Goal: Task Accomplishment & Management: Manage account settings

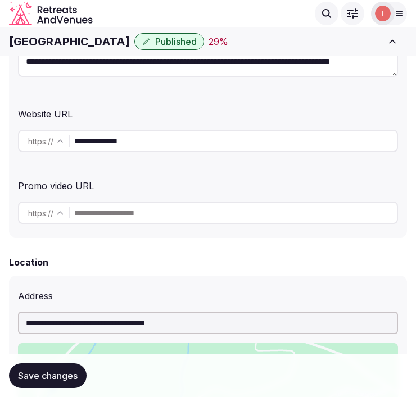
scroll to position [249, 0]
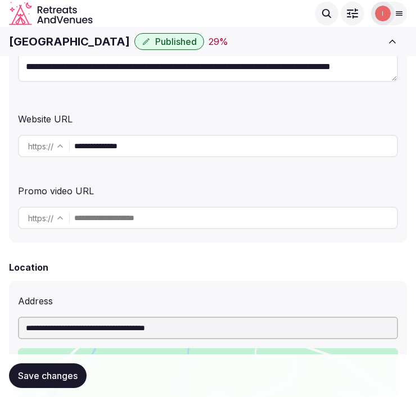
click at [126, 141] on input "**********" at bounding box center [235, 146] width 322 height 22
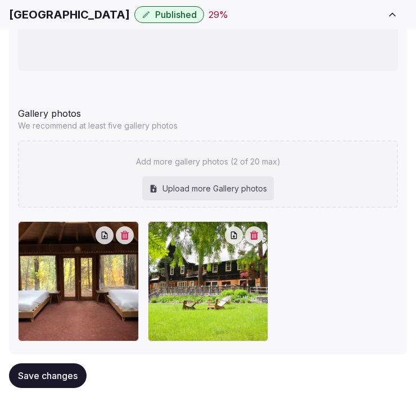
scroll to position [1431, 0]
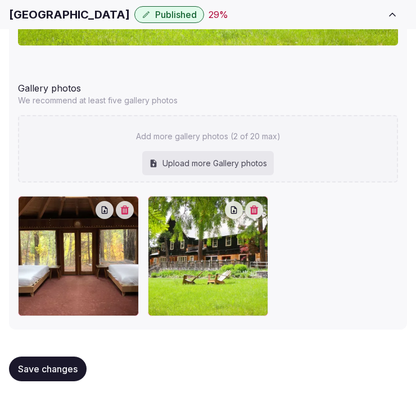
click at [256, 208] on icon "button" at bounding box center [253, 210] width 9 height 9
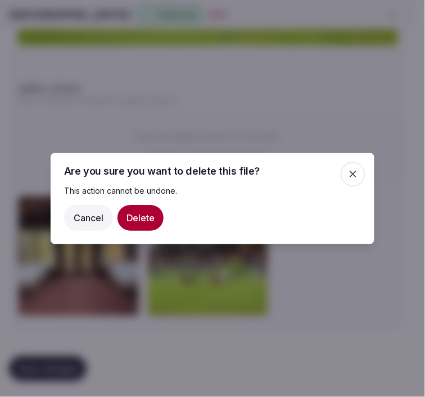
click at [126, 220] on button "Delete" at bounding box center [140, 218] width 46 height 26
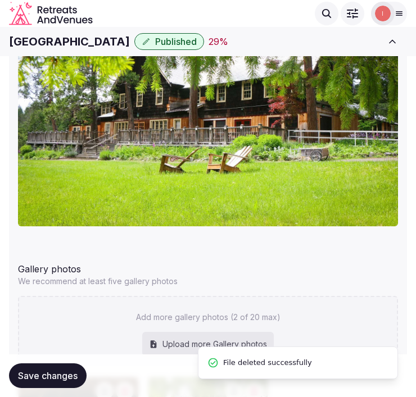
scroll to position [1244, 0]
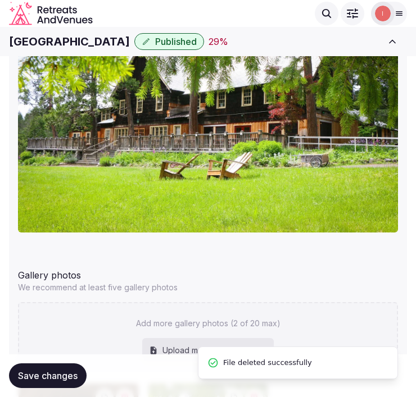
click at [108, 37] on h1 "Breitenbush Hot Springs" at bounding box center [69, 42] width 121 height 16
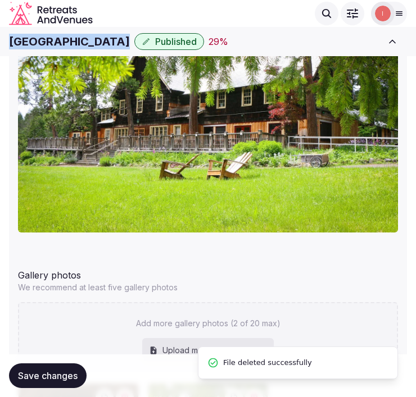
click at [108, 37] on h1 "Breitenbush Hot Springs" at bounding box center [69, 42] width 121 height 16
copy div "Breitenbush Hot Springs"
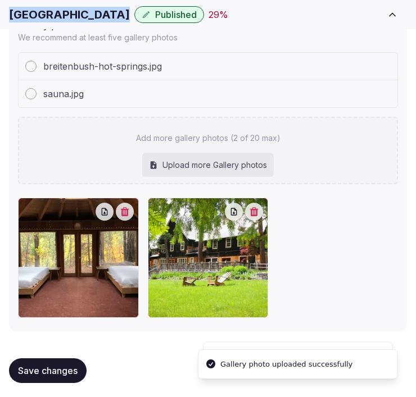
scroll to position [1496, 0]
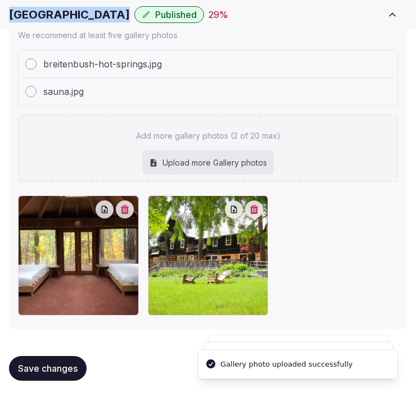
click at [258, 208] on icon "button" at bounding box center [254, 209] width 8 height 9
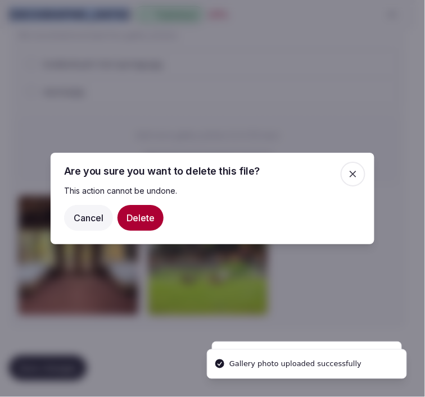
drag, startPoint x: 147, startPoint y: 221, endPoint x: 157, endPoint y: 216, distance: 11.8
click at [147, 220] on button "Delete" at bounding box center [140, 218] width 46 height 26
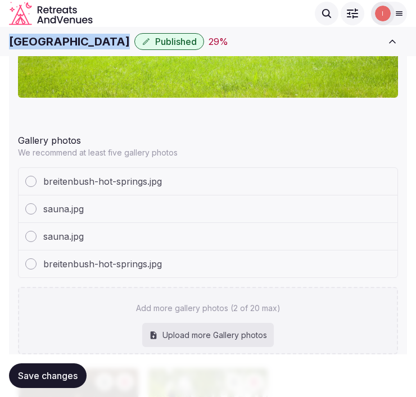
scroll to position [1552, 0]
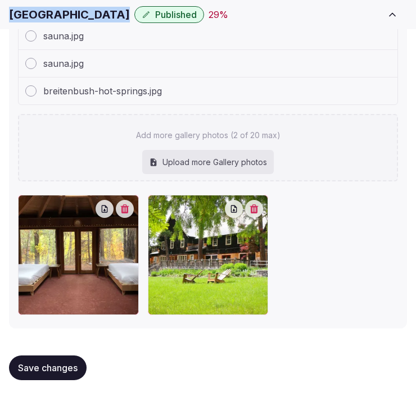
click at [30, 368] on span "Save changes" at bounding box center [48, 367] width 60 height 11
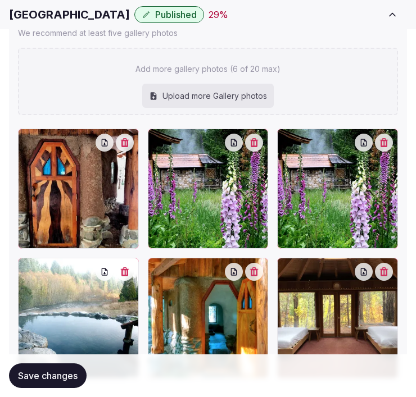
scroll to position [1561, 0]
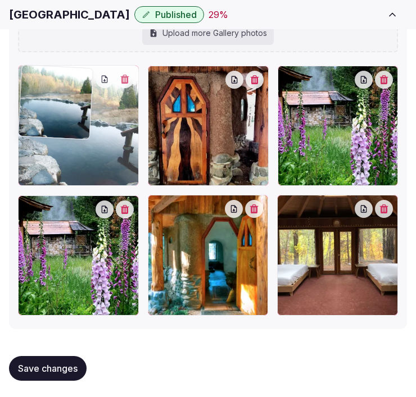
drag, startPoint x: 20, startPoint y: 204, endPoint x: 19, endPoint y: 113, distance: 90.4
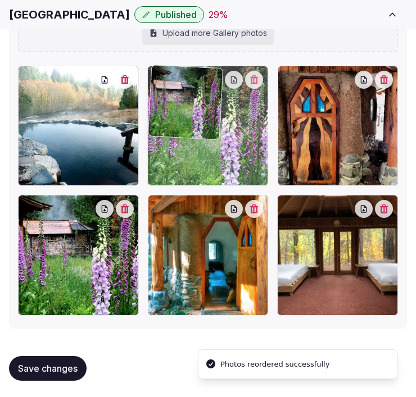
drag, startPoint x: 284, startPoint y: 69, endPoint x: 183, endPoint y: 79, distance: 101.6
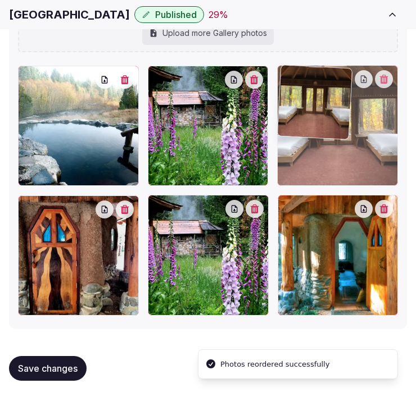
drag, startPoint x: 286, startPoint y: 200, endPoint x: 288, endPoint y: 83, distance: 117.9
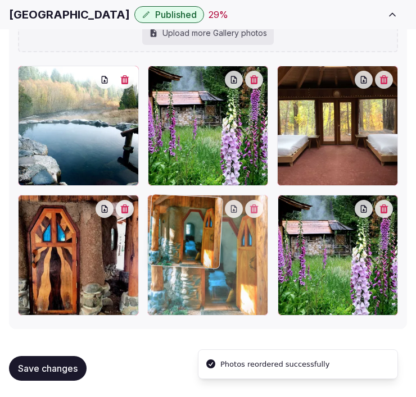
drag, startPoint x: 285, startPoint y: 206, endPoint x: 167, endPoint y: 201, distance: 118.0
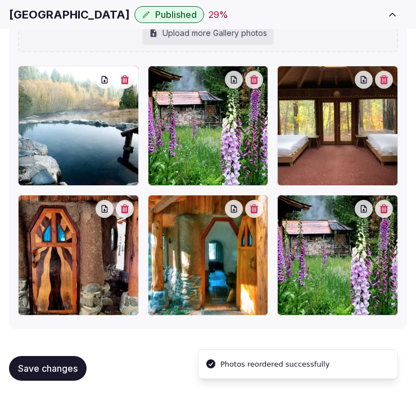
click at [387, 214] on button "button" at bounding box center [384, 209] width 18 height 18
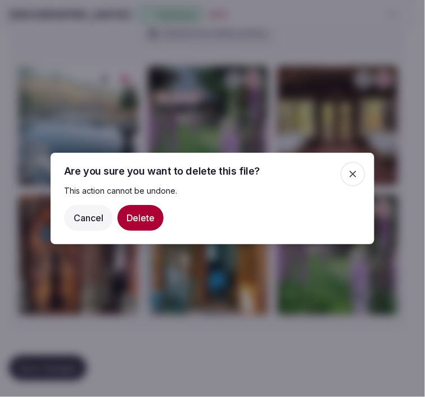
click at [139, 215] on button "Delete" at bounding box center [140, 218] width 46 height 26
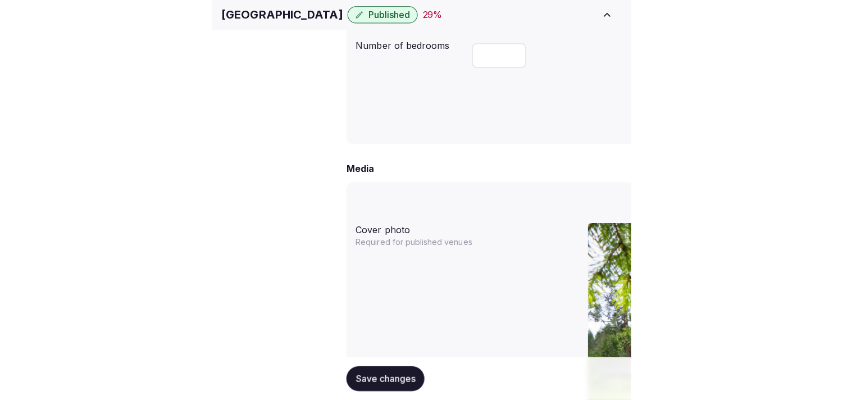
scroll to position [29, 0]
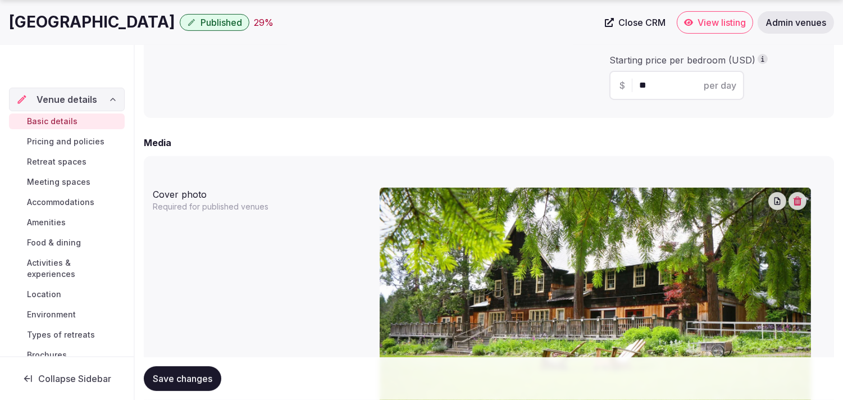
click at [74, 144] on span "Pricing and policies" at bounding box center [65, 141] width 77 height 11
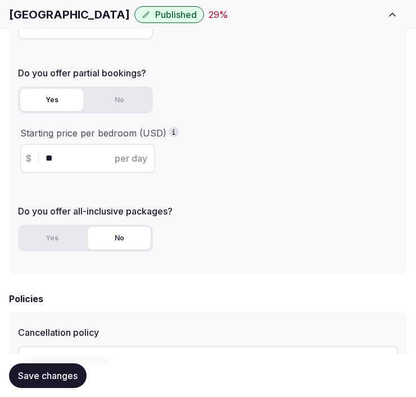
scroll to position [312, 0]
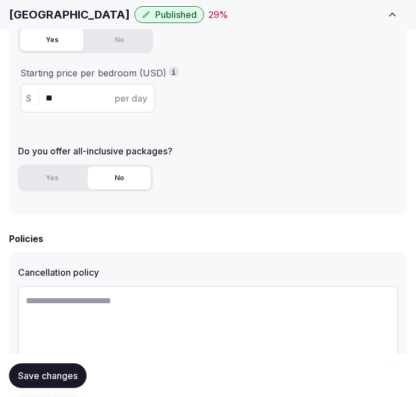
click at [41, 366] on button "Save changes" at bounding box center [47, 375] width 77 height 25
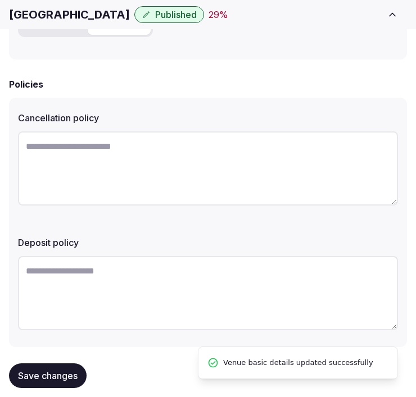
scroll to position [481, 0]
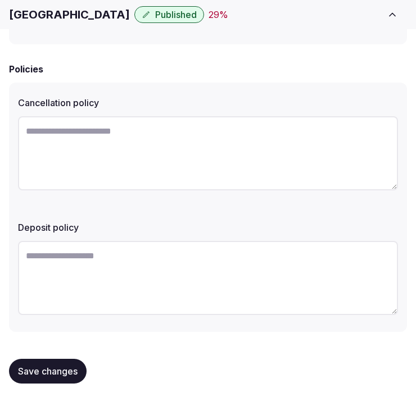
click at [321, 147] on textarea at bounding box center [208, 153] width 380 height 74
paste textarea "**********"
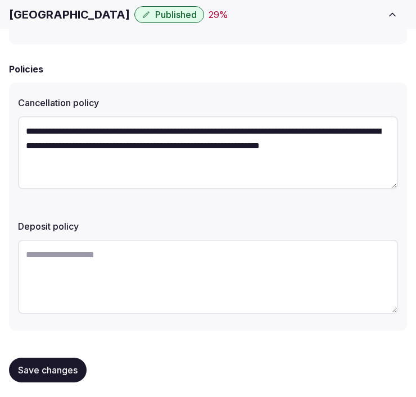
type textarea "**********"
drag, startPoint x: 66, startPoint y: 372, endPoint x: 299, endPoint y: 122, distance: 342.1
click at [69, 367] on span "Save changes" at bounding box center [48, 369] width 60 height 11
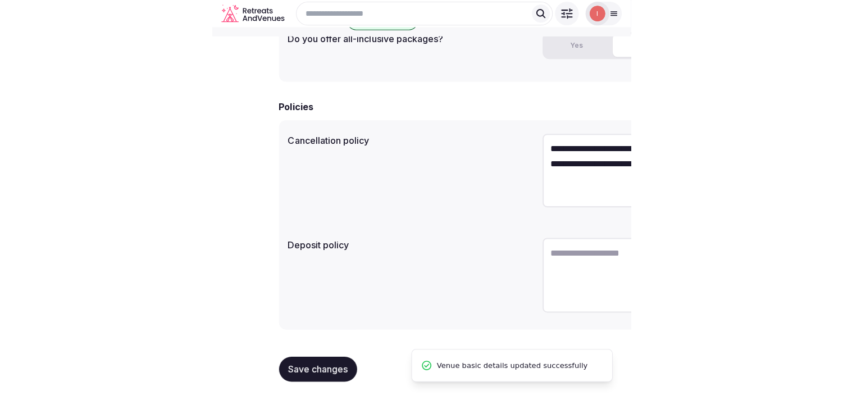
scroll to position [340, 0]
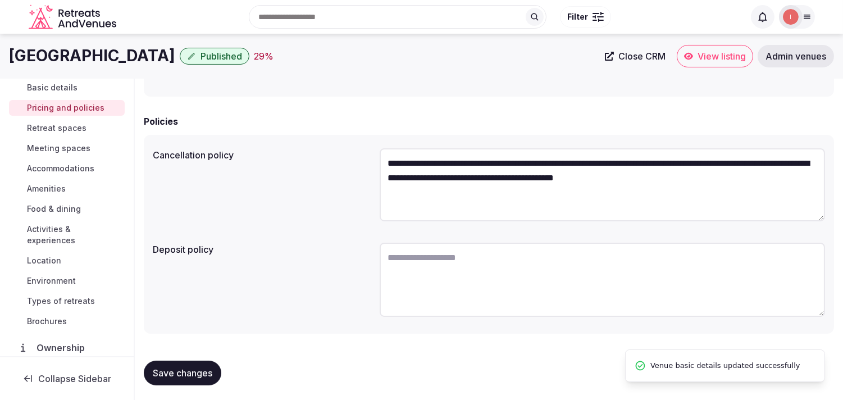
click at [81, 125] on span "Retreat spaces" at bounding box center [57, 127] width 60 height 11
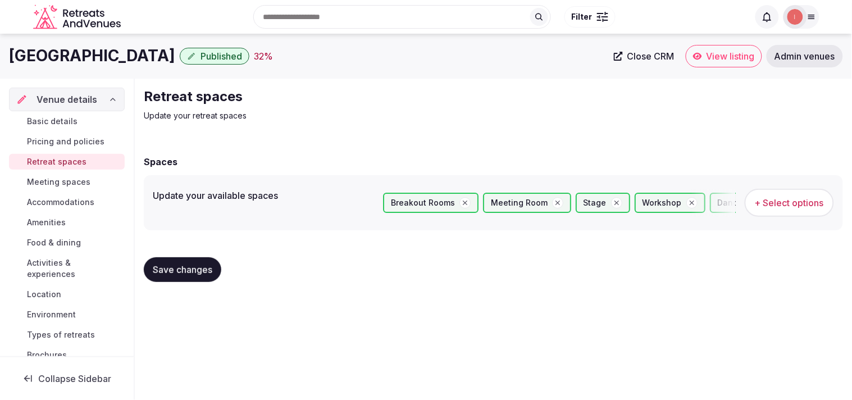
click at [70, 181] on span "Meeting spaces" at bounding box center [58, 181] width 63 height 11
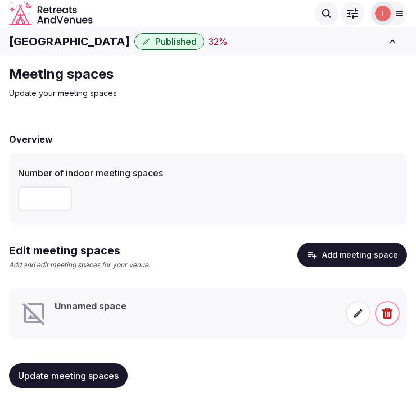
click at [97, 301] on h3 "Unnamed space" at bounding box center [90, 306] width 72 height 12
click at [32, 194] on input "number" at bounding box center [45, 198] width 54 height 25
drag, startPoint x: 52, startPoint y: 201, endPoint x: 16, endPoint y: 202, distance: 36.5
click at [16, 202] on div "Number of indoor meeting spaces *" at bounding box center [208, 189] width 398 height 72
type input "*"
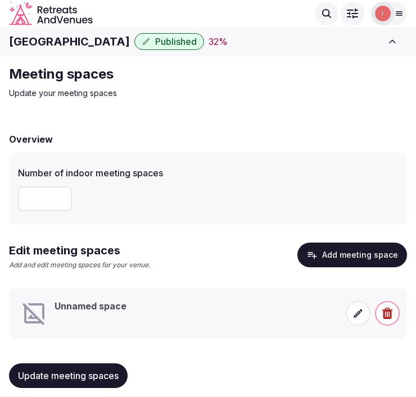
click at [90, 380] on span "Update meeting spaces" at bounding box center [68, 375] width 101 height 11
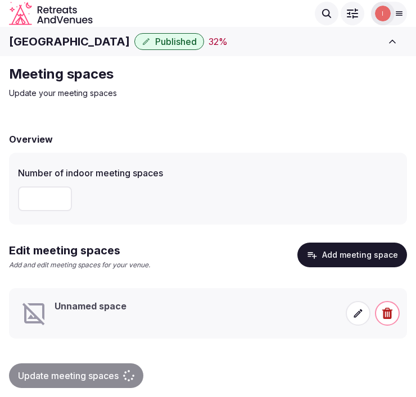
click at [351, 312] on span at bounding box center [357, 313] width 25 height 25
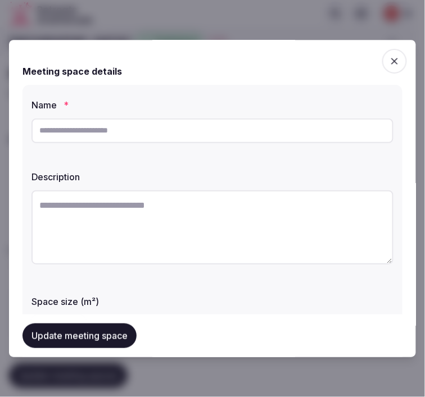
click at [232, 131] on input "text" at bounding box center [212, 130] width 362 height 25
paste input "*****"
type input "*****"
click at [244, 228] on textarea at bounding box center [212, 227] width 362 height 74
paste textarea "**********"
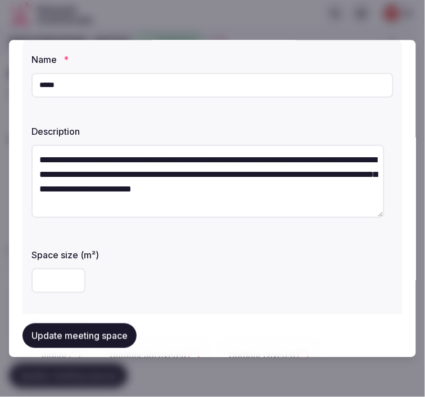
scroll to position [62, 0]
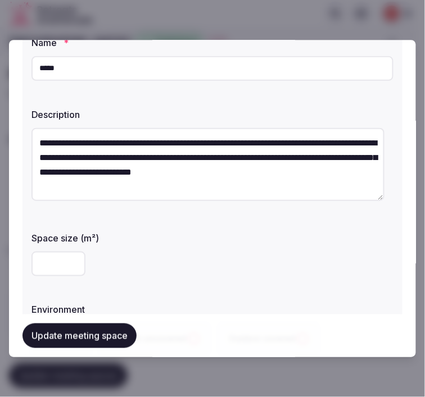
type textarea "**********"
click at [49, 264] on input "number" at bounding box center [58, 264] width 54 height 25
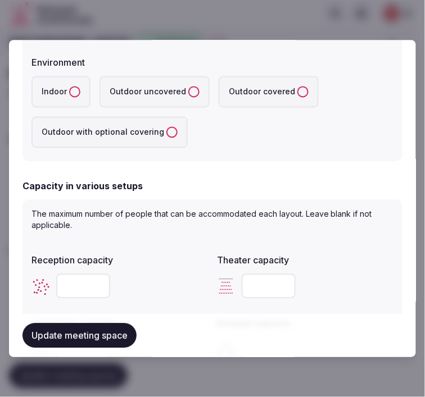
scroll to position [312, 0]
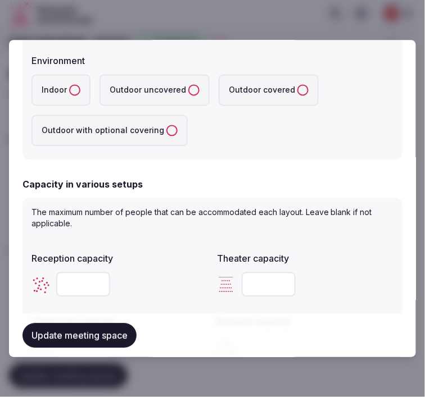
type input "**"
click at [75, 83] on label "Indoor" at bounding box center [60, 89] width 59 height 31
click at [75, 84] on button "Indoor" at bounding box center [74, 89] width 11 height 11
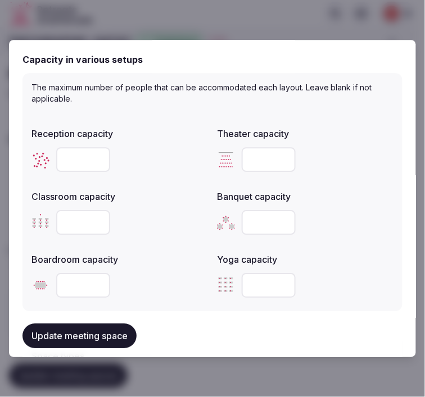
scroll to position [499, 0]
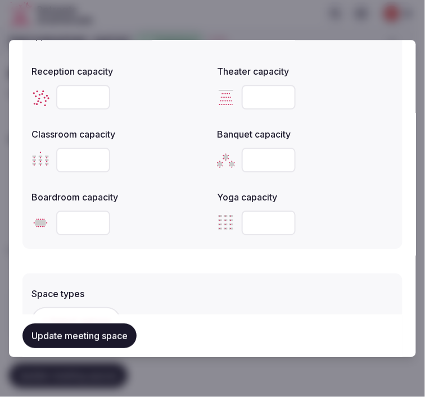
click at [83, 94] on input "number" at bounding box center [83, 97] width 54 height 25
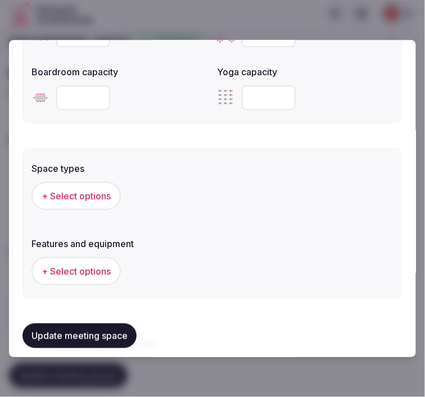
type input "**"
click at [101, 203] on button "+ Select options" at bounding box center [75, 196] width 89 height 28
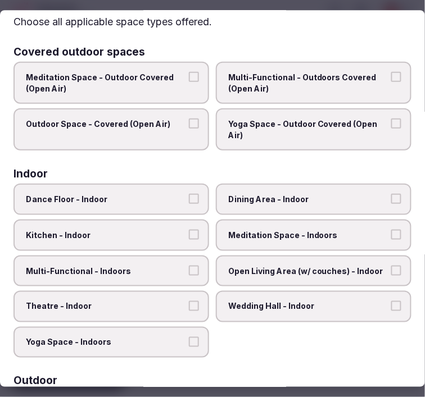
scroll to position [62, 0]
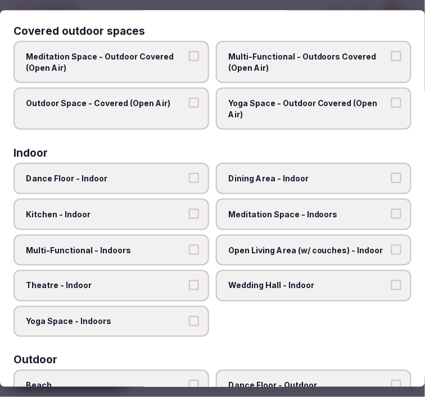
click at [302, 70] on span "Multi-Functional - Outdoors Covered (Open Air)" at bounding box center [307, 62] width 159 height 22
click at [391, 61] on button "Multi-Functional - Outdoors Covered (Open Air)" at bounding box center [396, 56] width 10 height 10
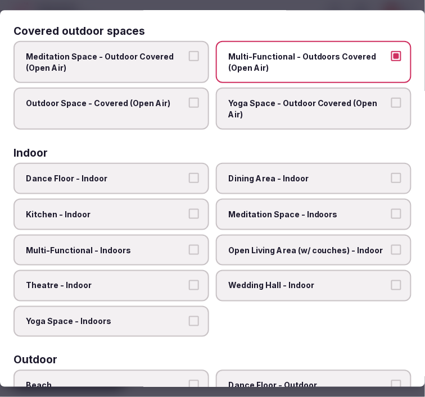
click at [165, 115] on label "Outdoor Space - Covered (Open Air)" at bounding box center [110, 109] width 195 height 42
click at [189, 108] on button "Outdoor Space - Covered (Open Air)" at bounding box center [194, 103] width 10 height 10
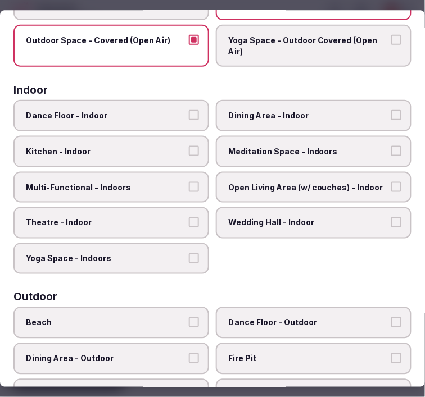
scroll to position [125, 0]
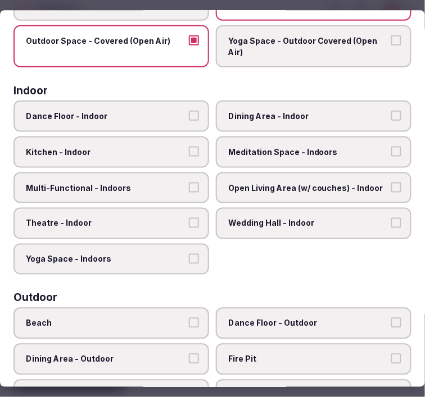
click at [191, 122] on label "Dance Floor - Indoor" at bounding box center [110, 116] width 195 height 31
click at [191, 121] on button "Dance Floor - Indoor" at bounding box center [194, 116] width 10 height 10
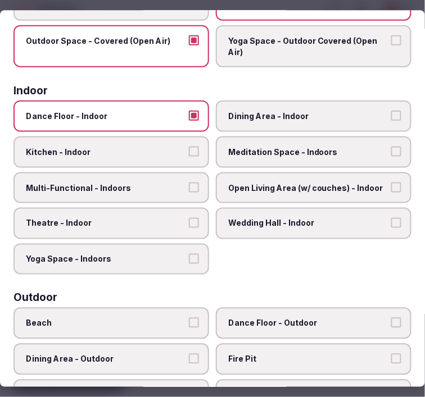
drag, startPoint x: 181, startPoint y: 121, endPoint x: 195, endPoint y: 120, distance: 13.6
click at [181, 121] on label "Dance Floor - Indoor" at bounding box center [110, 116] width 195 height 31
click at [189, 121] on button "Dance Floor - Indoor" at bounding box center [194, 116] width 10 height 10
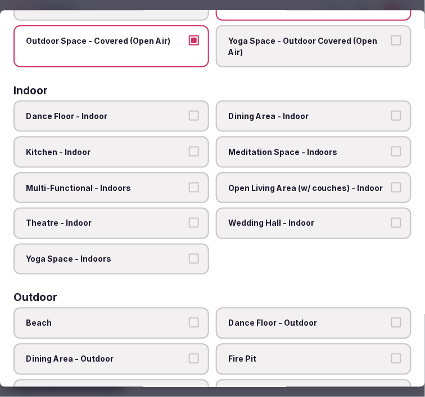
click at [239, 115] on span "Dining Area - Indoor" at bounding box center [307, 116] width 159 height 11
click at [391, 115] on button "Dining Area - Indoor" at bounding box center [396, 116] width 10 height 10
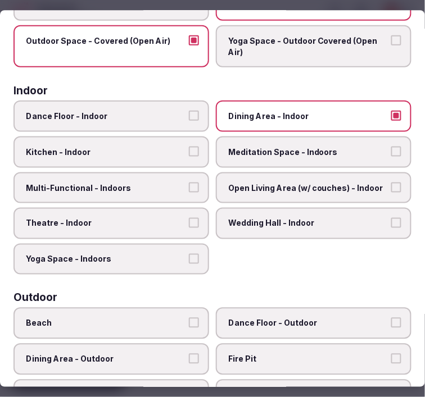
click at [183, 181] on label "Multi-Functional - Indoors" at bounding box center [110, 187] width 195 height 31
click at [189, 183] on button "Multi-Functional - Indoors" at bounding box center [194, 188] width 10 height 10
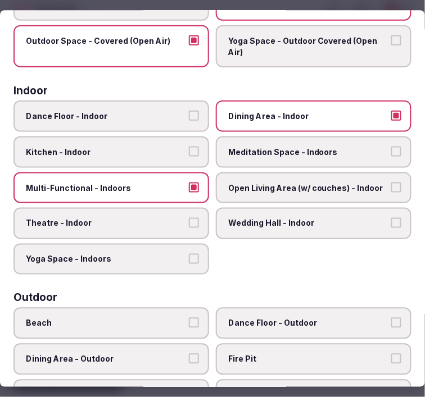
click at [201, 217] on label "Theatre - Indoor" at bounding box center [110, 223] width 195 height 31
click at [199, 218] on button "Theatre - Indoor" at bounding box center [194, 223] width 10 height 10
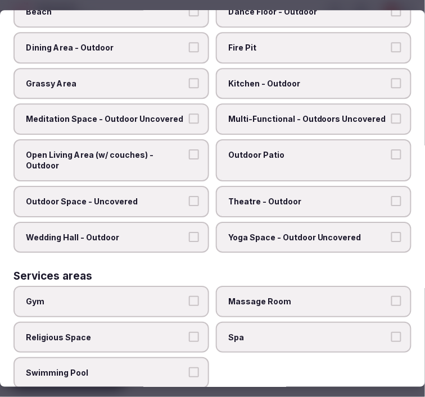
scroll to position [187, 0]
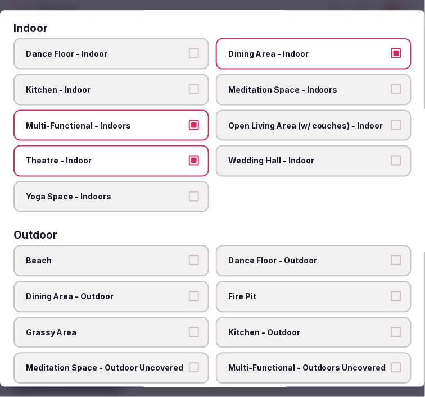
click at [191, 156] on button "Theatre - Indoor" at bounding box center [194, 161] width 10 height 10
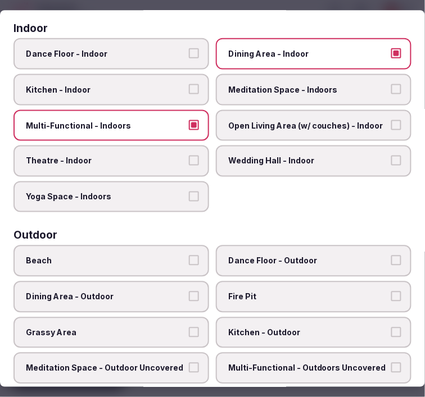
click at [307, 122] on span "Open Living Area (w/ couches) - Indoor" at bounding box center [307, 125] width 159 height 11
click at [391, 122] on button "Open Living Area (w/ couches) - Indoor" at bounding box center [396, 125] width 10 height 10
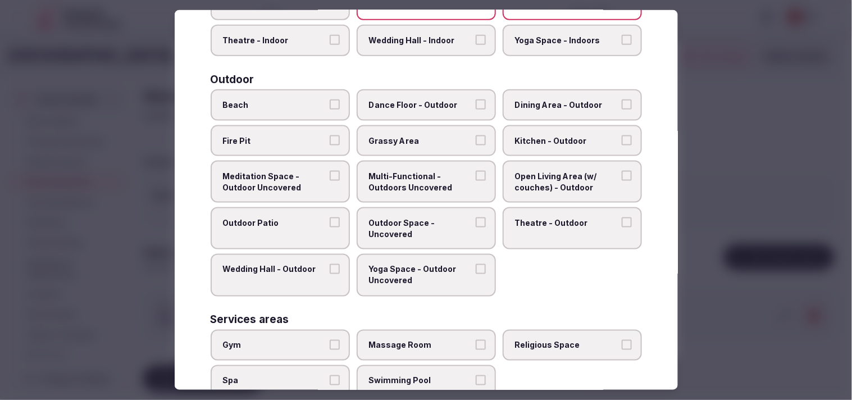
scroll to position [302, 0]
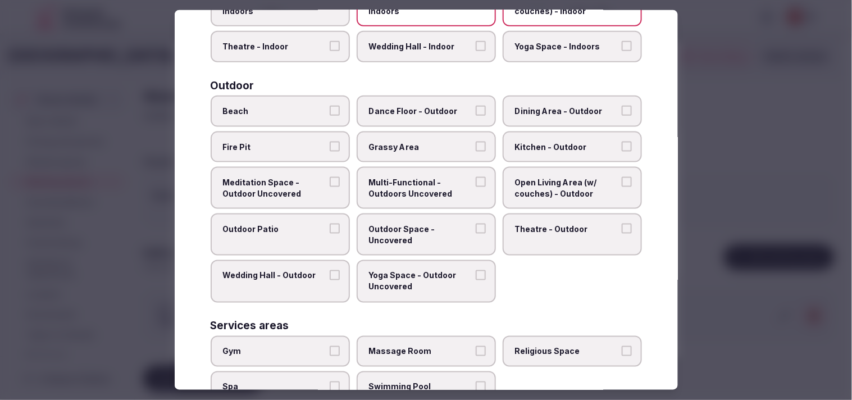
click at [306, 223] on span "Outdoor Patio" at bounding box center [274, 228] width 103 height 11
click at [330, 223] on button "Outdoor Patio" at bounding box center [335, 228] width 10 height 10
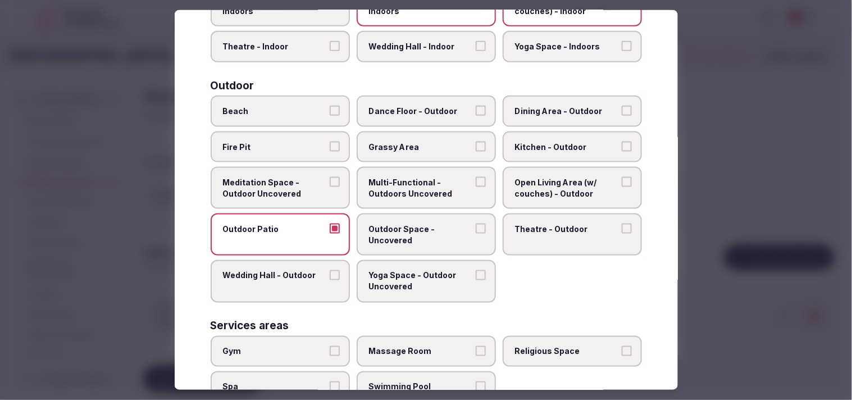
click at [415, 227] on span "Outdoor Space - Uncovered" at bounding box center [420, 234] width 103 height 22
click at [415, 227] on button "Outdoor Space - Uncovered" at bounding box center [481, 228] width 10 height 10
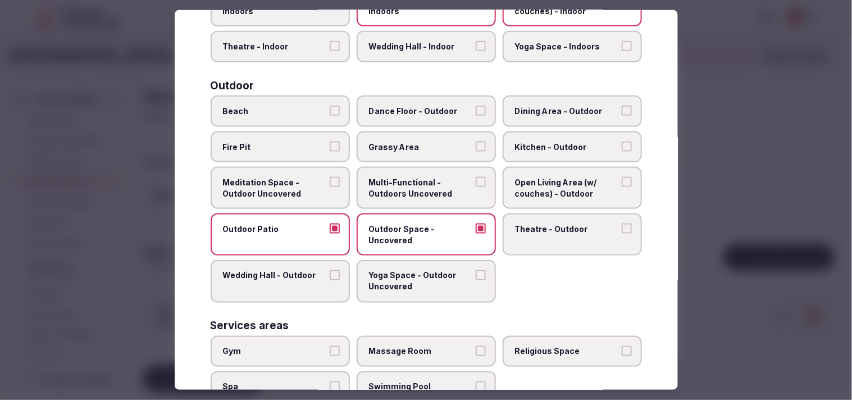
click at [415, 180] on span "Open Living Area (w/ couches) - Outdoor" at bounding box center [566, 188] width 103 height 22
click at [415, 180] on button "Open Living Area (w/ couches) - Outdoor" at bounding box center [627, 182] width 10 height 10
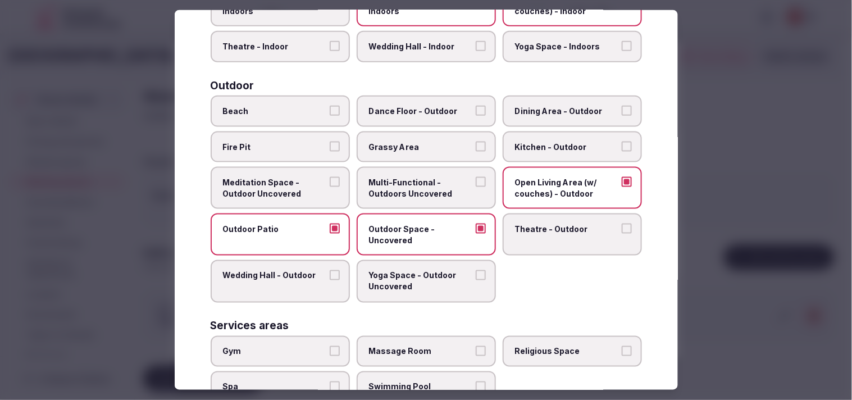
click at [399, 141] on span "Grassy Area" at bounding box center [420, 146] width 103 height 11
click at [415, 141] on button "Grassy Area" at bounding box center [481, 146] width 10 height 10
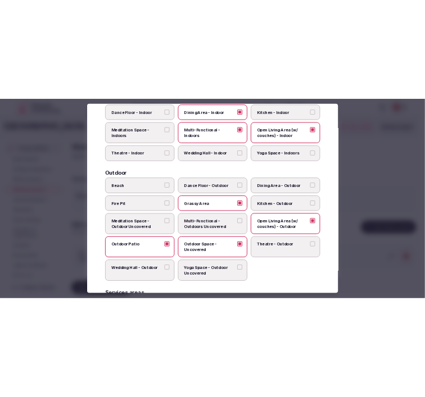
scroll to position [0, 0]
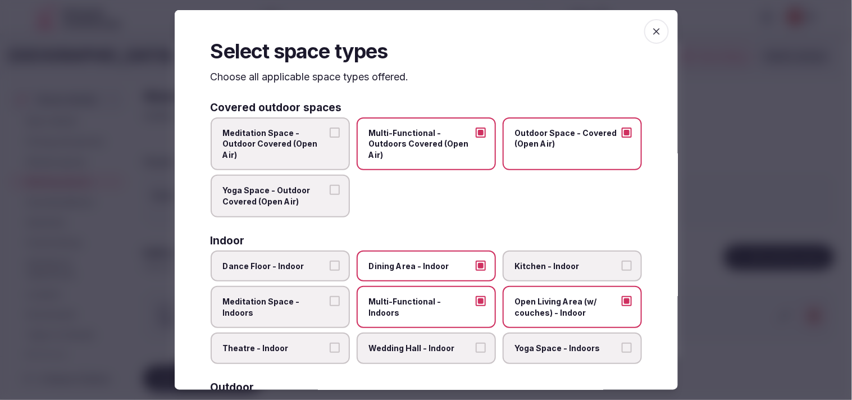
click at [415, 34] on icon "button" at bounding box center [656, 31] width 11 height 11
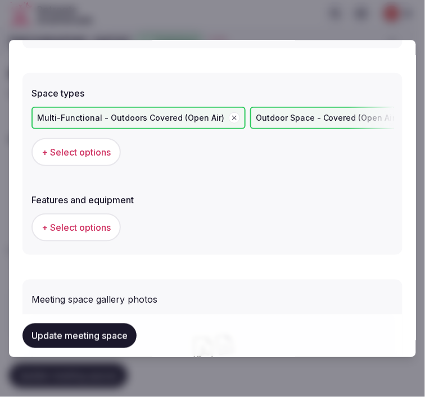
scroll to position [784, 0]
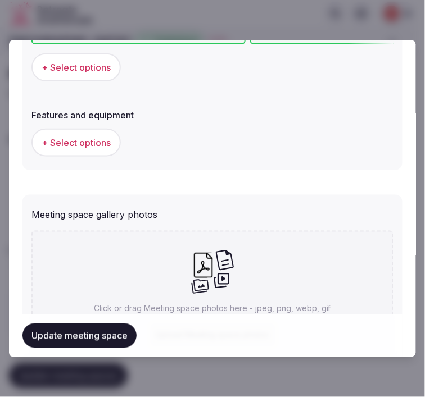
click at [86, 140] on span "+ Select options" at bounding box center [76, 142] width 69 height 12
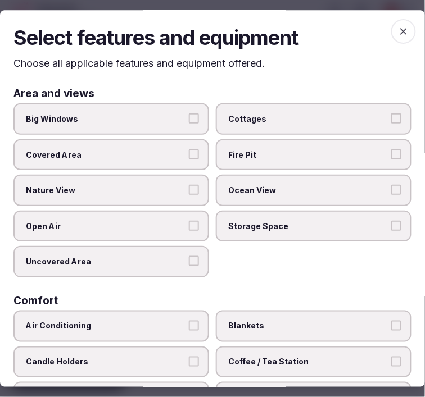
scroll to position [62, 0]
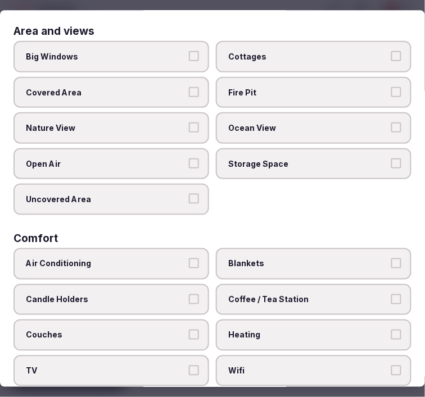
click at [189, 54] on button "Big Windows" at bounding box center [194, 56] width 10 height 10
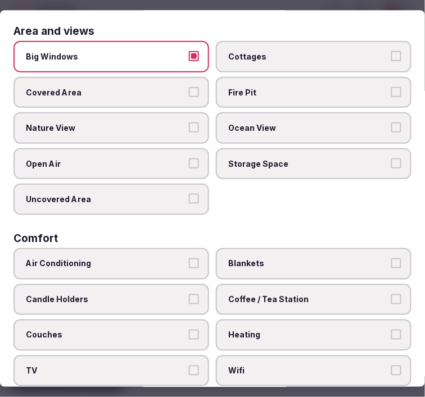
click at [166, 122] on span "Nature View" at bounding box center [105, 127] width 159 height 11
click at [189, 122] on button "Nature View" at bounding box center [194, 127] width 10 height 10
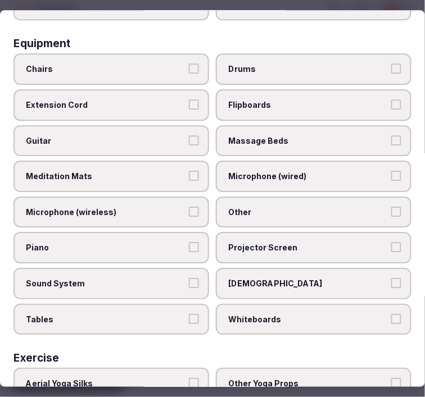
scroll to position [436, 0]
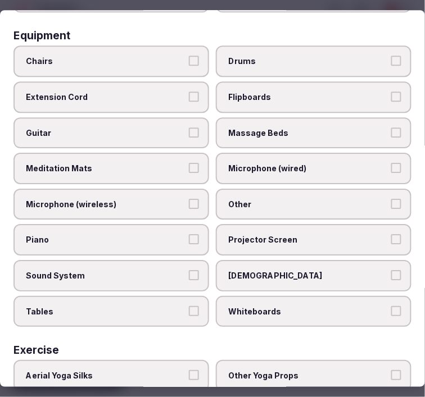
drag, startPoint x: 167, startPoint y: 43, endPoint x: 227, endPoint y: 115, distance: 93.7
click at [181, 47] on label "Chairs" at bounding box center [110, 61] width 195 height 31
click at [189, 56] on button "Chairs" at bounding box center [194, 61] width 10 height 10
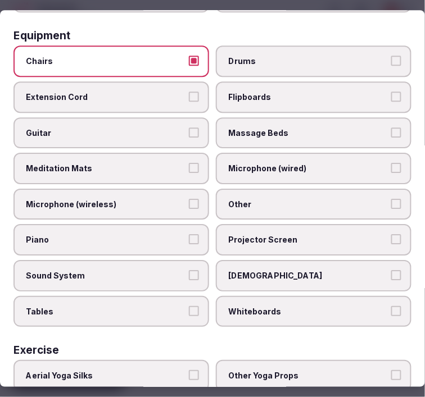
drag, startPoint x: 238, startPoint y: 193, endPoint x: 189, endPoint y: 236, distance: 64.8
click at [234, 199] on span "Other" at bounding box center [307, 204] width 159 height 11
click at [391, 199] on button "Other" at bounding box center [396, 204] width 10 height 10
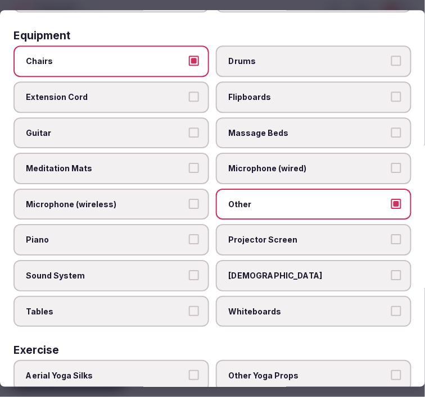
click at [163, 306] on span "Tables" at bounding box center [105, 311] width 159 height 11
click at [189, 306] on button "Tables" at bounding box center [194, 311] width 10 height 10
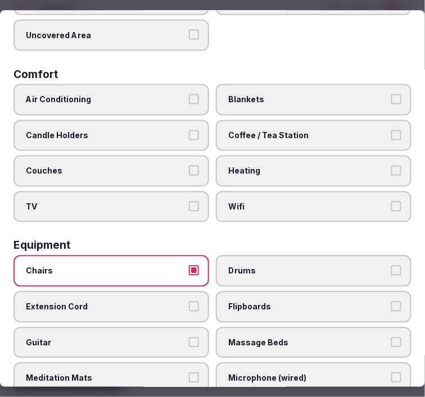
scroll to position [0, 0]
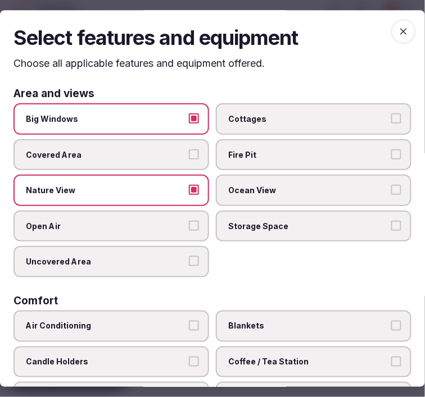
click at [400, 33] on icon "button" at bounding box center [403, 31] width 7 height 7
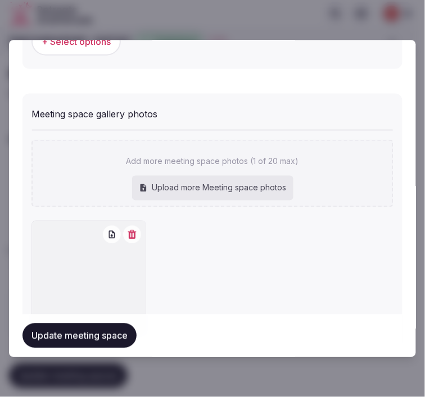
scroll to position [778, 0]
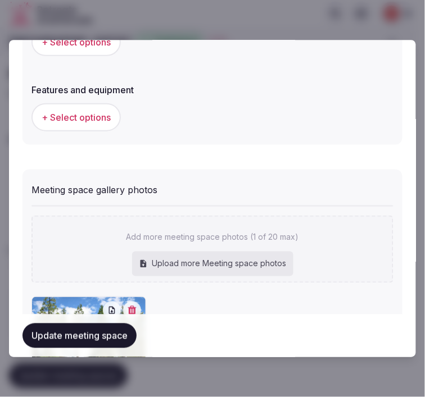
click at [122, 337] on button "Update meeting space" at bounding box center [79, 335] width 114 height 25
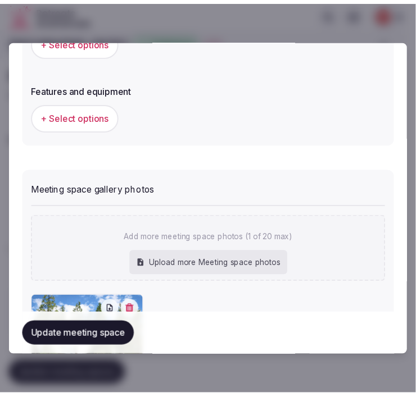
scroll to position [0, 0]
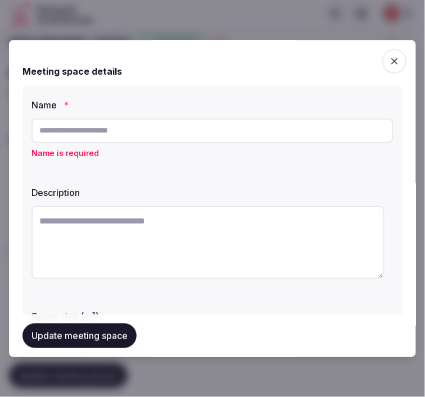
click at [389, 57] on icon "button" at bounding box center [394, 61] width 11 height 11
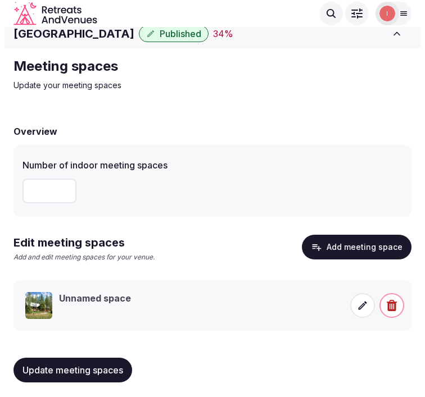
scroll to position [10, 0]
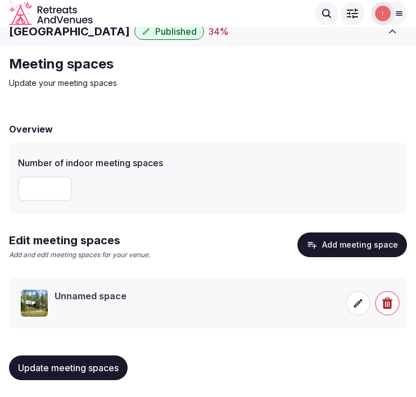
click at [355, 304] on icon at bounding box center [357, 303] width 11 height 11
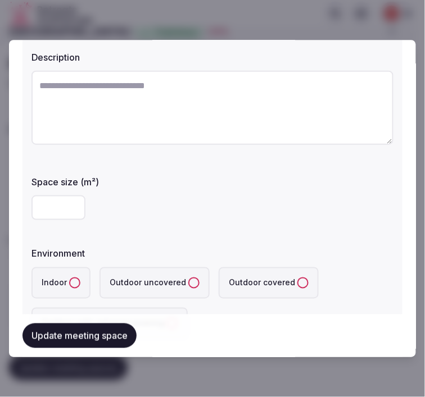
scroll to position [0, 0]
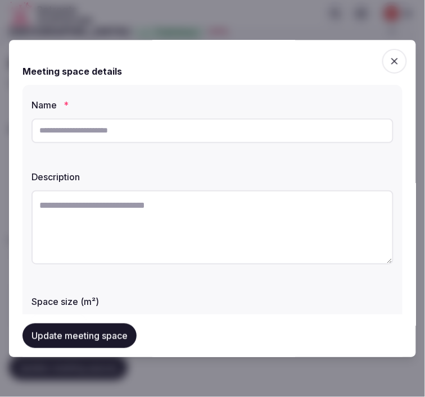
drag, startPoint x: 177, startPoint y: 139, endPoint x: 226, endPoint y: 118, distance: 52.4
click at [177, 139] on input "text" at bounding box center [212, 130] width 362 height 25
click at [286, 124] on input "text" at bounding box center [212, 130] width 362 height 25
paste input "**********"
type input "**********"
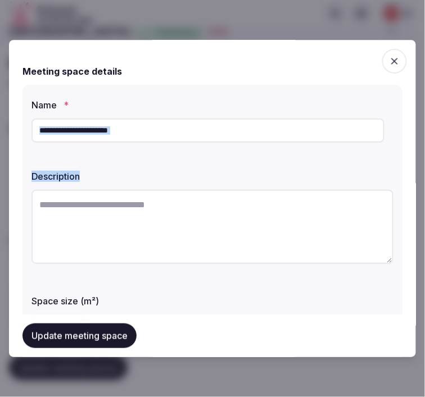
drag, startPoint x: 236, startPoint y: 154, endPoint x: 257, endPoint y: 135, distance: 27.8
click at [244, 147] on div at bounding box center [212, 131] width 362 height 34
click at [257, 135] on input "text" at bounding box center [207, 130] width 353 height 25
click at [284, 133] on input "text" at bounding box center [207, 130] width 353 height 25
paste input "*****"
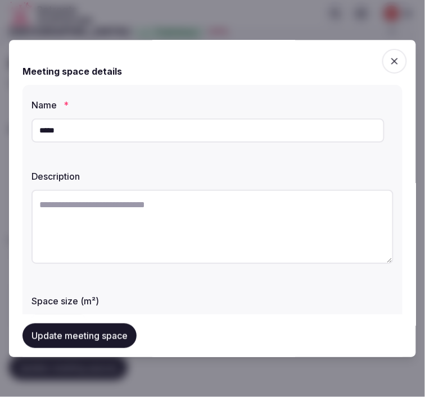
type input "*****"
click at [288, 227] on textarea at bounding box center [212, 227] width 362 height 74
click at [294, 219] on textarea at bounding box center [212, 227] width 362 height 74
paste textarea "**********"
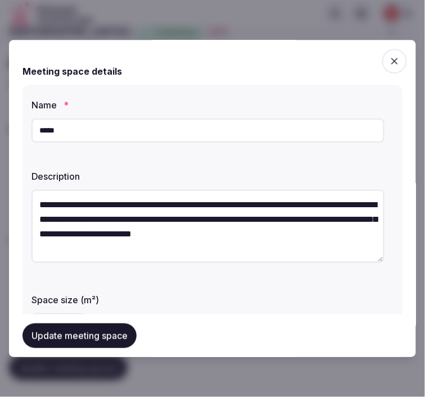
scroll to position [6, 0]
type textarea "**********"
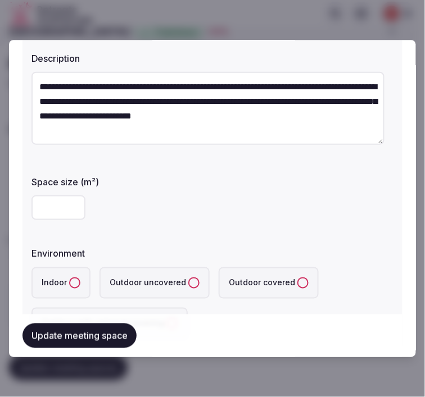
scroll to position [125, 0]
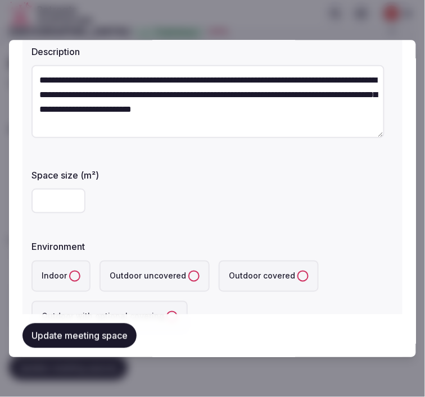
click at [56, 199] on input "number" at bounding box center [58, 201] width 54 height 25
type input "**"
drag, startPoint x: 70, startPoint y: 273, endPoint x: 80, endPoint y: 268, distance: 11.3
click at [76, 271] on button "Indoor" at bounding box center [74, 276] width 11 height 11
click at [126, 236] on div "Environment" at bounding box center [212, 244] width 362 height 16
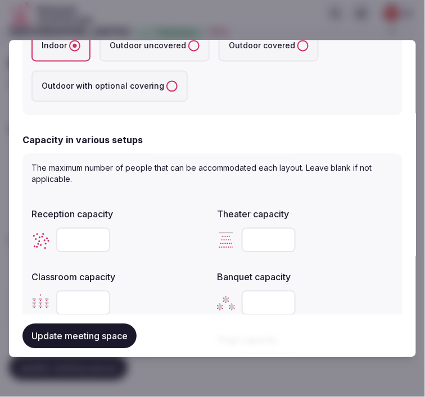
scroll to position [374, 0]
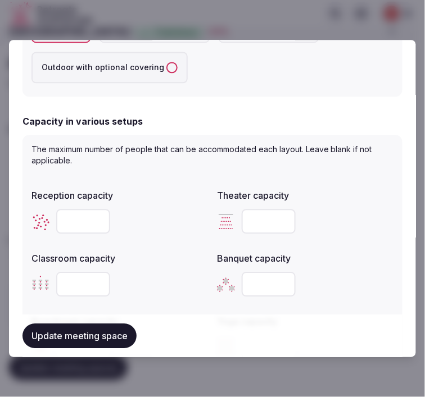
click at [91, 221] on input "number" at bounding box center [83, 221] width 54 height 25
type input "**"
drag, startPoint x: 347, startPoint y: 238, endPoint x: 332, endPoint y: 231, distance: 16.8
click at [346, 236] on div "Reception capacity ** Theater capacity Classroom capacity Banquet capacity Boar…" at bounding box center [212, 275] width 362 height 180
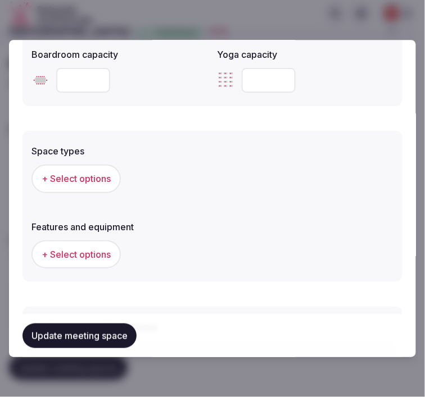
scroll to position [749, 0]
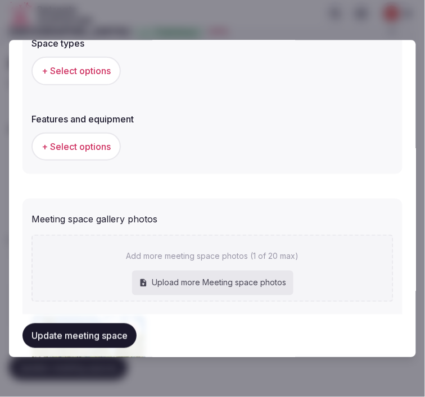
click at [84, 65] on span "+ Select options" at bounding box center [76, 71] width 69 height 12
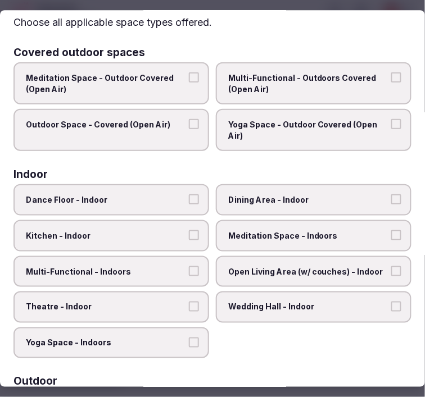
scroll to position [62, 0]
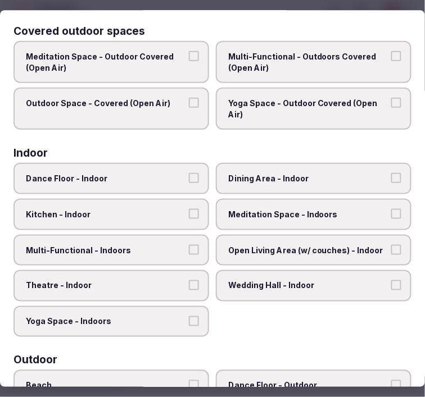
click at [288, 163] on label "Dining Area - Indoor" at bounding box center [313, 178] width 195 height 31
click at [391, 174] on button "Dining Area - Indoor" at bounding box center [396, 179] width 10 height 10
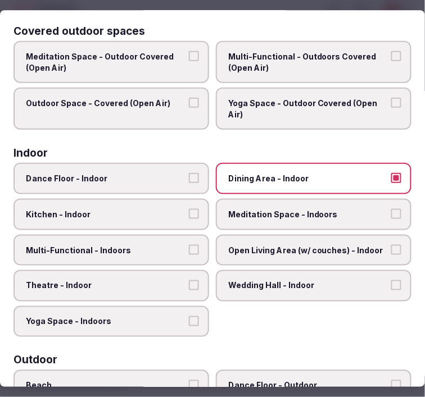
click at [299, 213] on span "Meditation Space - Indoors" at bounding box center [307, 214] width 159 height 11
click at [391, 213] on button "Meditation Space - Indoors" at bounding box center [396, 214] width 10 height 10
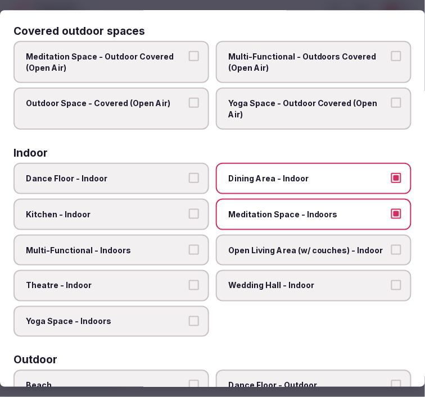
drag, startPoint x: 236, startPoint y: 256, endPoint x: 204, endPoint y: 266, distance: 33.7
click at [235, 254] on label "Open Living Area (w/ couches) - Indoor" at bounding box center [313, 250] width 195 height 31
click at [391, 254] on button "Open Living Area (w/ couches) - Indoor" at bounding box center [396, 250] width 10 height 10
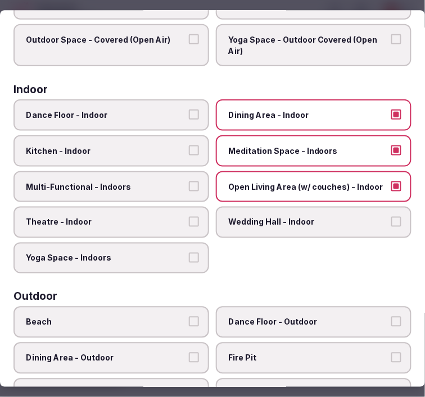
scroll to position [249, 0]
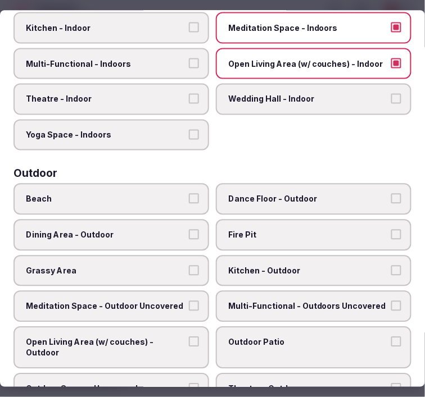
click at [161, 63] on span "Multi-Functional - Indoors" at bounding box center [105, 63] width 159 height 11
click at [189, 63] on button "Multi-Functional - Indoors" at bounding box center [194, 63] width 10 height 10
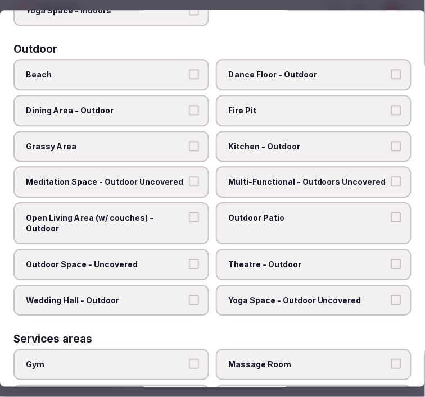
scroll to position [312, 0]
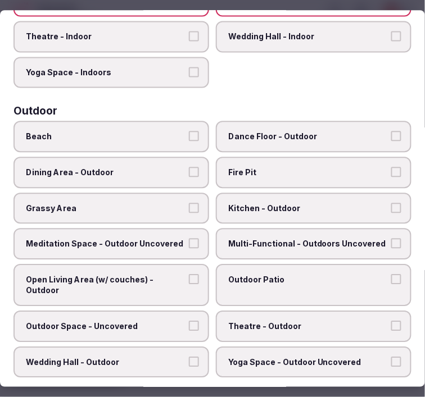
click at [181, 274] on span "Open Living Area (w/ couches) - Outdoor" at bounding box center [105, 285] width 159 height 22
click at [189, 274] on button "Open Living Area (w/ couches) - Outdoor" at bounding box center [194, 279] width 10 height 10
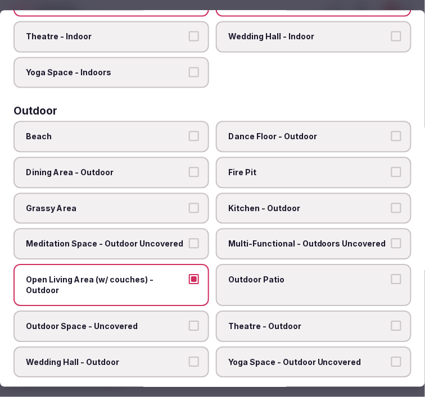
click at [302, 272] on label "Outdoor Patio" at bounding box center [313, 285] width 195 height 42
click at [391, 274] on button "Outdoor Patio" at bounding box center [396, 279] width 10 height 10
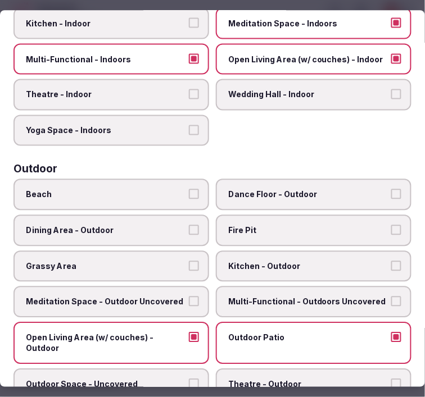
scroll to position [0, 0]
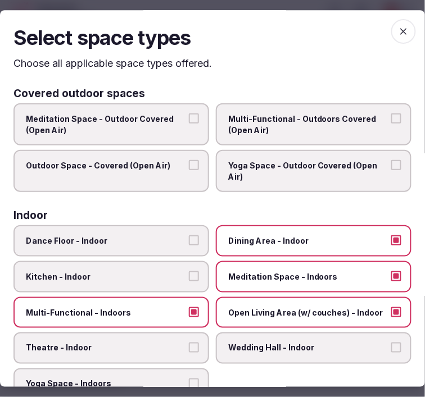
click at [391, 31] on span "button" at bounding box center [403, 31] width 25 height 25
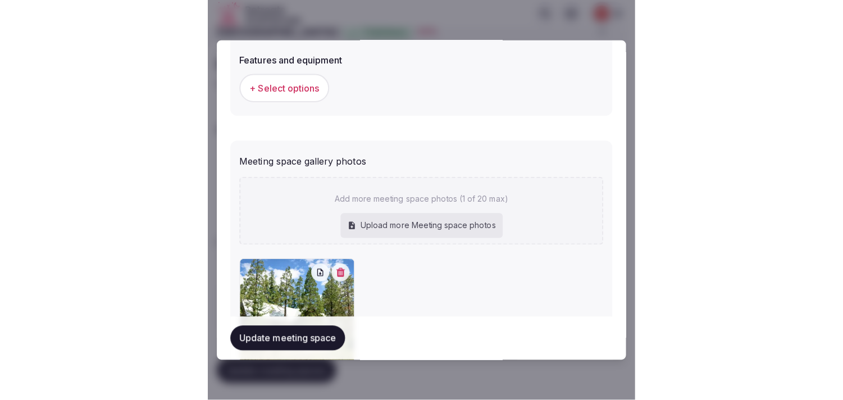
scroll to position [923, 0]
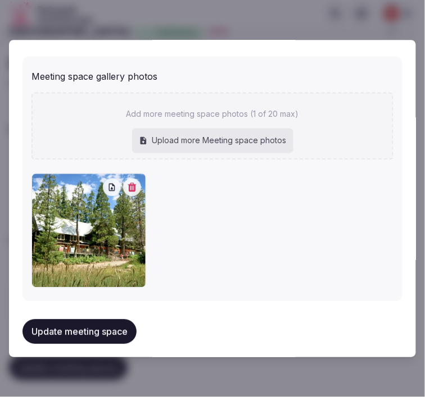
drag, startPoint x: 99, startPoint y: 335, endPoint x: 133, endPoint y: 314, distance: 38.8
click at [108, 331] on button "Update meeting space" at bounding box center [79, 331] width 114 height 25
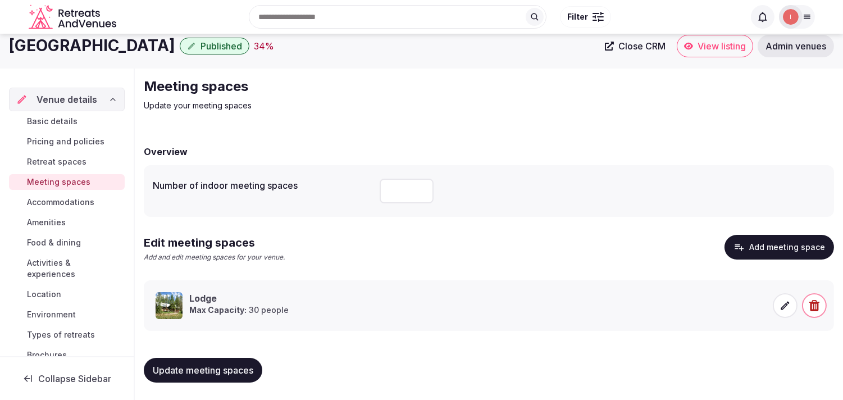
click at [70, 198] on span "Accommodations" at bounding box center [60, 202] width 67 height 11
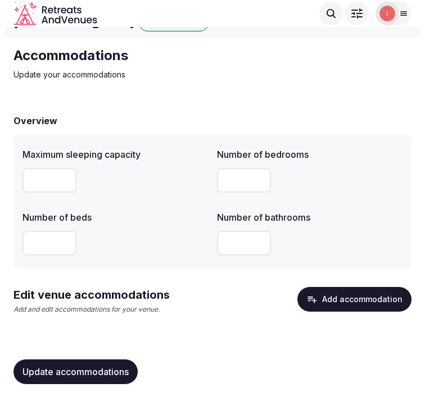
scroll to position [23, 0]
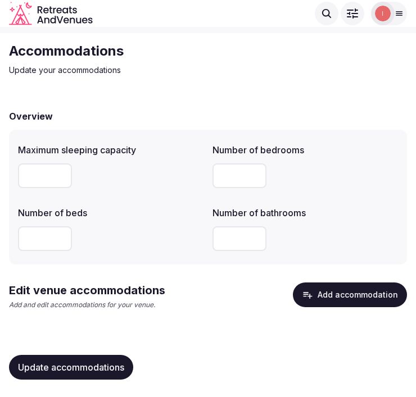
drag, startPoint x: 327, startPoint y: 289, endPoint x: 331, endPoint y: 284, distance: 6.8
click at [331, 284] on button "Add accommodation" at bounding box center [350, 294] width 114 height 25
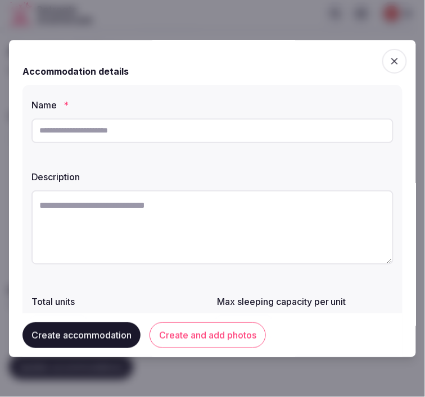
drag, startPoint x: 277, startPoint y: 121, endPoint x: 268, endPoint y: 126, distance: 9.8
click at [272, 124] on input "text" at bounding box center [212, 130] width 362 height 25
click at [202, 130] on input "text" at bounding box center [212, 130] width 362 height 25
click at [304, 126] on input "text" at bounding box center [212, 130] width 362 height 25
paste input "*********"
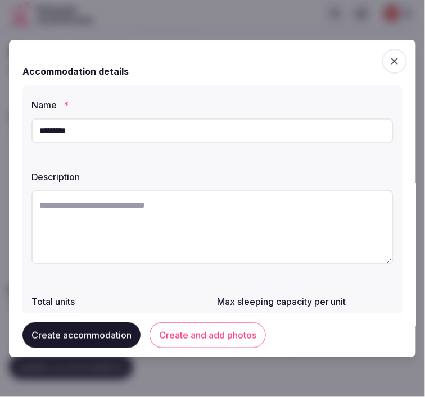
type input "*********"
click at [338, 215] on textarea at bounding box center [212, 227] width 362 height 74
paste textarea "**********"
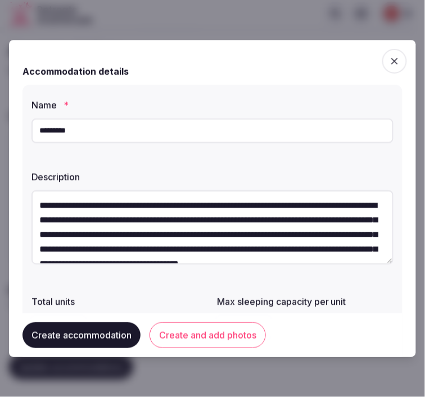
scroll to position [20, 0]
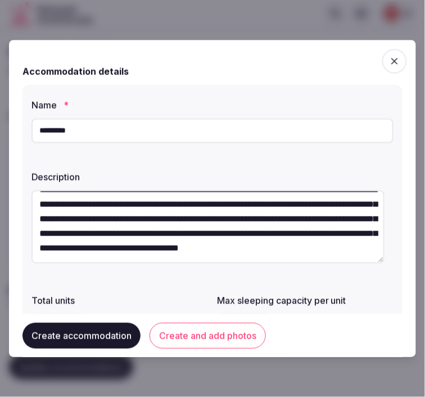
click at [220, 204] on textarea "**********" at bounding box center [207, 226] width 353 height 73
drag, startPoint x: 63, startPoint y: 232, endPoint x: 104, endPoint y: 212, distance: 45.5
click at [104, 212] on textarea "**********" at bounding box center [207, 226] width 353 height 73
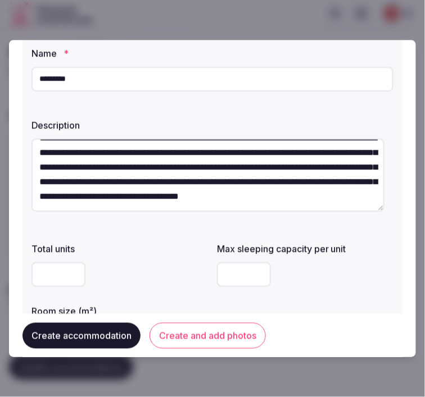
scroll to position [125, 0]
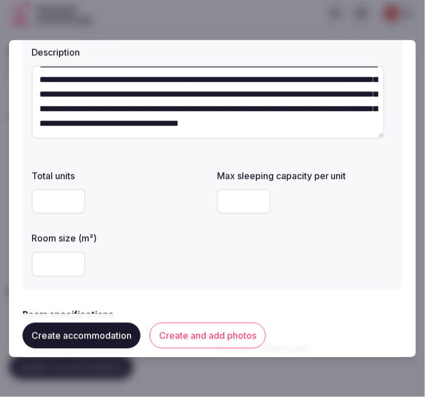
type textarea "**********"
click at [233, 213] on input "number" at bounding box center [244, 201] width 54 height 25
click at [234, 202] on input "number" at bounding box center [244, 201] width 54 height 25
type input "*"
drag, startPoint x: 186, startPoint y: 233, endPoint x: 174, endPoint y: 239, distance: 13.6
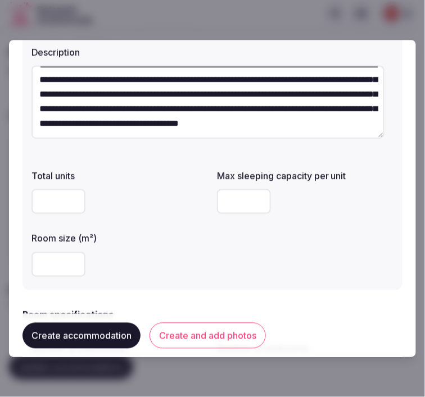
click at [179, 237] on div "Room size (m²)" at bounding box center [119, 235] width 176 height 16
click at [45, 264] on input "number" at bounding box center [58, 264] width 54 height 25
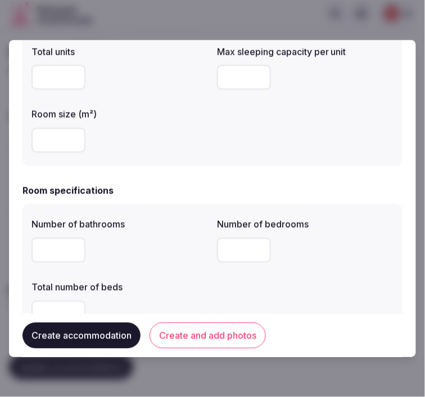
click at [60, 252] on input "number" at bounding box center [58, 250] width 54 height 25
type input "*"
click at [127, 250] on div "*" at bounding box center [119, 250] width 176 height 25
click at [152, 264] on div "*" at bounding box center [119, 250] width 176 height 34
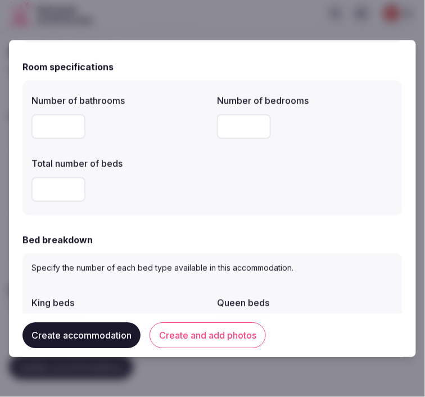
scroll to position [374, 0]
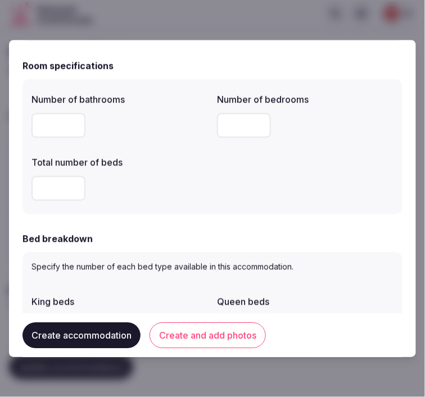
click at [45, 191] on input "number" at bounding box center [58, 188] width 54 height 25
drag, startPoint x: 47, startPoint y: 184, endPoint x: 25, endPoint y: 187, distance: 22.2
click at [25, 187] on div "Number of bathrooms * Number of bedrooms Total number of beds *" at bounding box center [212, 146] width 380 height 135
type input "*"
click at [24, 187] on div "Number of bathrooms * Number of bedrooms Total number of beds *" at bounding box center [212, 146] width 380 height 135
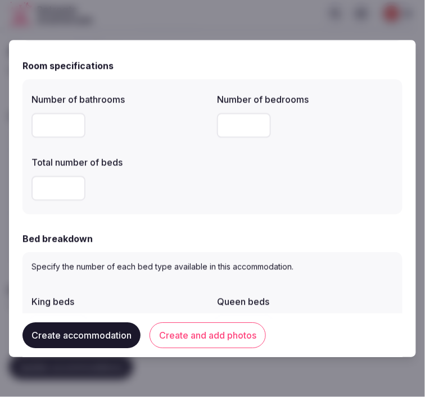
click at [200, 188] on div "*" at bounding box center [119, 188] width 176 height 25
drag, startPoint x: 200, startPoint y: 188, endPoint x: 193, endPoint y: 199, distance: 13.4
click at [200, 189] on div "*" at bounding box center [119, 188] width 176 height 25
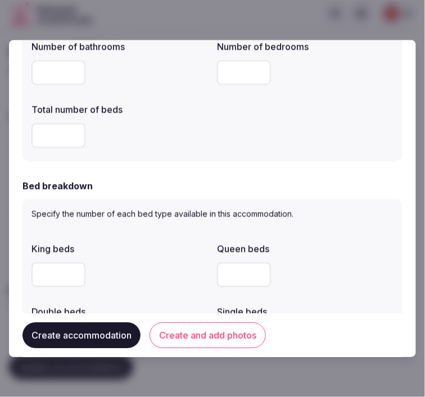
scroll to position [499, 0]
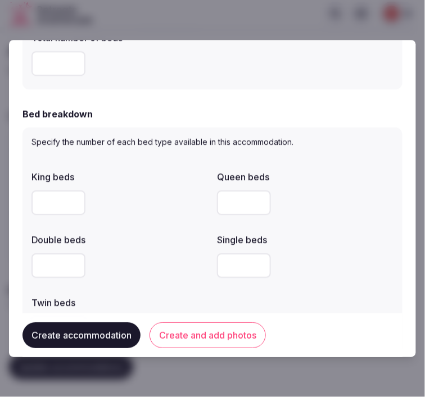
click at [48, 199] on input "number" at bounding box center [58, 202] width 54 height 25
type input "*"
click at [223, 204] on input "number" at bounding box center [244, 202] width 54 height 25
type input "*"
click at [52, 268] on input "number" at bounding box center [58, 265] width 54 height 25
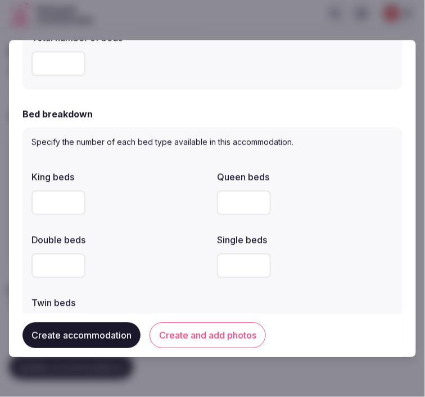
type input "*"
click at [333, 115] on div "Bed breakdown" at bounding box center [212, 113] width 380 height 13
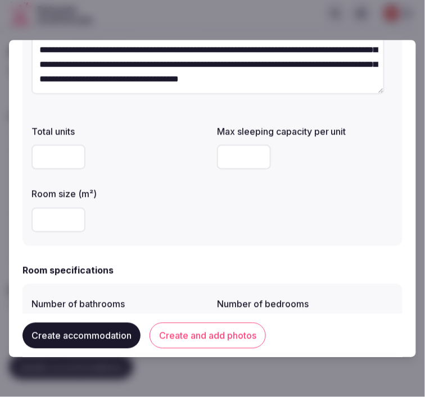
scroll to position [187, 0]
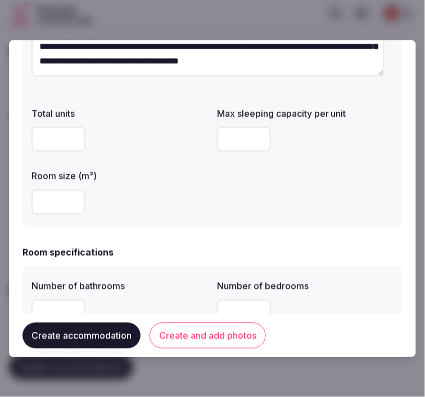
drag, startPoint x: 236, startPoint y: 144, endPoint x: 199, endPoint y: 142, distance: 37.1
click at [199, 142] on div "Total units Max sleeping capacity per unit * Room size (m²)" at bounding box center [212, 160] width 362 height 117
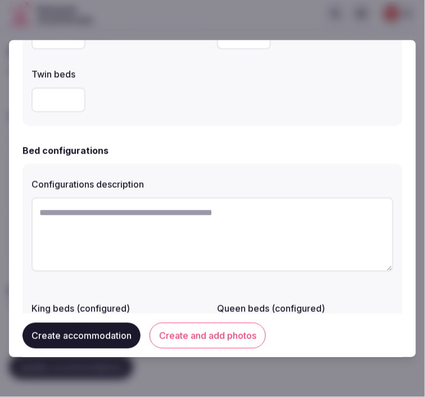
scroll to position [749, 0]
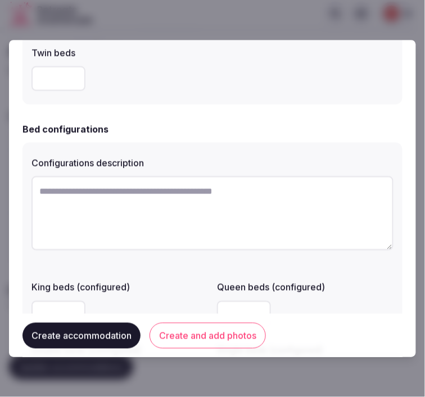
click at [245, 225] on textarea at bounding box center [212, 213] width 362 height 74
paste textarea "**********"
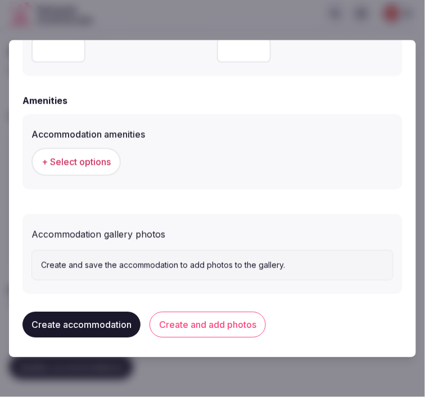
scroll to position [1074, 0]
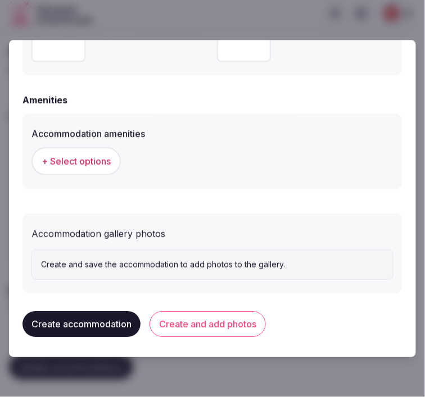
type textarea "**********"
click at [75, 159] on span "+ Select options" at bounding box center [76, 161] width 69 height 12
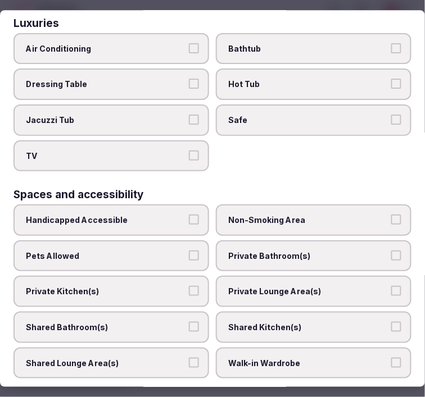
scroll to position [624, 0]
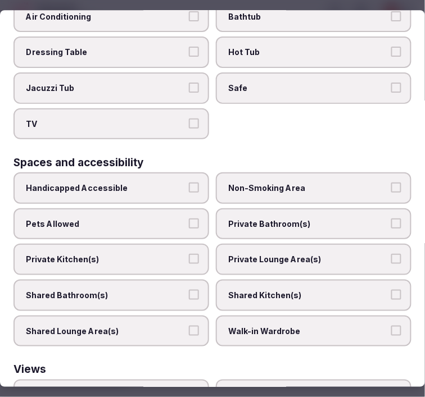
click at [333, 244] on label "Private Lounge Area(s)" at bounding box center [313, 259] width 195 height 31
click at [391, 254] on button "Private Lounge Area(s)" at bounding box center [396, 259] width 10 height 10
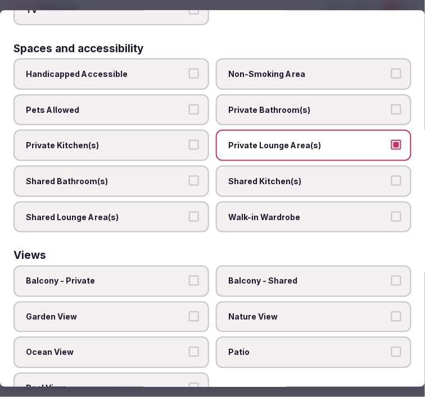
scroll to position [741, 0]
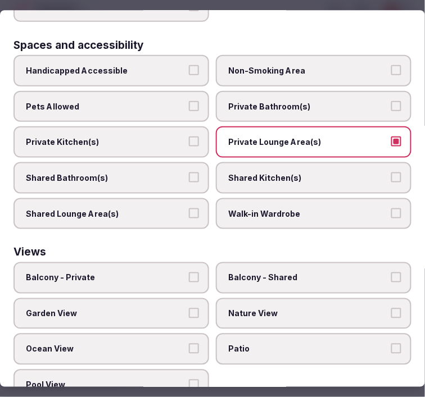
click at [322, 298] on label "Nature View" at bounding box center [313, 313] width 195 height 31
click at [391, 308] on button "Nature View" at bounding box center [396, 313] width 10 height 10
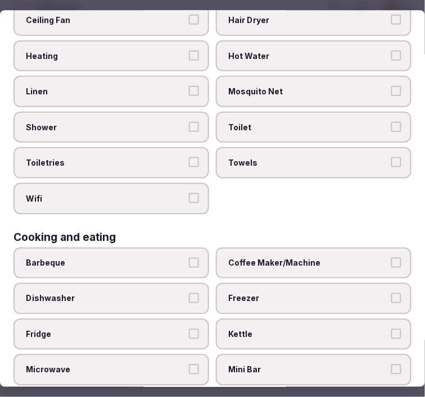
scroll to position [0, 0]
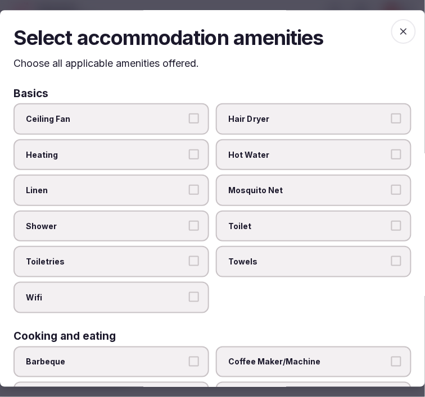
click at [398, 29] on icon "button" at bounding box center [403, 31] width 11 height 11
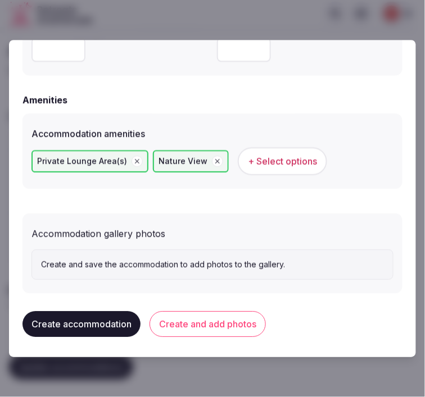
click at [221, 320] on button "Create and add photos" at bounding box center [207, 324] width 116 height 26
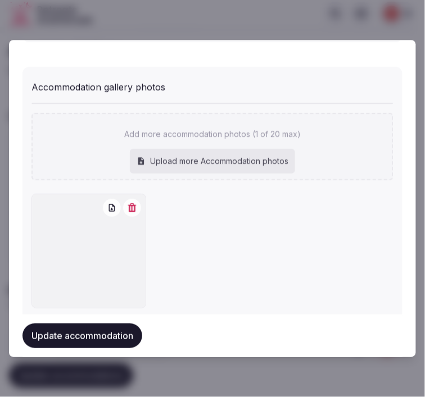
scroll to position [1239, 0]
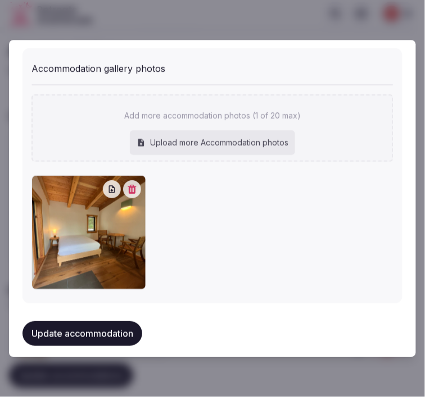
click at [80, 323] on button "Update accommodation" at bounding box center [82, 333] width 120 height 25
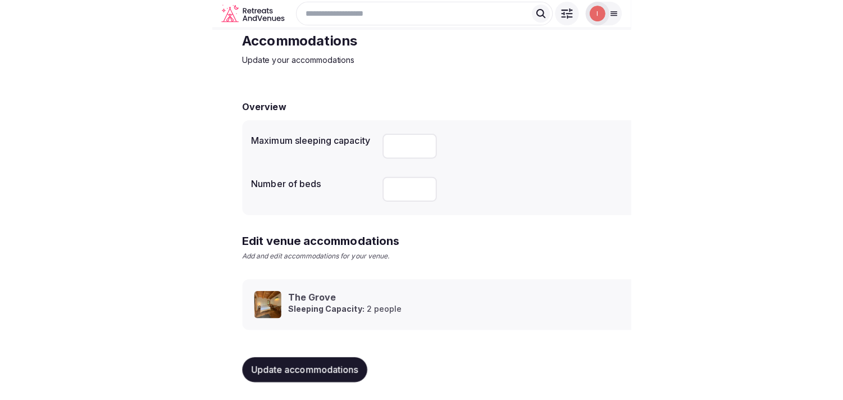
scroll to position [53, 0]
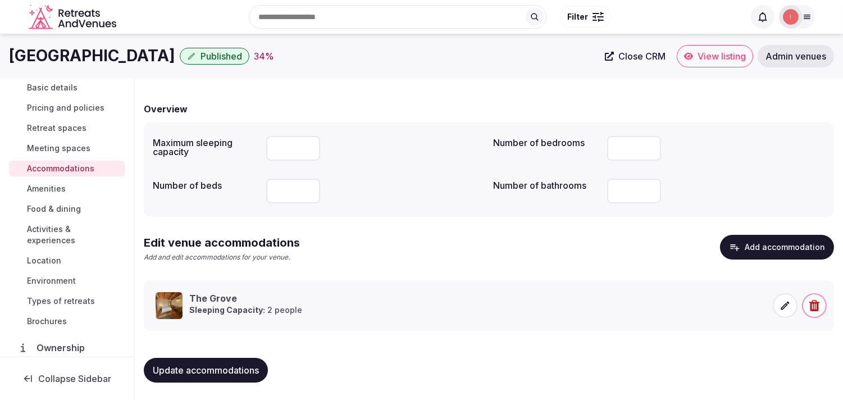
click at [62, 191] on span "Amenities" at bounding box center [46, 188] width 39 height 11
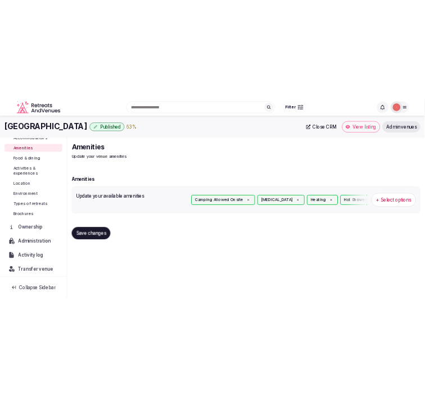
scroll to position [130, 0]
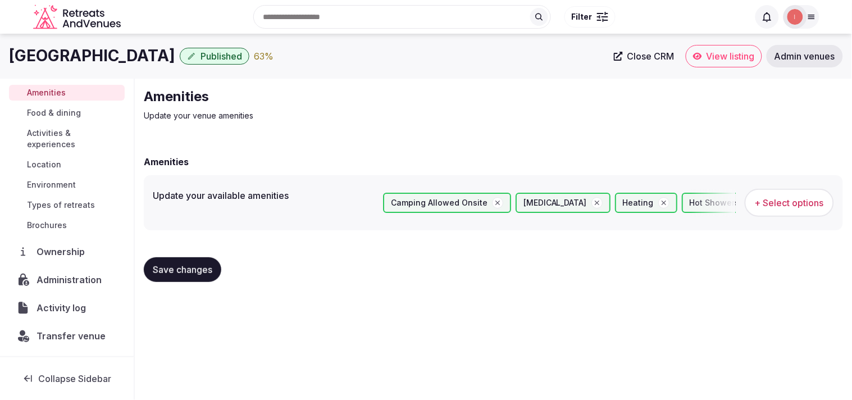
click at [58, 109] on span "Food & dining" at bounding box center [54, 112] width 54 height 11
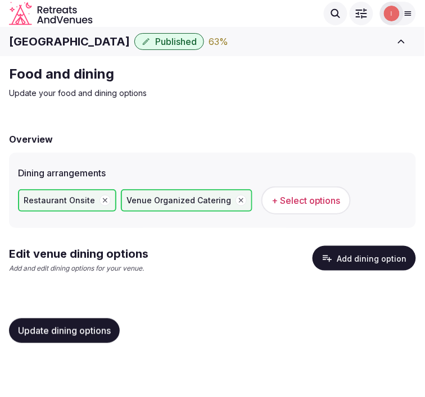
click at [368, 261] on button "Add dining option" at bounding box center [363, 258] width 103 height 25
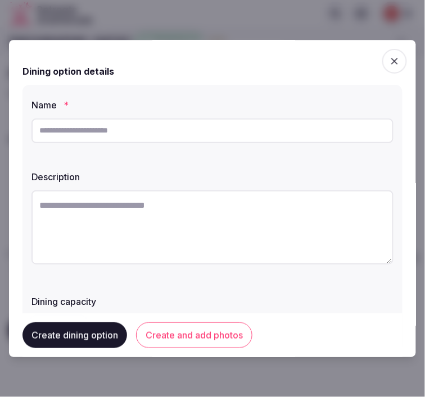
click at [148, 119] on input "text" at bounding box center [212, 130] width 362 height 25
type input "**********"
click at [256, 244] on textarea at bounding box center [212, 227] width 362 height 74
paste textarea "**********"
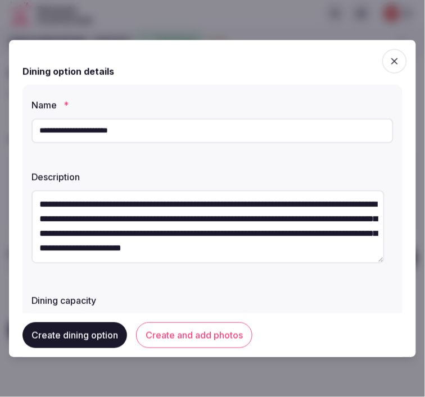
scroll to position [187, 0]
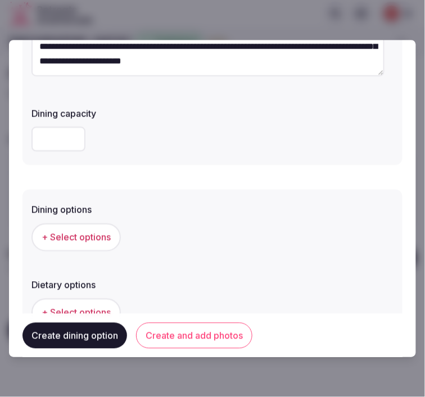
type textarea "**********"
click at [101, 234] on span "+ Select options" at bounding box center [76, 237] width 69 height 12
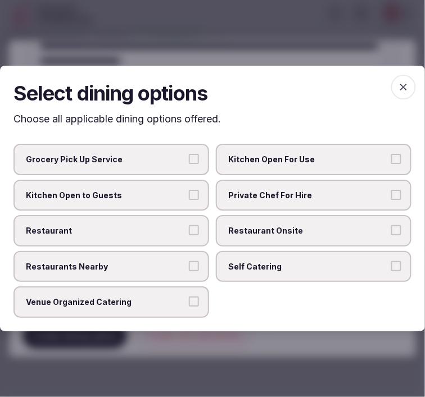
click at [233, 223] on label "Restaurant Onsite" at bounding box center [313, 230] width 195 height 31
click at [391, 225] on button "Restaurant Onsite" at bounding box center [396, 230] width 10 height 10
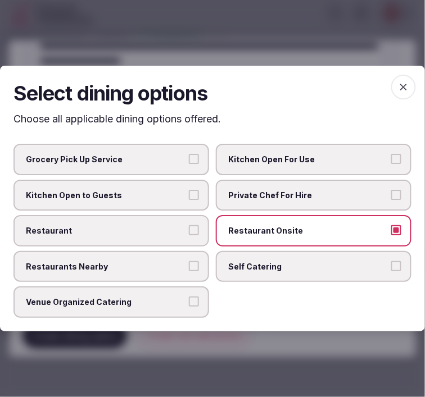
click at [177, 236] on span "Restaurant" at bounding box center [105, 230] width 159 height 11
click at [189, 235] on button "Restaurant" at bounding box center [194, 230] width 10 height 10
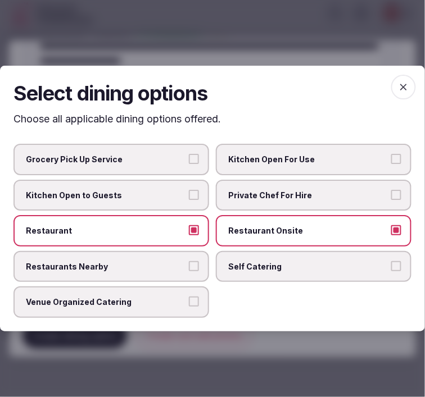
click at [166, 297] on span "Venue Organized Catering" at bounding box center [105, 302] width 159 height 11
click at [189, 297] on button "Venue Organized Catering" at bounding box center [194, 302] width 10 height 10
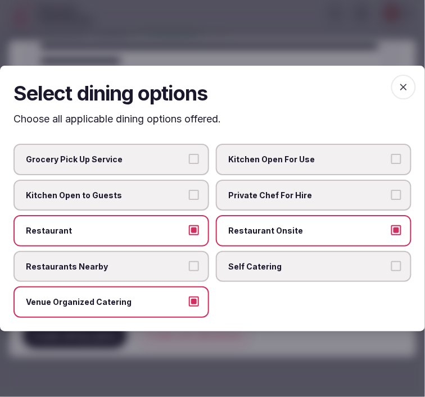
click at [176, 221] on label "Restaurant" at bounding box center [110, 230] width 195 height 31
click at [189, 225] on button "Restaurant" at bounding box center [194, 230] width 10 height 10
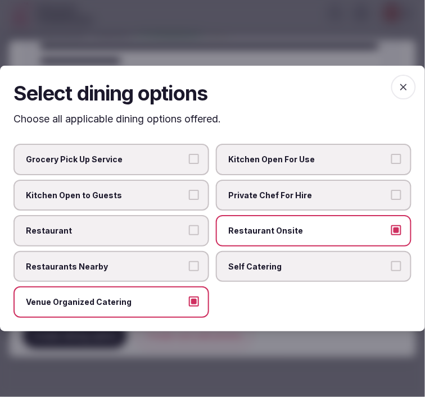
click at [411, 82] on span "button" at bounding box center [403, 87] width 25 height 25
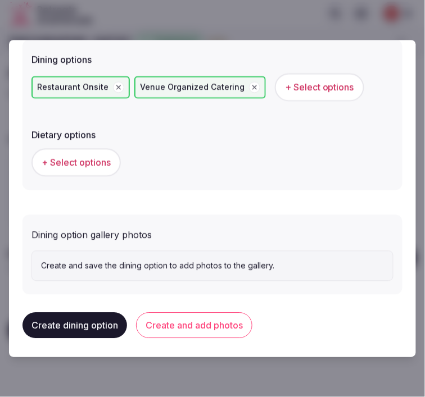
scroll to position [338, 0]
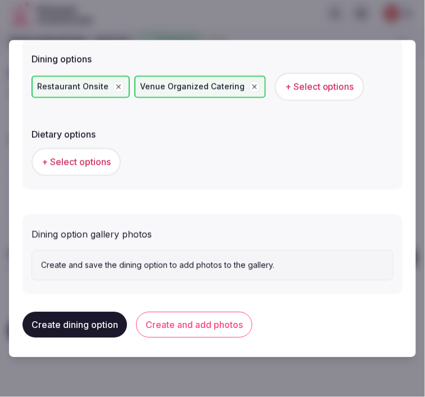
click at [96, 160] on span "+ Select options" at bounding box center [76, 162] width 69 height 12
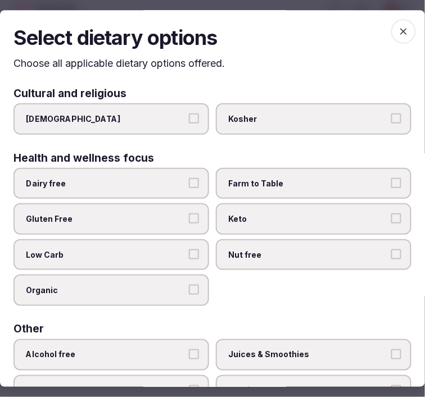
click at [135, 180] on span "Dairy free" at bounding box center [105, 183] width 159 height 11
click at [189, 180] on button "Dairy free" at bounding box center [194, 183] width 10 height 10
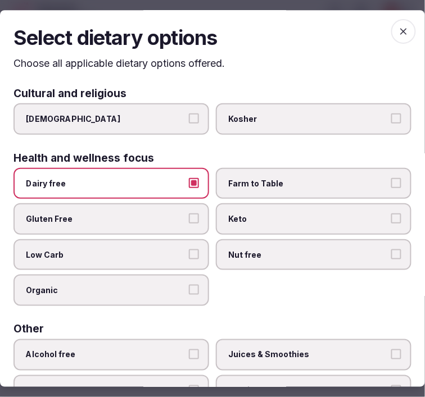
click at [135, 213] on span "Gluten Free" at bounding box center [105, 218] width 159 height 11
click at [189, 213] on button "Gluten Free" at bounding box center [194, 218] width 10 height 10
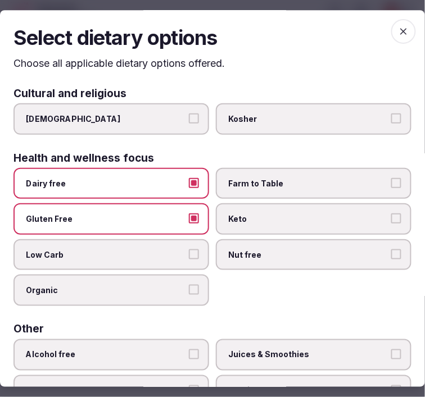
click at [148, 252] on span "Low Carb" at bounding box center [105, 254] width 159 height 11
click at [189, 252] on button "Low Carb" at bounding box center [194, 254] width 10 height 10
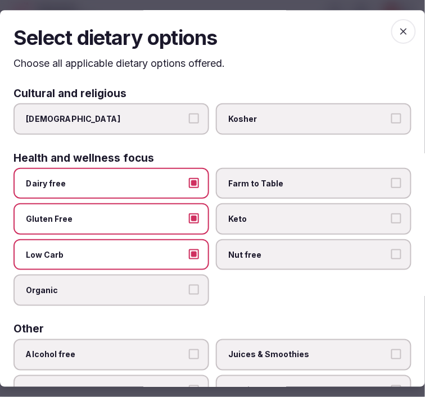
drag, startPoint x: 165, startPoint y: 283, endPoint x: 232, endPoint y: 271, distance: 69.1
click at [174, 285] on span "Organic" at bounding box center [105, 290] width 159 height 11
click at [189, 285] on button "Organic" at bounding box center [194, 290] width 10 height 10
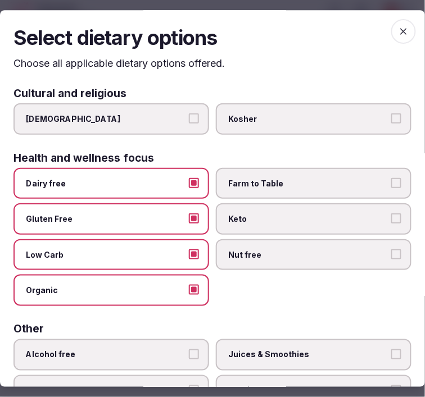
click at [267, 257] on label "Nut free" at bounding box center [313, 254] width 195 height 31
click at [391, 257] on button "Nut free" at bounding box center [396, 254] width 10 height 10
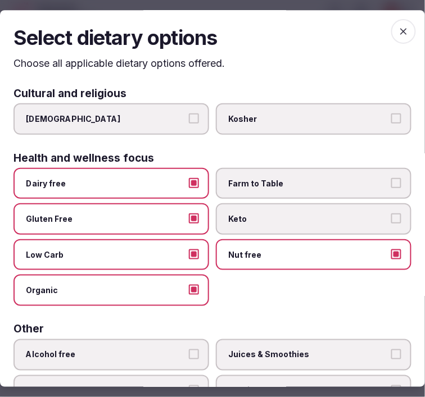
click at [287, 213] on span "Keto" at bounding box center [307, 218] width 159 height 11
click at [391, 213] on button "Keto" at bounding box center [396, 218] width 10 height 10
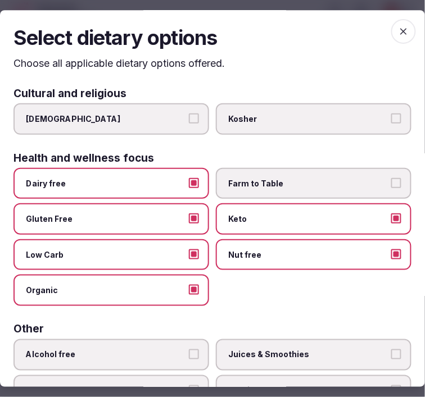
click at [292, 180] on span "Farm to Table" at bounding box center [307, 183] width 159 height 11
click at [391, 180] on button "Farm to Table" at bounding box center [396, 183] width 10 height 10
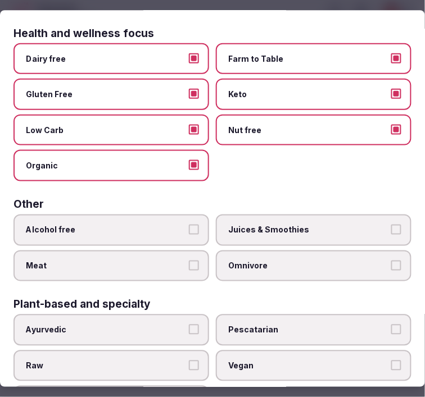
scroll to position [157, 0]
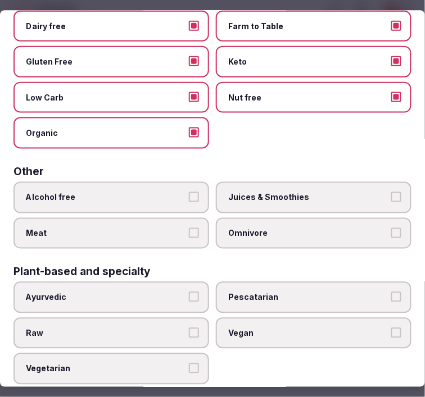
drag, startPoint x: 253, startPoint y: 312, endPoint x: 191, endPoint y: 343, distance: 69.3
click at [248, 318] on label "Vegan" at bounding box center [313, 333] width 195 height 31
click at [391, 328] on button "Vegan" at bounding box center [396, 333] width 10 height 10
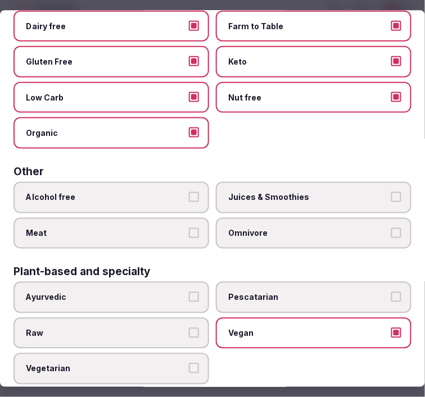
click at [177, 354] on label "Vegetarian" at bounding box center [110, 369] width 195 height 31
click at [189, 364] on button "Vegetarian" at bounding box center [194, 369] width 10 height 10
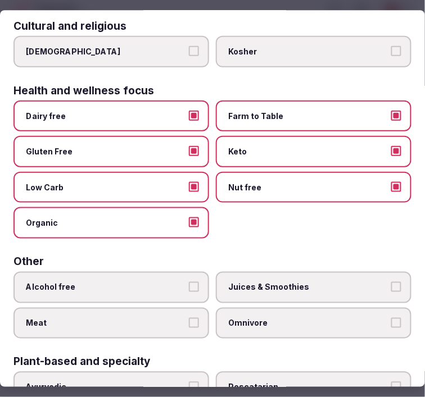
scroll to position [0, 0]
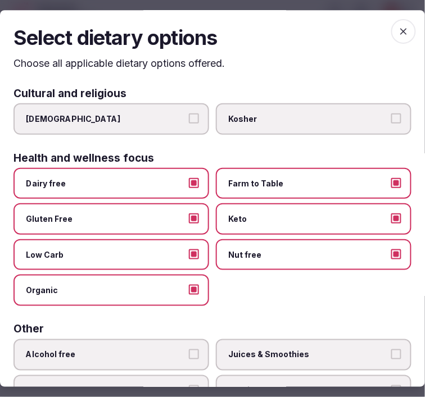
click at [398, 27] on icon "button" at bounding box center [403, 31] width 11 height 11
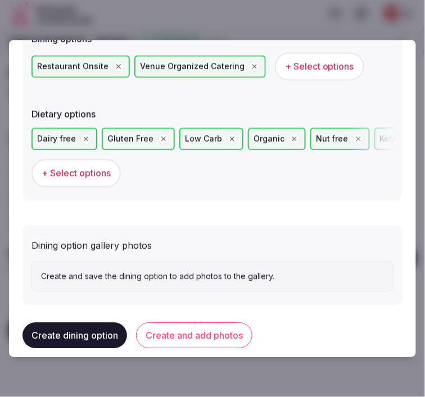
scroll to position [368, 0]
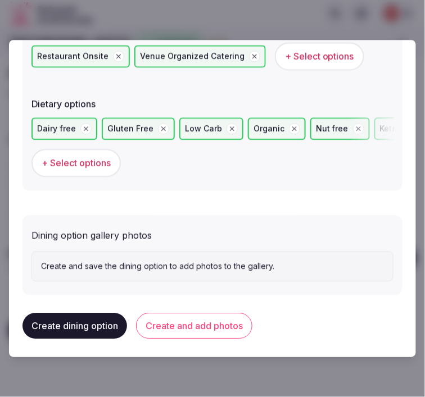
click at [226, 329] on button "Create and add photos" at bounding box center [194, 326] width 116 height 26
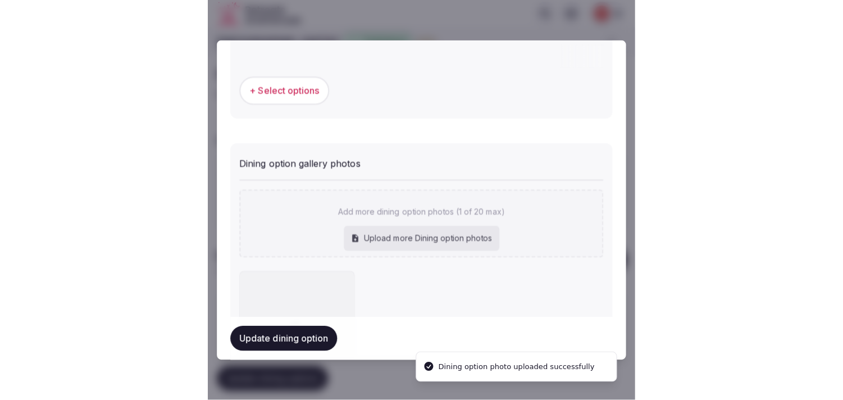
scroll to position [472, 0]
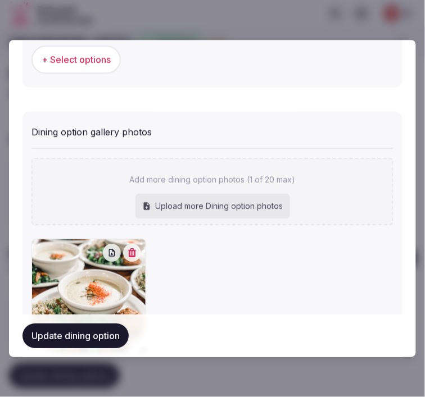
drag, startPoint x: 84, startPoint y: 329, endPoint x: 85, endPoint y: 323, distance: 5.6
click at [84, 329] on button "Update dining option" at bounding box center [75, 335] width 106 height 25
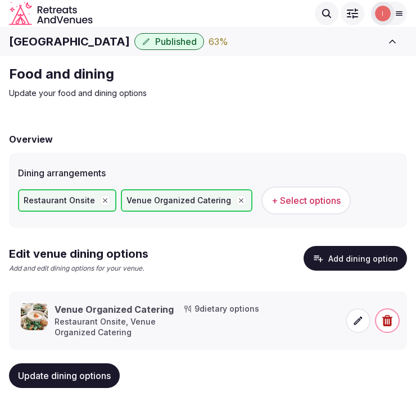
click at [53, 378] on span "Update dining options" at bounding box center [64, 375] width 93 height 11
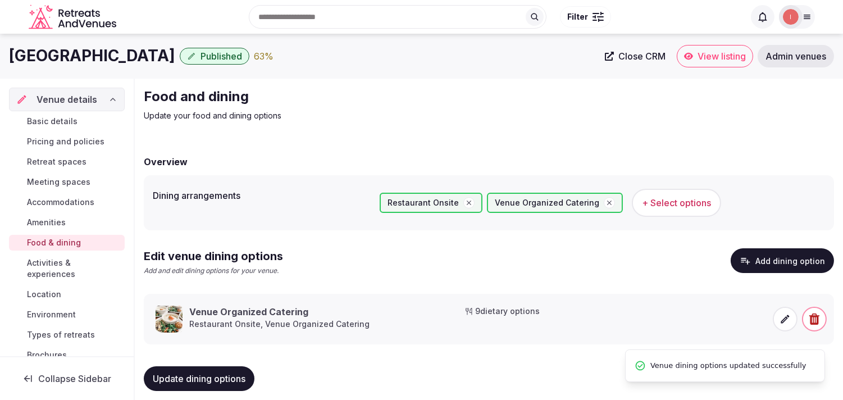
click at [41, 262] on span "Activities & experiences" at bounding box center [73, 268] width 93 height 22
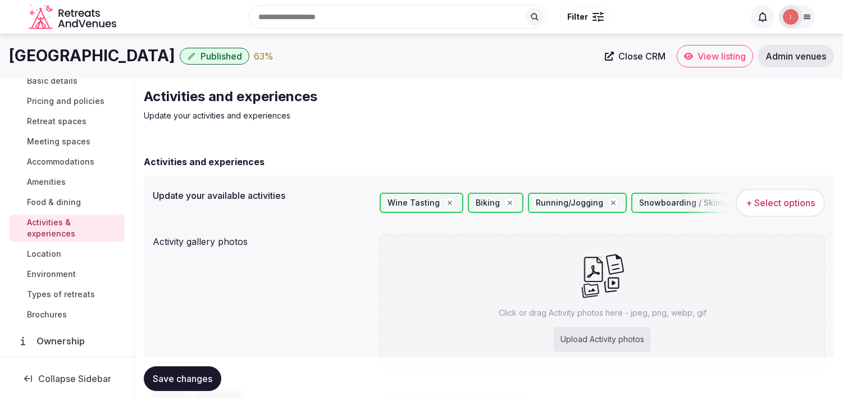
scroll to position [62, 0]
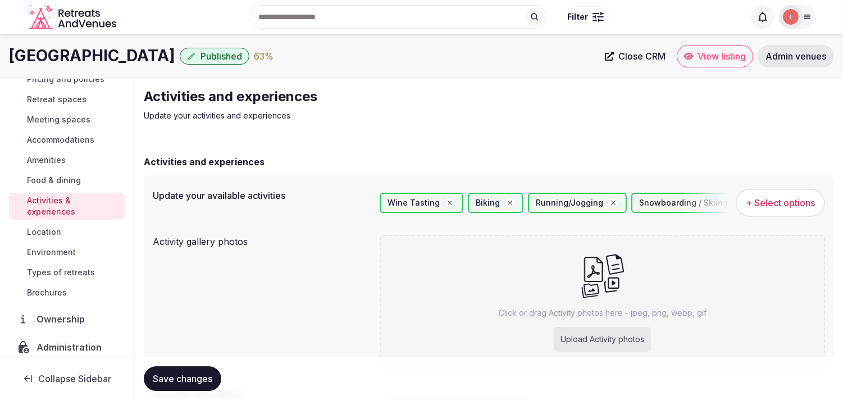
click at [4, 276] on div "Venue details Basic details Pricing and policies Retreat spaces Meeting spaces …" at bounding box center [67, 217] width 134 height 277
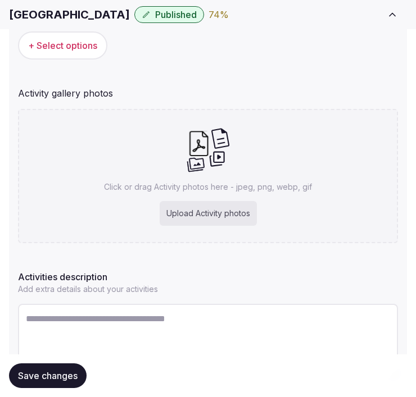
scroll to position [208, 0]
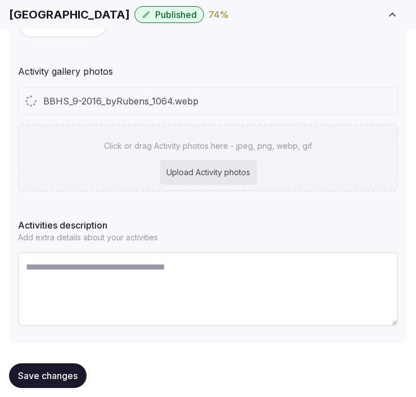
drag, startPoint x: 418, startPoint y: 88, endPoint x: 223, endPoint y: 153, distance: 205.5
click at [223, 153] on div "Click or drag Activity photos here - jpeg, png, webp, gif Upload Activity photos" at bounding box center [208, 157] width 380 height 67
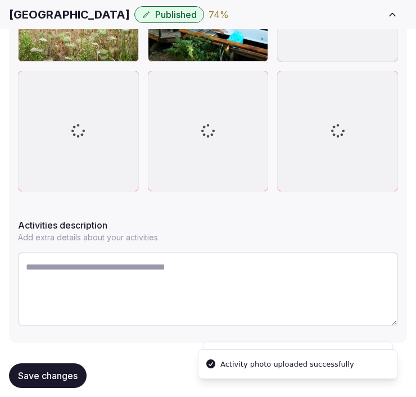
scroll to position [594, 0]
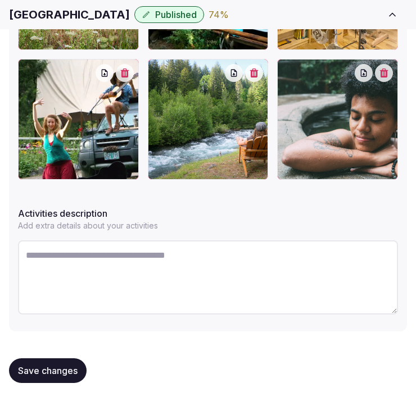
click at [256, 240] on textarea at bounding box center [208, 277] width 380 height 74
paste textarea "**********"
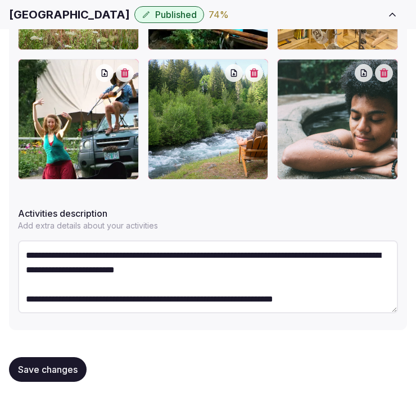
type textarea "**********"
click at [68, 357] on button "Save changes" at bounding box center [47, 369] width 77 height 25
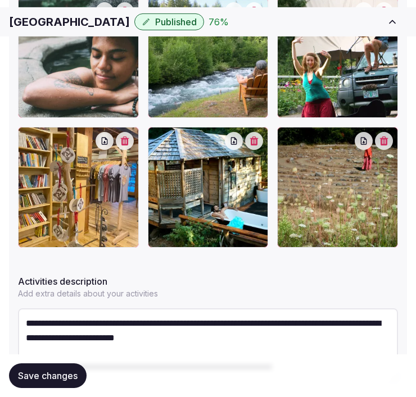
scroll to position [527, 0]
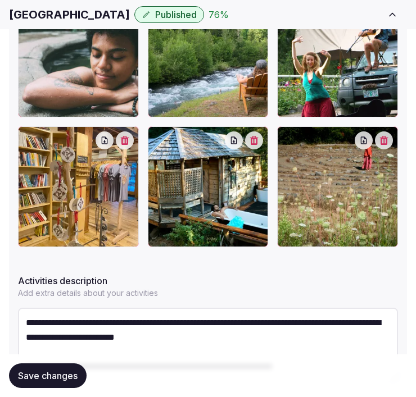
click at [58, 364] on button "Save changes" at bounding box center [47, 375] width 77 height 25
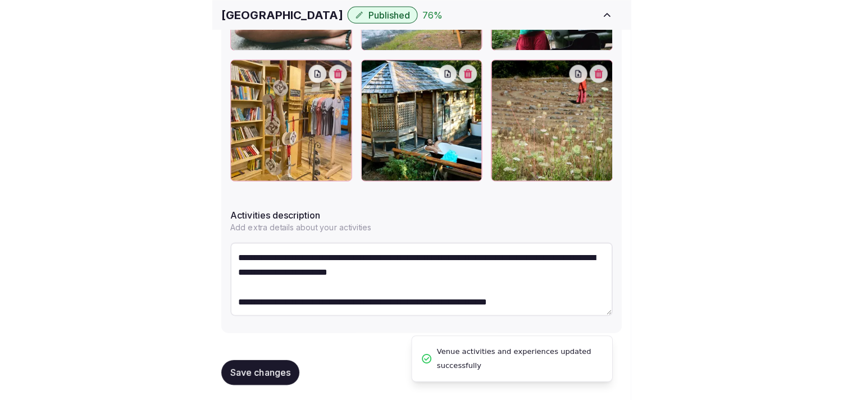
scroll to position [458, 0]
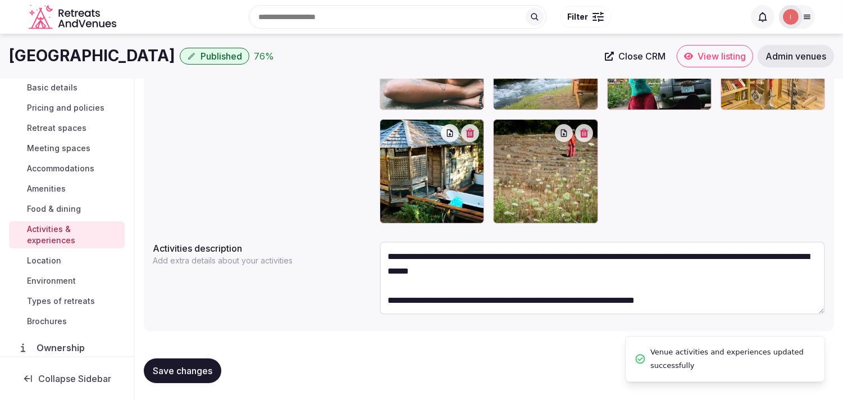
click at [37, 258] on span "Location" at bounding box center [44, 260] width 34 height 11
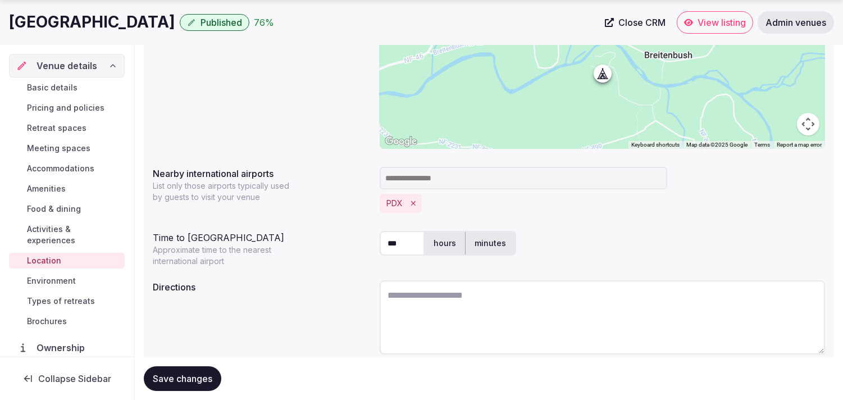
scroll to position [279, 0]
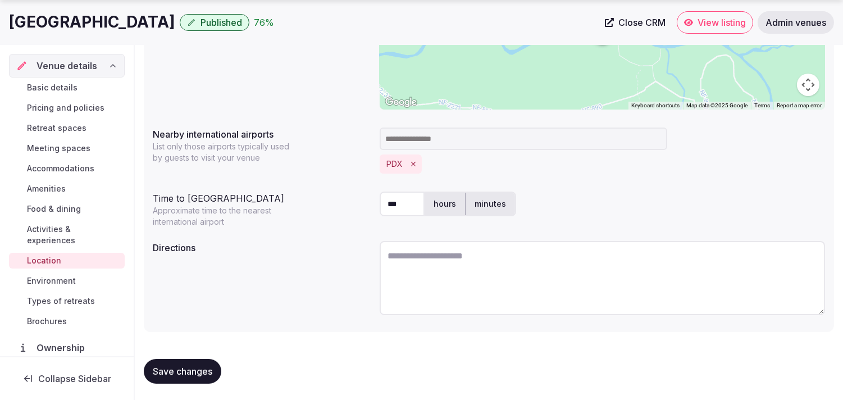
click at [190, 372] on span "Save changes" at bounding box center [183, 371] width 60 height 11
click at [70, 282] on span "Environment" at bounding box center [51, 280] width 49 height 11
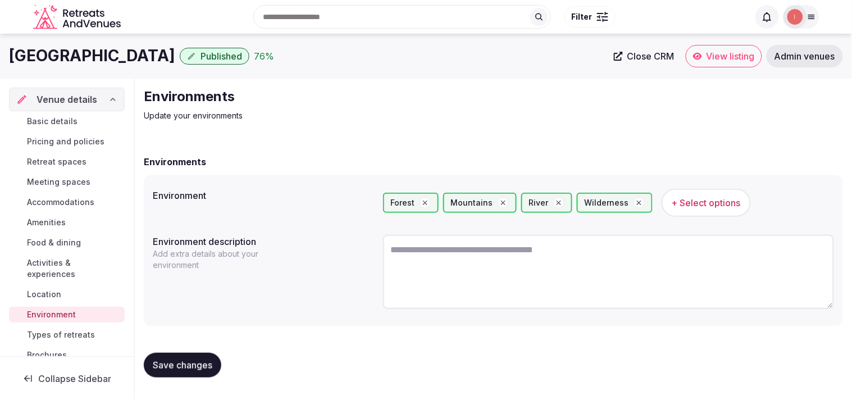
click at [53, 334] on span "Types of retreats" at bounding box center [61, 334] width 68 height 11
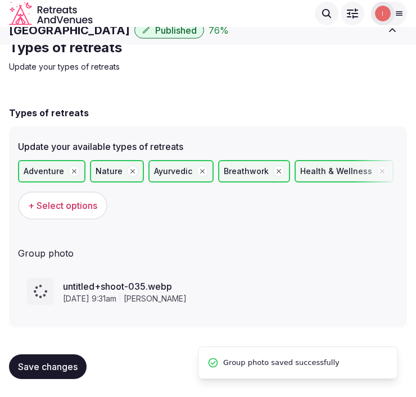
scroll to position [24, 0]
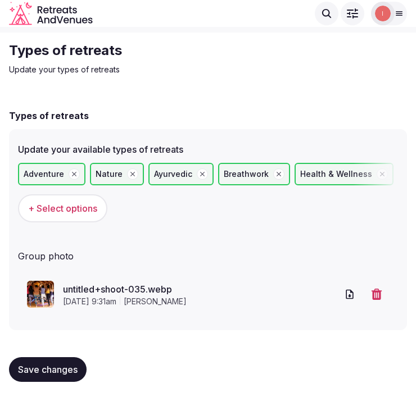
click at [42, 364] on span "Save changes" at bounding box center [48, 369] width 60 height 11
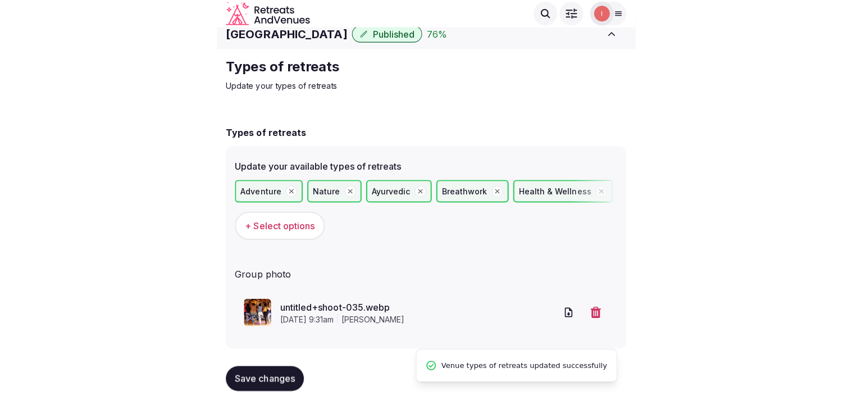
scroll to position [0, 0]
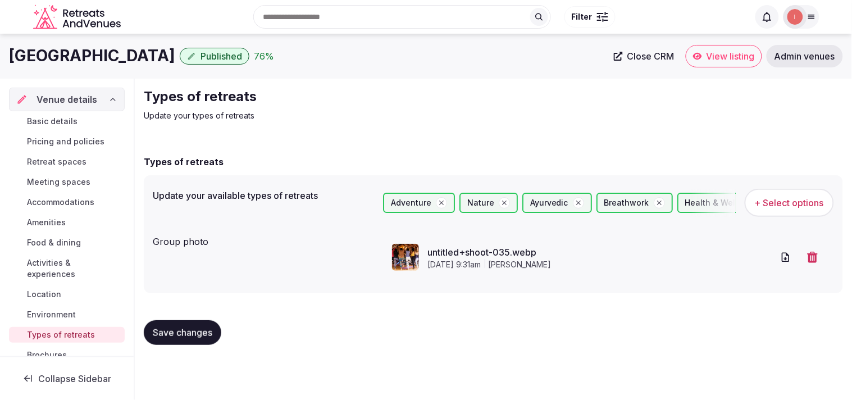
click at [415, 54] on span "Close CRM" at bounding box center [650, 56] width 47 height 11
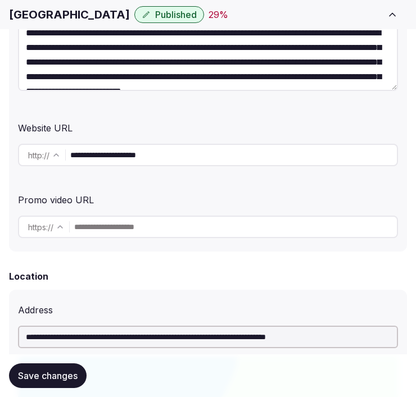
scroll to position [312, 0]
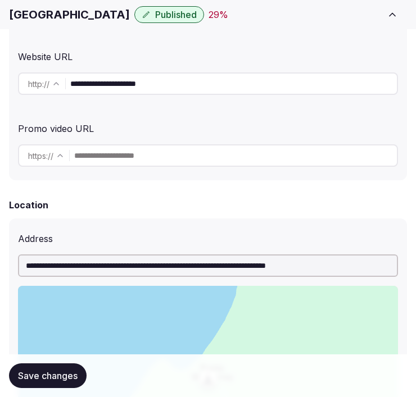
click at [167, 89] on input "**********" at bounding box center [233, 83] width 326 height 22
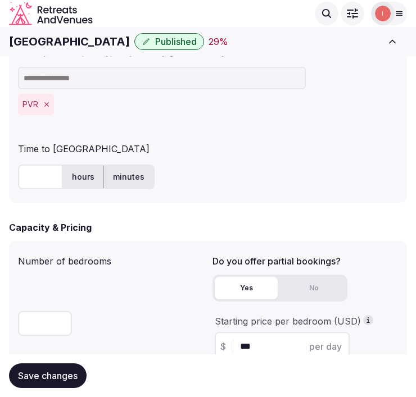
scroll to position [749, 0]
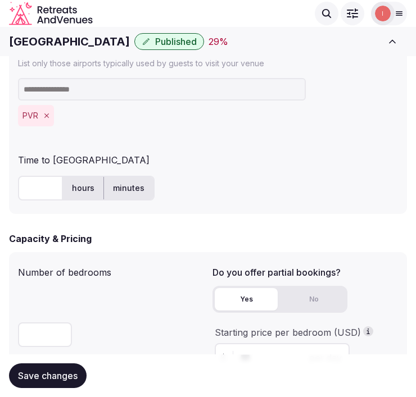
click at [91, 40] on h1 "Punta Monterey Resort" at bounding box center [69, 42] width 121 height 16
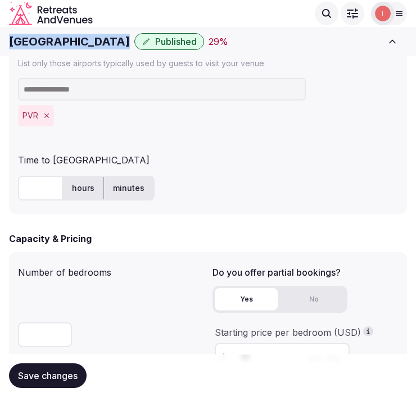
click at [91, 40] on h1 "Punta Monterey Resort" at bounding box center [69, 42] width 121 height 16
copy div "Punta Monterey Resort"
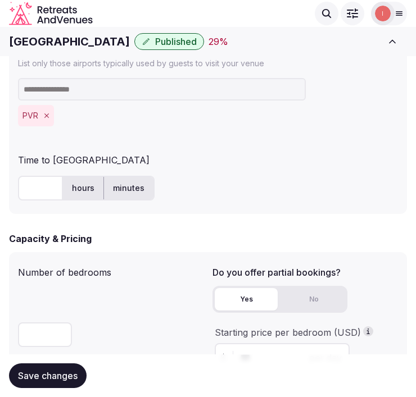
click at [33, 188] on input "text" at bounding box center [40, 188] width 45 height 25
type input "**"
drag, startPoint x: 156, startPoint y: 211, endPoint x: 92, endPoint y: 320, distance: 126.4
drag, startPoint x: 57, startPoint y: 378, endPoint x: 63, endPoint y: 377, distance: 6.4
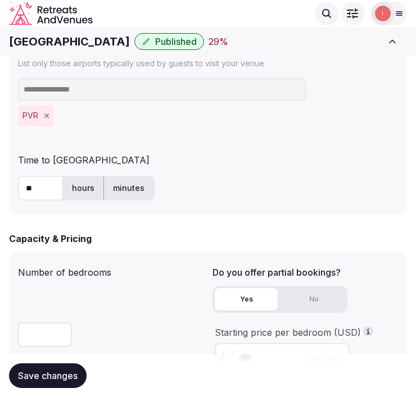
click at [58, 378] on span "Save changes" at bounding box center [48, 375] width 60 height 11
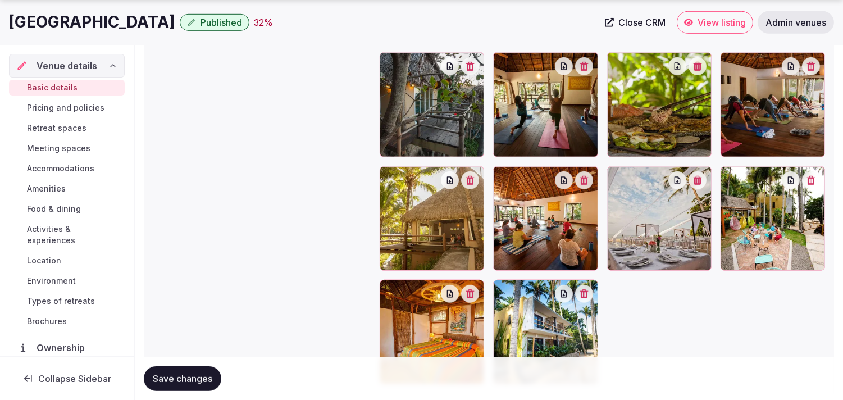
scroll to position [1239, 0]
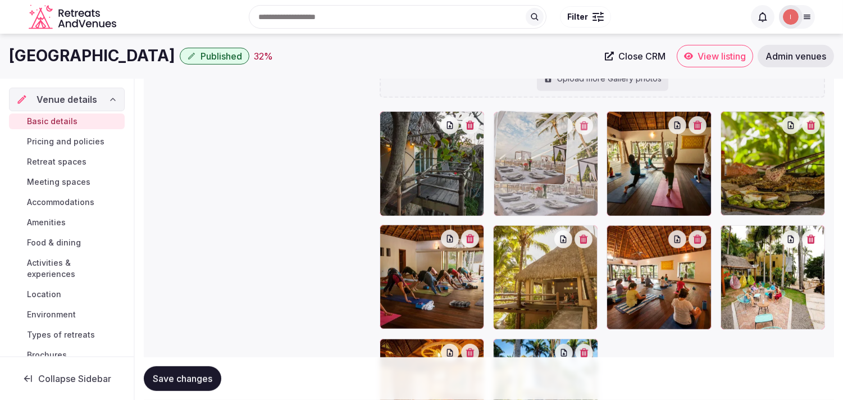
drag, startPoint x: 614, startPoint y: 239, endPoint x: 519, endPoint y: 135, distance: 140.7
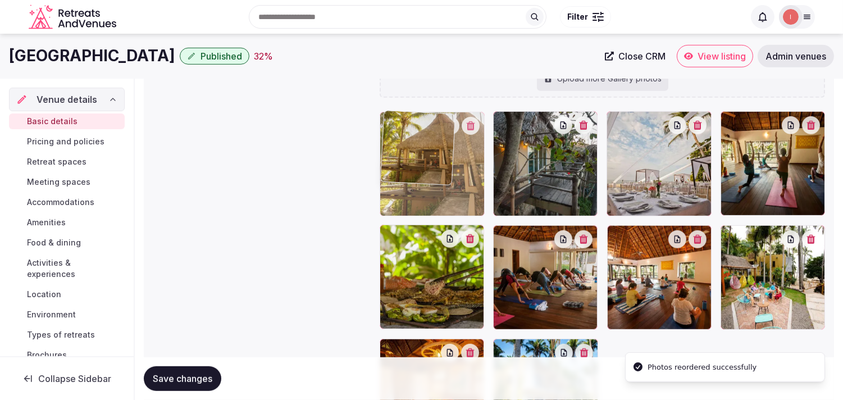
drag, startPoint x: 501, startPoint y: 230, endPoint x: 419, endPoint y: 147, distance: 117.1
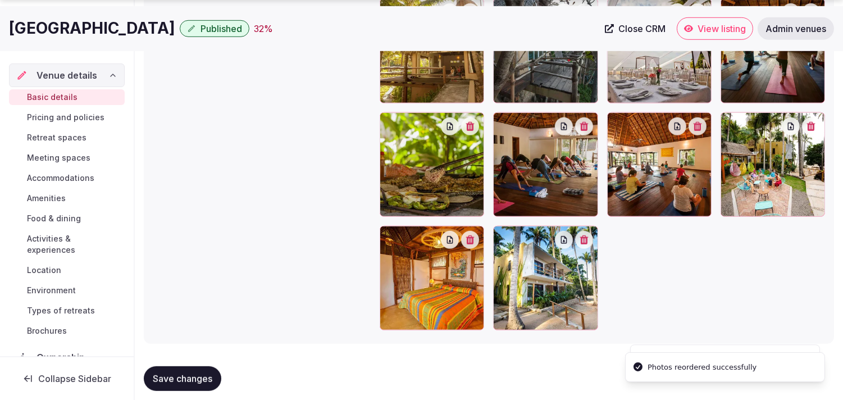
scroll to position [1363, 0]
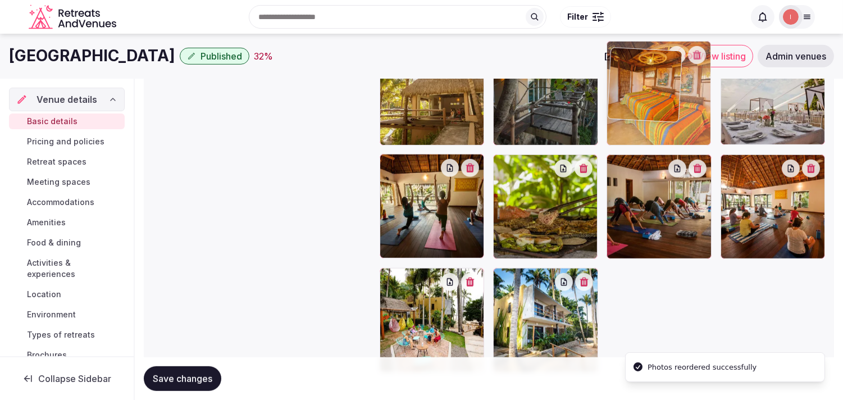
drag, startPoint x: 389, startPoint y: 222, endPoint x: 566, endPoint y: 83, distance: 225.9
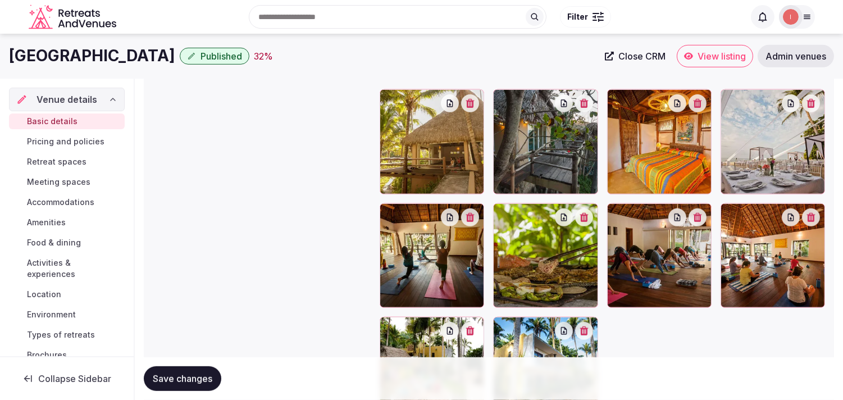
scroll to position [1239, 0]
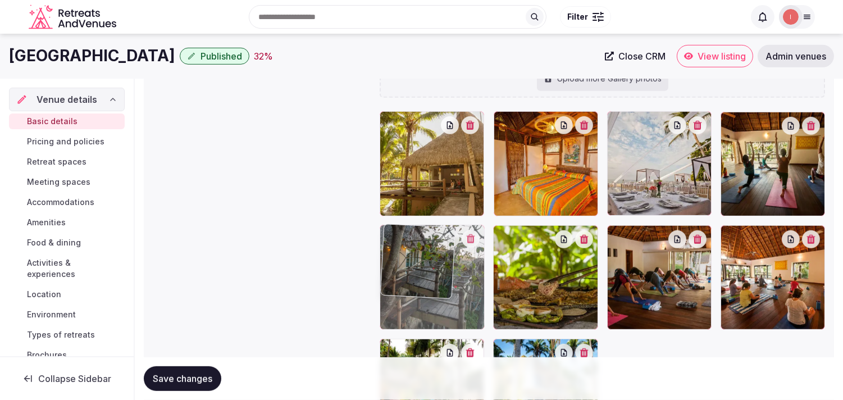
drag, startPoint x: 501, startPoint y: 125, endPoint x: 384, endPoint y: 264, distance: 182.1
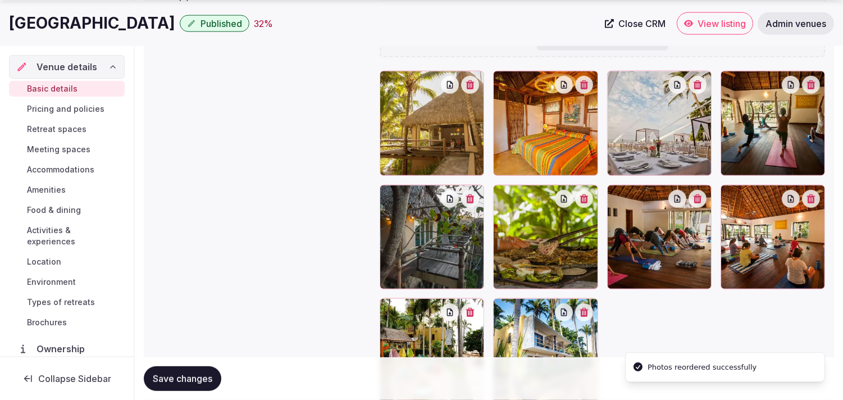
scroll to position [1301, 0]
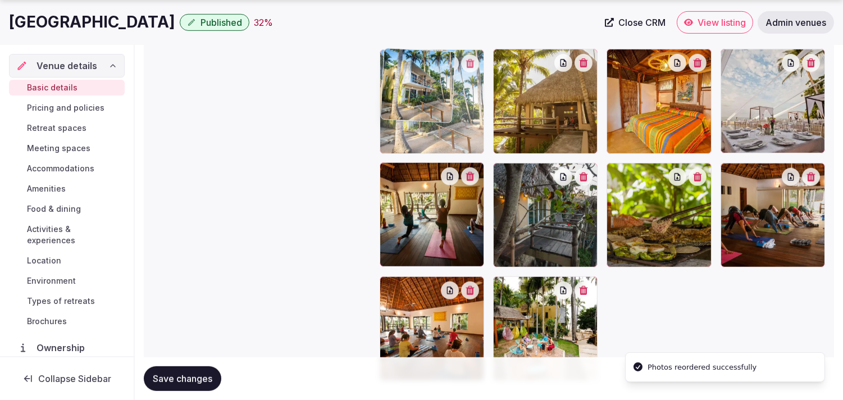
drag, startPoint x: 507, startPoint y: 290, endPoint x: 393, endPoint y: 77, distance: 240.9
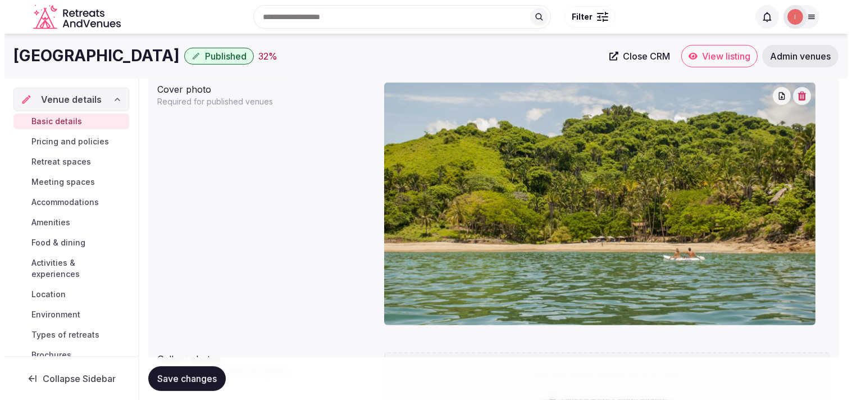
scroll to position [802, 0]
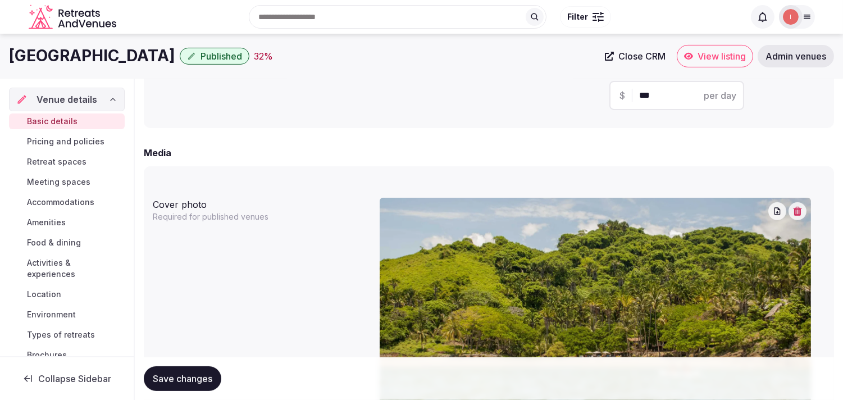
click at [415, 208] on icon "button" at bounding box center [797, 211] width 8 height 9
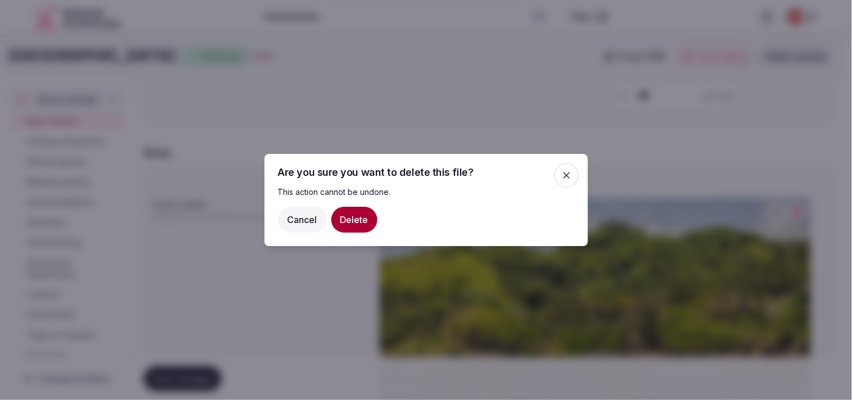
click at [344, 214] on button "Delete" at bounding box center [354, 220] width 46 height 26
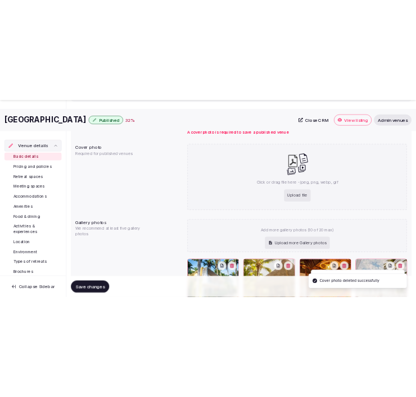
scroll to position [1052, 0]
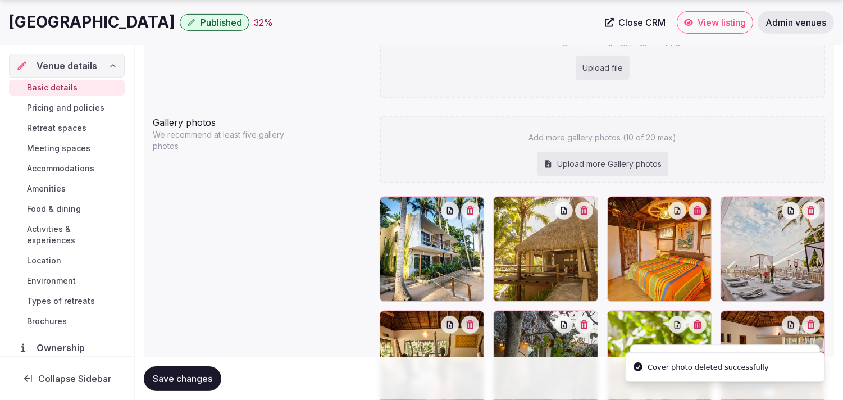
click at [415, 215] on button "button" at bounding box center [450, 211] width 18 height 18
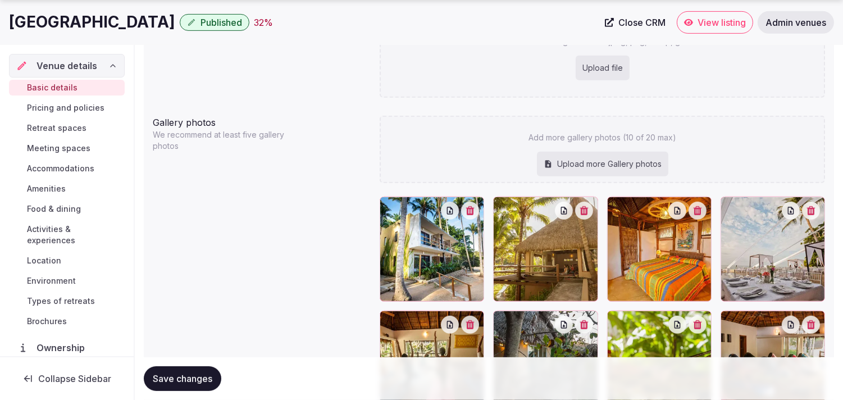
click at [415, 208] on icon "button" at bounding box center [449, 210] width 9 height 9
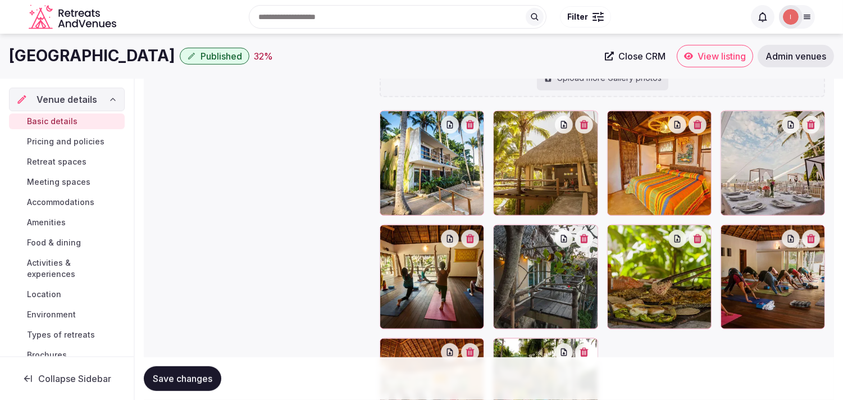
scroll to position [1239, 0]
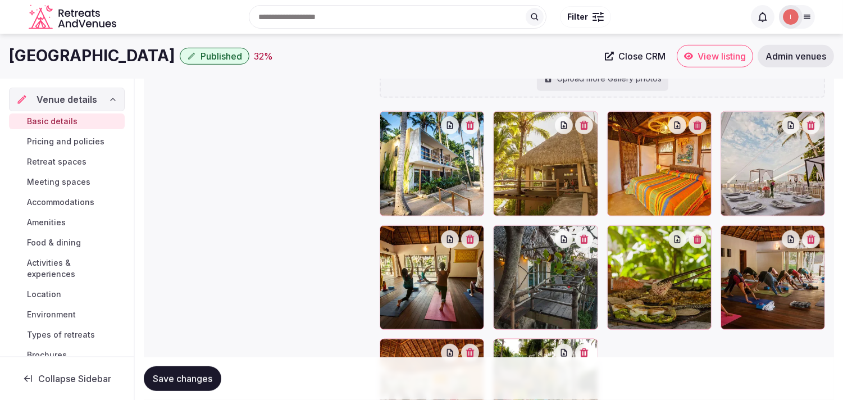
click at [415, 121] on icon "button" at bounding box center [470, 125] width 8 height 9
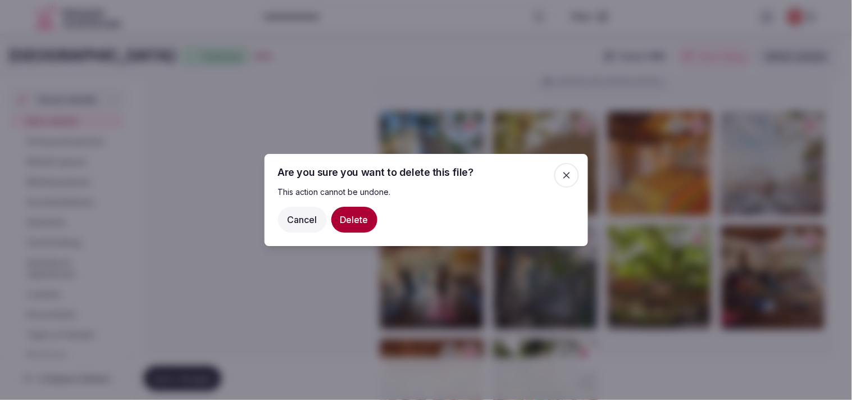
click at [349, 221] on button "Delete" at bounding box center [354, 220] width 46 height 26
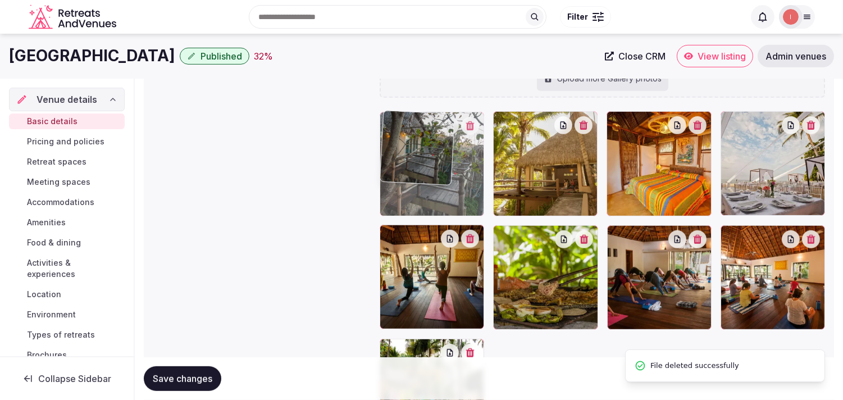
drag, startPoint x: 388, startPoint y: 231, endPoint x: 381, endPoint y: 157, distance: 73.9
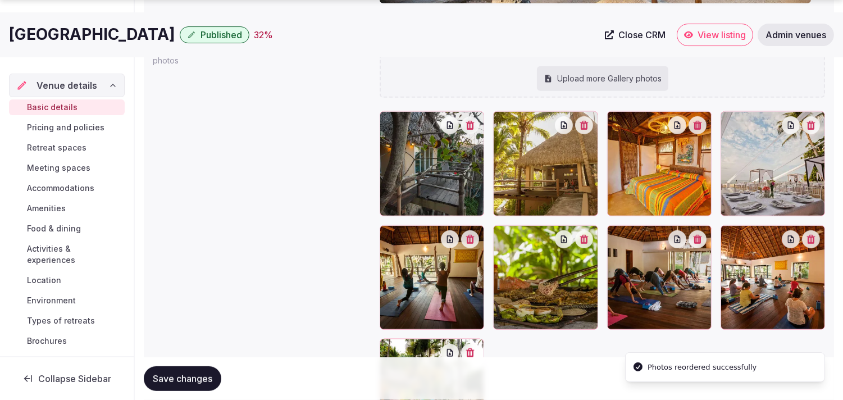
scroll to position [1363, 0]
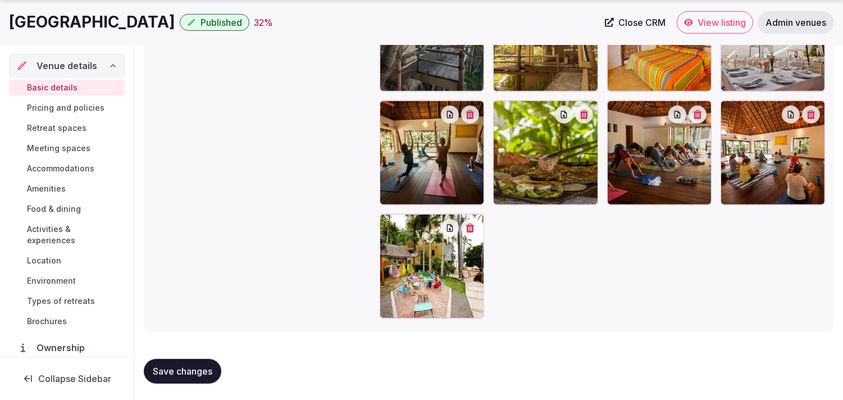
click at [201, 366] on span "Save changes" at bounding box center [183, 371] width 60 height 11
click at [79, 110] on span "Pricing and policies" at bounding box center [65, 107] width 77 height 11
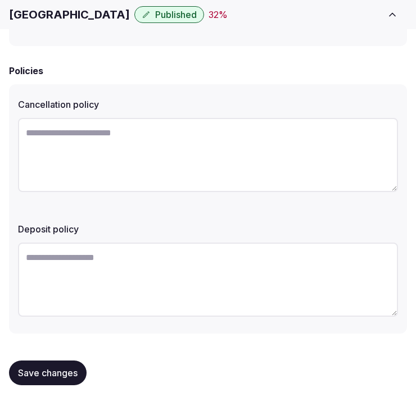
scroll to position [481, 0]
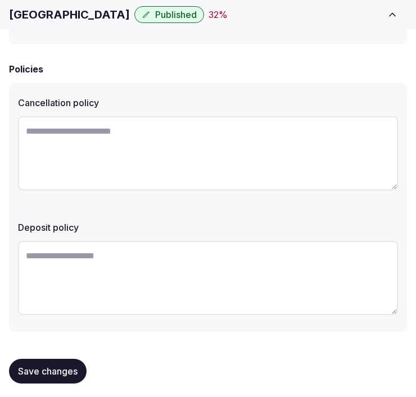
click at [165, 136] on textarea at bounding box center [208, 153] width 380 height 74
paste textarea "**********"
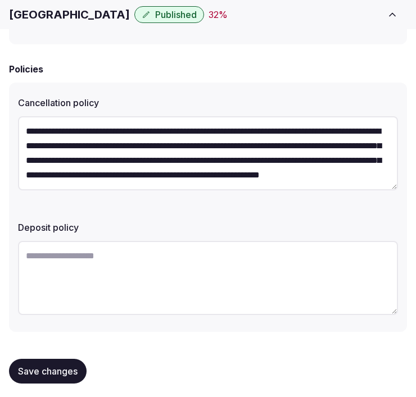
scroll to position [20, 0]
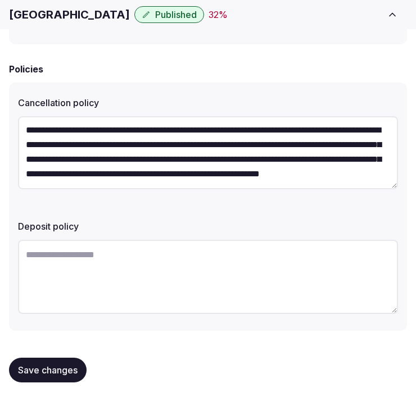
type textarea "**********"
click at [58, 366] on span "Save changes" at bounding box center [48, 369] width 60 height 11
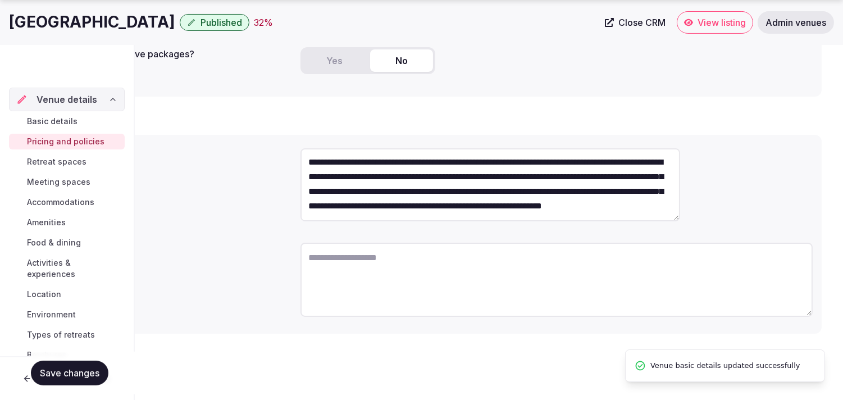
scroll to position [15, 0]
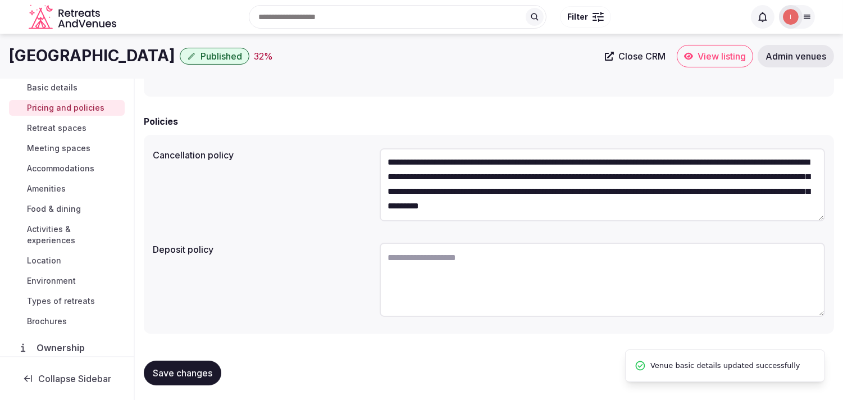
click at [74, 129] on span "Retreat spaces" at bounding box center [57, 127] width 60 height 11
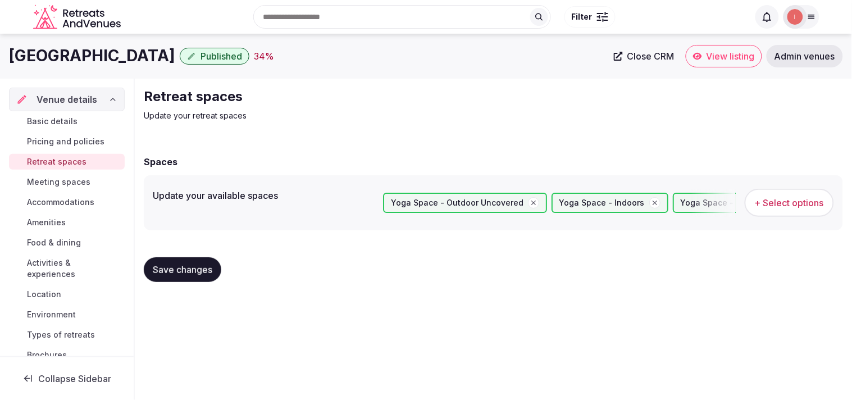
click at [68, 184] on span "Meeting spaces" at bounding box center [58, 181] width 63 height 11
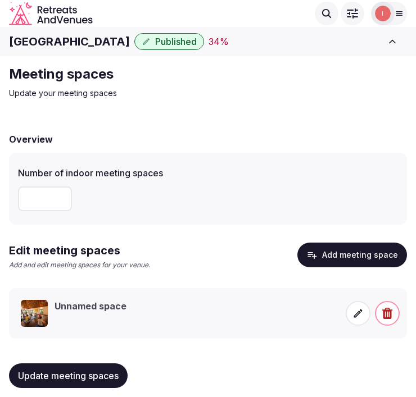
click at [85, 305] on h3 "Unnamed space" at bounding box center [90, 306] width 72 height 12
click at [45, 194] on input "number" at bounding box center [45, 198] width 54 height 25
type input "*"
click at [76, 372] on span "Update meeting spaces" at bounding box center [68, 375] width 101 height 11
click at [352, 316] on icon at bounding box center [357, 313] width 11 height 11
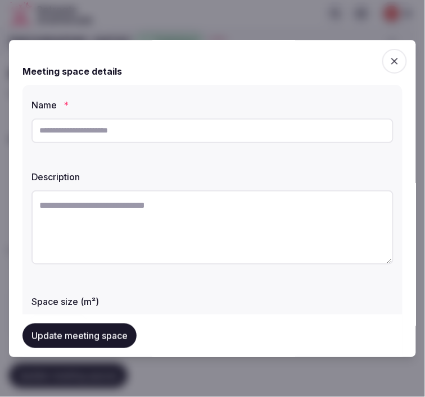
click at [183, 125] on input "text" at bounding box center [212, 130] width 362 height 25
type input "**********"
click at [218, 209] on textarea at bounding box center [212, 227] width 362 height 74
paste textarea "**********"
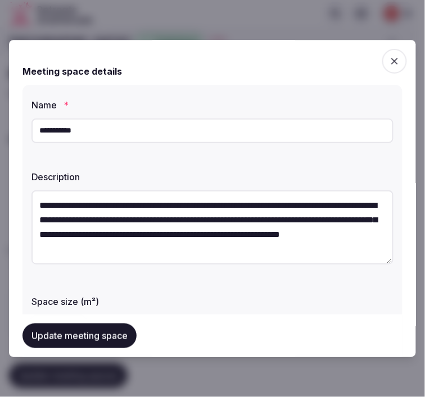
scroll to position [20, 0]
type textarea "**********"
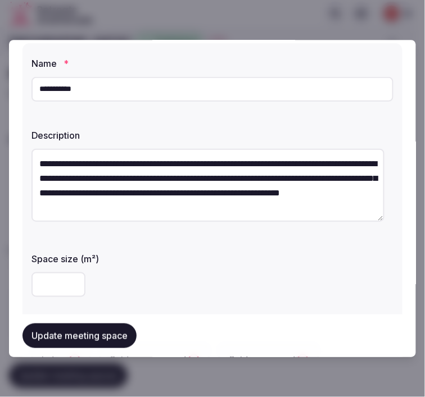
scroll to position [62, 0]
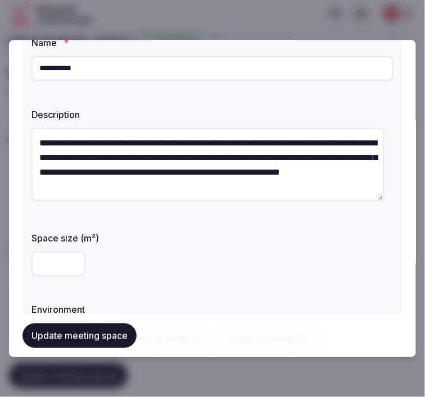
click at [52, 267] on input "number" at bounding box center [58, 264] width 54 height 25
type input "***"
click at [108, 163] on textarea "**********" at bounding box center [207, 164] width 353 height 73
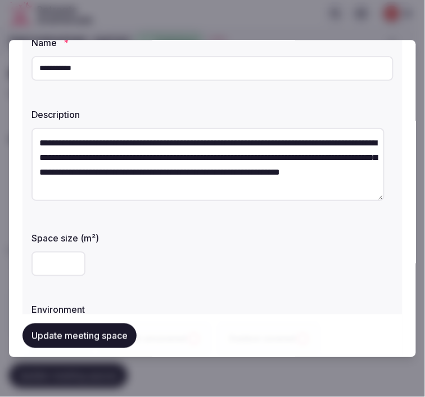
click at [190, 170] on textarea "**********" at bounding box center [207, 164] width 353 height 73
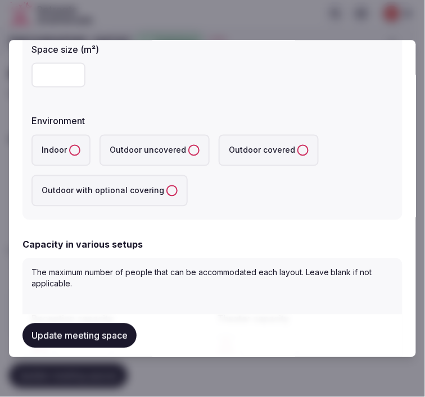
scroll to position [312, 0]
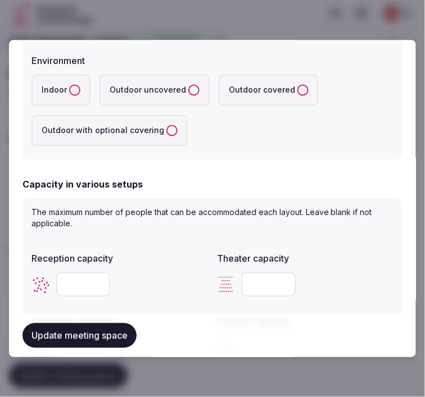
type textarea "**********"
click at [76, 84] on button "Indoor" at bounding box center [74, 89] width 11 height 11
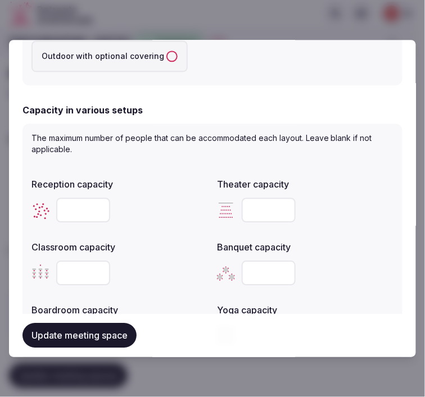
scroll to position [499, 0]
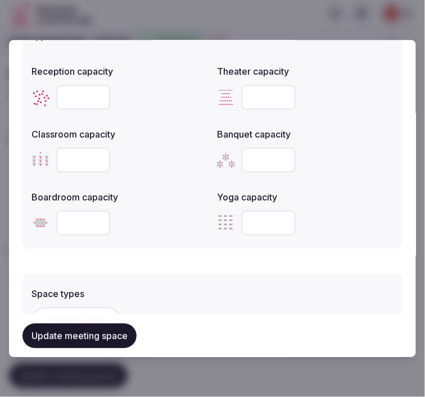
click at [254, 217] on input "number" at bounding box center [268, 223] width 54 height 25
type input "**"
click at [105, 309] on button "+ Select options" at bounding box center [75, 321] width 89 height 28
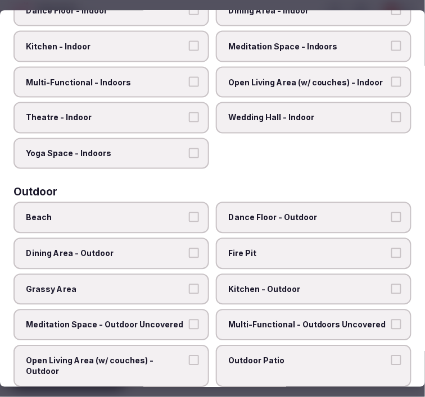
scroll to position [249, 0]
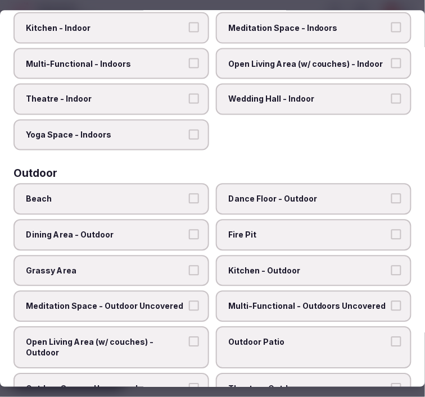
click at [180, 131] on span "Yoga Space - Indoors" at bounding box center [105, 134] width 159 height 11
click at [189, 131] on button "Yoga Space - Indoors" at bounding box center [194, 134] width 10 height 10
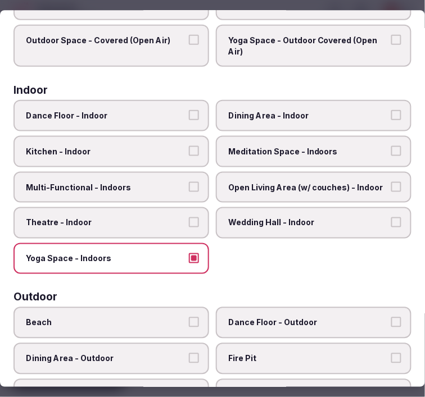
scroll to position [125, 0]
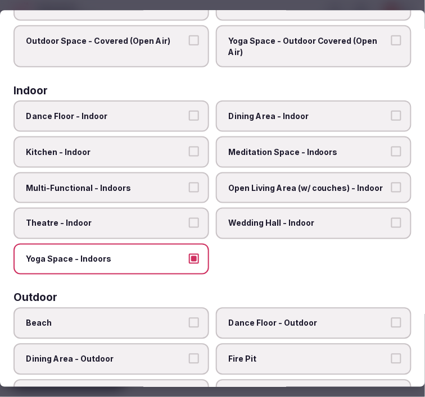
click at [302, 152] on span "Meditation Space - Indoors" at bounding box center [307, 152] width 159 height 11
click at [391, 152] on button "Meditation Space - Indoors" at bounding box center [396, 152] width 10 height 10
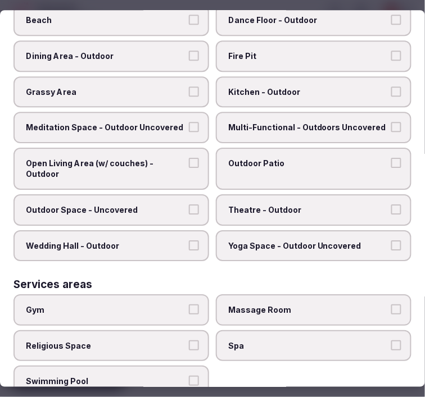
scroll to position [565, 0]
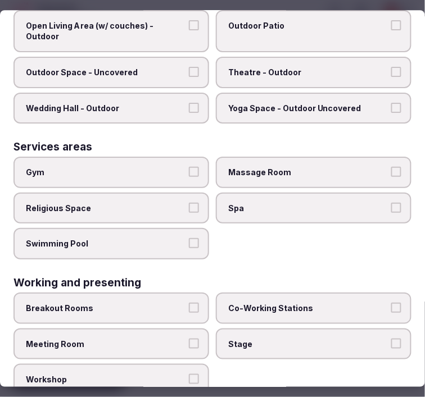
click at [291, 103] on span "Yoga Space - Outdoor Uncovered" at bounding box center [307, 108] width 159 height 11
click at [391, 103] on button "Yoga Space - Outdoor Uncovered" at bounding box center [396, 108] width 10 height 10
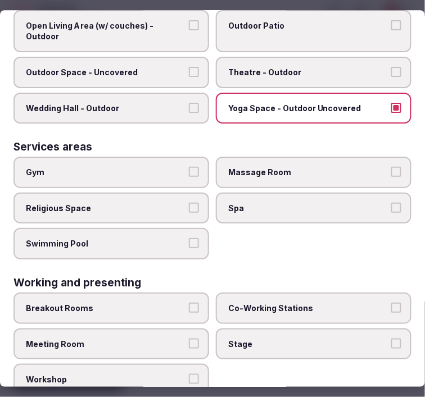
click at [291, 103] on span "Yoga Space - Outdoor Uncovered" at bounding box center [307, 108] width 159 height 11
click at [391, 103] on button "Yoga Space - Outdoor Uncovered" at bounding box center [396, 108] width 10 height 10
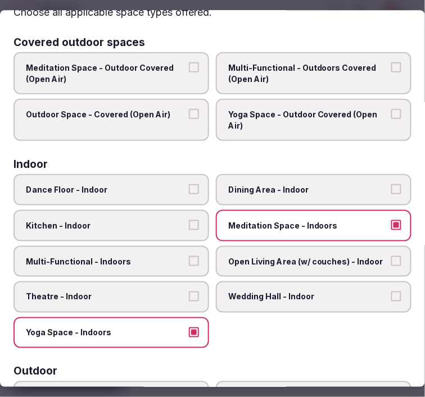
scroll to position [4, 0]
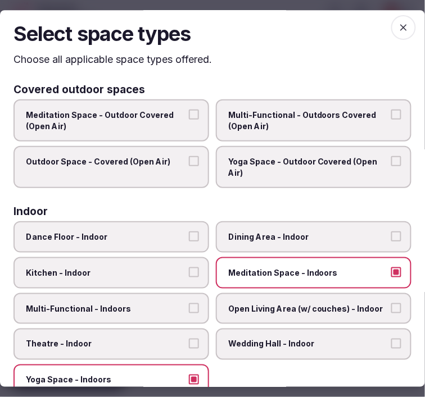
click at [398, 29] on icon "button" at bounding box center [403, 27] width 11 height 11
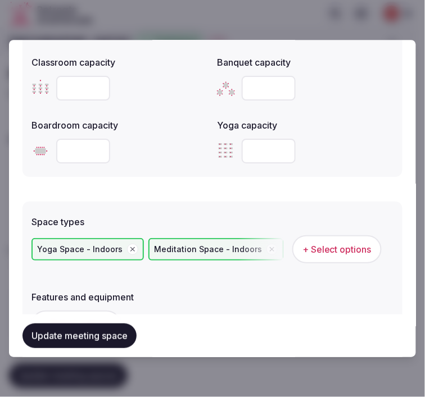
scroll to position [624, 0]
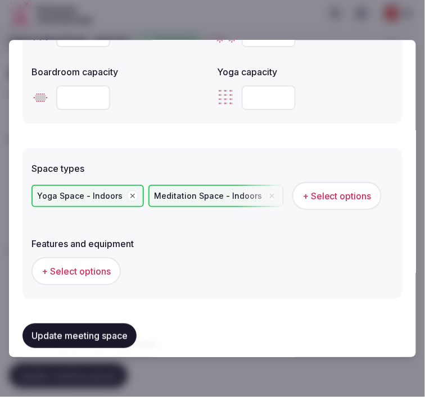
click at [81, 265] on span "+ Select options" at bounding box center [76, 271] width 69 height 12
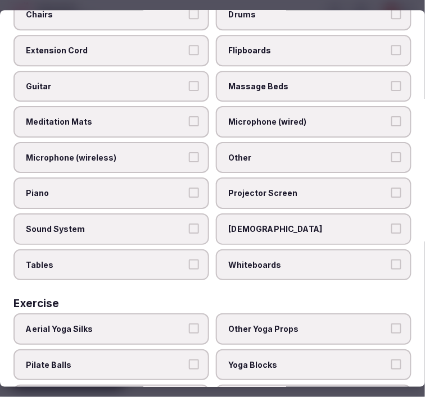
scroll to position [539, 0]
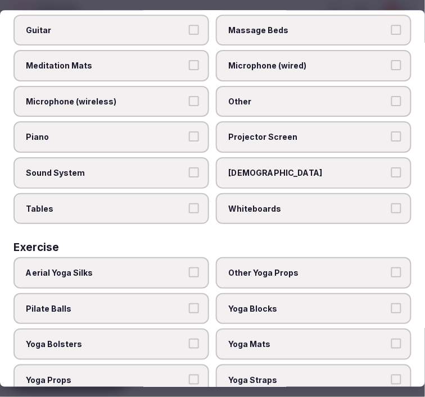
click at [245, 267] on span "Other Yoga Props" at bounding box center [307, 272] width 159 height 11
click at [391, 267] on button "Other Yoga Props" at bounding box center [396, 272] width 10 height 10
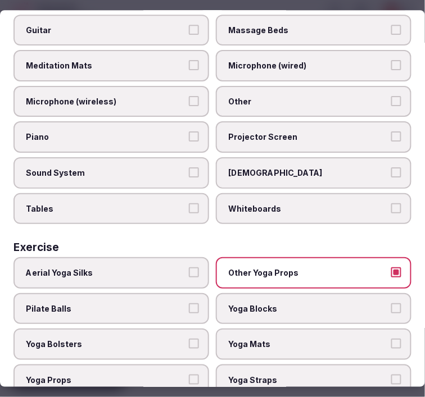
click at [257, 303] on span "Yoga Blocks" at bounding box center [307, 308] width 159 height 11
click at [391, 303] on button "Yoga Blocks" at bounding box center [396, 308] width 10 height 10
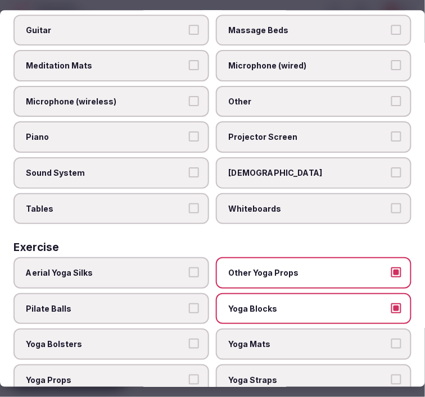
click at [267, 329] on label "Yoga Mats" at bounding box center [313, 344] width 195 height 31
click at [391, 339] on button "Yoga Mats" at bounding box center [396, 344] width 10 height 10
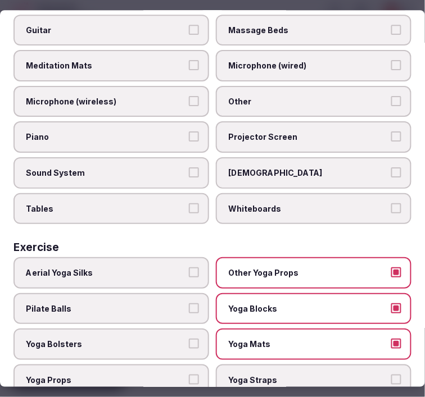
click at [244, 375] on span "Yoga Straps" at bounding box center [307, 380] width 159 height 11
drag, startPoint x: 149, startPoint y: 358, endPoint x: 148, endPoint y: 347, distance: 11.2
click at [149, 375] on span "Yoga Props" at bounding box center [105, 380] width 159 height 11
click at [189, 375] on button "Yoga Props" at bounding box center [194, 380] width 10 height 10
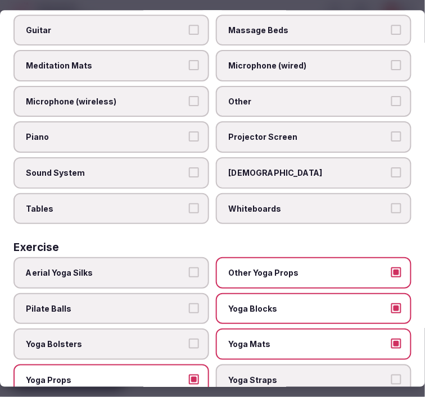
click at [163, 339] on span "Yoga Bolsters" at bounding box center [105, 344] width 159 height 11
click at [189, 339] on button "Yoga Bolsters" at bounding box center [194, 344] width 10 height 10
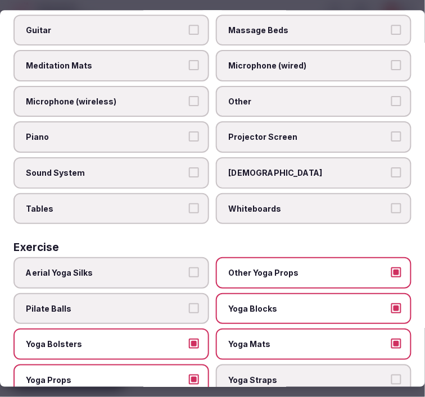
click at [259, 375] on span "Yoga Straps" at bounding box center [307, 380] width 159 height 11
click at [391, 375] on button "Yoga Straps" at bounding box center [396, 380] width 10 height 10
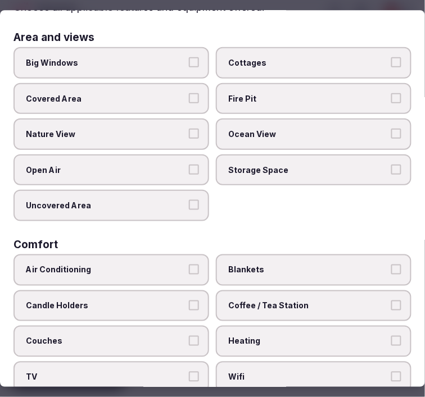
scroll to position [0, 0]
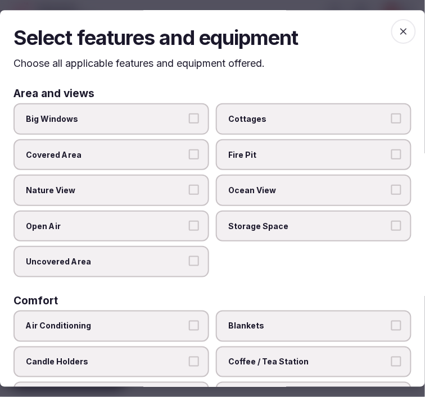
click at [152, 181] on label "Nature View" at bounding box center [110, 190] width 195 height 31
click at [189, 185] on button "Nature View" at bounding box center [194, 190] width 10 height 10
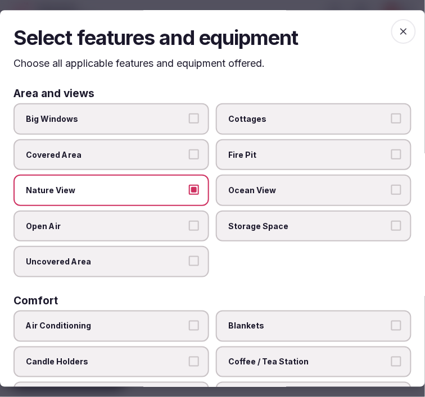
click at [174, 126] on label "Big Windows" at bounding box center [110, 118] width 195 height 31
click at [189, 124] on button "Big Windows" at bounding box center [194, 118] width 10 height 10
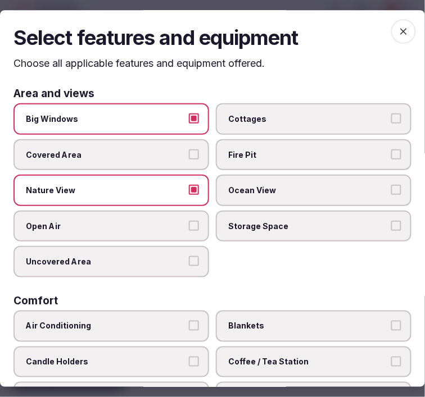
click at [391, 25] on span "button" at bounding box center [403, 31] width 25 height 25
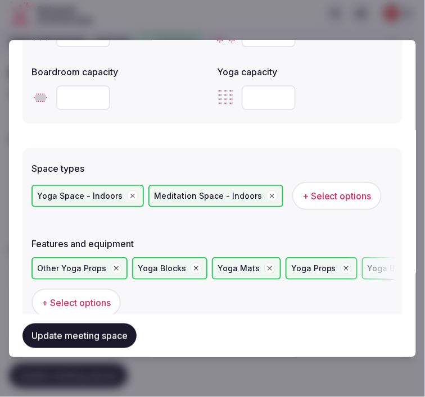
click at [302, 191] on span "+ Select options" at bounding box center [336, 196] width 69 height 12
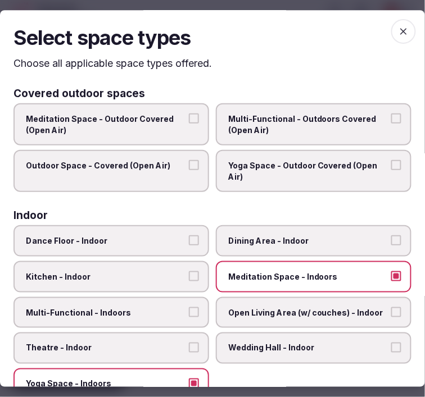
click at [398, 29] on icon "button" at bounding box center [403, 31] width 11 height 11
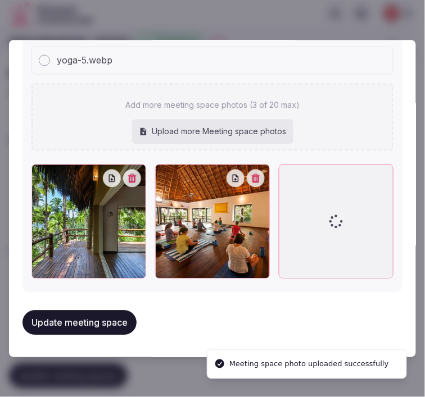
scroll to position [929, 0]
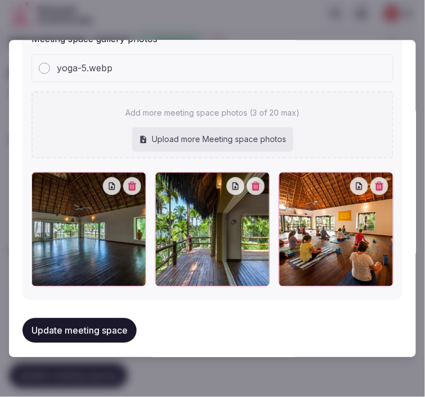
click at [108, 329] on button "Update meeting space" at bounding box center [79, 330] width 114 height 25
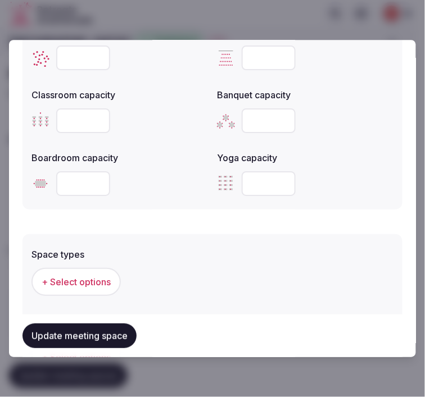
scroll to position [633, 0]
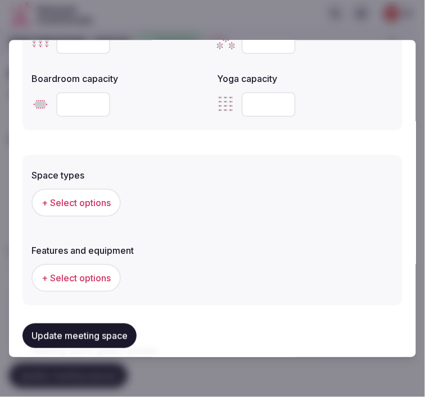
click at [99, 338] on button "Update meeting space" at bounding box center [79, 335] width 114 height 25
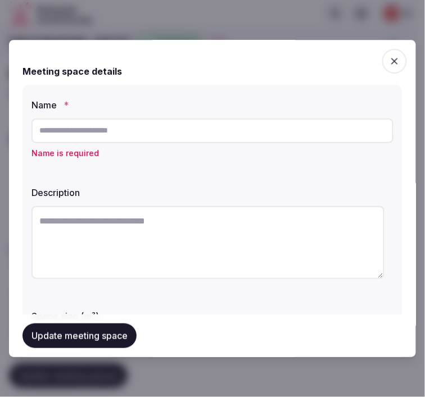
click at [187, 125] on input "text" at bounding box center [212, 130] width 362 height 25
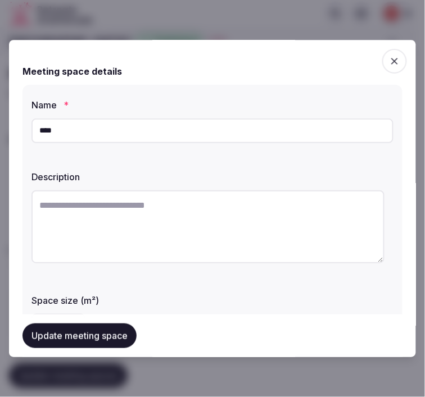
type input "**********"
drag, startPoint x: 326, startPoint y: 248, endPoint x: 318, endPoint y: 233, distance: 16.6
click at [318, 234] on textarea at bounding box center [207, 226] width 353 height 73
paste textarea "**********"
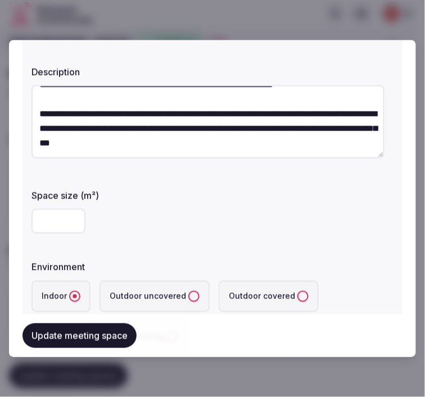
scroll to position [125, 0]
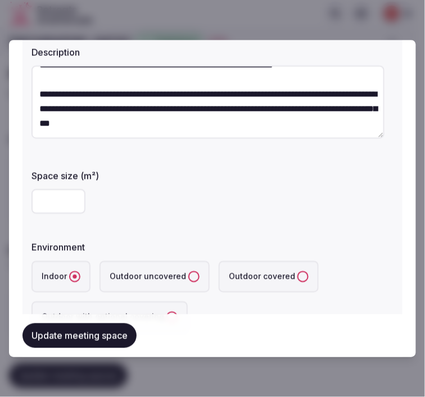
type textarea "**********"
click at [47, 200] on input "number" at bounding box center [58, 201] width 54 height 25
type input "***"
click at [227, 209] on div "***" at bounding box center [212, 201] width 362 height 25
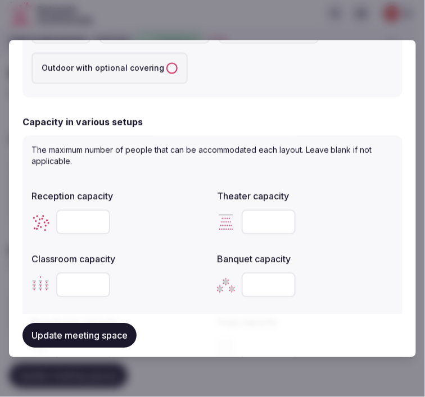
scroll to position [562, 0]
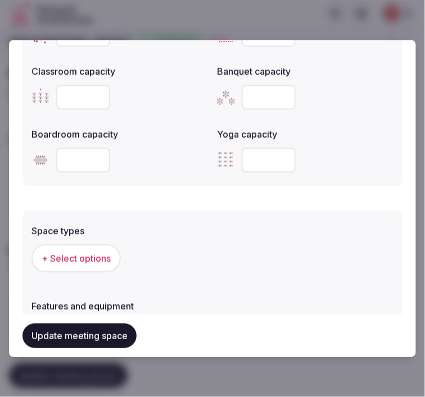
click at [244, 156] on input "number" at bounding box center [268, 160] width 54 height 25
type input "**"
click at [75, 259] on span "+ Select options" at bounding box center [76, 258] width 69 height 12
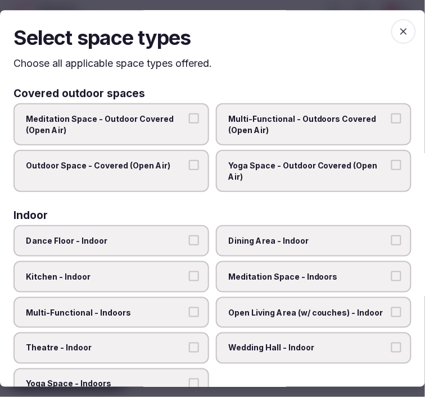
scroll to position [125, 0]
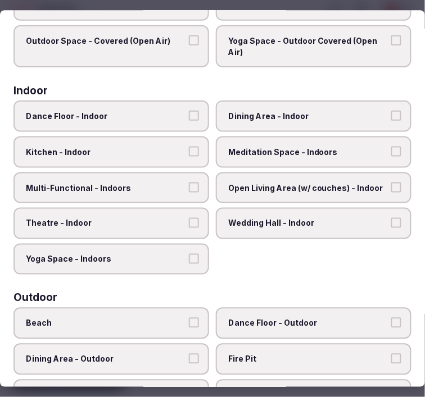
click at [192, 245] on label "Yoga Space - Indoors" at bounding box center [110, 259] width 195 height 31
click at [192, 254] on button "Yoga Space - Indoors" at bounding box center [194, 259] width 10 height 10
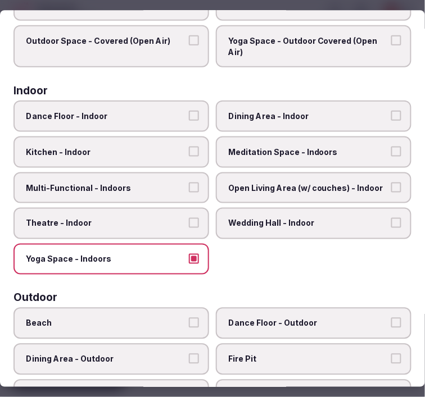
click at [177, 184] on span "Multi-Functional - Indoors" at bounding box center [105, 188] width 159 height 11
click at [189, 184] on button "Multi-Functional - Indoors" at bounding box center [194, 188] width 10 height 10
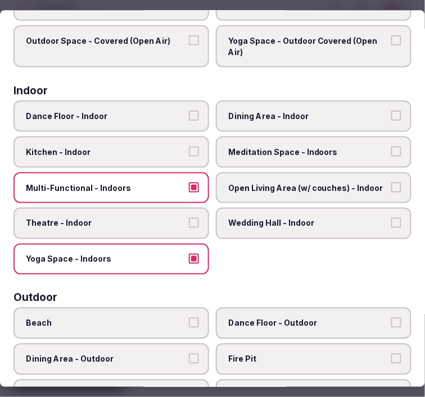
drag, startPoint x: 177, startPoint y: 184, endPoint x: 258, endPoint y: 191, distance: 81.2
click at [181, 183] on span "Multi-Functional - Indoors" at bounding box center [105, 188] width 159 height 11
click at [189, 183] on button "Multi-Functional - Indoors" at bounding box center [194, 188] width 10 height 10
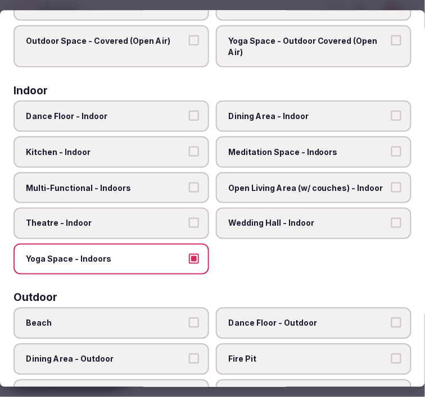
click at [308, 152] on span "Meditation Space - Indoors" at bounding box center [307, 152] width 159 height 11
click at [391, 152] on button "Meditation Space - Indoors" at bounding box center [396, 152] width 10 height 10
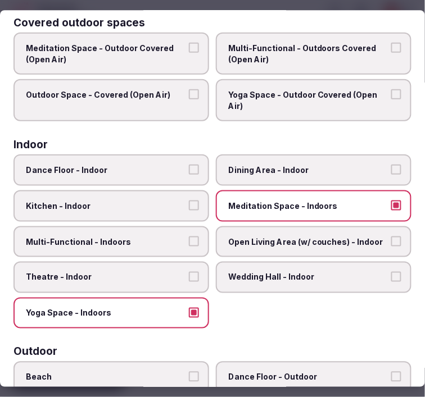
scroll to position [0, 0]
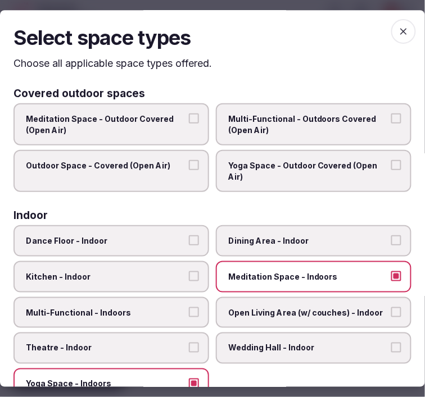
drag, startPoint x: 399, startPoint y: 28, endPoint x: 372, endPoint y: 40, distance: 29.7
click at [398, 28] on icon "button" at bounding box center [403, 31] width 11 height 11
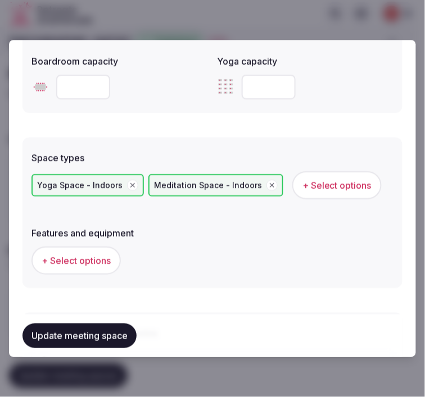
scroll to position [749, 0]
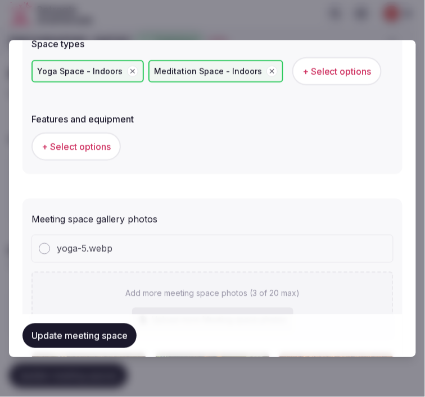
click at [99, 149] on span "+ Select options" at bounding box center [76, 146] width 69 height 12
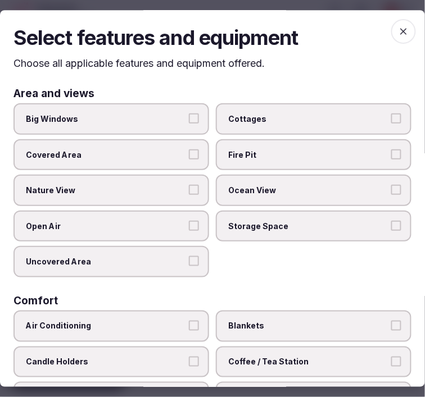
drag, startPoint x: 161, startPoint y: 191, endPoint x: 164, endPoint y: 146, distance: 45.0
click at [160, 189] on span "Nature View" at bounding box center [105, 190] width 159 height 11
click at [189, 189] on button "Nature View" at bounding box center [194, 190] width 10 height 10
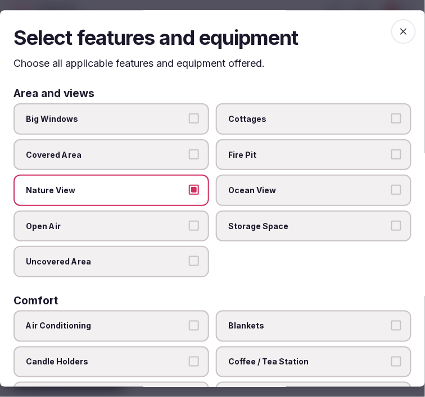
click at [175, 103] on label "Big Windows" at bounding box center [110, 118] width 195 height 31
click at [189, 113] on button "Big Windows" at bounding box center [194, 118] width 10 height 10
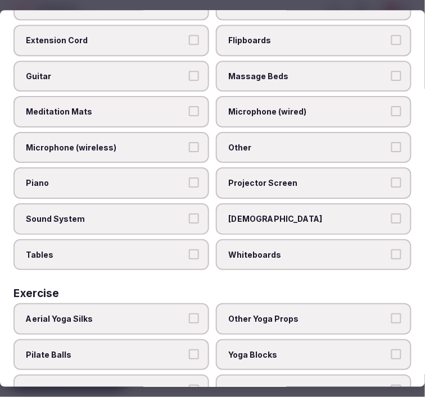
scroll to position [539, 0]
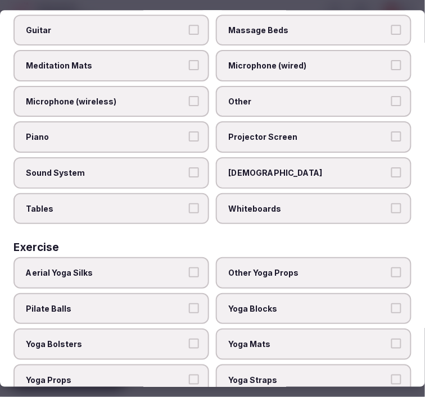
click at [316, 329] on label "Yoga Mats" at bounding box center [313, 344] width 195 height 31
click at [391, 339] on button "Yoga Mats" at bounding box center [396, 344] width 10 height 10
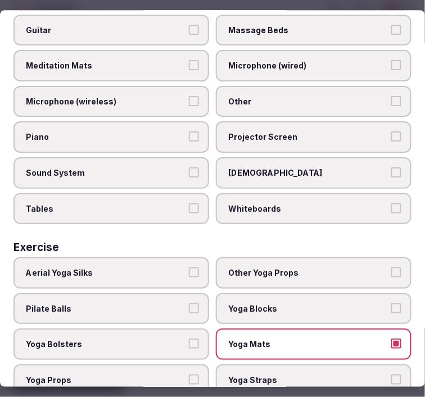
drag, startPoint x: 318, startPoint y: 348, endPoint x: 321, endPoint y: 338, distance: 10.5
click at [317, 364] on label "Yoga Straps" at bounding box center [313, 379] width 195 height 31
click at [391, 375] on button "Yoga Straps" at bounding box center [396, 380] width 10 height 10
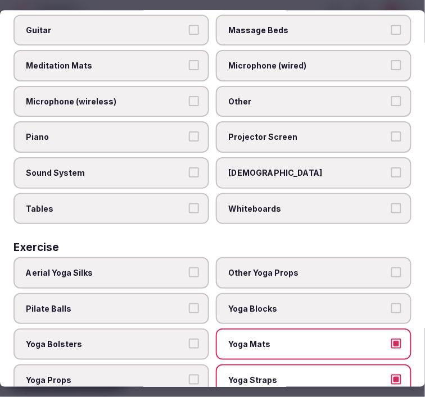
click at [325, 303] on span "Yoga Blocks" at bounding box center [307, 308] width 159 height 11
click at [391, 303] on button "Yoga Blocks" at bounding box center [396, 308] width 10 height 10
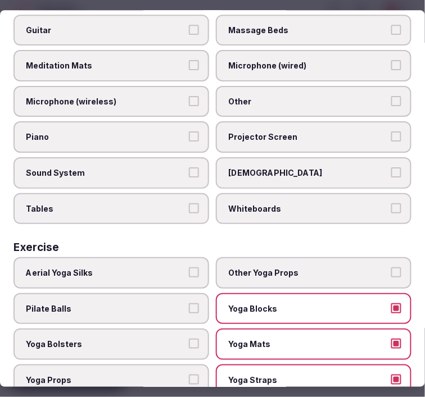
click at [306, 267] on span "Other Yoga Props" at bounding box center [307, 272] width 159 height 11
click at [391, 267] on button "Other Yoga Props" at bounding box center [396, 272] width 10 height 10
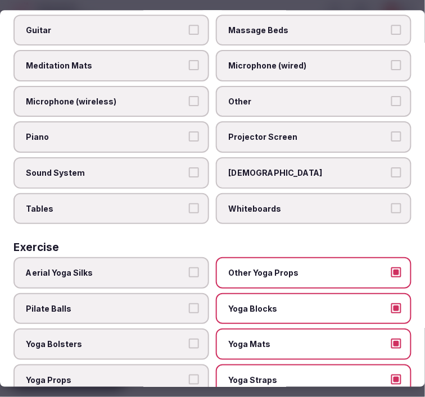
click at [147, 375] on span "Yoga Props" at bounding box center [105, 380] width 159 height 11
click at [189, 375] on button "Yoga Props" at bounding box center [194, 380] width 10 height 10
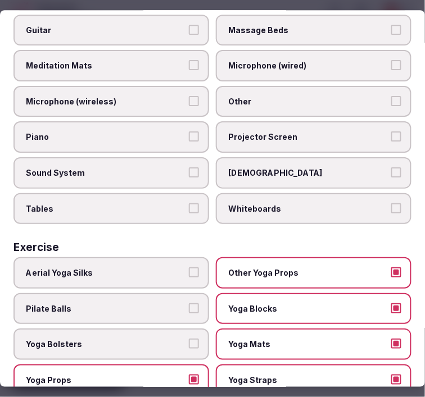
click at [161, 339] on span "Yoga Bolsters" at bounding box center [105, 344] width 159 height 11
click at [189, 339] on button "Yoga Bolsters" at bounding box center [194, 344] width 10 height 10
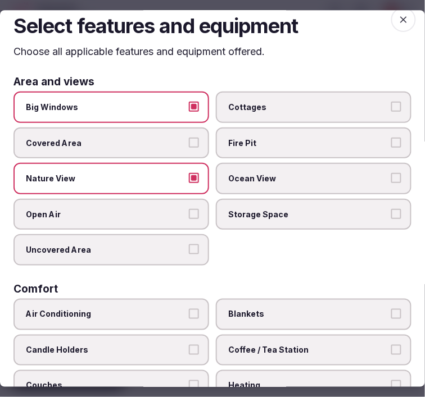
scroll to position [0, 0]
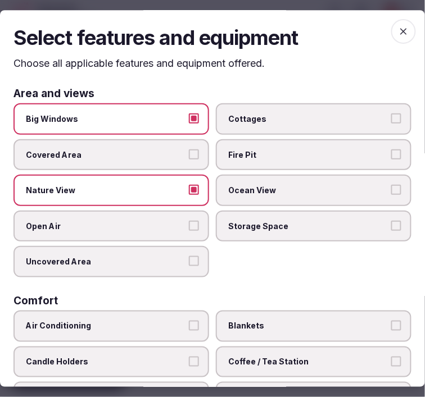
click at [400, 31] on icon "button" at bounding box center [403, 31] width 7 height 7
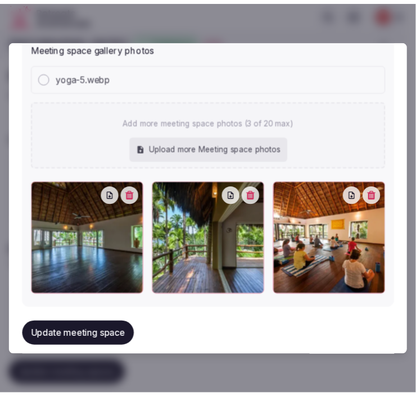
scroll to position [960, 0]
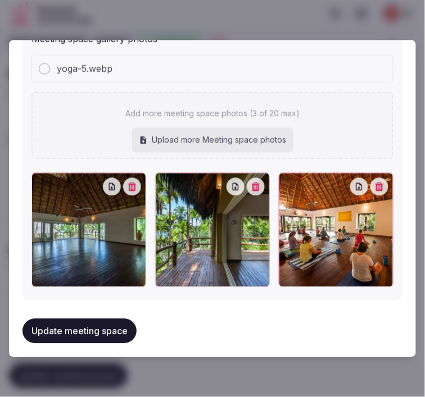
click at [101, 322] on button "Update meeting space" at bounding box center [79, 331] width 114 height 25
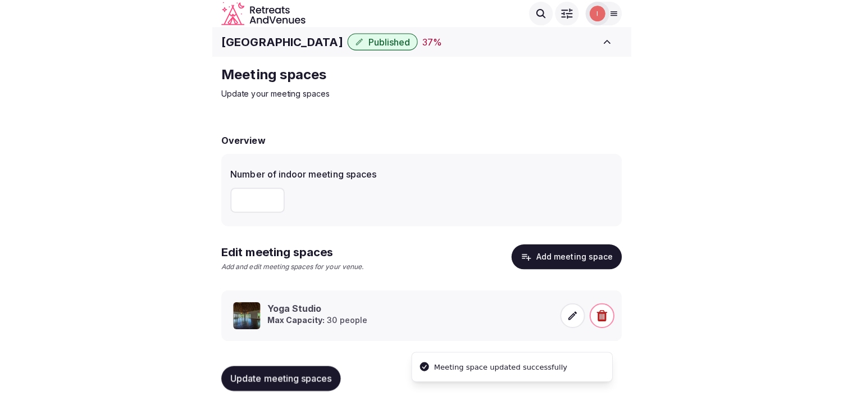
scroll to position [10, 0]
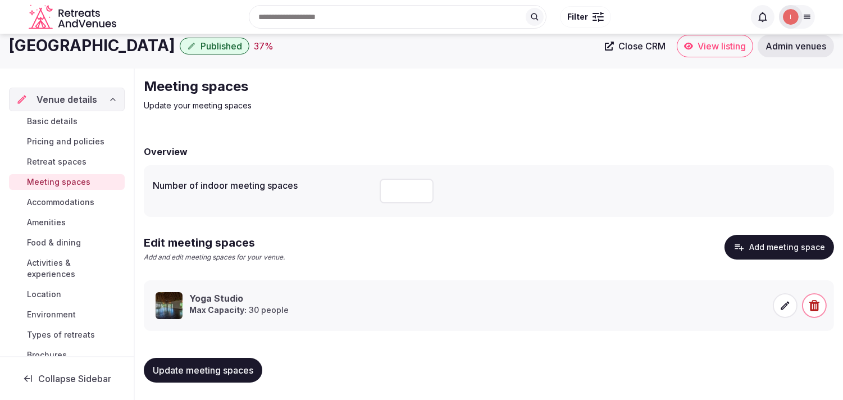
click at [43, 204] on span "Accommodations" at bounding box center [60, 202] width 67 height 11
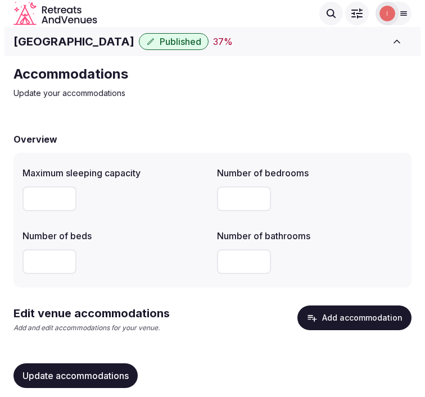
scroll to position [23, 0]
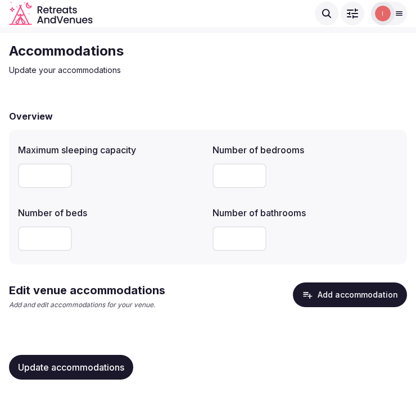
click at [322, 296] on button "Add accommodation" at bounding box center [350, 294] width 114 height 25
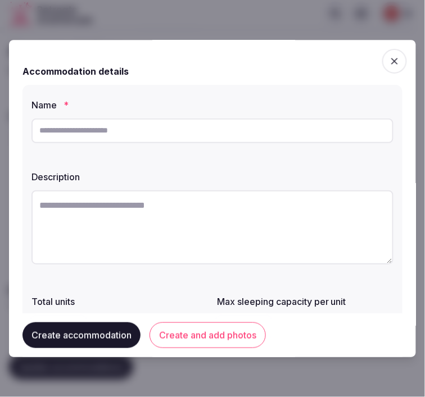
click at [249, 127] on input "text" at bounding box center [212, 130] width 362 height 25
paste input "**********"
click at [239, 135] on input "**********" at bounding box center [212, 130] width 362 height 25
click at [234, 132] on input "**********" at bounding box center [212, 130] width 362 height 25
paste input "*******"
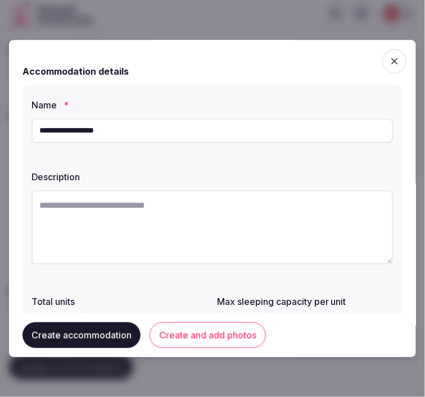
type input "**********"
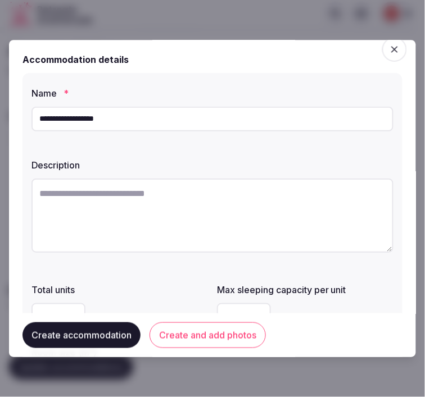
scroll to position [0, 0]
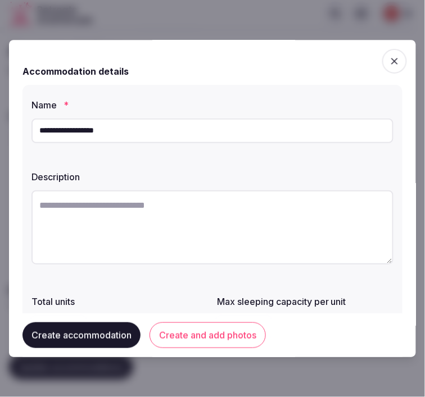
click at [293, 184] on div "Description" at bounding box center [212, 219] width 362 height 107
click at [285, 203] on textarea at bounding box center [212, 227] width 362 height 74
paste textarea "**********"
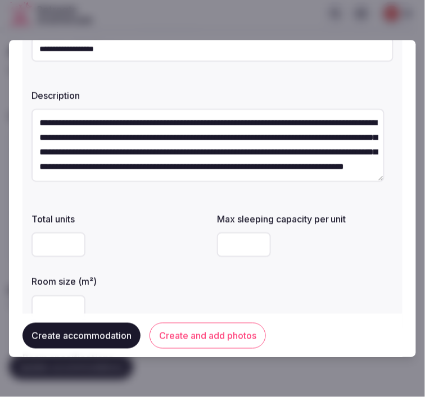
scroll to position [125, 0]
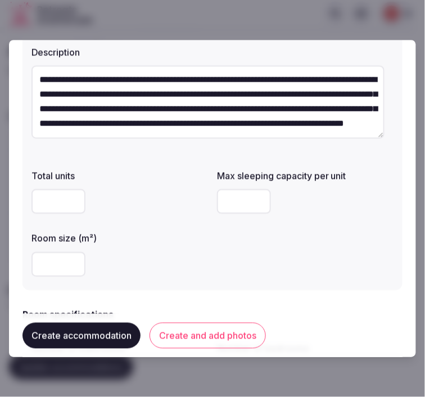
type textarea "**********"
click at [234, 199] on input "number" at bounding box center [244, 201] width 54 height 25
type input "*"
click at [45, 261] on input "number" at bounding box center [58, 264] width 54 height 25
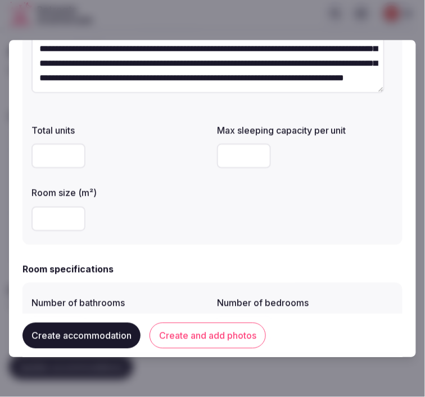
scroll to position [187, 0]
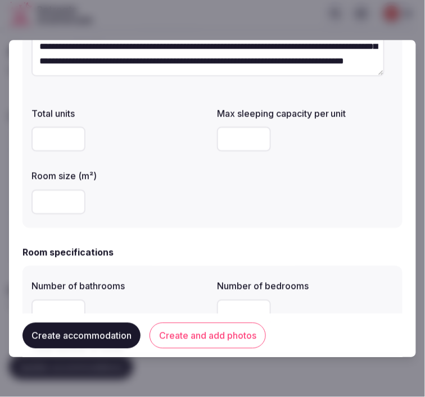
click at [115, 271] on div "Number of bathrooms Number of bedrooms Total number of beds" at bounding box center [212, 333] width 380 height 135
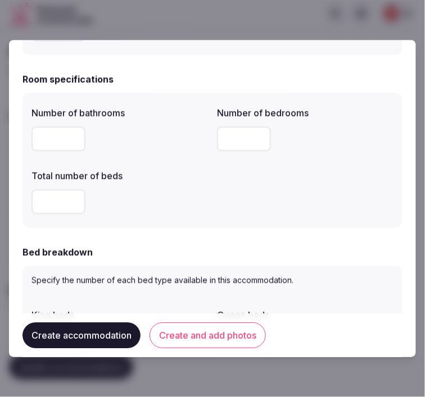
scroll to position [374, 0]
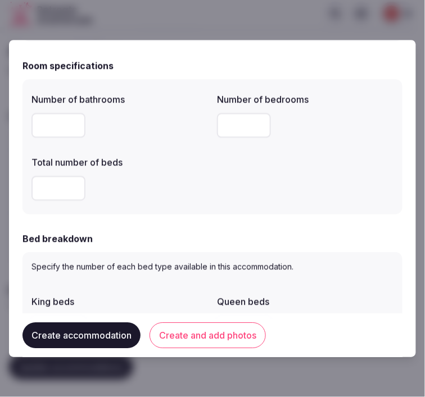
click at [35, 130] on input "number" at bounding box center [58, 125] width 54 height 25
type input "*"
click at [217, 129] on input "number" at bounding box center [244, 125] width 54 height 25
type input "*"
click at [60, 195] on input "number" at bounding box center [58, 188] width 54 height 25
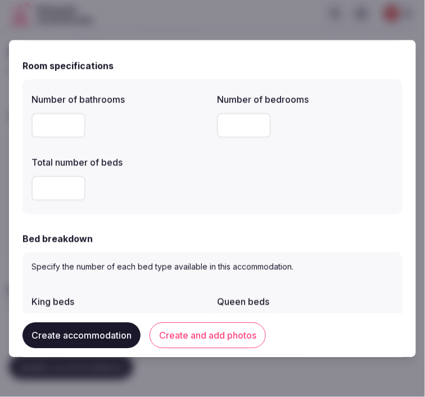
type input "*"
drag, startPoint x: 163, startPoint y: 225, endPoint x: 357, endPoint y: 211, distance: 194.8
click at [172, 226] on form "**********" at bounding box center [212, 336] width 380 height 1315
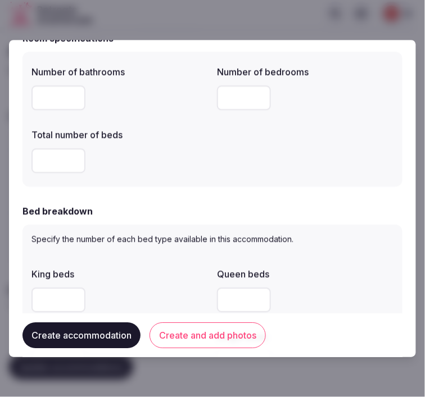
scroll to position [436, 0]
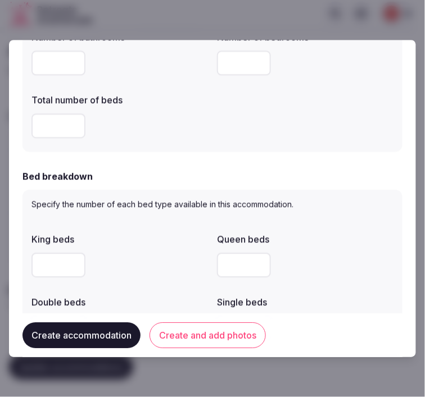
drag, startPoint x: 40, startPoint y: 268, endPoint x: 118, endPoint y: 245, distance: 81.4
click at [42, 266] on input "*" at bounding box center [58, 265] width 54 height 25
type input "*"
click at [157, 243] on label "King beds" at bounding box center [119, 239] width 176 height 9
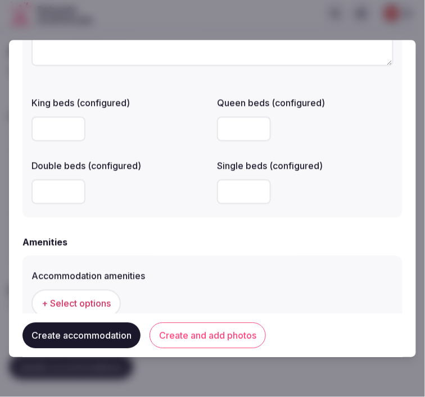
scroll to position [1060, 0]
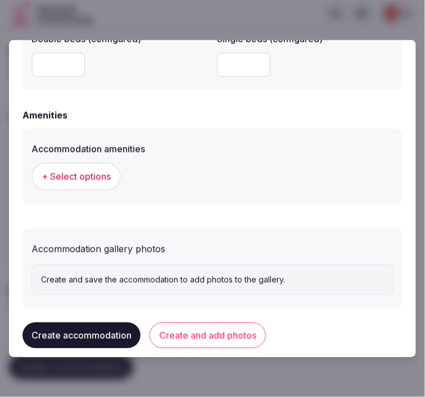
click at [107, 177] on span "+ Select options" at bounding box center [76, 176] width 69 height 12
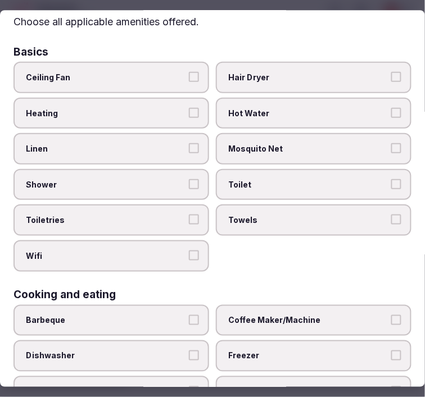
scroll to position [62, 0]
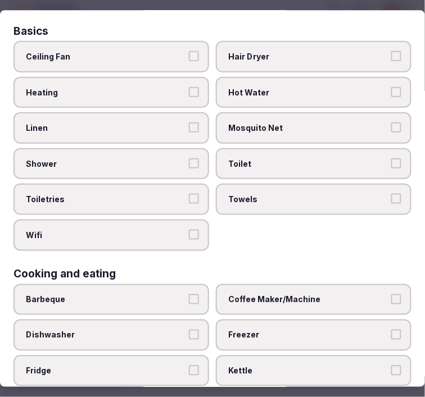
click at [163, 126] on span "Linen" at bounding box center [105, 127] width 159 height 11
click at [189, 126] on button "Linen" at bounding box center [194, 127] width 10 height 10
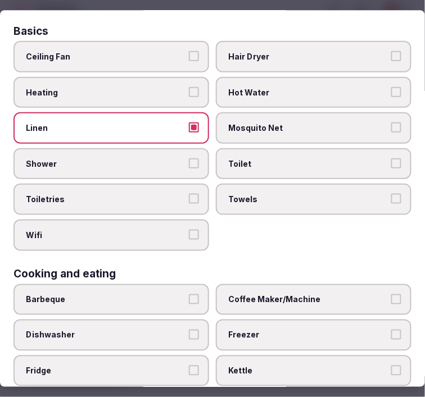
drag, startPoint x: 163, startPoint y: 153, endPoint x: 166, endPoint y: 161, distance: 8.3
click at [162, 157] on label "Shower" at bounding box center [110, 163] width 195 height 31
click at [189, 158] on button "Shower" at bounding box center [194, 163] width 10 height 10
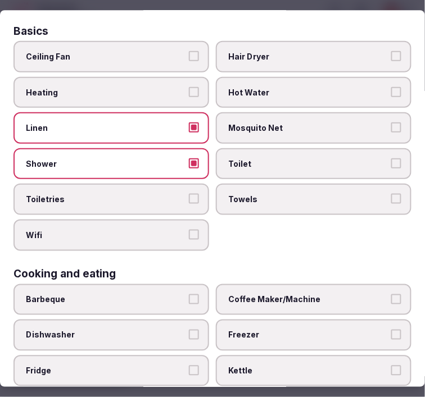
drag, startPoint x: 185, startPoint y: 188, endPoint x: 188, endPoint y: 195, distance: 7.6
click at [187, 194] on label "Toiletries" at bounding box center [110, 199] width 195 height 31
click at [182, 221] on label "Wifi" at bounding box center [110, 235] width 195 height 31
click at [189, 230] on button "Wifi" at bounding box center [194, 235] width 10 height 10
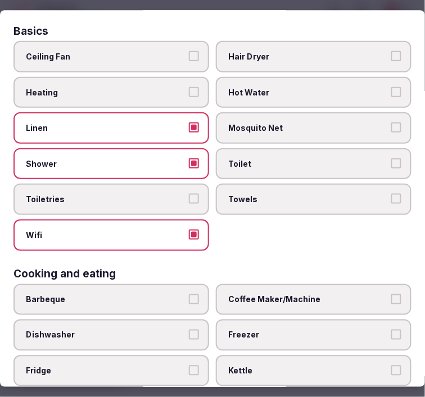
click at [191, 195] on button "Toiletries" at bounding box center [194, 199] width 10 height 10
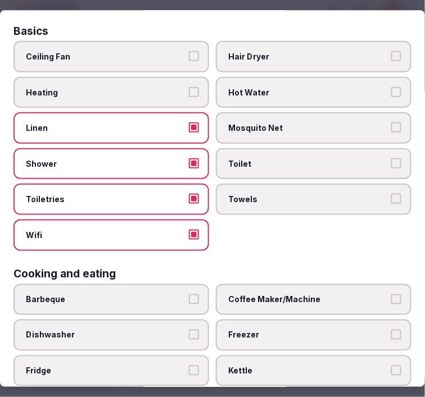
click at [280, 194] on span "Towels" at bounding box center [307, 199] width 159 height 11
click at [391, 194] on button "Towels" at bounding box center [396, 199] width 10 height 10
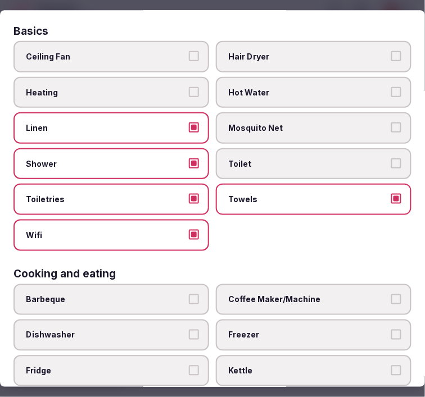
click at [293, 167] on label "Toilet" at bounding box center [313, 163] width 195 height 31
click at [391, 167] on button "Toilet" at bounding box center [396, 163] width 10 height 10
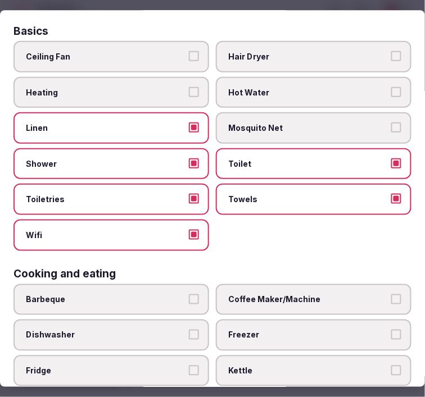
click at [293, 294] on span "Coffee Maker/Machine" at bounding box center [307, 299] width 159 height 11
click at [391, 294] on button "Coffee Maker/Machine" at bounding box center [396, 299] width 10 height 10
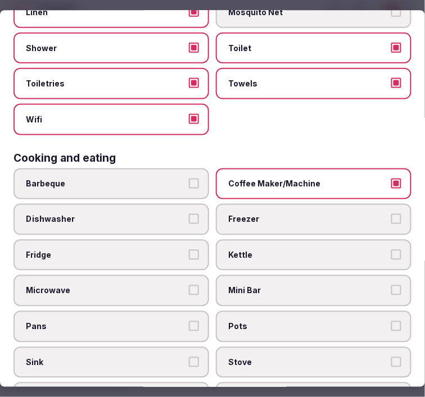
scroll to position [187, 0]
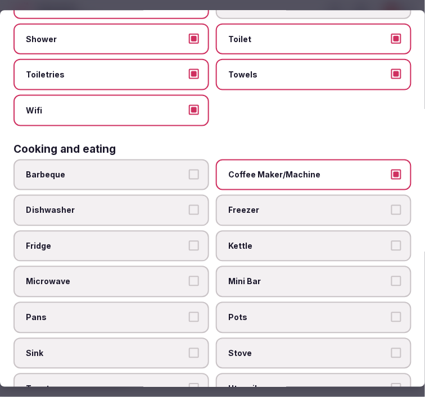
click at [88, 241] on span "Fridge" at bounding box center [105, 246] width 159 height 11
click at [189, 241] on button "Fridge" at bounding box center [194, 246] width 10 height 10
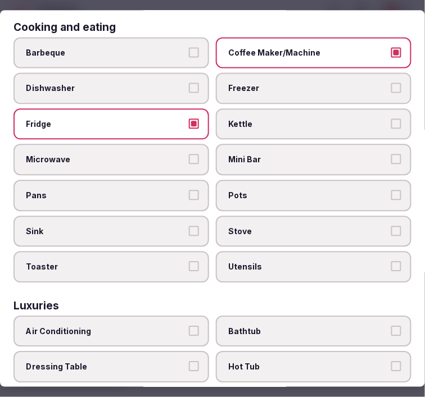
scroll to position [312, 0]
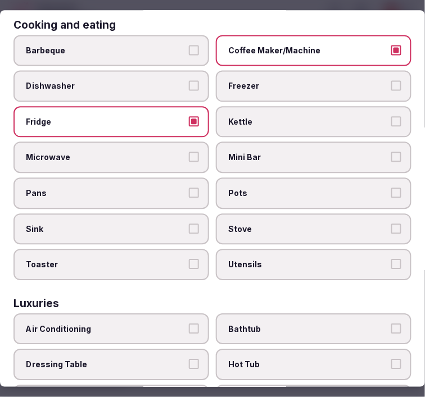
click at [253, 188] on span "Pots" at bounding box center [307, 193] width 159 height 11
click at [391, 188] on button "Pots" at bounding box center [396, 193] width 10 height 10
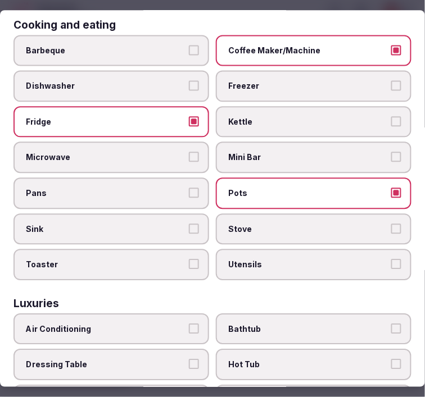
click at [257, 213] on label "Stove" at bounding box center [313, 228] width 195 height 31
click at [391, 223] on button "Stove" at bounding box center [396, 228] width 10 height 10
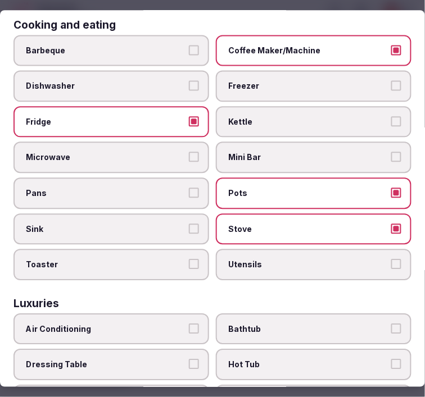
click at [255, 259] on span "Utensils" at bounding box center [307, 264] width 159 height 11
click at [391, 259] on button "Utensils" at bounding box center [396, 264] width 10 height 10
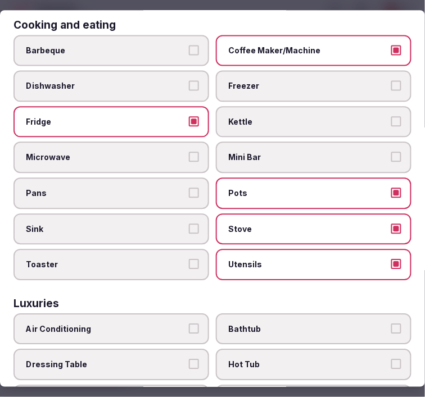
click at [161, 223] on span "Sink" at bounding box center [105, 228] width 159 height 11
click at [189, 223] on button "Sink" at bounding box center [194, 228] width 10 height 10
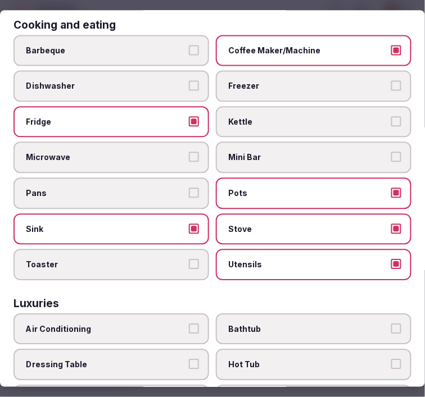
click at [161, 188] on span "Pans" at bounding box center [105, 193] width 159 height 11
click at [189, 188] on button "Pans" at bounding box center [194, 193] width 10 height 10
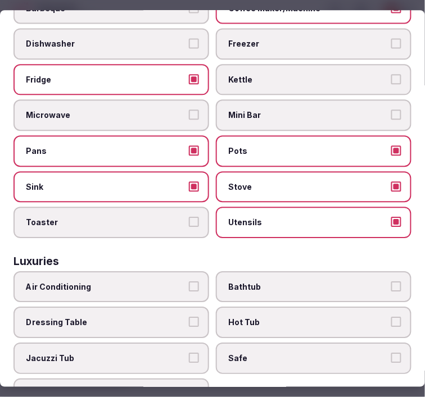
scroll to position [374, 0]
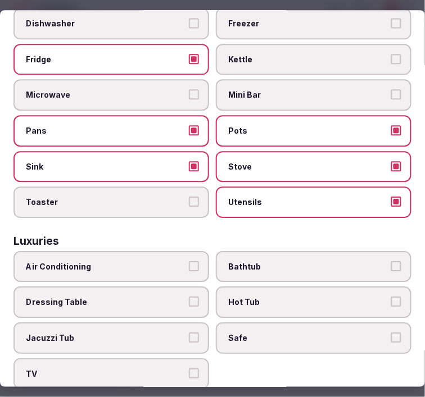
click at [250, 261] on span "Bathtub" at bounding box center [307, 266] width 159 height 11
click at [391, 261] on button "Bathtub" at bounding box center [396, 266] width 10 height 10
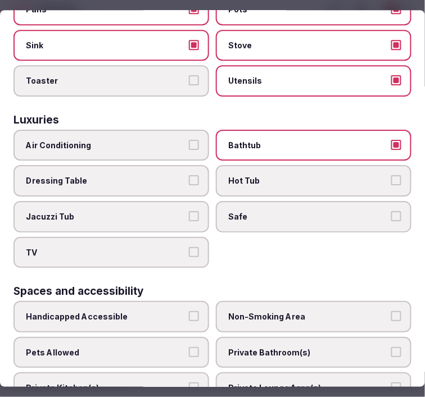
scroll to position [499, 0]
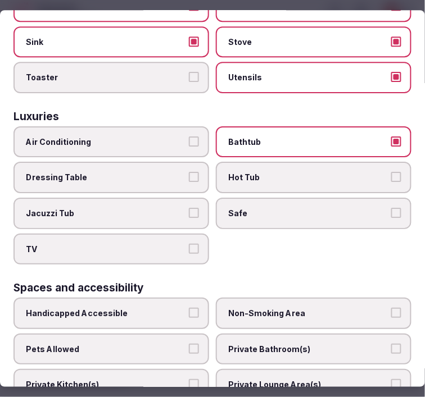
click at [253, 126] on label "Bathtub" at bounding box center [313, 141] width 195 height 31
click at [391, 136] on button "Bathtub" at bounding box center [396, 141] width 10 height 10
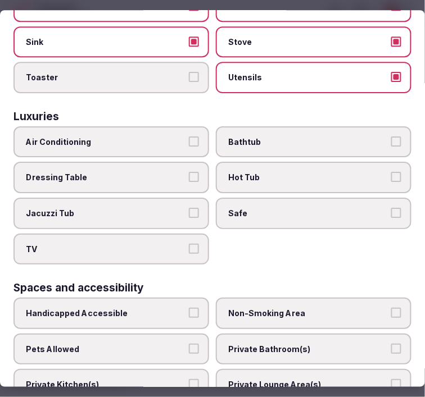
click at [176, 133] on label "Air Conditioning" at bounding box center [110, 141] width 195 height 31
click at [189, 136] on button "Air Conditioning" at bounding box center [194, 141] width 10 height 10
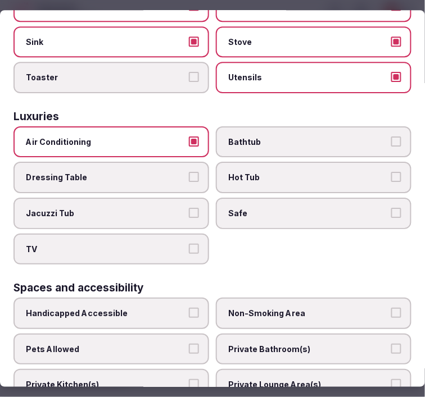
click at [178, 244] on span "TV" at bounding box center [105, 249] width 159 height 11
click at [189, 244] on button "TV" at bounding box center [194, 249] width 10 height 10
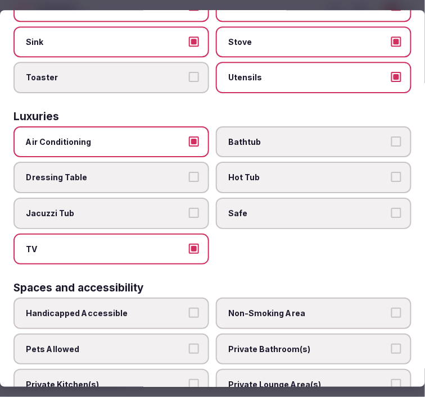
drag, startPoint x: 249, startPoint y: 200, endPoint x: 255, endPoint y: 195, distance: 7.2
click at [250, 208] on span "Safe" at bounding box center [307, 213] width 159 height 11
click at [391, 208] on button "Safe" at bounding box center [396, 213] width 10 height 10
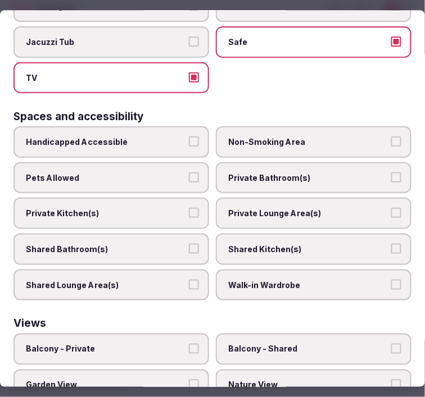
scroll to position [686, 0]
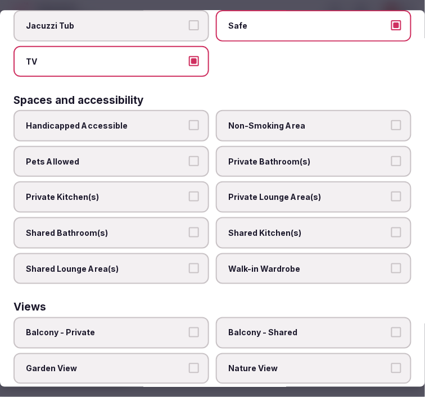
click at [273, 156] on span "Private Bathroom(s)" at bounding box center [307, 161] width 159 height 11
click at [391, 156] on button "Private Bathroom(s)" at bounding box center [396, 161] width 10 height 10
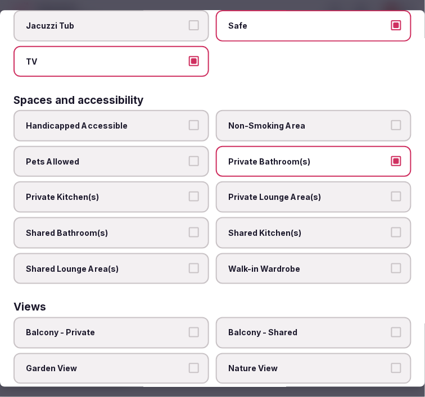
click at [272, 182] on label "Private Lounge Area(s)" at bounding box center [313, 197] width 195 height 31
click at [391, 192] on button "Private Lounge Area(s)" at bounding box center [396, 197] width 10 height 10
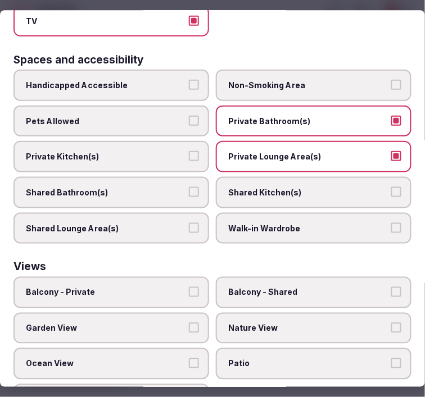
scroll to position [741, 0]
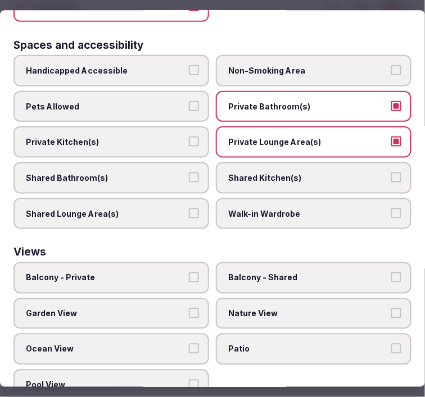
click at [163, 262] on label "Balcony - Private" at bounding box center [110, 277] width 195 height 31
click at [189, 272] on button "Balcony - Private" at bounding box center [194, 277] width 10 height 10
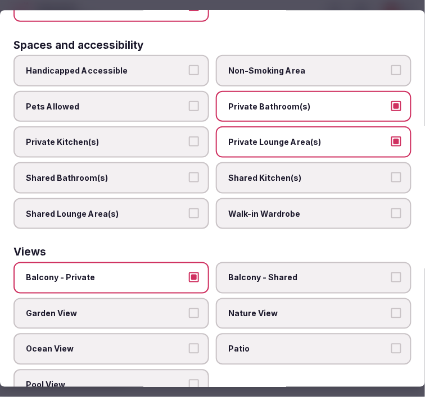
click at [238, 308] on span "Nature View" at bounding box center [307, 313] width 159 height 11
click at [391, 308] on button "Nature View" at bounding box center [396, 313] width 10 height 10
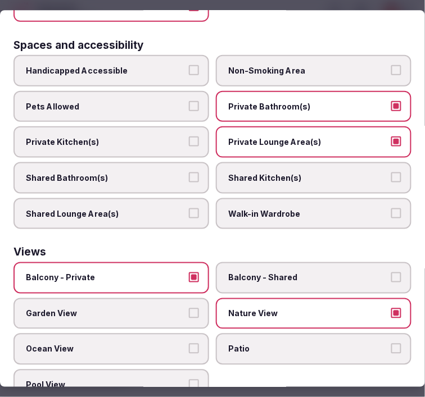
click at [191, 344] on button "Ocean View" at bounding box center [194, 349] width 10 height 10
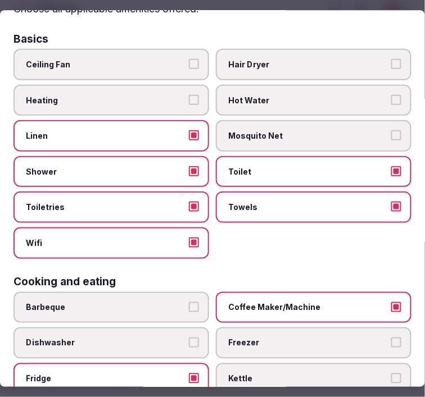
scroll to position [0, 0]
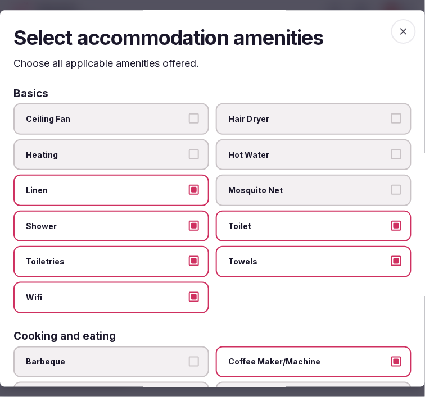
click at [391, 30] on span "button" at bounding box center [403, 31] width 25 height 25
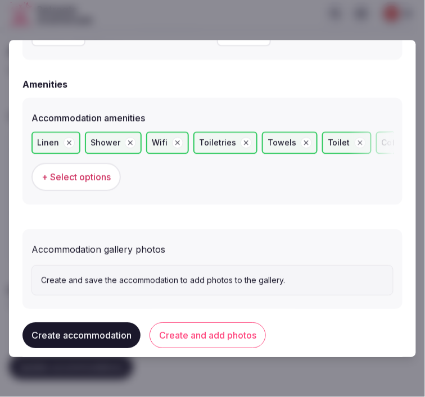
scroll to position [1105, 0]
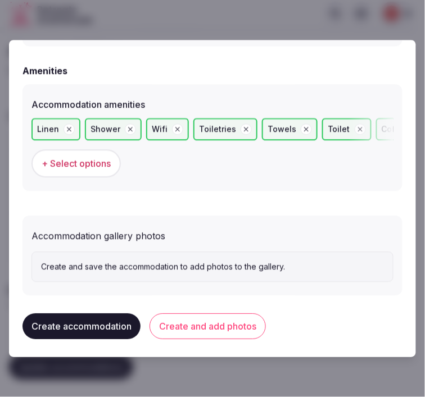
click at [209, 317] on button "Create and add photos" at bounding box center [207, 326] width 116 height 26
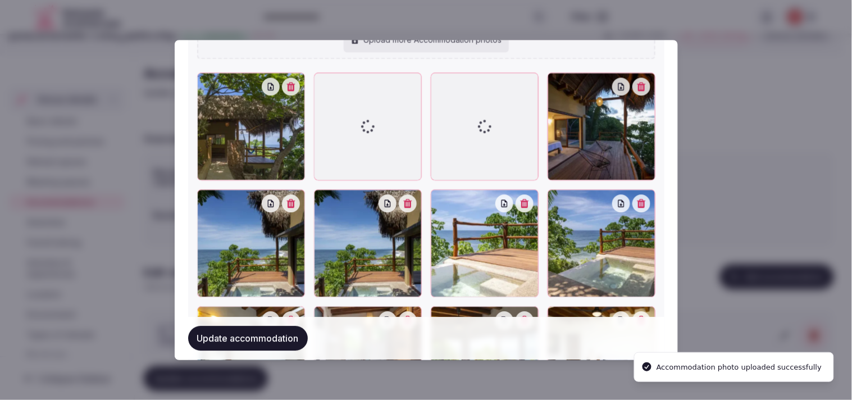
scroll to position [1866, 0]
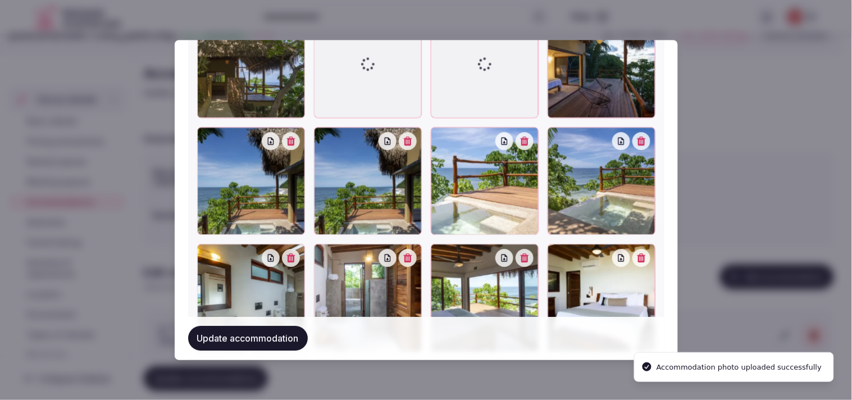
click at [415, 138] on icon "button" at bounding box center [524, 141] width 8 height 9
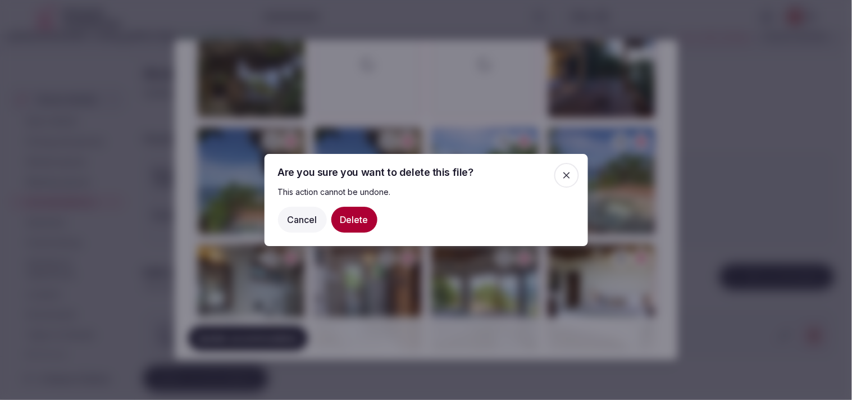
click at [354, 211] on button "Delete" at bounding box center [354, 220] width 46 height 26
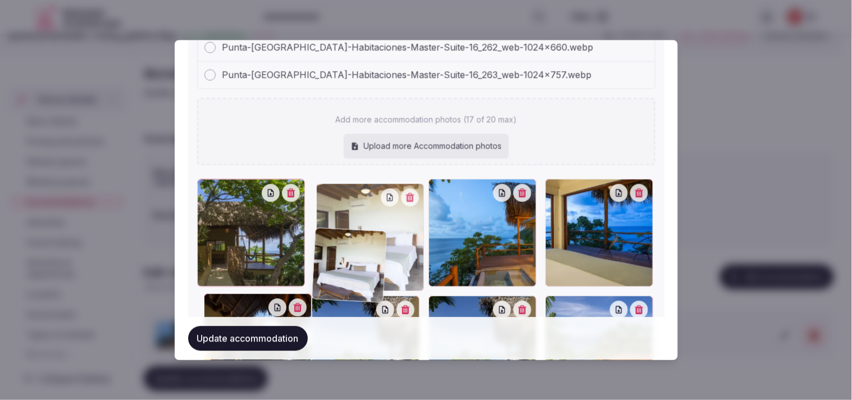
drag, startPoint x: 431, startPoint y: 250, endPoint x: 238, endPoint y: 58, distance: 272.8
click at [238, 42] on div "Punta-Monterrey-Habitaciones-Master-Suite-16_012_web-1024x626.webp Punta-Monter…" at bounding box center [426, 187] width 458 height 1133
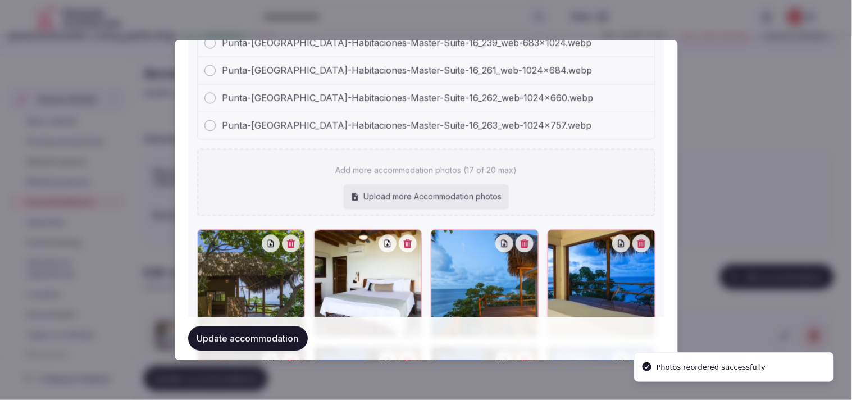
scroll to position [1709, 0]
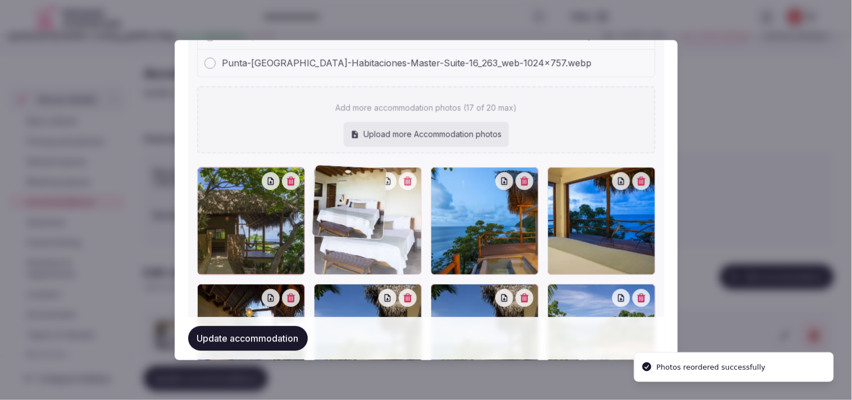
drag, startPoint x: 276, startPoint y: 172, endPoint x: 232, endPoint y: 177, distance: 44.6
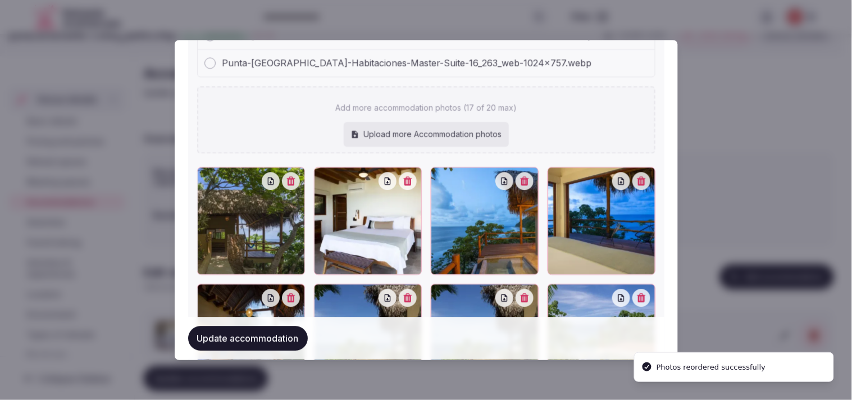
drag, startPoint x: 316, startPoint y: 177, endPoint x: 309, endPoint y: 173, distance: 7.8
click at [314, 173] on div at bounding box center [323, 176] width 18 height 18
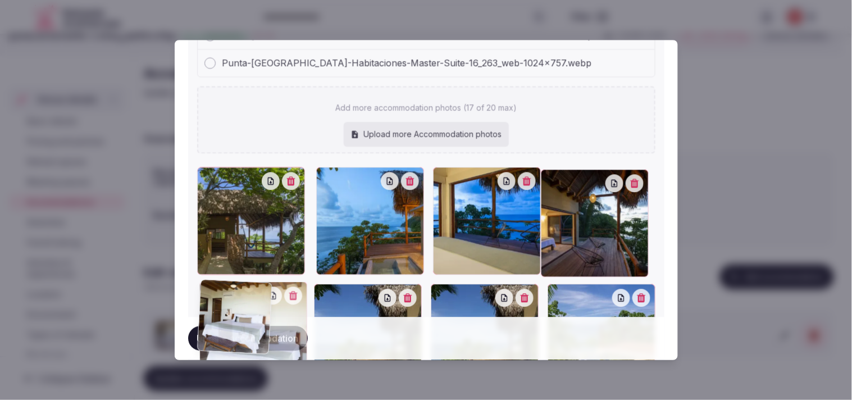
drag, startPoint x: 204, startPoint y: 191, endPoint x: 195, endPoint y: 192, distance: 9.0
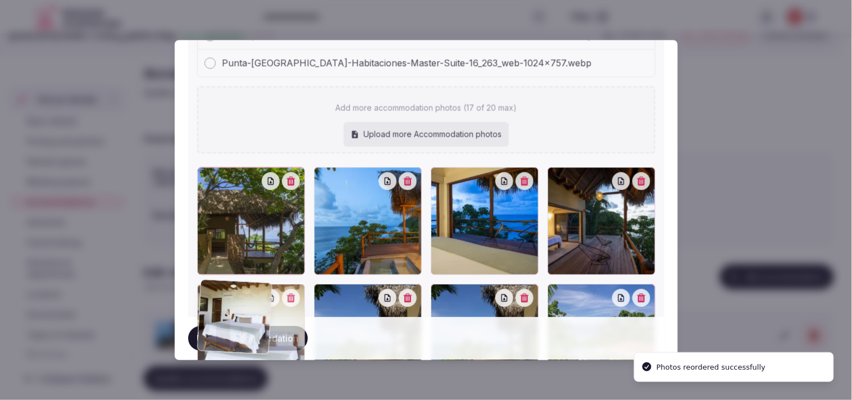
drag, startPoint x: 207, startPoint y: 264, endPoint x: 187, endPoint y: 185, distance: 81.6
click at [188, 183] on div "Accommodation gallery photos Punta-Monterrey-Habitaciones-Master-Suite-16_012_w…" at bounding box center [426, 164] width 476 height 1183
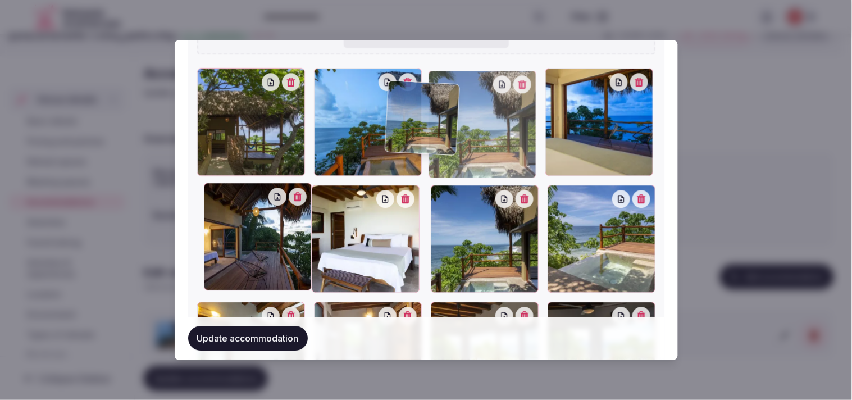
scroll to position [1801, 0]
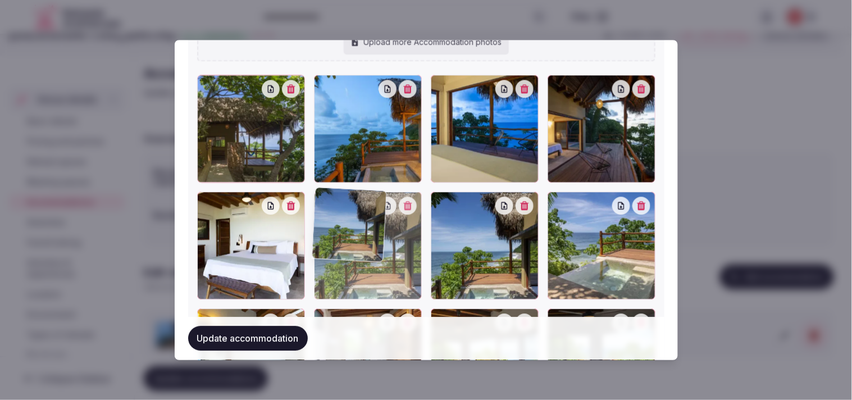
drag, startPoint x: 318, startPoint y: 165, endPoint x: 347, endPoint y: 194, distance: 41.3
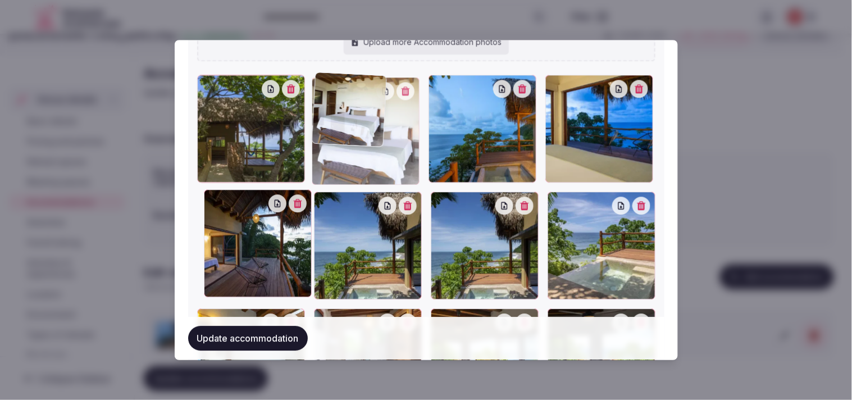
drag, startPoint x: 217, startPoint y: 198, endPoint x: 341, endPoint y: 126, distance: 144.2
click at [341, 128] on div at bounding box center [366, 131] width 108 height 108
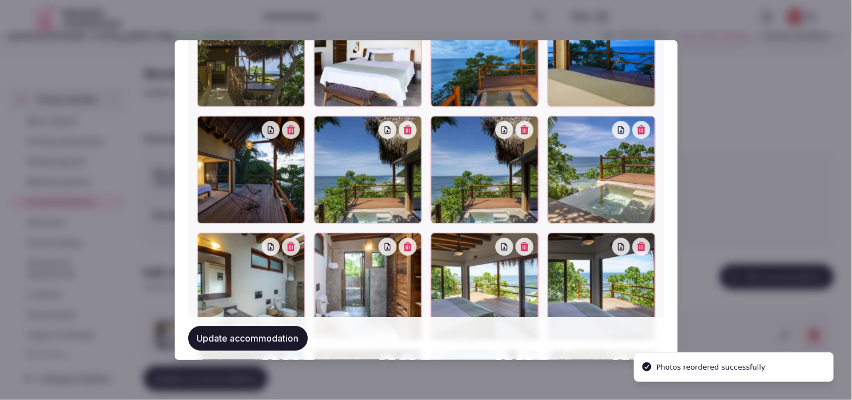
scroll to position [1927, 0]
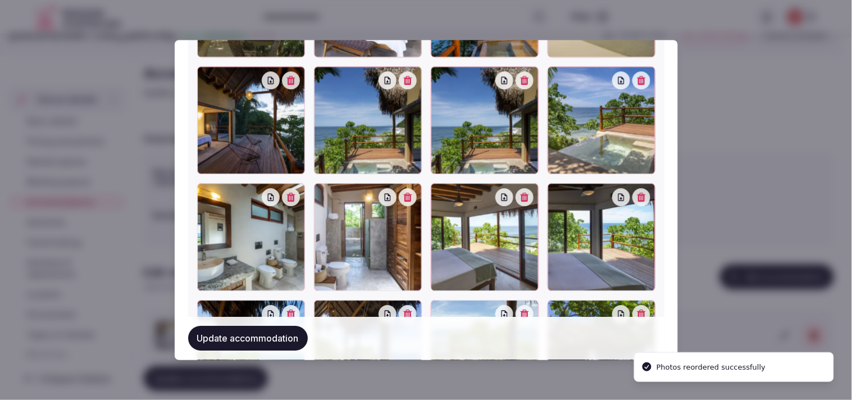
click at [415, 76] on icon "button" at bounding box center [524, 80] width 9 height 9
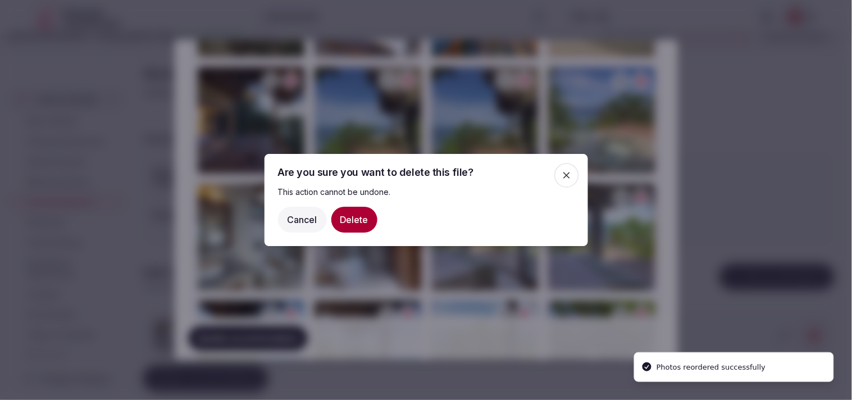
click at [361, 220] on button "Delete" at bounding box center [354, 220] width 46 height 26
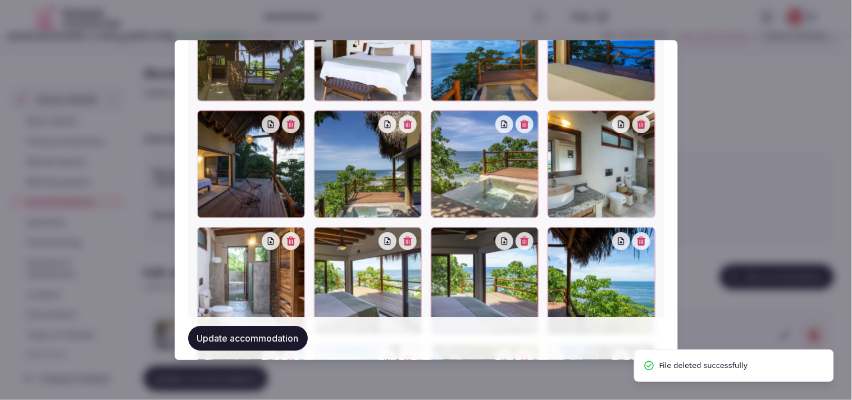
scroll to position [1864, 0]
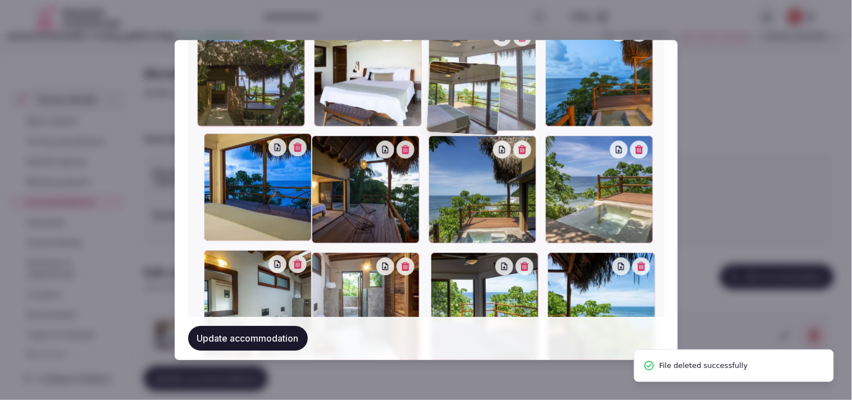
drag, startPoint x: 321, startPoint y: 249, endPoint x: 458, endPoint y: 63, distance: 230.9
click at [415, 62] on div at bounding box center [482, 78] width 108 height 108
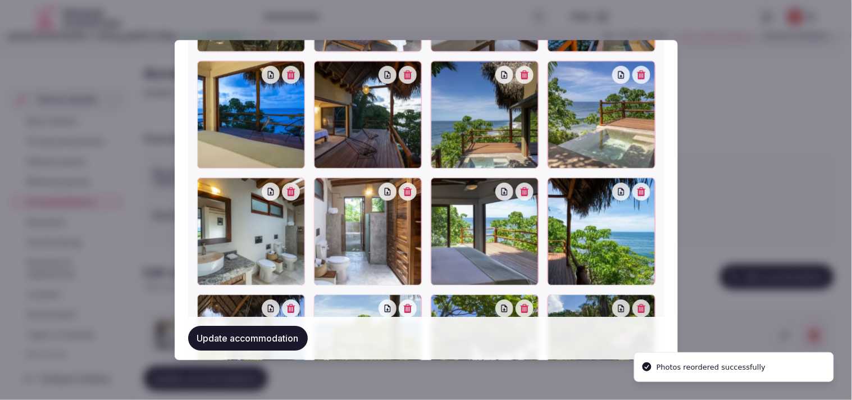
scroll to position [1938, 0]
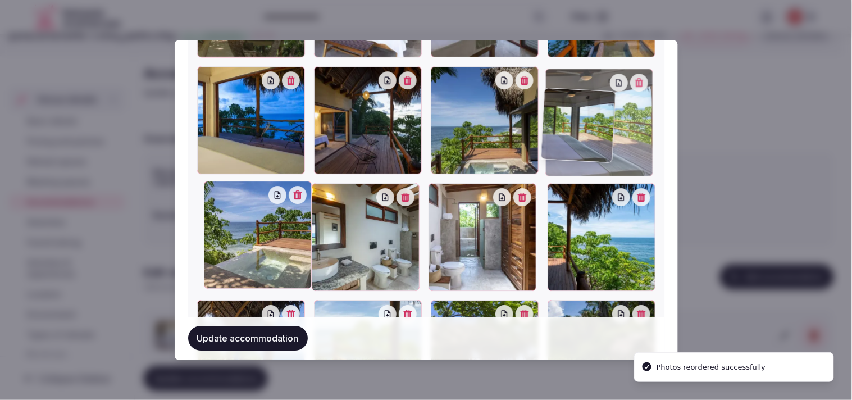
drag, startPoint x: 523, startPoint y: 133, endPoint x: 584, endPoint y: 51, distance: 102.3
click at [415, 51] on div at bounding box center [426, 237] width 458 height 575
click at [415, 51] on div at bounding box center [602, 4] width 108 height 108
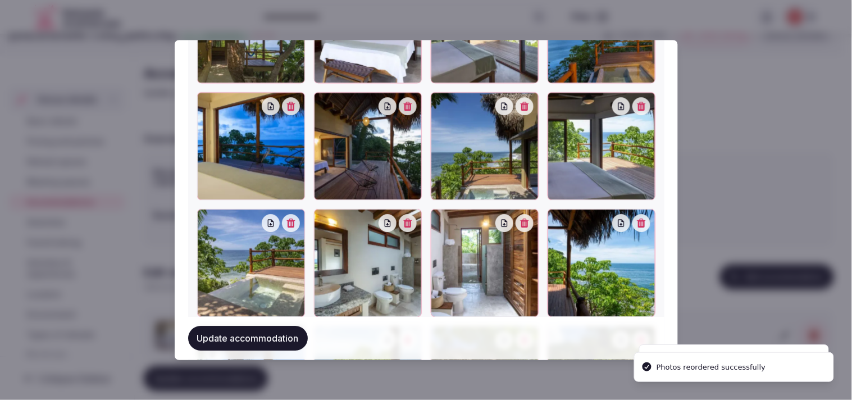
scroll to position [1839, 0]
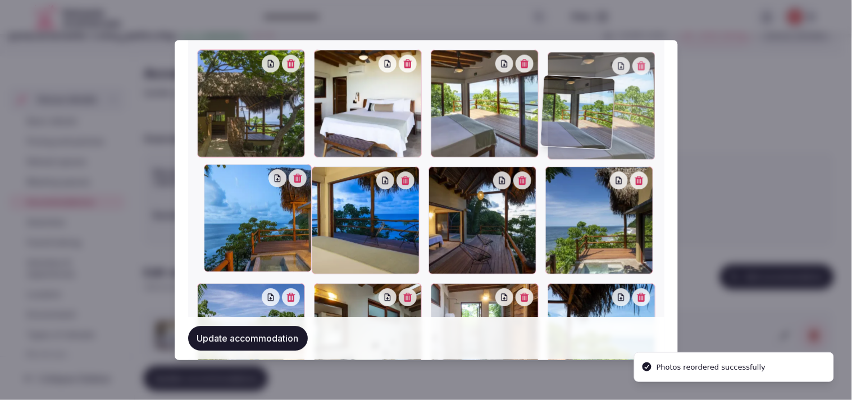
drag, startPoint x: 541, startPoint y: 153, endPoint x: 543, endPoint y: 69, distance: 84.2
click at [415, 69] on div "Punta-Monterrey-Habitaciones-Master-Suite-16_012_web-1024x626.webp Punta-Monter…" at bounding box center [426, 58] width 458 height 1133
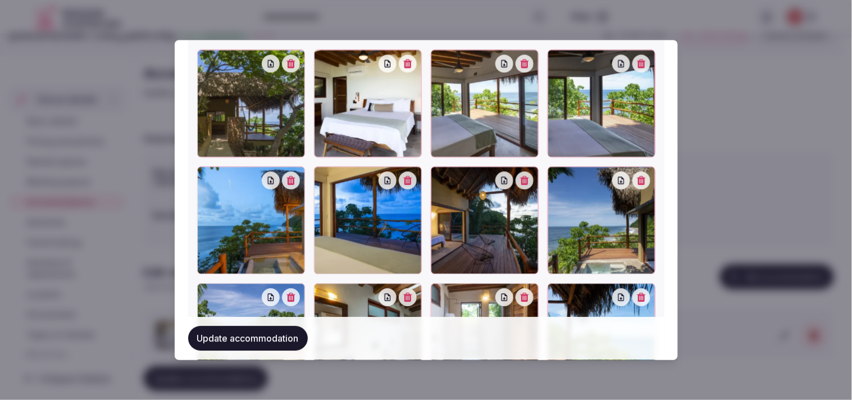
scroll to position [1862, 0]
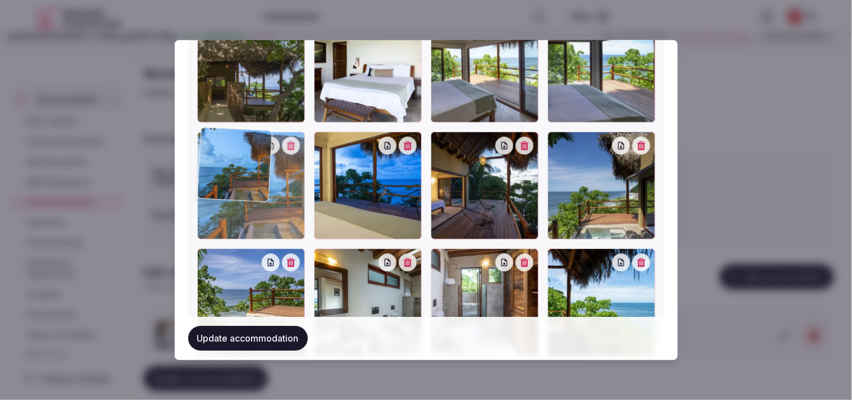
drag, startPoint x: 289, startPoint y: 145, endPoint x: 314, endPoint y: 156, distance: 28.2
click at [316, 161] on div at bounding box center [426, 302] width 458 height 575
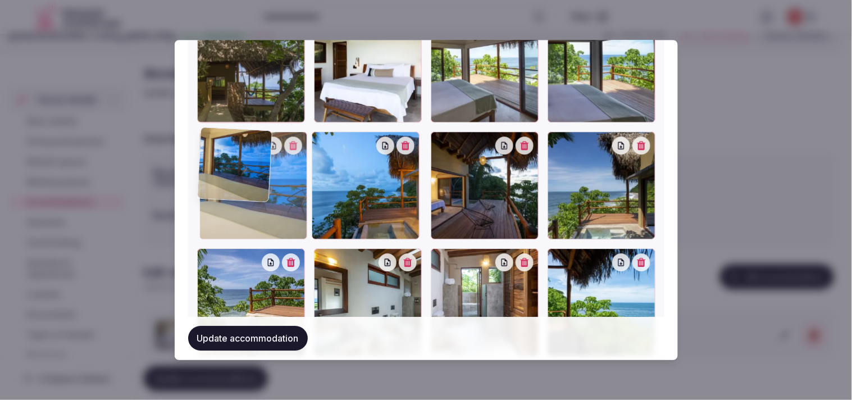
drag, startPoint x: 322, startPoint y: 140, endPoint x: 232, endPoint y: 161, distance: 91.5
click at [232, 161] on div at bounding box center [253, 186] width 108 height 108
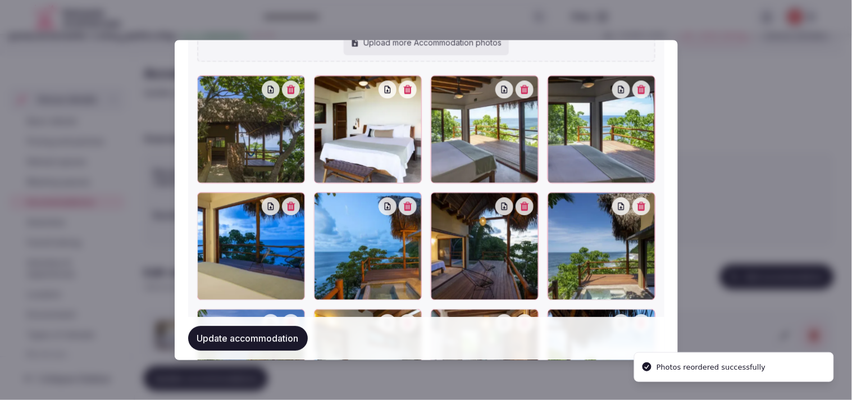
scroll to position [1799, 0]
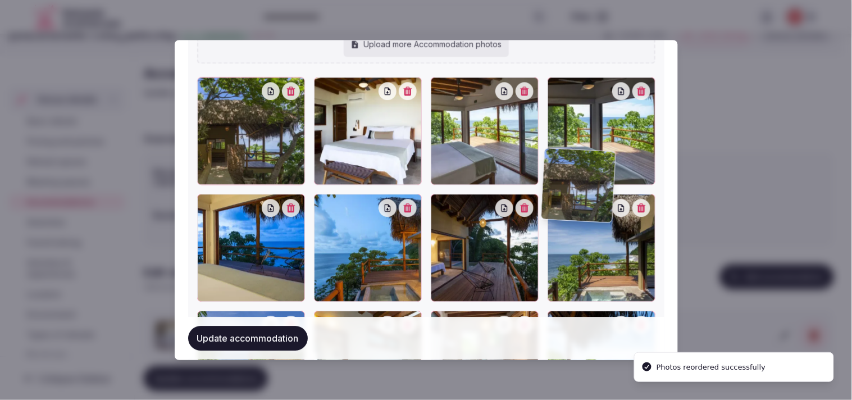
drag, startPoint x: 203, startPoint y: 92, endPoint x: 256, endPoint y: 100, distance: 53.4
click at [294, 133] on div at bounding box center [251, 131] width 108 height 108
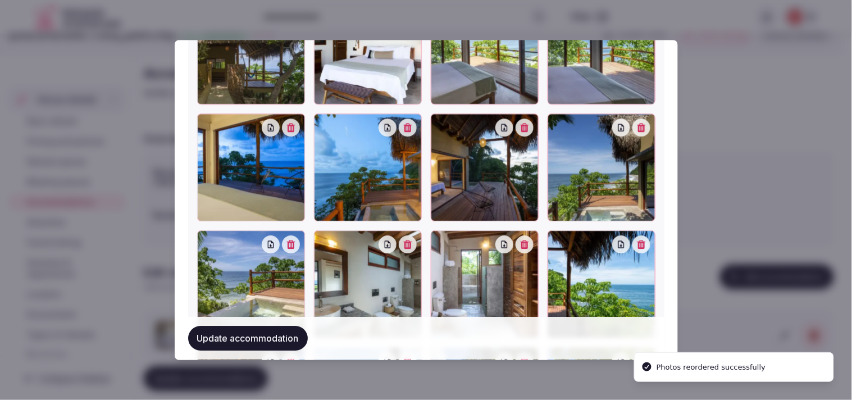
scroll to position [1821, 0]
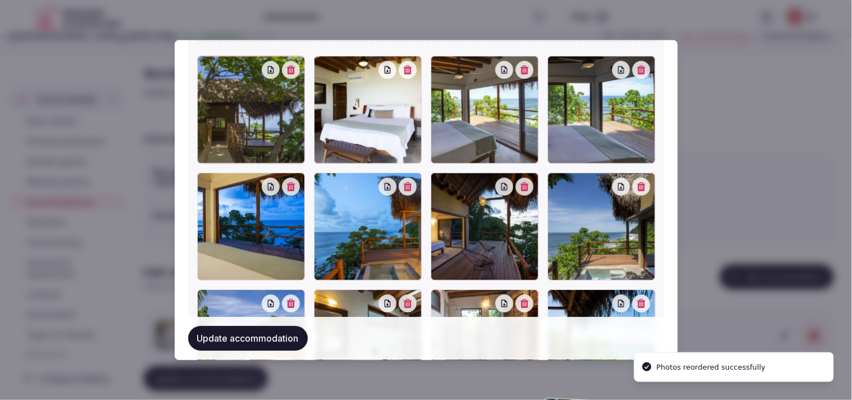
drag, startPoint x: 203, startPoint y: 62, endPoint x: 235, endPoint y: 94, distance: 45.7
click at [236, 96] on div at bounding box center [251, 110] width 108 height 108
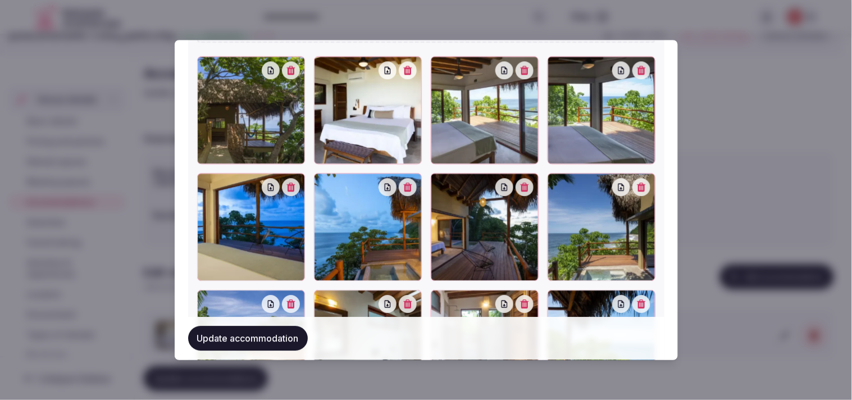
click at [245, 355] on div "Update accommodation" at bounding box center [426, 338] width 476 height 43
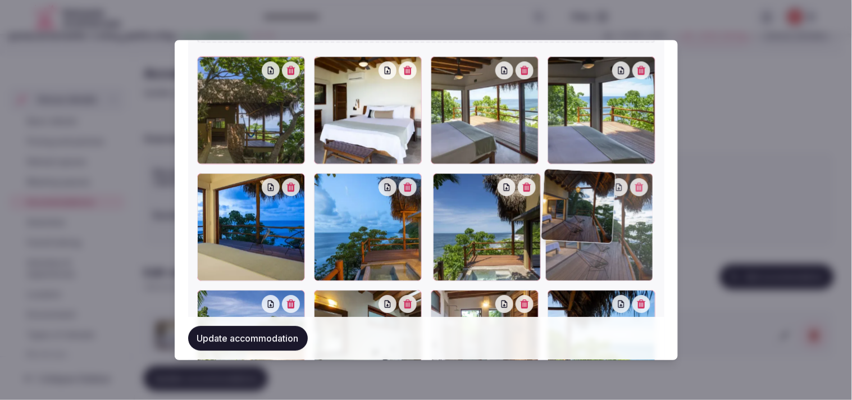
drag, startPoint x: 429, startPoint y: 179, endPoint x: 524, endPoint y: 195, distance: 96.9
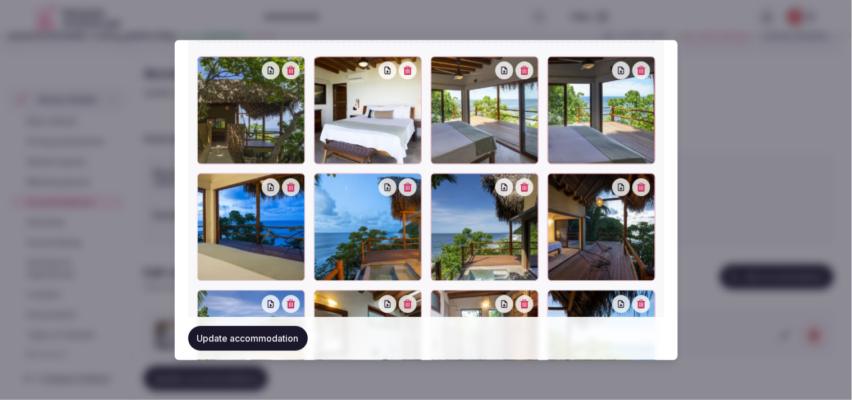
click at [289, 343] on button "Update accommodation" at bounding box center [248, 338] width 120 height 25
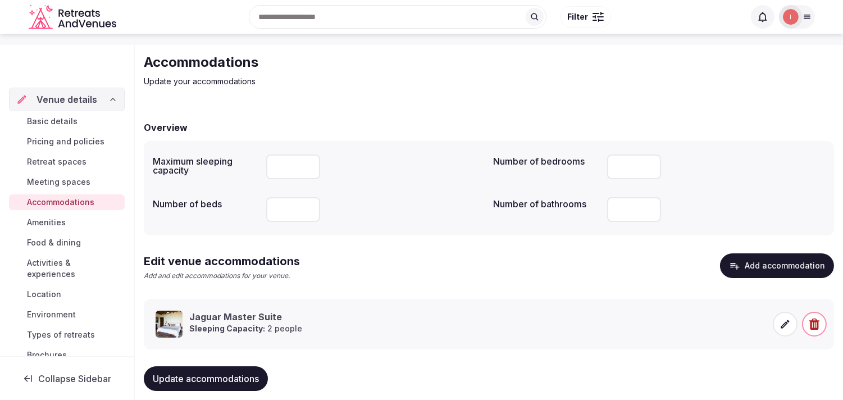
scroll to position [53, 0]
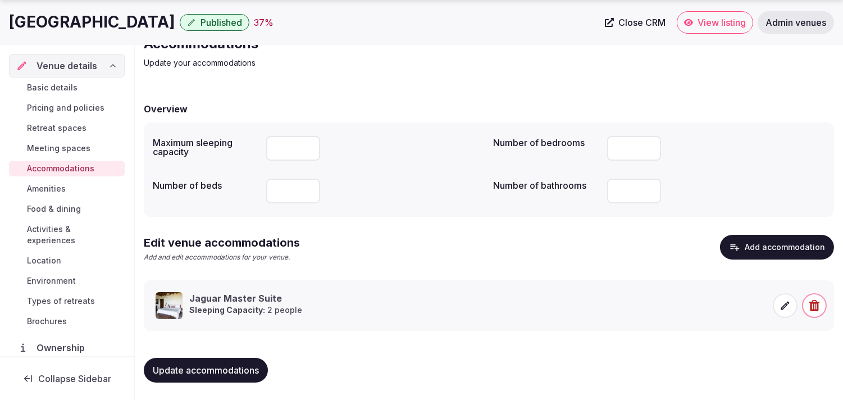
click at [53, 187] on span "Amenities" at bounding box center [46, 188] width 39 height 11
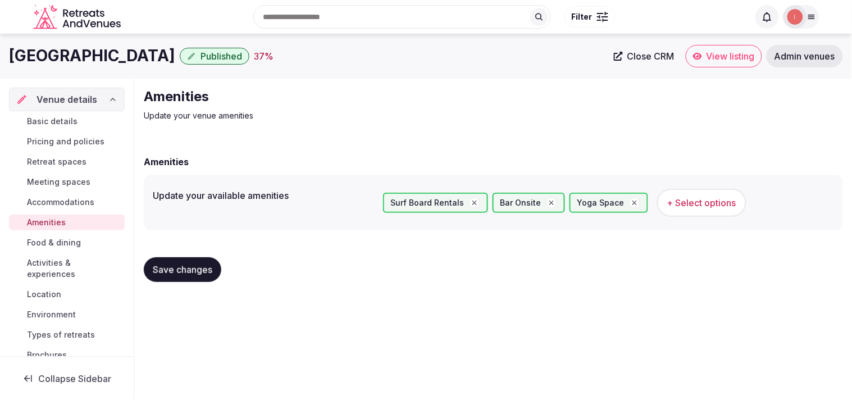
click at [58, 236] on link "Food & dining" at bounding box center [67, 243] width 116 height 16
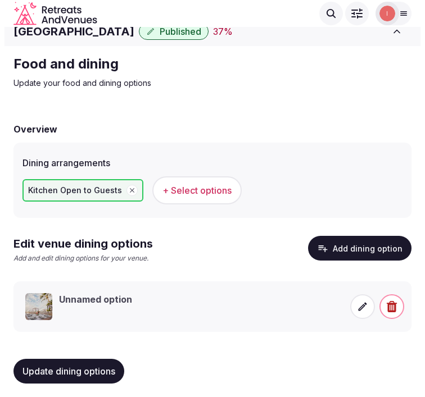
scroll to position [13, 0]
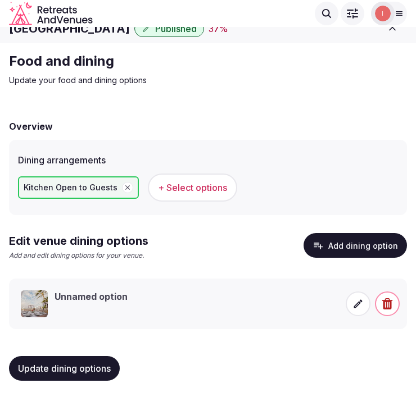
click at [359, 305] on icon at bounding box center [357, 303] width 11 height 11
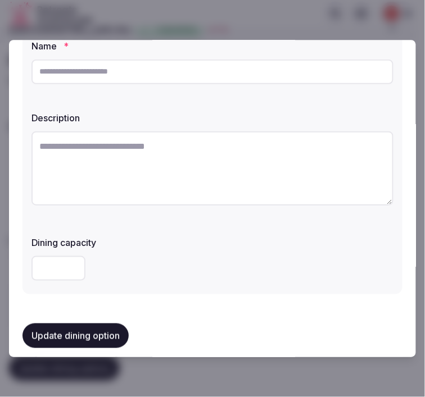
scroll to position [0, 0]
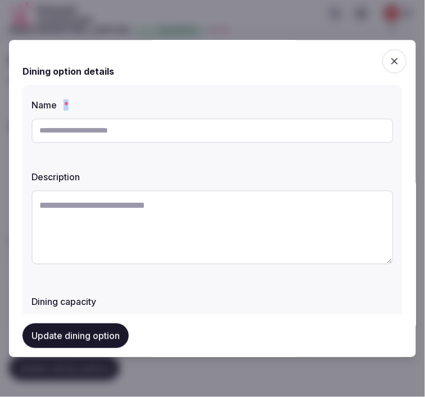
drag, startPoint x: 185, startPoint y: 111, endPoint x: 176, endPoint y: 122, distance: 14.8
click at [177, 120] on div "Name *" at bounding box center [212, 121] width 362 height 54
click at [176, 126] on input "text" at bounding box center [212, 130] width 362 height 25
paste input "**********"
type input "**********"
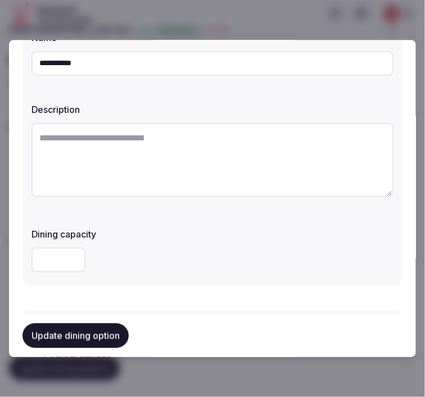
scroll to position [125, 0]
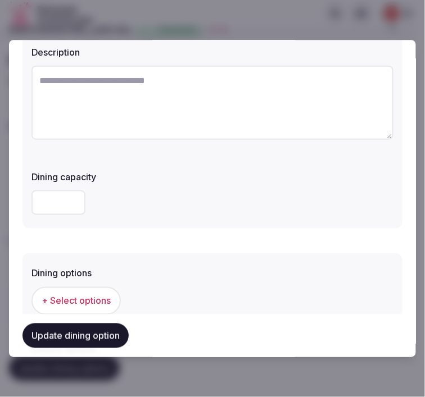
paste textarea "**********"
click at [229, 114] on textarea at bounding box center [212, 103] width 362 height 74
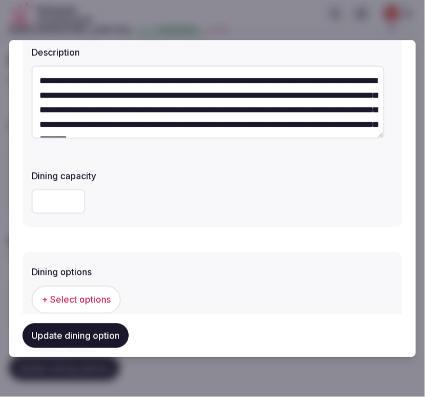
scroll to position [64, 0]
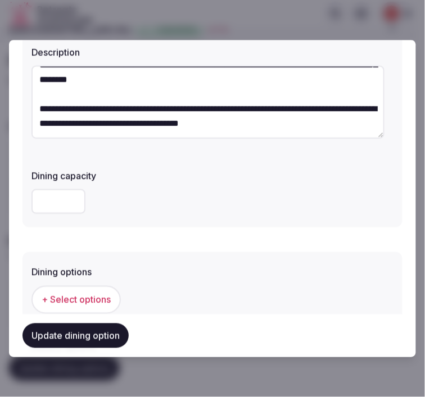
type textarea "**********"
click at [56, 334] on button "Update dining option" at bounding box center [75, 335] width 106 height 25
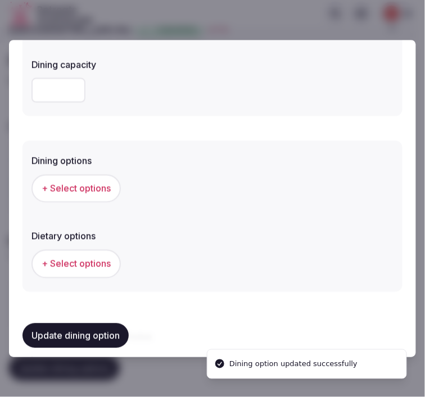
scroll to position [0, 0]
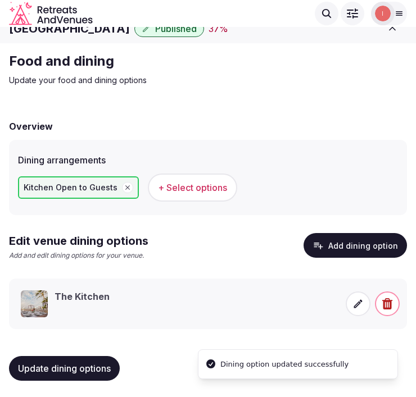
click at [355, 307] on icon at bounding box center [357, 303] width 11 height 11
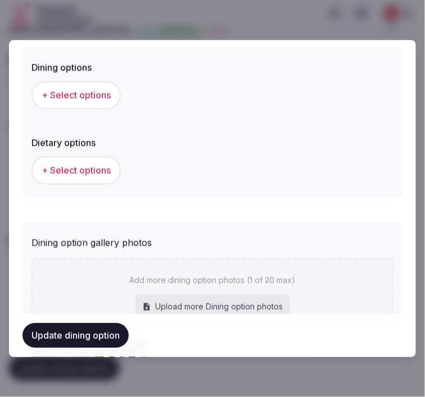
scroll to position [374, 0]
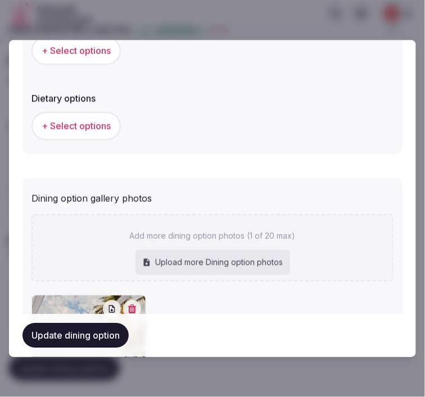
click at [111, 47] on button "+ Select options" at bounding box center [75, 51] width 89 height 28
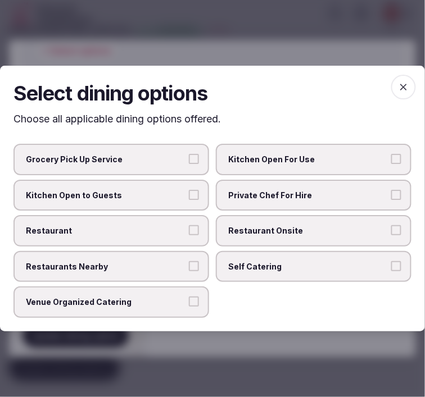
click at [281, 198] on span "Private Chef For Hire" at bounding box center [307, 195] width 159 height 11
click at [391, 198] on button "Private Chef For Hire" at bounding box center [396, 195] width 10 height 10
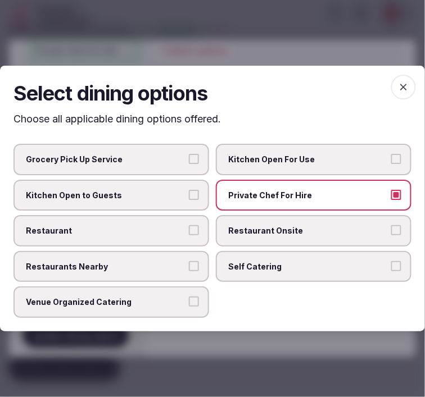
click at [285, 199] on span "Private Chef For Hire" at bounding box center [307, 195] width 159 height 11
click at [391, 199] on button "Private Chef For Hire" at bounding box center [396, 195] width 10 height 10
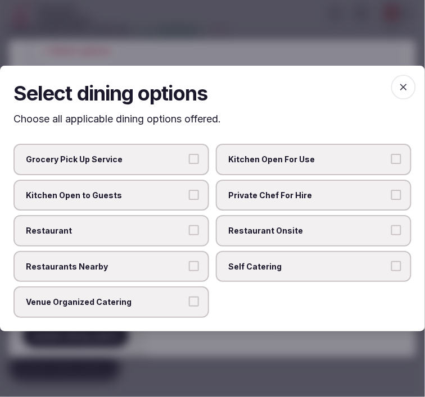
click at [158, 243] on label "Restaurant" at bounding box center [110, 230] width 195 height 31
click at [189, 235] on button "Restaurant" at bounding box center [194, 230] width 10 height 10
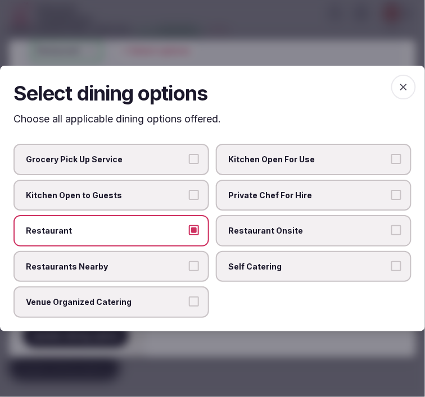
click at [250, 226] on span "Restaurant Onsite" at bounding box center [307, 230] width 159 height 11
click at [391, 226] on button "Restaurant Onsite" at bounding box center [396, 230] width 10 height 10
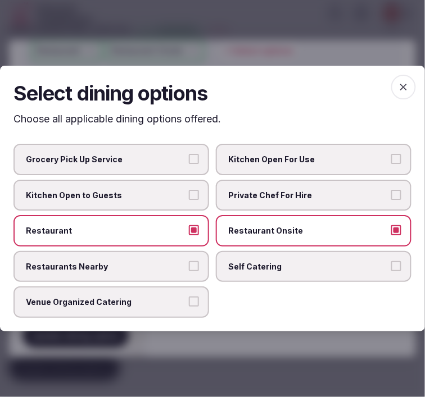
drag, startPoint x: 153, startPoint y: 293, endPoint x: 183, endPoint y: 273, distance: 35.7
click at [156, 289] on label "Venue Organized Catering" at bounding box center [110, 302] width 195 height 31
click at [189, 297] on button "Venue Organized Catering" at bounding box center [194, 302] width 10 height 10
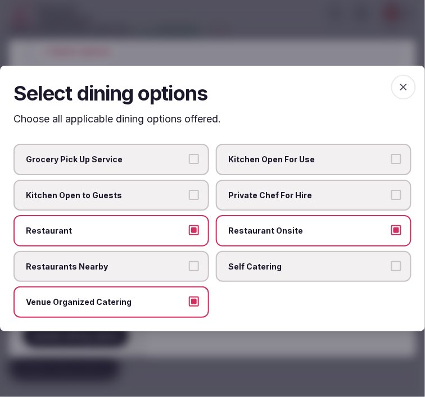
drag, startPoint x: 419, startPoint y: 81, endPoint x: 410, endPoint y: 88, distance: 10.8
click at [412, 86] on div "Select dining options Choose all applicable dining options offered. Grocery Pic…" at bounding box center [212, 199] width 425 height 266
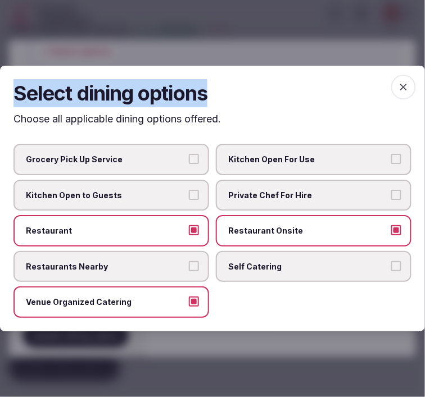
click at [394, 95] on span "button" at bounding box center [403, 87] width 25 height 25
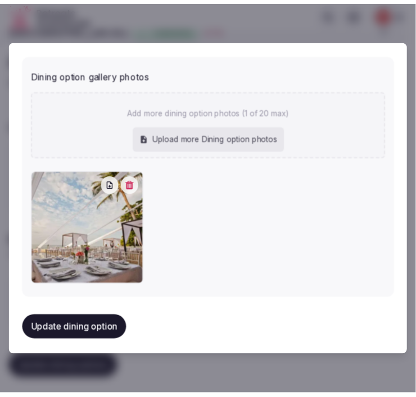
scroll to position [530, 0]
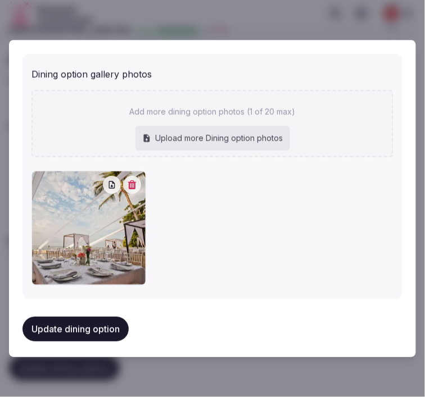
drag, startPoint x: 104, startPoint y: 322, endPoint x: 104, endPoint y: 316, distance: 6.2
click at [102, 321] on button "Update dining option" at bounding box center [75, 329] width 106 height 25
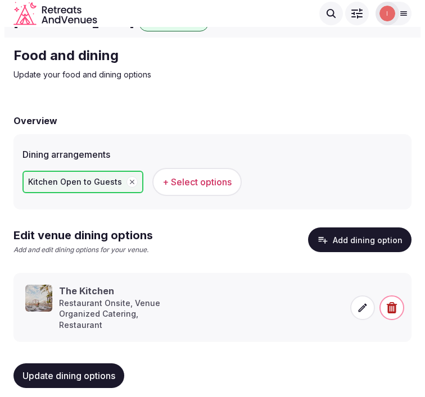
scroll to position [20, 0]
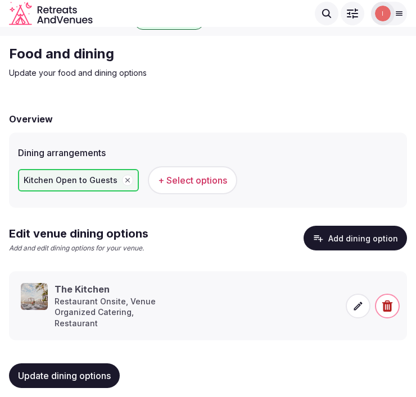
click at [361, 300] on icon at bounding box center [357, 305] width 11 height 11
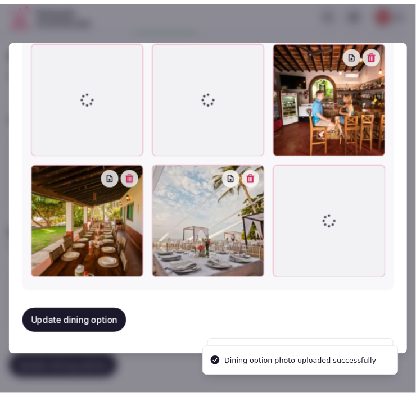
scroll to position [751, 0]
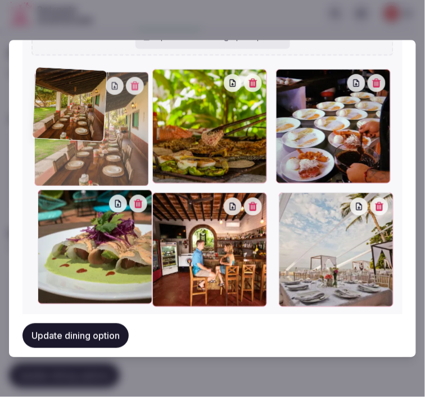
drag, startPoint x: 159, startPoint y: 198, endPoint x: 43, endPoint y: 131, distance: 134.4
click at [43, 131] on div at bounding box center [91, 129] width 115 height 115
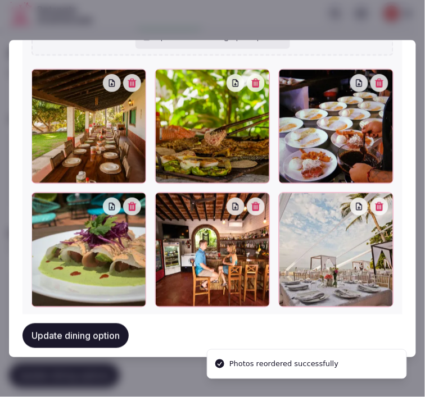
click at [98, 327] on button "Update dining option" at bounding box center [75, 335] width 106 height 25
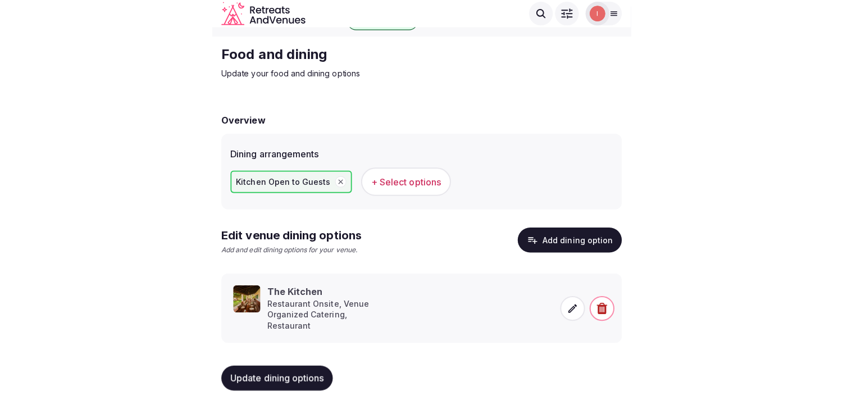
scroll to position [13, 0]
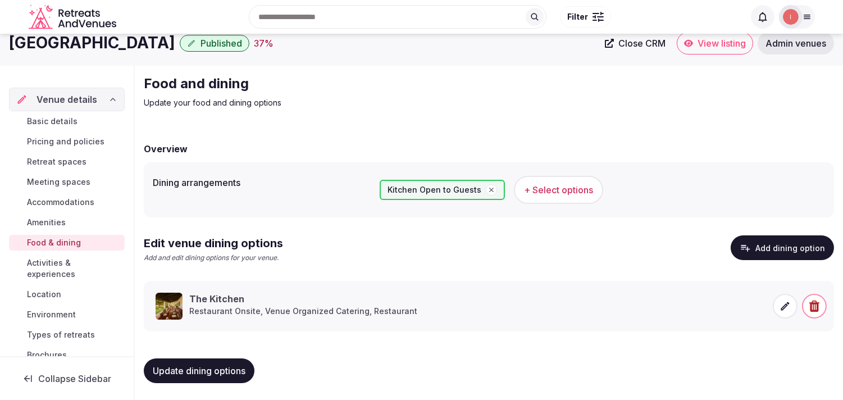
click at [42, 268] on span "Activities & experiences" at bounding box center [73, 268] width 93 height 22
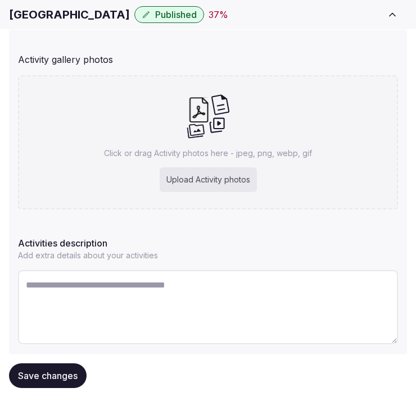
scroll to position [220, 0]
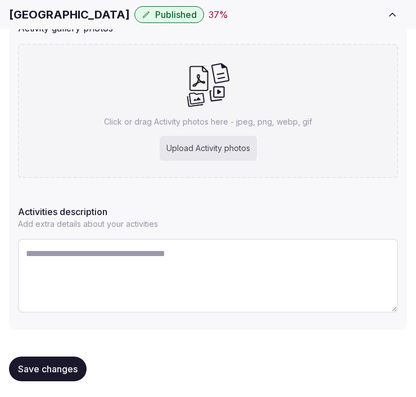
click at [169, 276] on textarea at bounding box center [208, 276] width 380 height 74
paste textarea "**********"
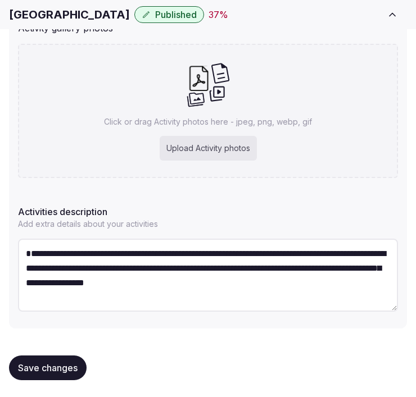
type textarea "**********"
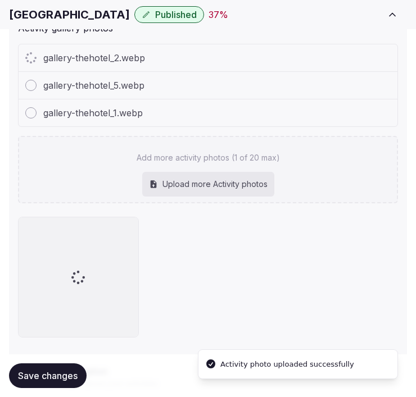
click at [311, 118] on div "gallery-thehotel_1.webp" at bounding box center [208, 112] width 378 height 27
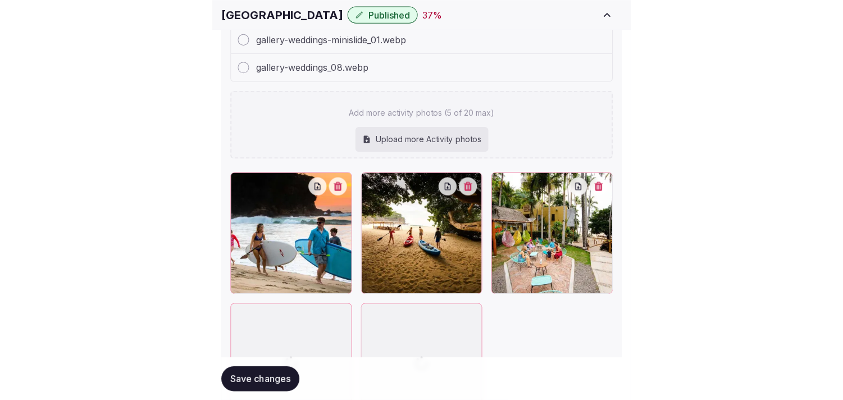
scroll to position [407, 0]
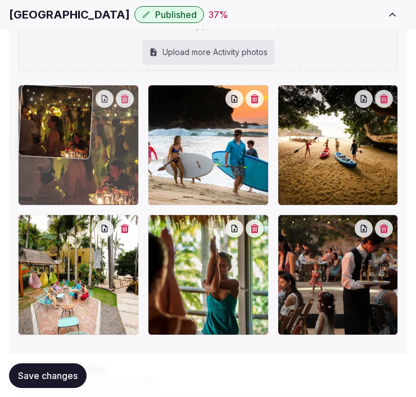
drag, startPoint x: 287, startPoint y: 226, endPoint x: 76, endPoint y: 139, distance: 227.6
click at [75, 140] on body "Search Popular Destinations Toscana, Italy Riviera Maya, Mexico Indonesia, Bali…" at bounding box center [208, 74] width 416 height 962
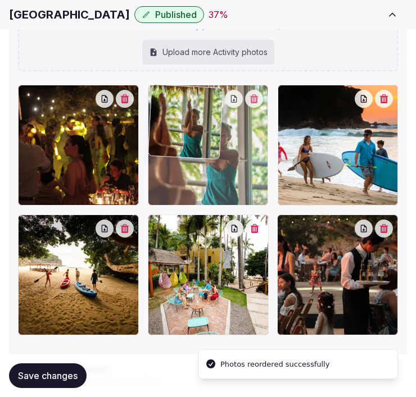
drag, startPoint x: 158, startPoint y: 222, endPoint x: 179, endPoint y: 138, distance: 86.1
click at [179, 138] on body "Search Popular Destinations Toscana, Italy Riviera Maya, Mexico Indonesia, Bali…" at bounding box center [208, 74] width 416 height 962
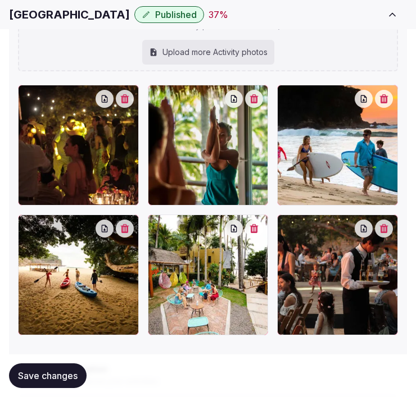
click at [53, 369] on button "Save changes" at bounding box center [47, 375] width 77 height 25
click at [55, 378] on span "Save changes" at bounding box center [48, 375] width 60 height 11
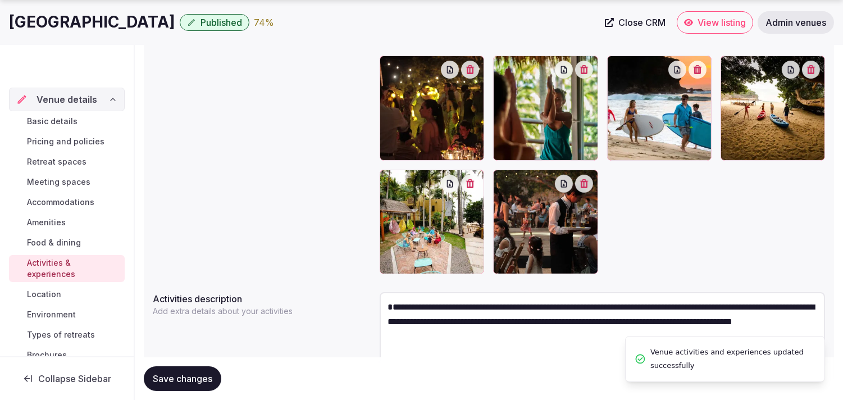
click at [36, 296] on span "Location" at bounding box center [44, 294] width 34 height 11
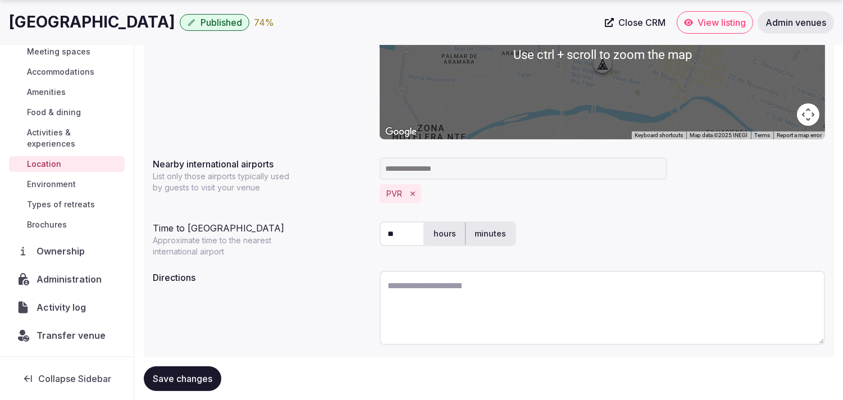
scroll to position [96, 0]
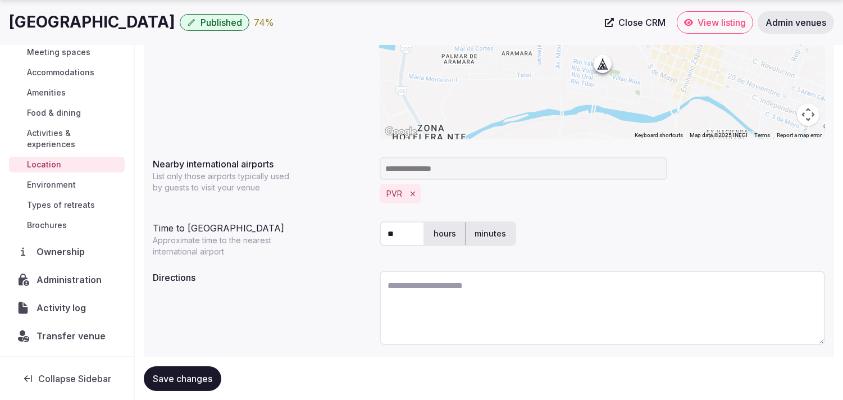
click at [48, 187] on span "Environment" at bounding box center [51, 184] width 49 height 11
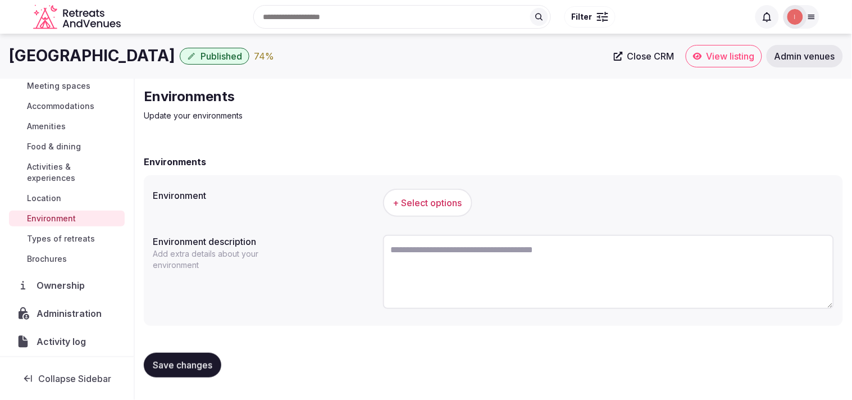
click at [415, 212] on button "+ Select options" at bounding box center [427, 203] width 89 height 28
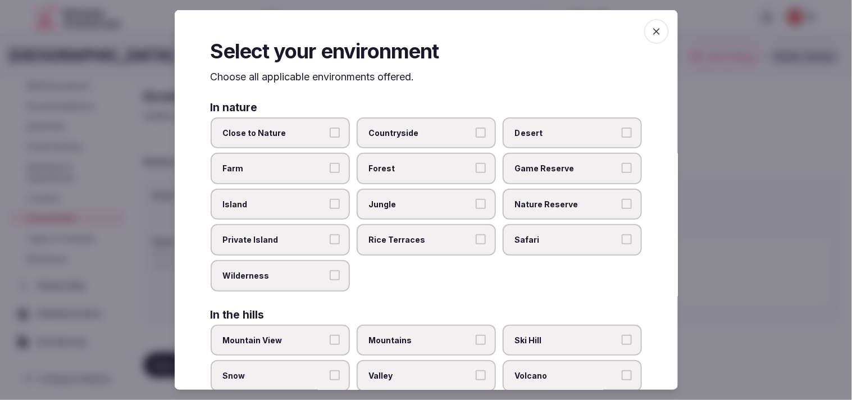
click at [307, 148] on div "Close to Nature Countryside Desert Farm Forest Game Reserve Island Jungle Natur…" at bounding box center [426, 204] width 431 height 174
click at [324, 122] on label "Close to Nature" at bounding box center [280, 132] width 139 height 31
click at [330, 127] on button "Close to Nature" at bounding box center [335, 132] width 10 height 10
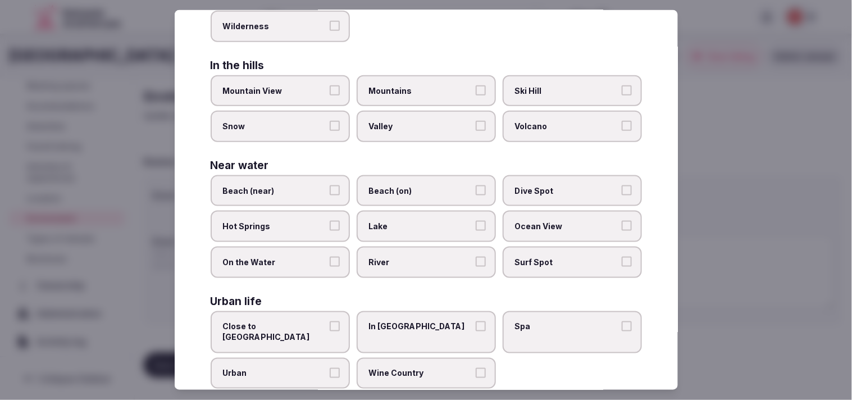
scroll to position [251, 0]
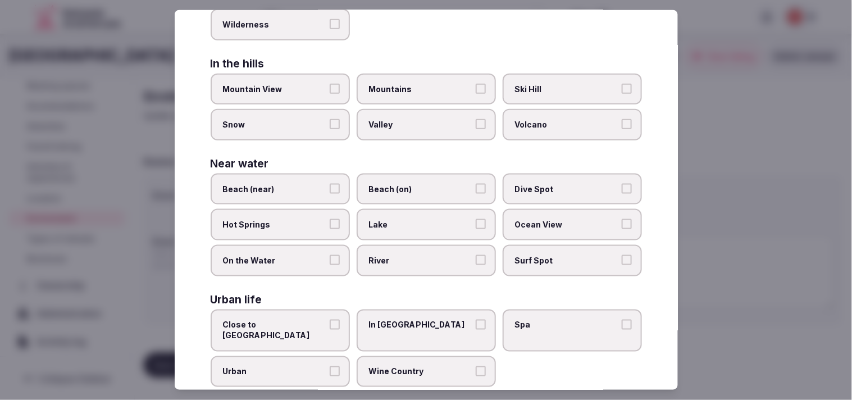
click at [337, 177] on label "Beach (near)" at bounding box center [280, 189] width 139 height 31
click at [337, 184] on button "Beach (near)" at bounding box center [335, 189] width 10 height 10
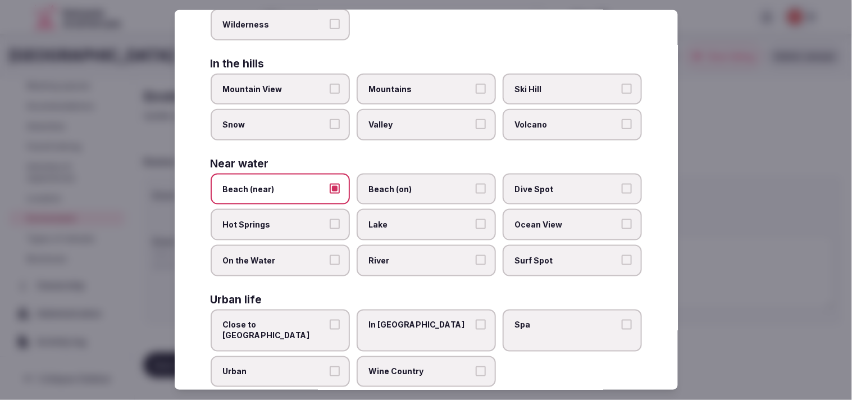
drag, startPoint x: 321, startPoint y: 185, endPoint x: 331, endPoint y: 183, distance: 10.5
click at [329, 183] on label "Beach (near)" at bounding box center [280, 189] width 139 height 31
click at [415, 184] on span "Beach (on)" at bounding box center [420, 189] width 103 height 11
click at [415, 184] on button "Beach (on)" at bounding box center [481, 189] width 10 height 10
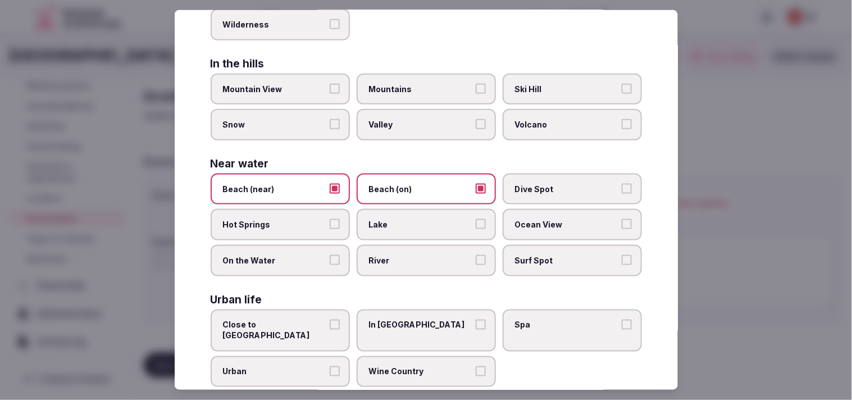
click at [326, 179] on label "Beach (near)" at bounding box center [280, 189] width 139 height 31
click at [330, 184] on button "Beach (near)" at bounding box center [335, 189] width 10 height 10
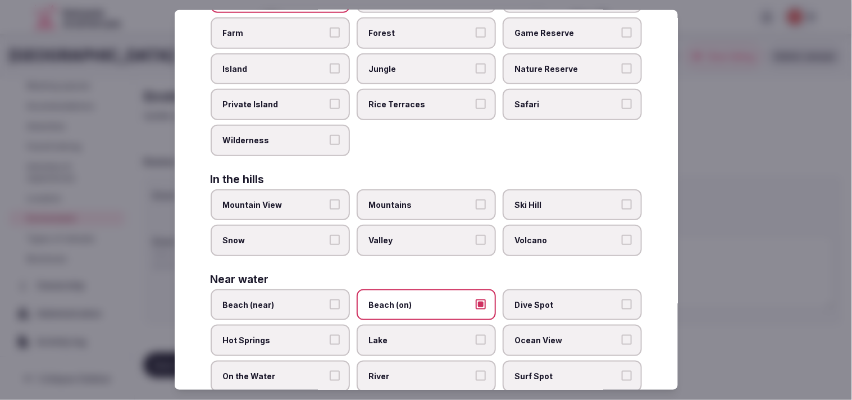
scroll to position [0, 0]
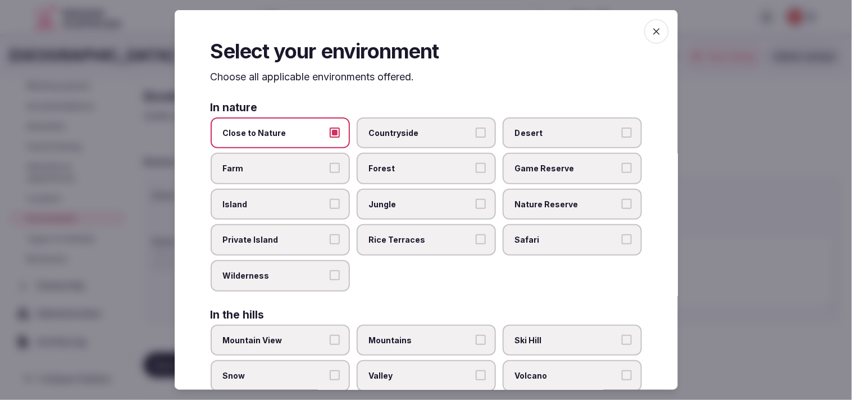
click at [415, 29] on icon "button" at bounding box center [656, 31] width 11 height 11
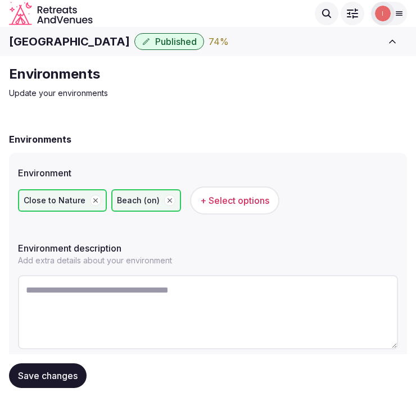
drag, startPoint x: 29, startPoint y: 369, endPoint x: 77, endPoint y: 333, distance: 60.2
click at [30, 369] on button "Save changes" at bounding box center [47, 375] width 77 height 25
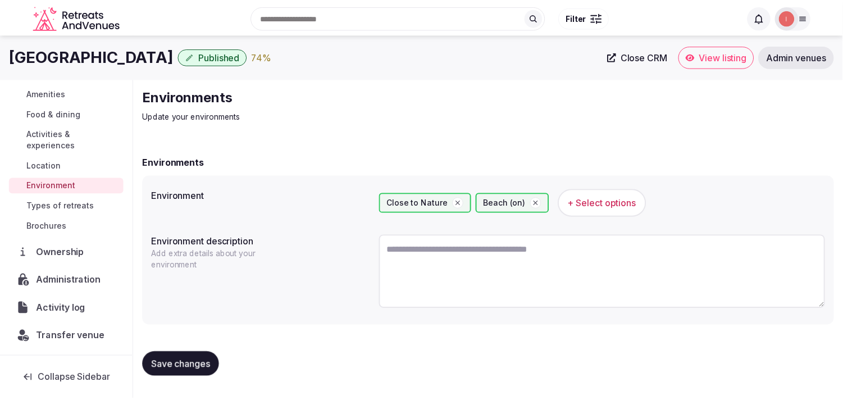
scroll to position [130, 0]
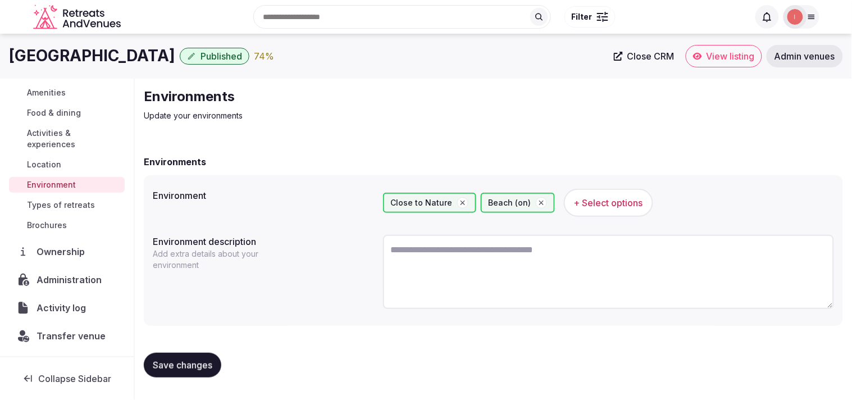
click at [48, 201] on span "Types of retreats" at bounding box center [61, 204] width 68 height 11
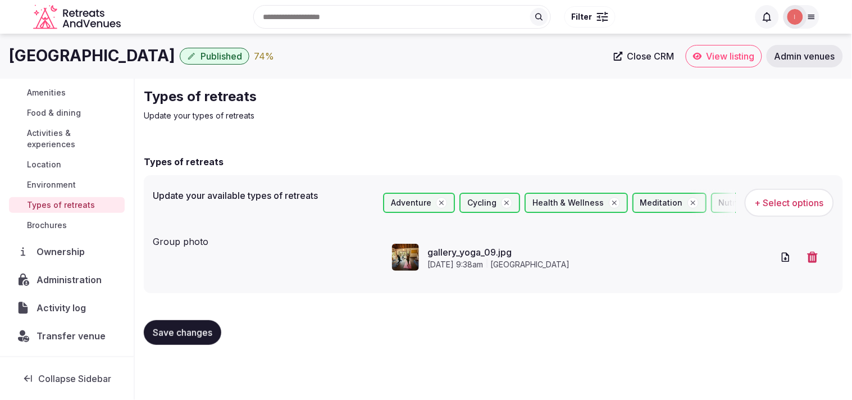
click at [206, 339] on button "Save changes" at bounding box center [182, 332] width 77 height 25
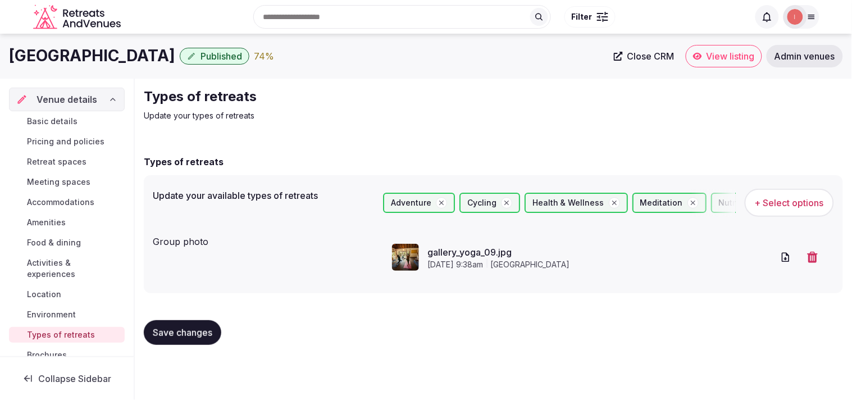
click at [51, 124] on span "Basic details" at bounding box center [52, 121] width 51 height 11
click at [52, 120] on span "Basic details" at bounding box center [52, 121] width 51 height 11
click at [35, 116] on span "Basic details" at bounding box center [52, 121] width 51 height 11
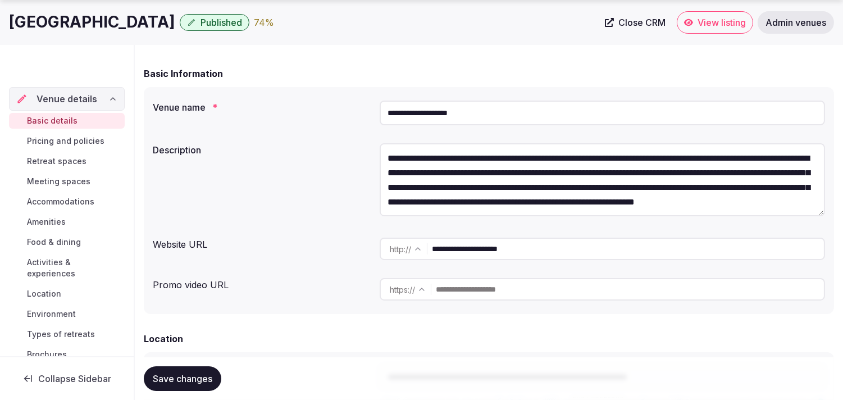
scroll to position [187, 0]
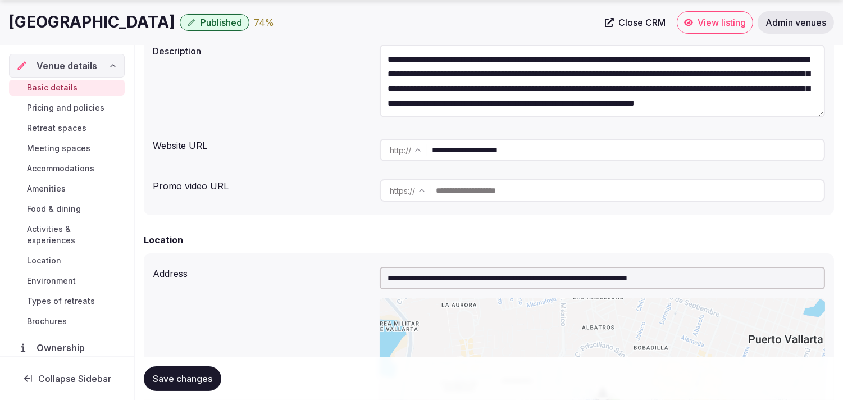
click at [415, 199] on input "text" at bounding box center [630, 190] width 388 height 22
paste input "**********"
type input "**********"
click at [188, 385] on button "Save changes" at bounding box center [182, 378] width 77 height 25
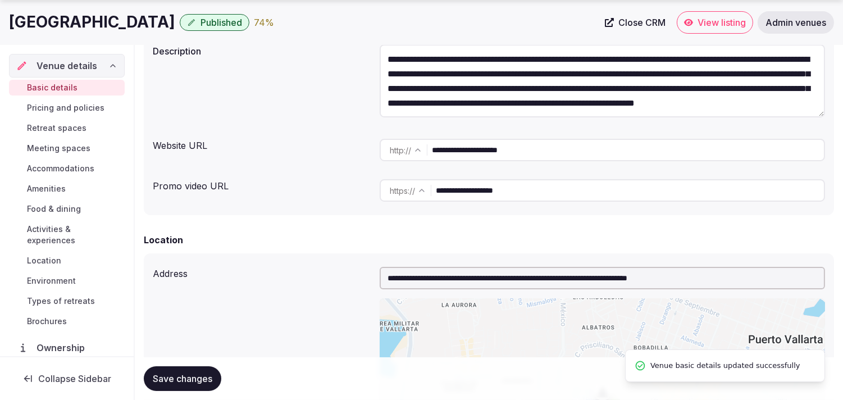
click at [206, 373] on span "Save changes" at bounding box center [183, 378] width 60 height 11
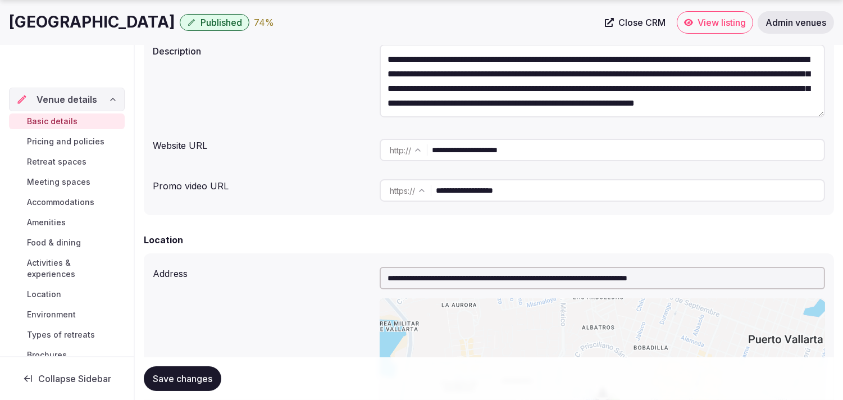
click at [415, 17] on span "Close CRM" at bounding box center [641, 22] width 47 height 11
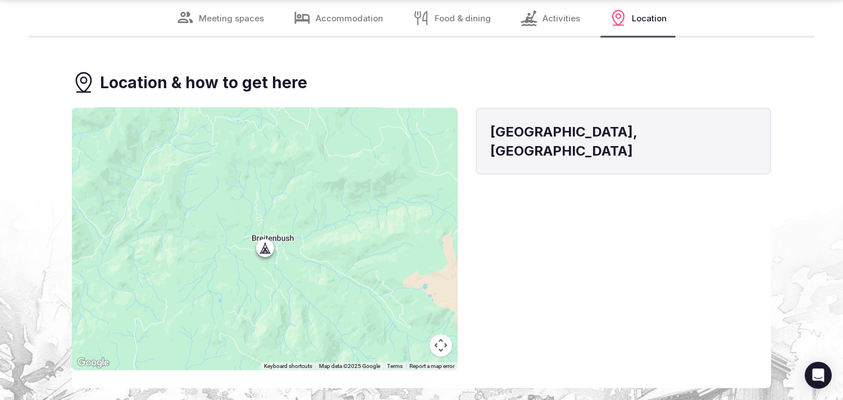
scroll to position [2309, 0]
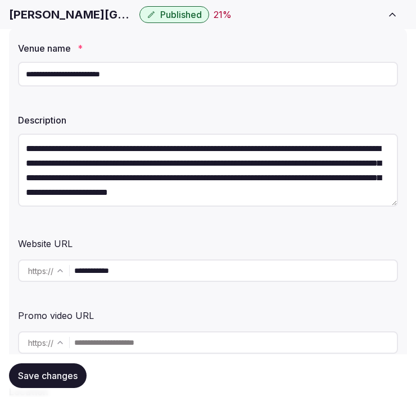
scroll to position [14, 0]
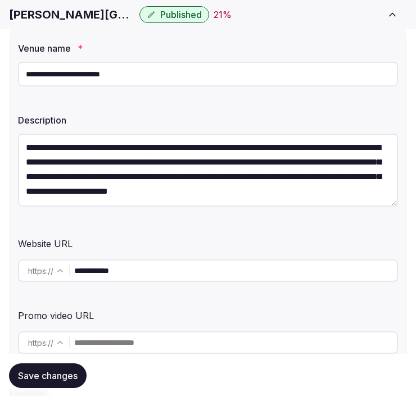
click at [106, 266] on input "**********" at bounding box center [235, 270] width 322 height 22
click at [58, 77] on input "**********" at bounding box center [208, 74] width 380 height 25
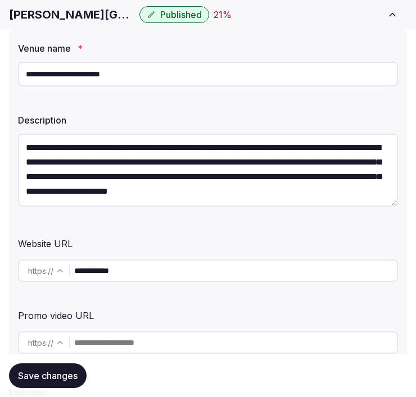
click at [58, 77] on input "**********" at bounding box center [208, 74] width 380 height 25
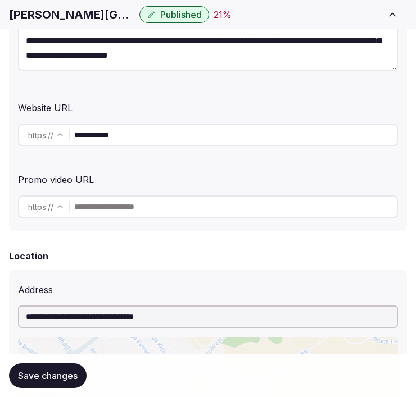
scroll to position [312, 0]
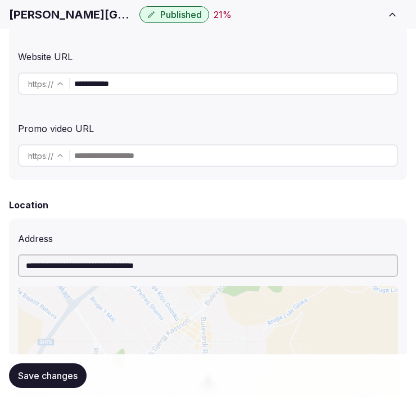
click at [103, 83] on input "**********" at bounding box center [235, 83] width 322 height 22
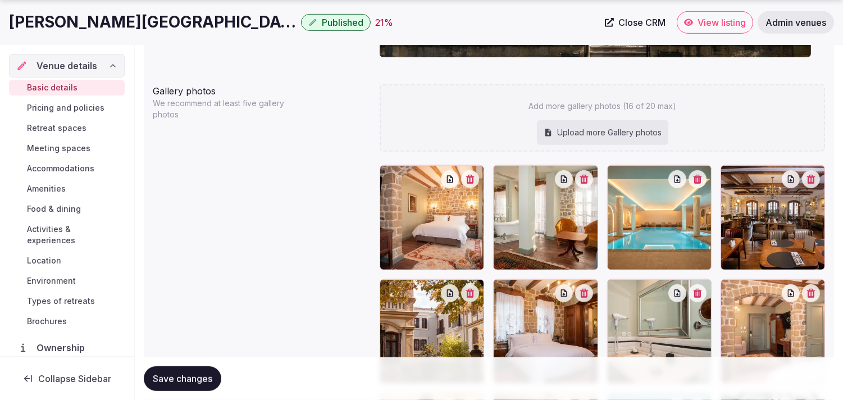
scroll to position [1185, 0]
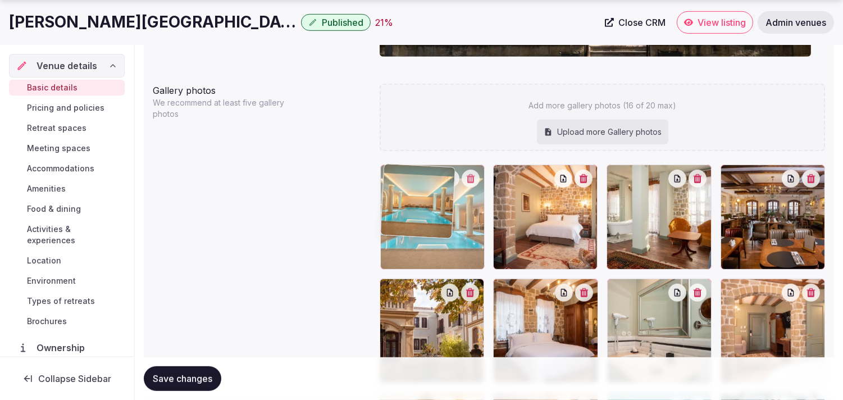
drag, startPoint x: 617, startPoint y: 175, endPoint x: 422, endPoint y: 167, distance: 194.5
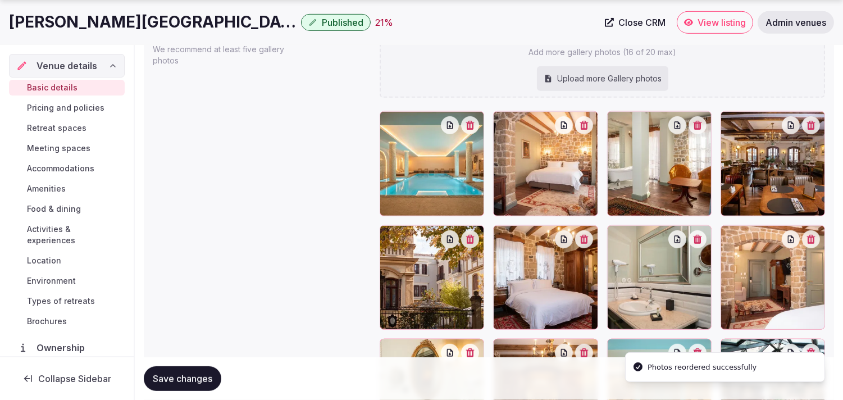
scroll to position [1310, 0]
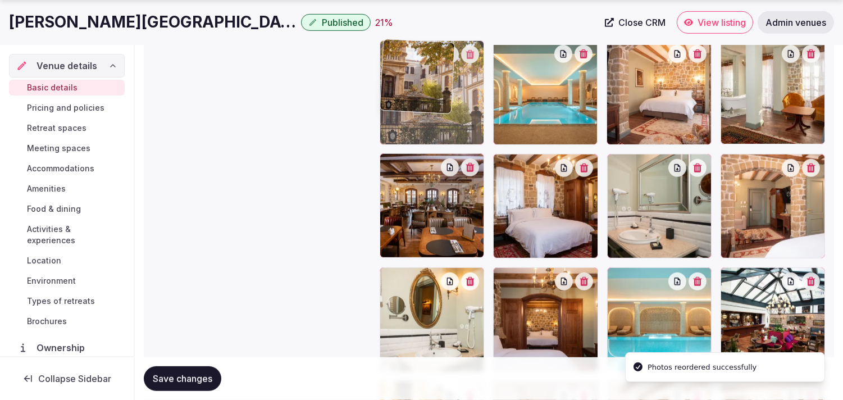
drag, startPoint x: 385, startPoint y: 167, endPoint x: 375, endPoint y: 85, distance: 82.7
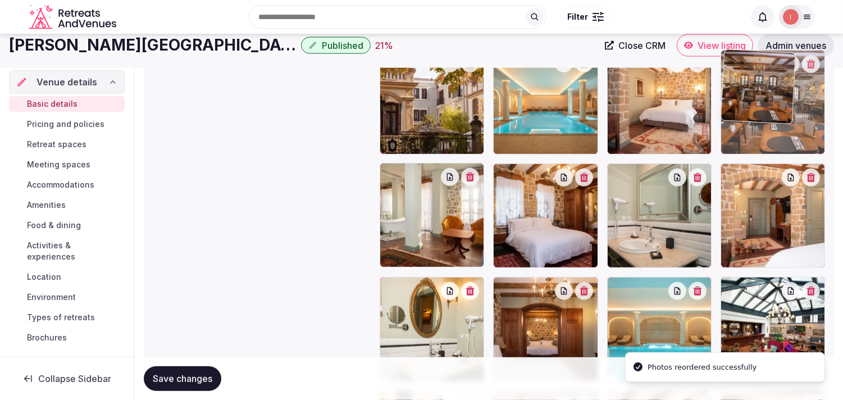
drag, startPoint x: 389, startPoint y: 164, endPoint x: 738, endPoint y: 63, distance: 363.6
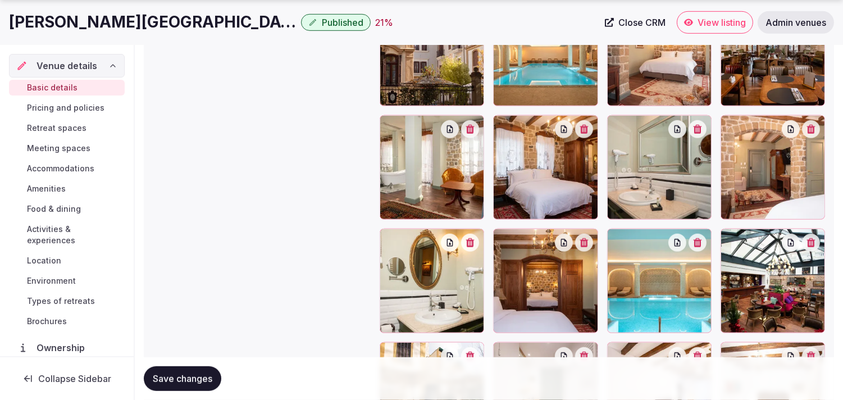
scroll to position [1352, 0]
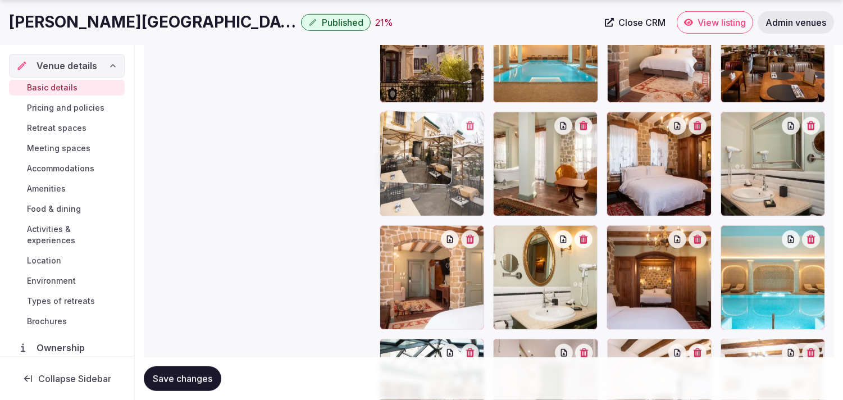
drag, startPoint x: 390, startPoint y: 348, endPoint x: 390, endPoint y: 142, distance: 206.7
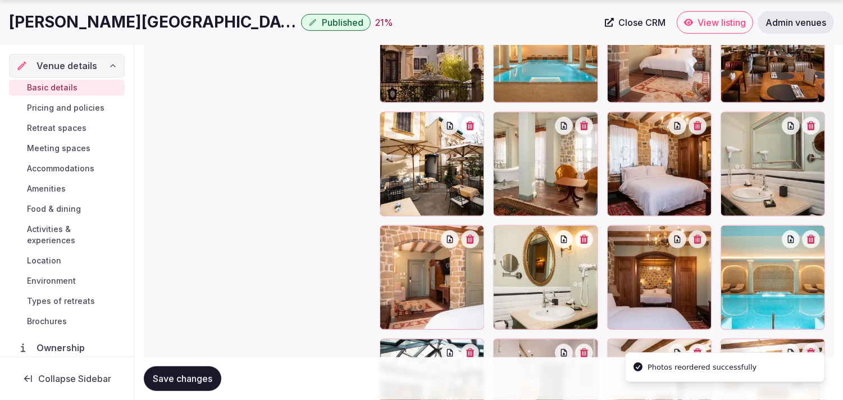
scroll to position [1415, 0]
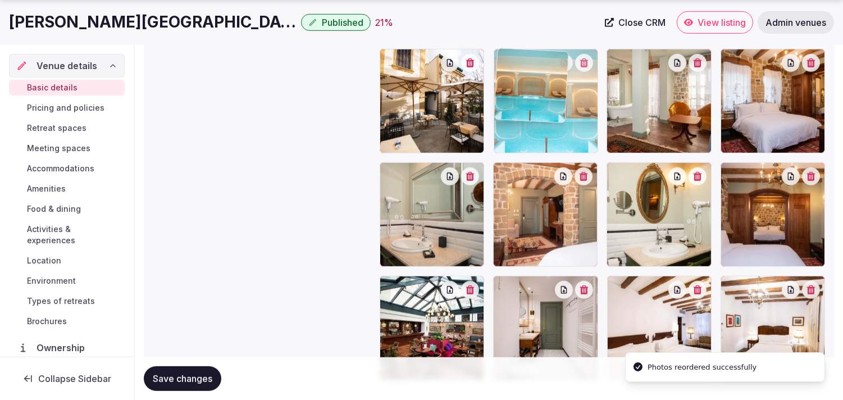
drag, startPoint x: 727, startPoint y: 167, endPoint x: 501, endPoint y: 89, distance: 239.0
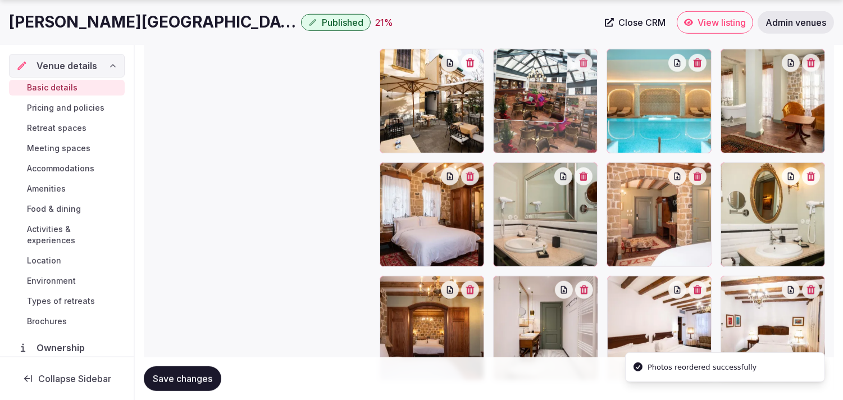
drag, startPoint x: 385, startPoint y: 288, endPoint x: 522, endPoint y: 106, distance: 228.1
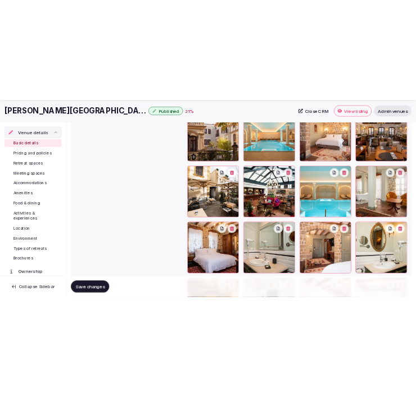
scroll to position [1352, 0]
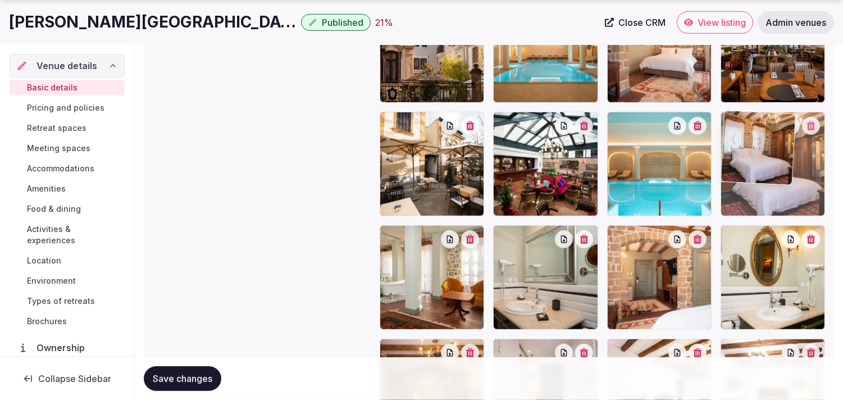
drag, startPoint x: 393, startPoint y: 238, endPoint x: 766, endPoint y: 119, distance: 391.4
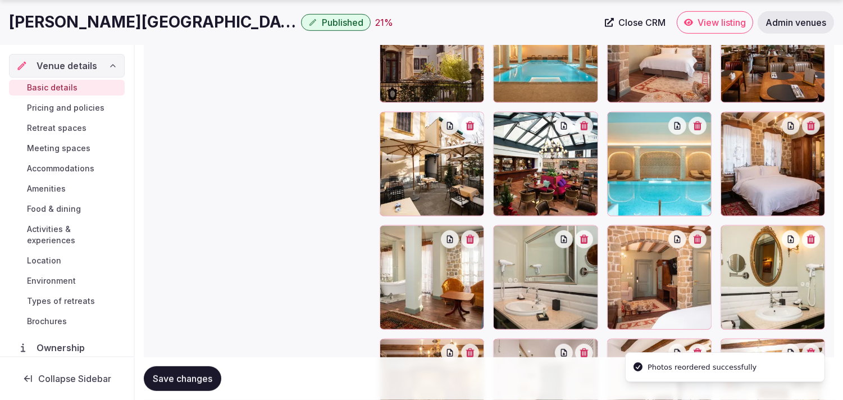
click at [191, 389] on button "Save changes" at bounding box center [182, 378] width 77 height 25
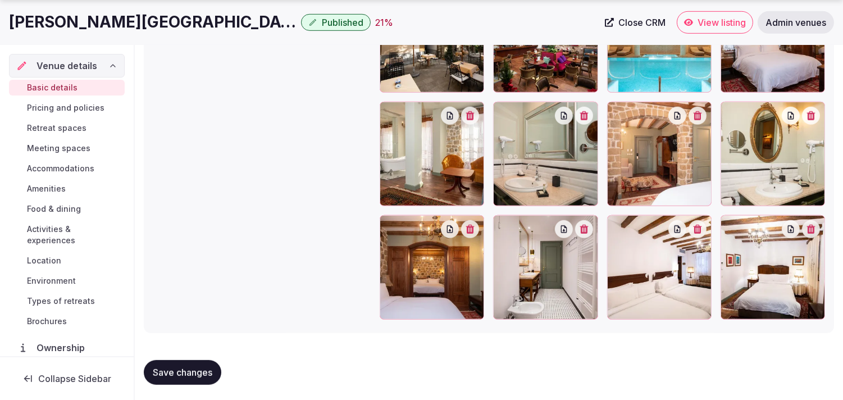
scroll to position [1477, 0]
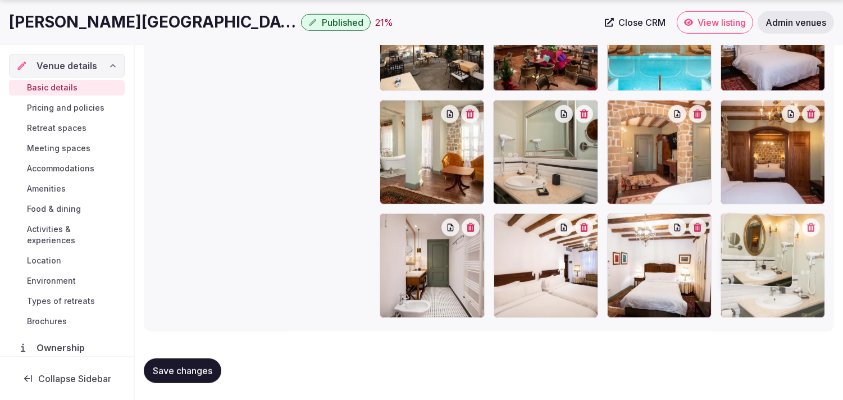
drag, startPoint x: 732, startPoint y: 103, endPoint x: 701, endPoint y: 235, distance: 135.0
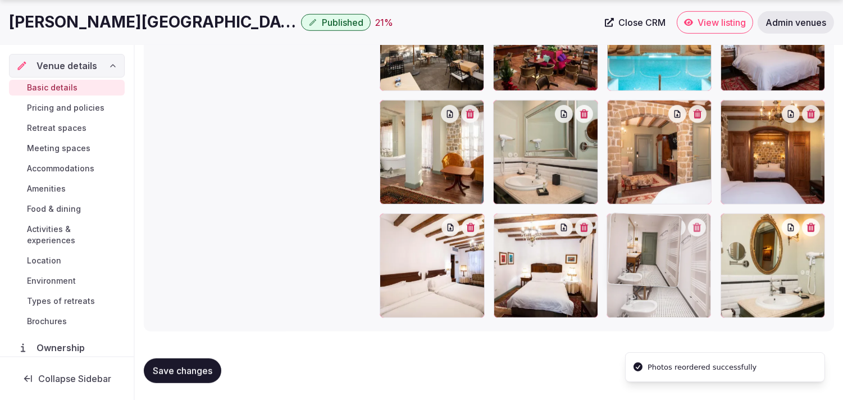
drag, startPoint x: 381, startPoint y: 222, endPoint x: 624, endPoint y: 216, distance: 243.2
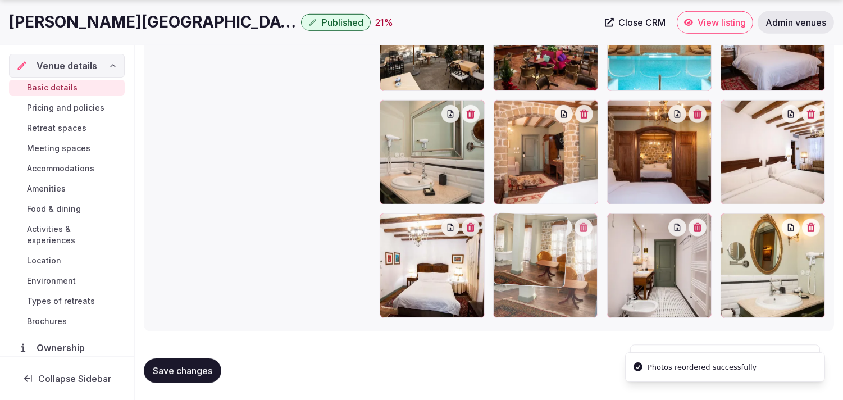
drag, startPoint x: 390, startPoint y: 115, endPoint x: 524, endPoint y: 238, distance: 181.2
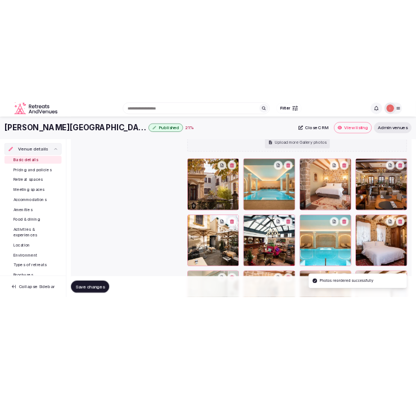
scroll to position [1228, 0]
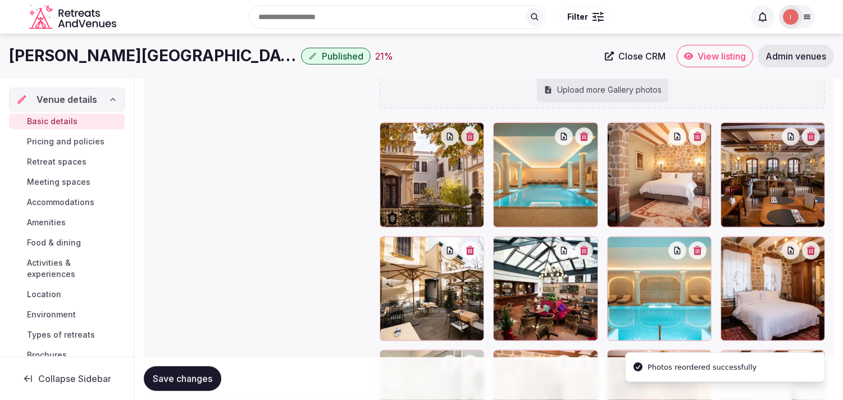
click at [172, 375] on span "Save changes" at bounding box center [183, 378] width 60 height 11
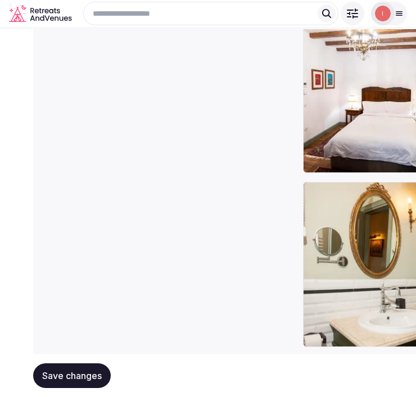
scroll to position [1477, 0]
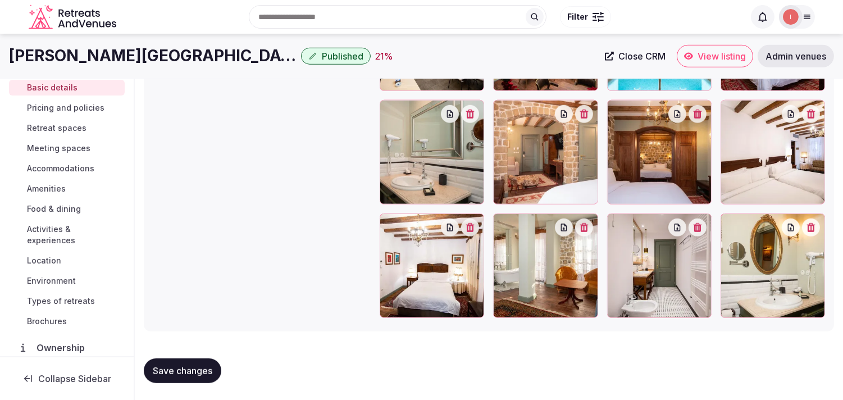
click at [162, 368] on span "Save changes" at bounding box center [183, 370] width 60 height 11
click at [70, 110] on span "Pricing and policies" at bounding box center [65, 107] width 77 height 11
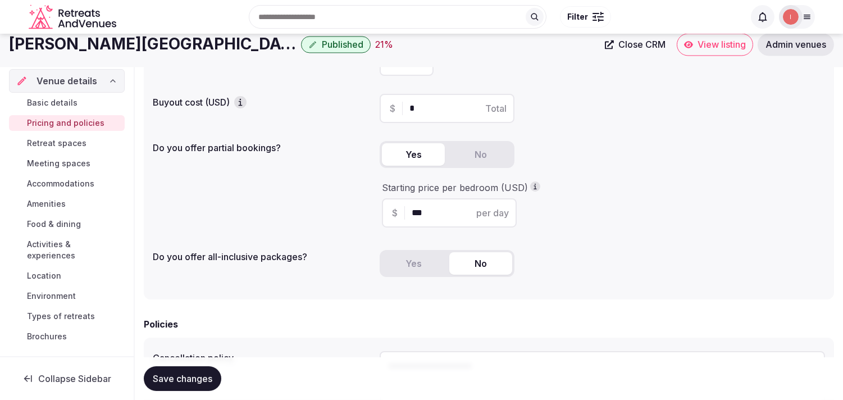
scroll to position [125, 0]
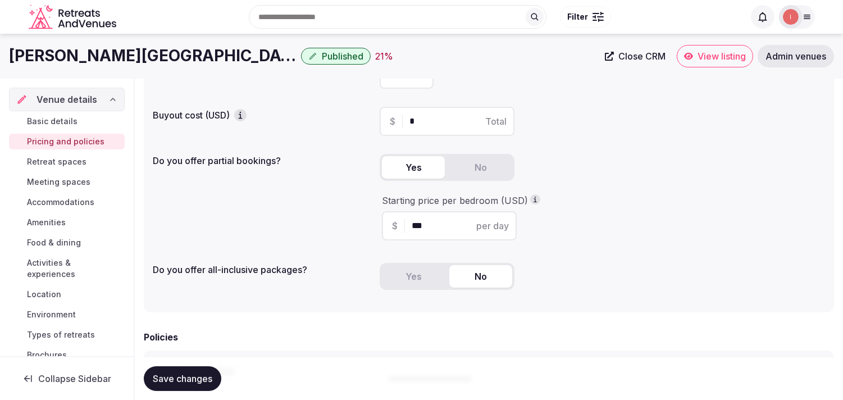
click at [43, 161] on span "Retreat spaces" at bounding box center [57, 161] width 60 height 11
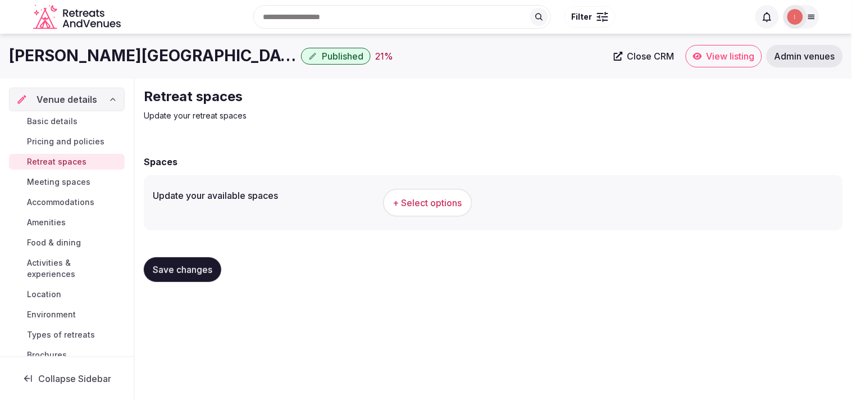
click at [406, 199] on span "+ Select options" at bounding box center [427, 203] width 69 height 12
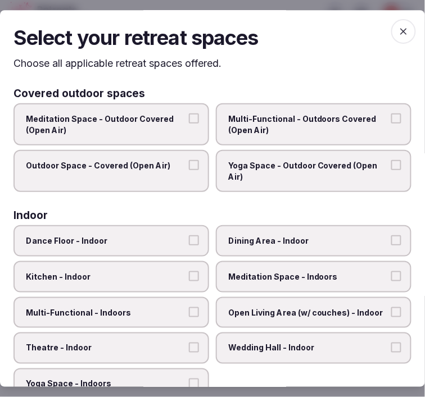
scroll to position [62, 0]
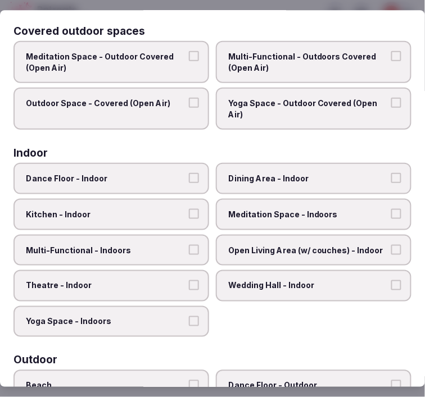
click at [337, 175] on span "Dining Area - Indoor" at bounding box center [307, 179] width 159 height 11
click at [391, 175] on button "Dining Area - Indoor" at bounding box center [396, 179] width 10 height 10
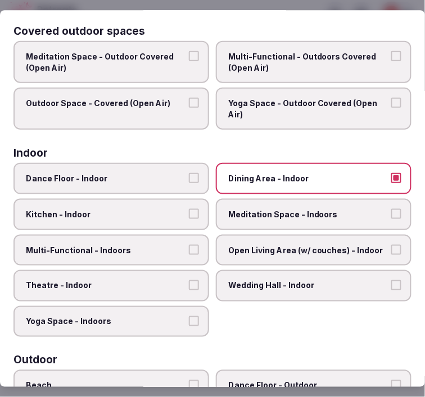
drag, startPoint x: 169, startPoint y: 239, endPoint x: 194, endPoint y: 229, distance: 27.0
click at [169, 238] on label "Multi-Functional - Indoors" at bounding box center [110, 250] width 195 height 31
click at [189, 245] on button "Multi-Functional - Indoors" at bounding box center [194, 250] width 10 height 10
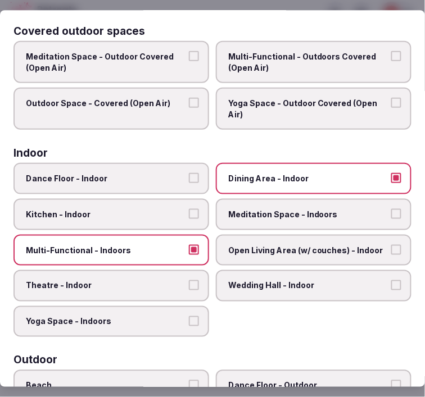
click at [294, 245] on span "Open Living Area (w/ couches) - Indoor" at bounding box center [307, 250] width 159 height 11
click at [391, 245] on button "Open Living Area (w/ couches) - Indoor" at bounding box center [396, 250] width 10 height 10
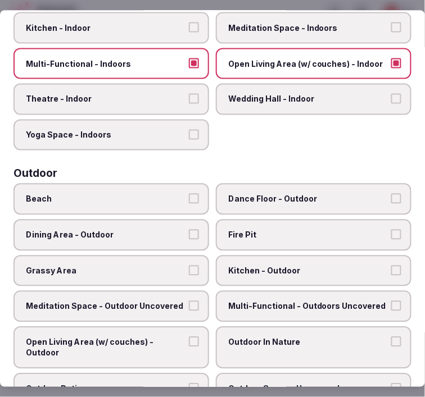
scroll to position [374, 0]
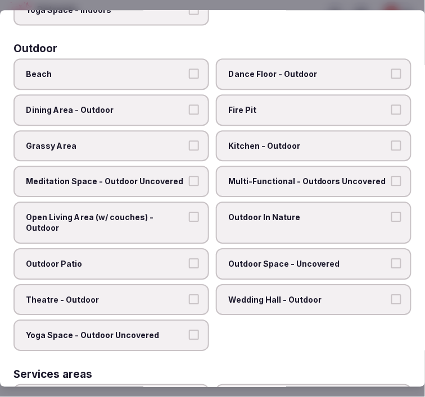
click at [189, 248] on label "Outdoor Patio" at bounding box center [110, 263] width 195 height 31
click at [189, 258] on button "Outdoor Patio" at bounding box center [194, 263] width 10 height 10
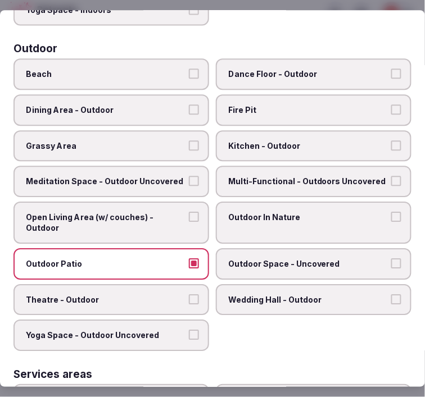
click at [365, 248] on label "Outdoor Space - Uncovered" at bounding box center [313, 263] width 195 height 31
click at [391, 258] on button "Outdoor Space - Uncovered" at bounding box center [396, 263] width 10 height 10
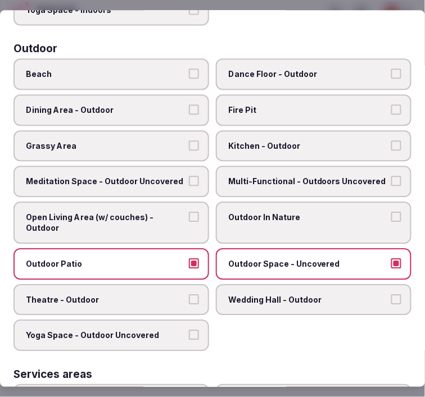
click at [189, 104] on button "Dining Area - Outdoor" at bounding box center [194, 109] width 10 height 10
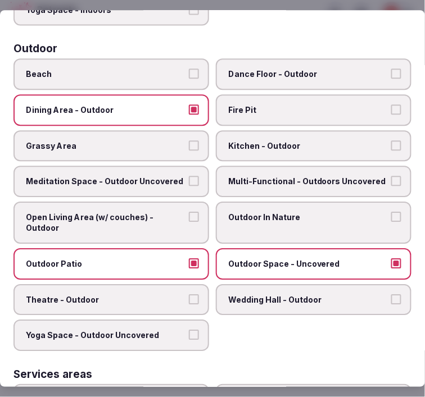
click at [189, 104] on button "Dining Area - Outdoor" at bounding box center [194, 109] width 10 height 10
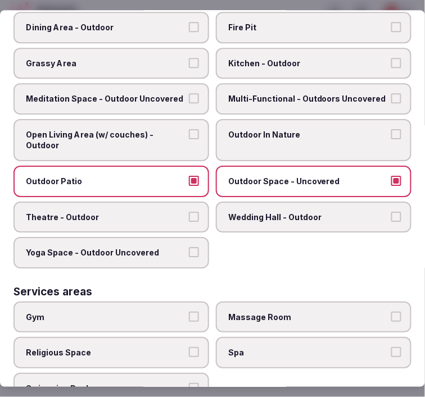
scroll to position [562, 0]
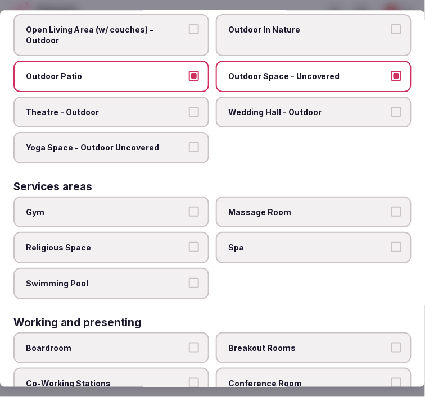
click at [189, 278] on button "Swimming Pool" at bounding box center [194, 283] width 10 height 10
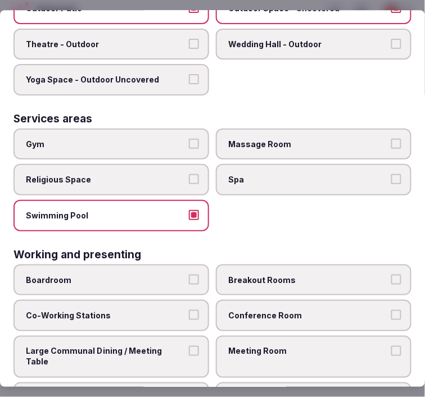
scroll to position [635, 0]
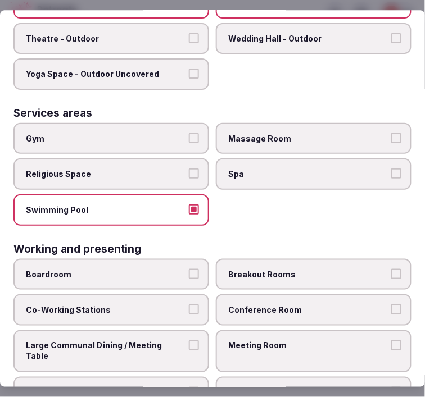
click at [349, 330] on label "Meeting Room" at bounding box center [313, 351] width 195 height 42
click at [391, 340] on button "Meeting Room" at bounding box center [396, 345] width 10 height 10
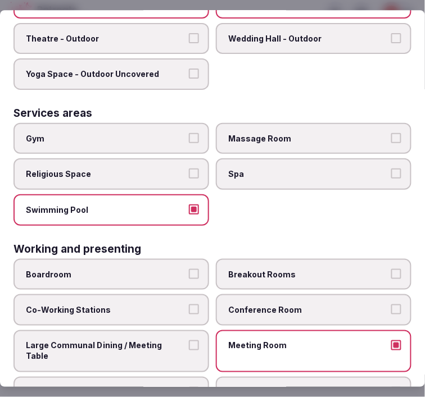
click at [177, 330] on label "Large Communal Dining / Meeting Table" at bounding box center [110, 351] width 195 height 42
click at [189, 340] on button "Large Communal Dining / Meeting Table" at bounding box center [194, 345] width 10 height 10
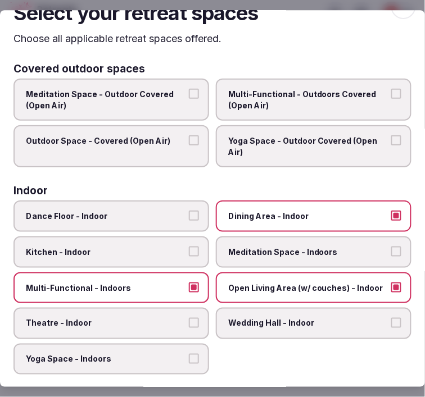
scroll to position [0, 0]
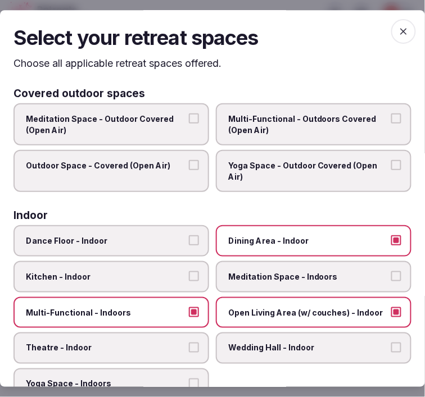
click at [399, 35] on icon "button" at bounding box center [403, 31] width 11 height 11
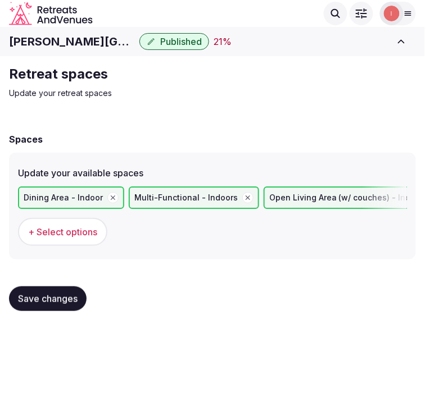
click at [76, 282] on div "Save changes" at bounding box center [212, 298] width 407 height 43
click at [75, 293] on span "Save changes" at bounding box center [48, 298] width 60 height 11
click at [64, 304] on button "Save changes" at bounding box center [47, 298] width 77 height 25
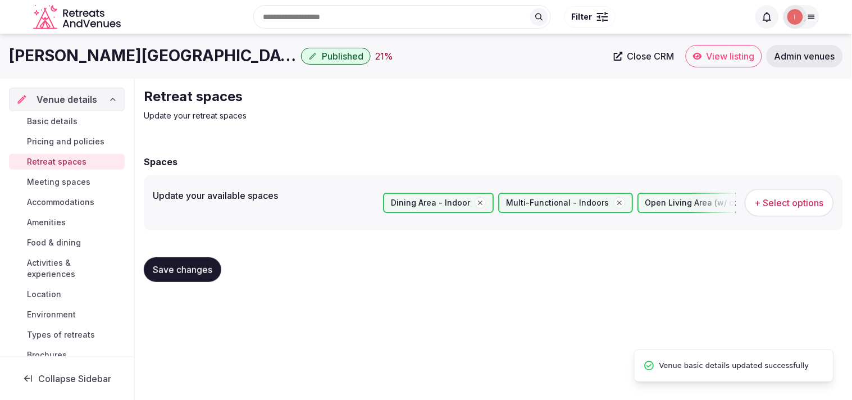
click at [63, 184] on span "Meeting spaces" at bounding box center [58, 181] width 63 height 11
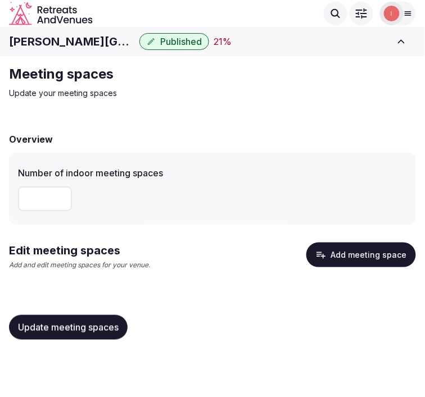
click at [94, 48] on h1 "Vila Ebel Hotel Pool & Spa" at bounding box center [72, 42] width 126 height 16
click at [93, 42] on h1 "Vila Ebel Hotel Pool & Spa" at bounding box center [72, 42] width 126 height 16
copy div "Vila Ebel Hotel Pool & Spa"
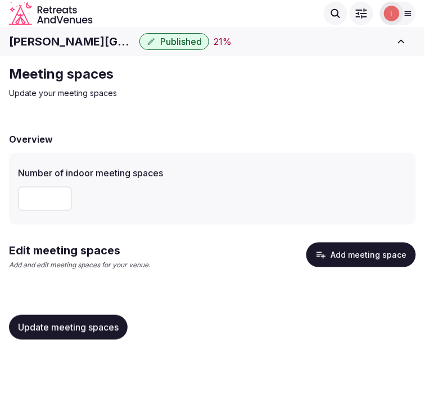
click at [47, 203] on input "number" at bounding box center [45, 198] width 54 height 25
type input "*"
click at [371, 262] on button "Add meeting space" at bounding box center [361, 255] width 110 height 25
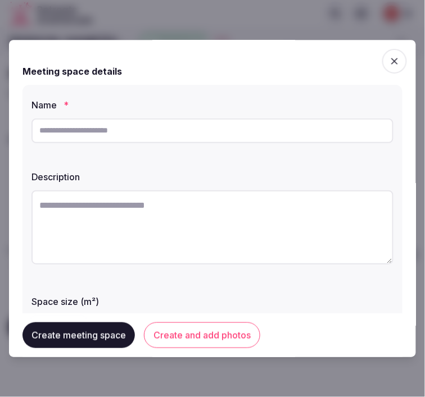
click at [162, 133] on input "text" at bounding box center [212, 130] width 362 height 25
type input "**********"
click at [222, 214] on textarea at bounding box center [212, 227] width 362 height 74
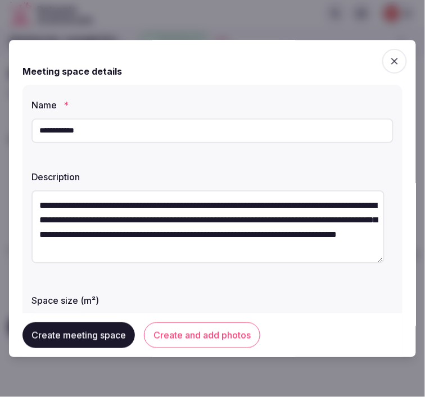
drag, startPoint x: 141, startPoint y: 200, endPoint x: 17, endPoint y: 152, distance: 132.8
click at [17, 152] on div "**********" at bounding box center [212, 199] width 407 height 318
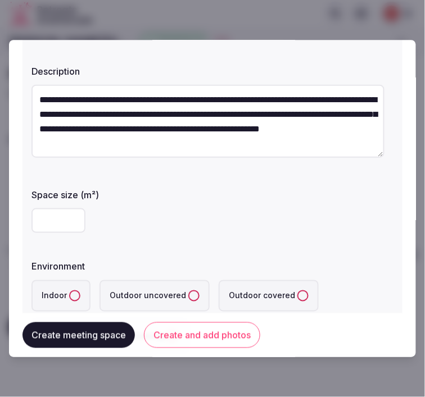
scroll to position [125, 0]
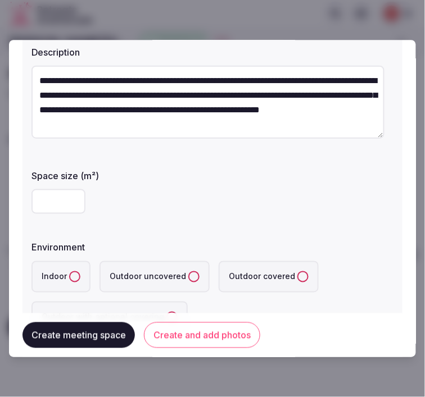
type textarea "**********"
click at [59, 206] on input "number" at bounding box center [58, 201] width 54 height 25
click at [66, 199] on input "number" at bounding box center [58, 201] width 54 height 25
type input "*"
type input "**"
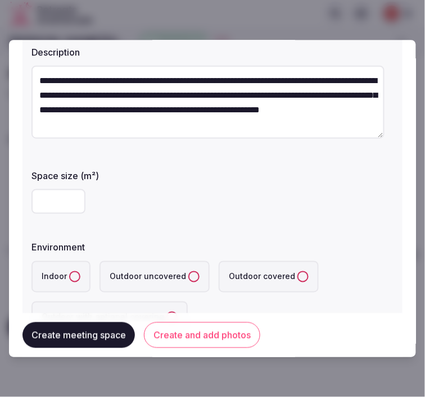
click at [79, 270] on label "Indoor" at bounding box center [60, 276] width 59 height 31
click at [79, 271] on button "Indoor" at bounding box center [74, 276] width 11 height 11
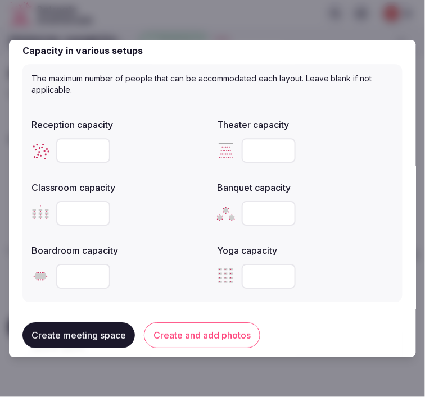
scroll to position [499, 0]
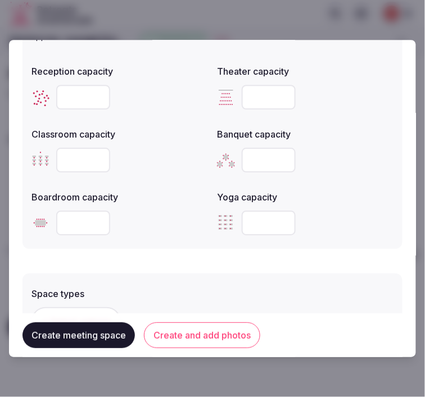
click at [70, 219] on input "number" at bounding box center [83, 223] width 54 height 25
type input "**"
click at [87, 253] on form "**********" at bounding box center [212, 42] width 380 height 974
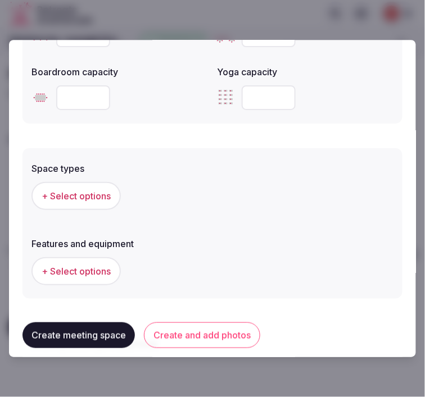
click at [93, 194] on span "+ Select options" at bounding box center [76, 196] width 69 height 12
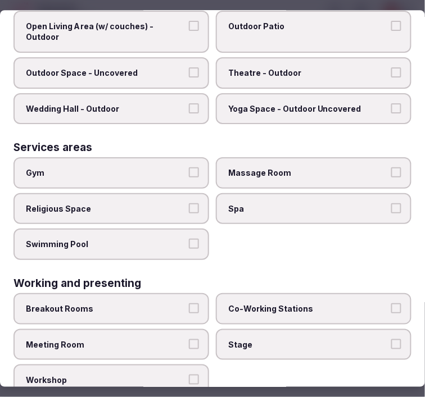
scroll to position [565, 0]
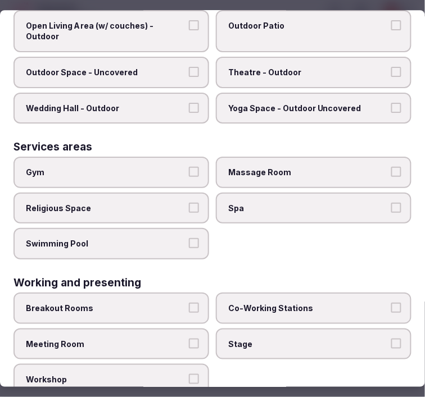
click at [194, 339] on button "Meeting Room" at bounding box center [194, 344] width 10 height 10
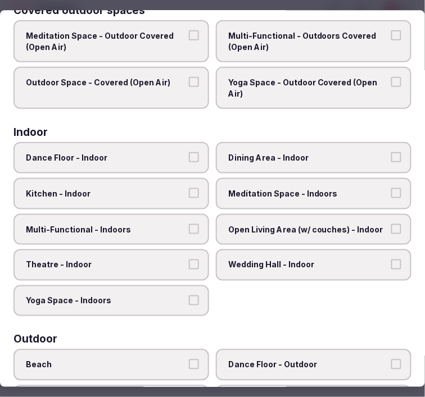
scroll to position [66, 0]
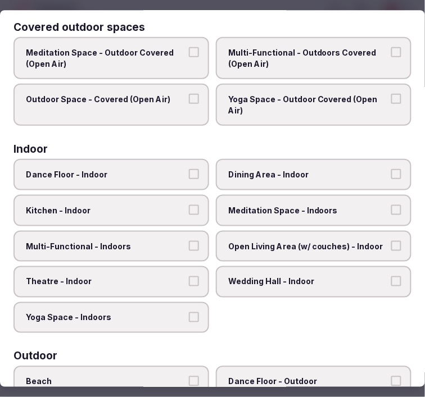
click at [300, 176] on span "Dining Area - Indoor" at bounding box center [307, 175] width 159 height 11
click at [391, 176] on button "Dining Area - Indoor" at bounding box center [396, 175] width 10 height 10
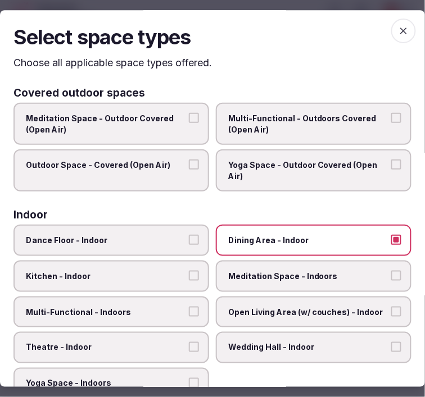
scroll to position [0, 0]
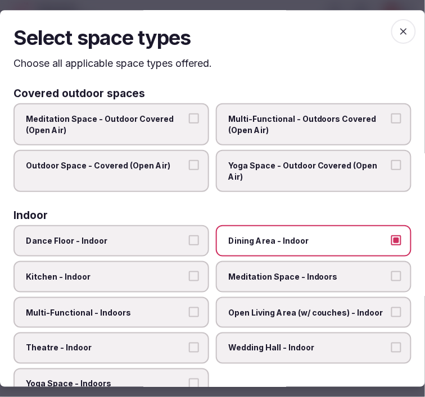
click at [398, 30] on icon "button" at bounding box center [403, 31] width 11 height 11
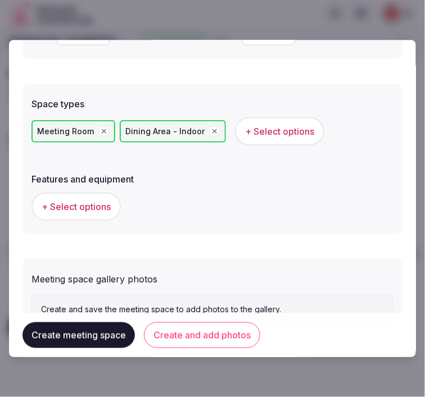
scroll to position [731, 0]
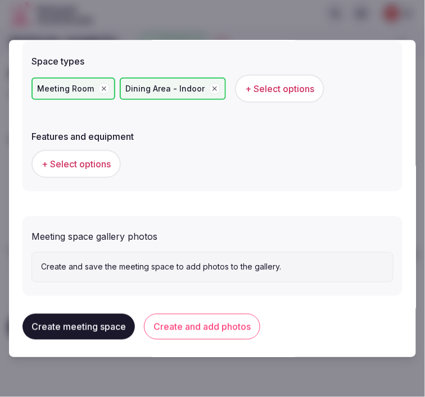
click at [98, 160] on span "+ Select options" at bounding box center [76, 164] width 69 height 12
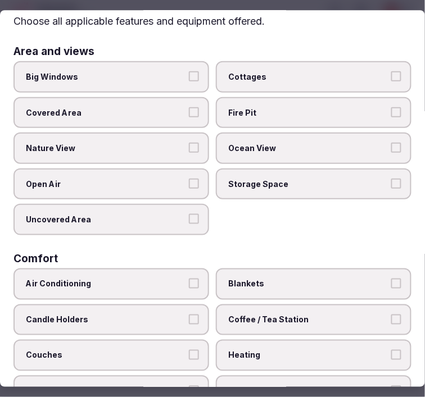
scroll to position [62, 0]
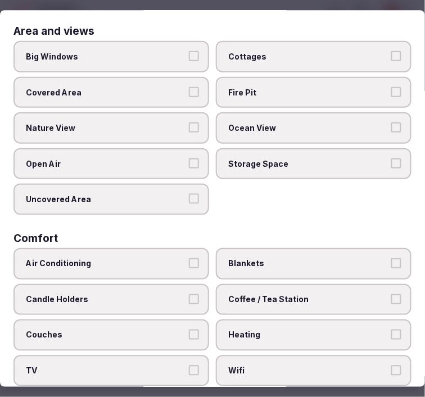
click at [188, 60] on label "Big Windows" at bounding box center [110, 56] width 195 height 31
click at [189, 60] on button "Big Windows" at bounding box center [194, 56] width 10 height 10
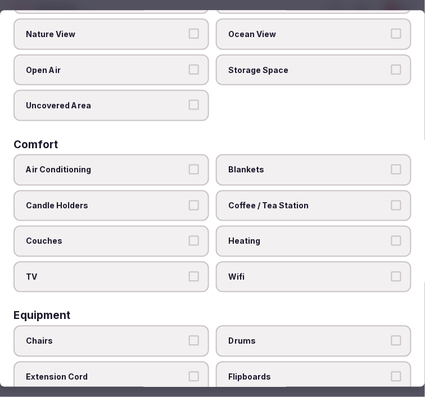
scroll to position [249, 0]
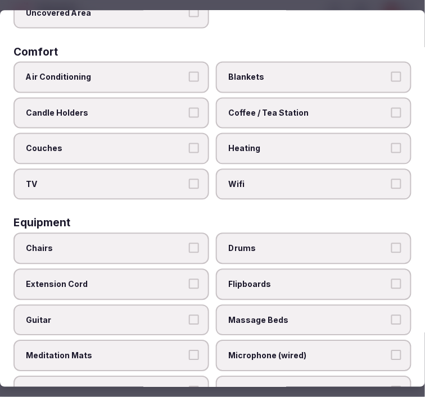
click at [154, 71] on span "Air Conditioning" at bounding box center [105, 76] width 159 height 11
click at [189, 71] on button "Air Conditioning" at bounding box center [194, 76] width 10 height 10
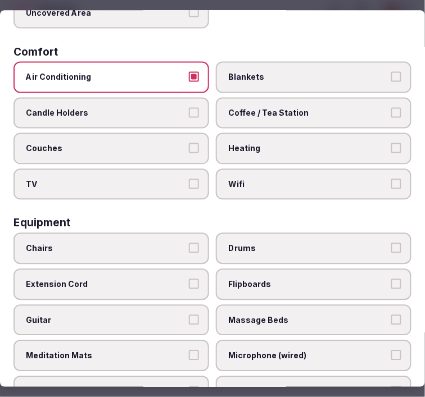
click at [261, 168] on label "Wifi" at bounding box center [313, 183] width 195 height 31
click at [391, 179] on button "Wifi" at bounding box center [396, 184] width 10 height 10
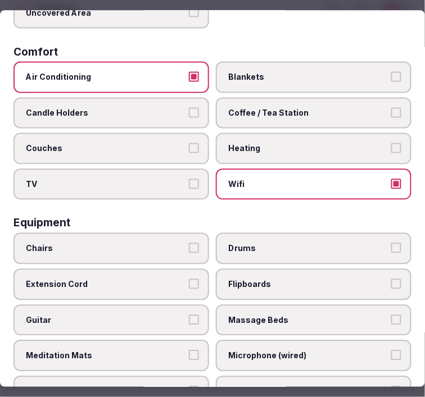
click at [275, 107] on span "Coffee / Tea Station" at bounding box center [307, 112] width 159 height 11
click at [391, 107] on button "Coffee / Tea Station" at bounding box center [396, 112] width 10 height 10
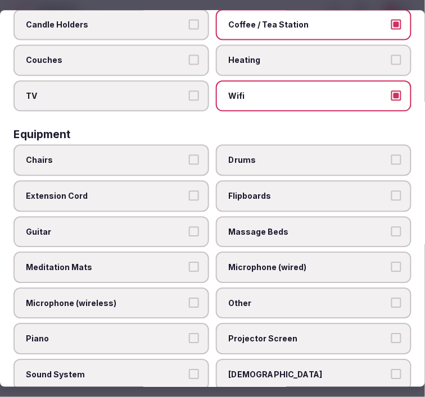
scroll to position [374, 0]
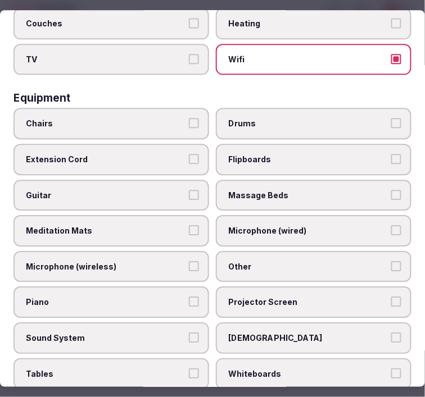
click at [166, 108] on label "Chairs" at bounding box center [110, 123] width 195 height 31
click at [189, 118] on button "Chairs" at bounding box center [194, 123] width 10 height 10
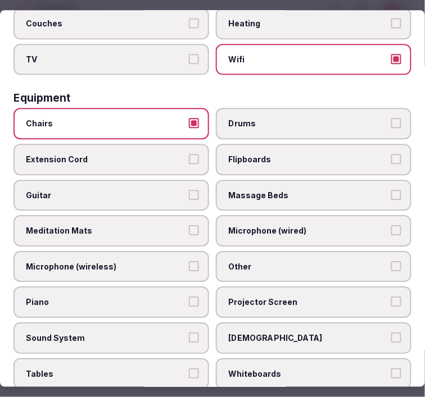
click at [240, 261] on span "Other" at bounding box center [307, 266] width 159 height 11
click at [391, 261] on button "Other" at bounding box center [396, 266] width 10 height 10
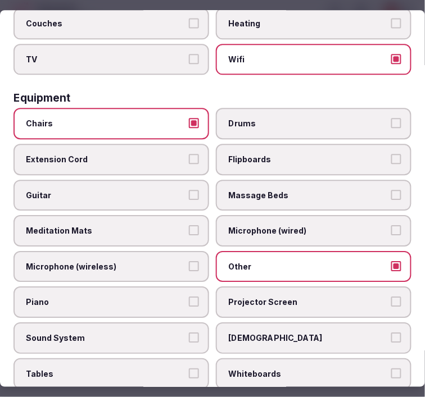
click at [184, 358] on label "Tables" at bounding box center [110, 373] width 195 height 31
click at [189, 368] on button "Tables" at bounding box center [194, 373] width 10 height 10
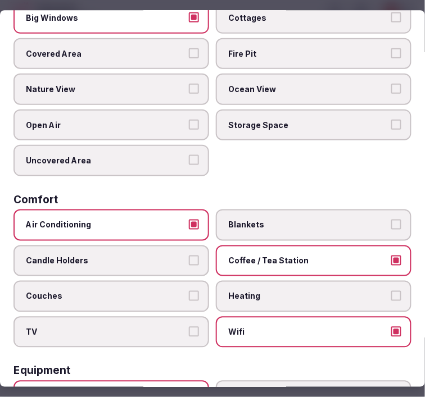
scroll to position [0, 0]
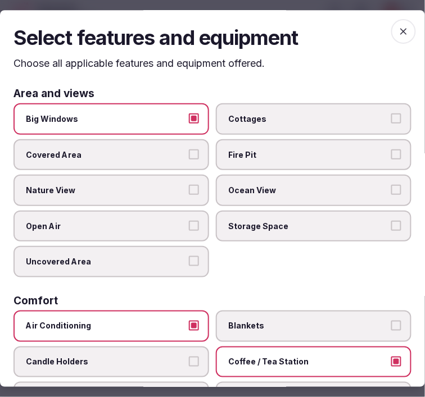
click at [391, 24] on span "button" at bounding box center [403, 31] width 25 height 25
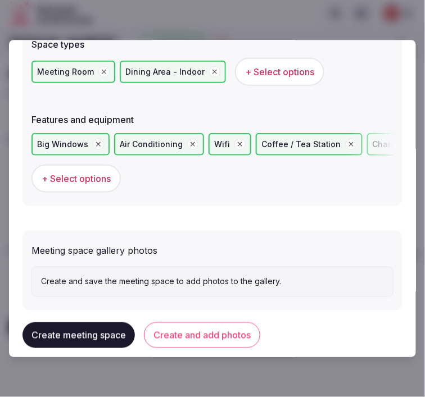
scroll to position [761, 0]
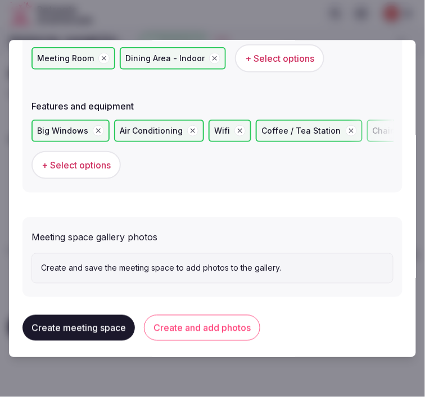
click at [244, 325] on button "Create and add photos" at bounding box center [202, 328] width 116 height 26
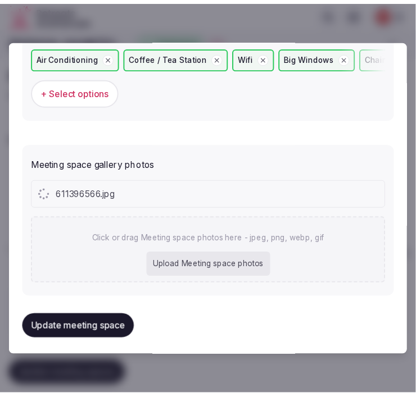
scroll to position [865, 0]
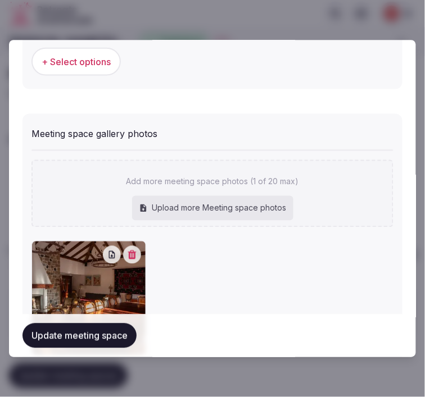
click at [49, 337] on button "Update meeting space" at bounding box center [79, 335] width 114 height 25
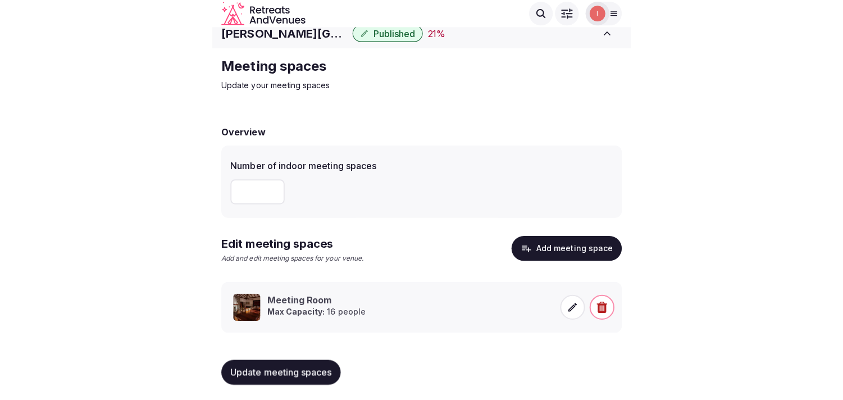
scroll to position [10, 0]
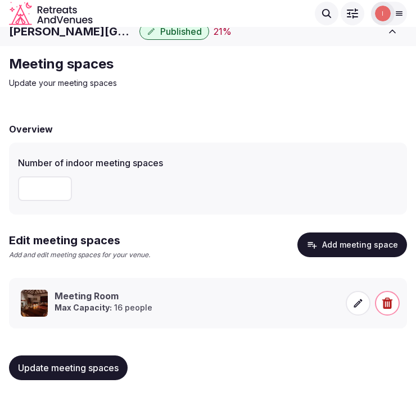
click at [91, 369] on span "Update meeting spaces" at bounding box center [68, 367] width 101 height 11
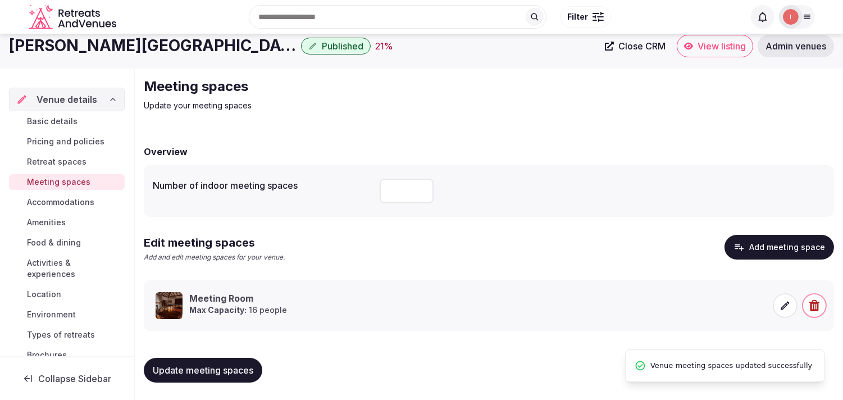
click at [43, 197] on span "Accommodations" at bounding box center [60, 202] width 67 height 11
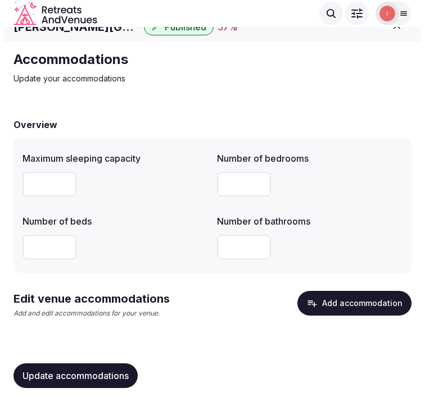
scroll to position [23, 0]
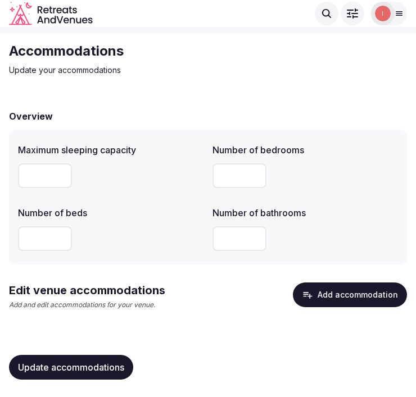
click at [362, 299] on button "Add accommodation" at bounding box center [350, 294] width 114 height 25
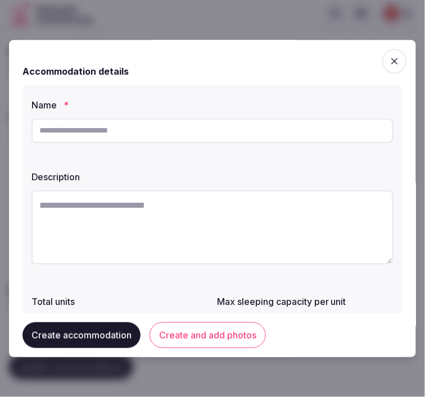
click at [223, 133] on input "text" at bounding box center [212, 130] width 362 height 25
paste input "**********"
type input "**********"
click at [178, 216] on textarea at bounding box center [212, 227] width 362 height 74
paste textarea "**********"
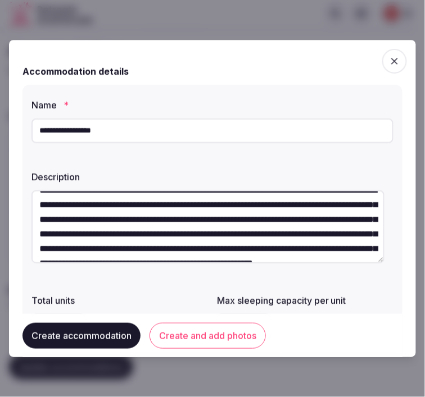
scroll to position [0, 0]
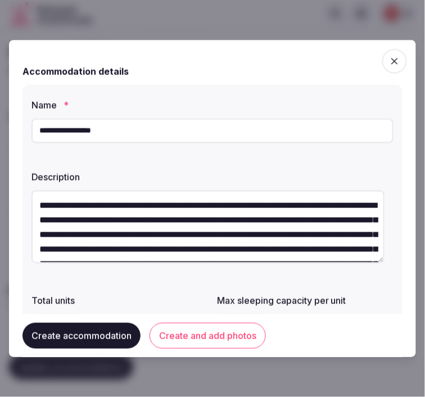
drag, startPoint x: 116, startPoint y: 220, endPoint x: 35, endPoint y: 204, distance: 81.7
click at [35, 206] on textarea "**********" at bounding box center [207, 226] width 353 height 73
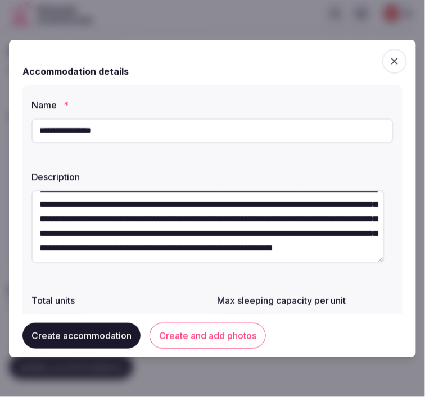
type textarea "**********"
click at [166, 329] on button "Create and add photos" at bounding box center [207, 335] width 116 height 26
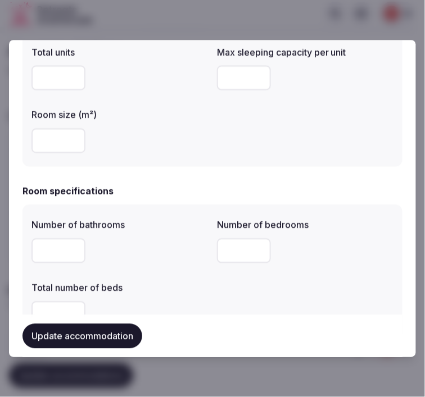
scroll to position [249, 0]
click at [245, 79] on input "number" at bounding box center [244, 77] width 54 height 25
type input "*"
click at [45, 139] on input "number" at bounding box center [58, 139] width 54 height 25
click at [49, 249] on input "number" at bounding box center [58, 250] width 54 height 25
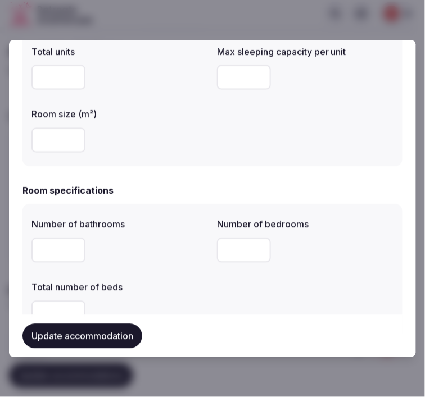
click at [49, 249] on input "number" at bounding box center [58, 250] width 54 height 25
type input "*"
click at [229, 248] on input "number" at bounding box center [244, 250] width 54 height 25
type input "*"
click at [60, 311] on input "number" at bounding box center [58, 312] width 54 height 25
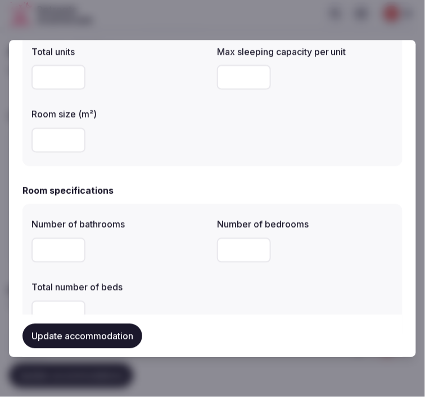
type input "*"
click at [254, 288] on div "Number of bathrooms * Number of bedrooms * Total number of beds *" at bounding box center [212, 271] width 362 height 117
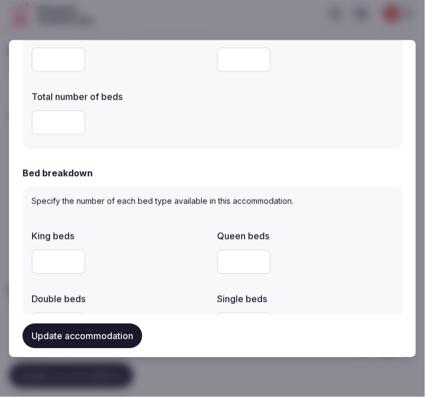
scroll to position [499, 0]
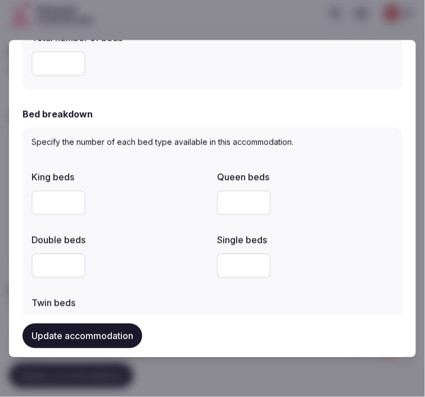
click at [51, 202] on input "number" at bounding box center [58, 202] width 54 height 25
click at [223, 267] on input "number" at bounding box center [244, 265] width 54 height 25
drag, startPoint x: 204, startPoint y: 262, endPoint x: 192, endPoint y: 264, distance: 12.1
click at [192, 264] on div "King beds Queen beds Double beds Single beds * Twin beds" at bounding box center [212, 256] width 362 height 180
type input "*"
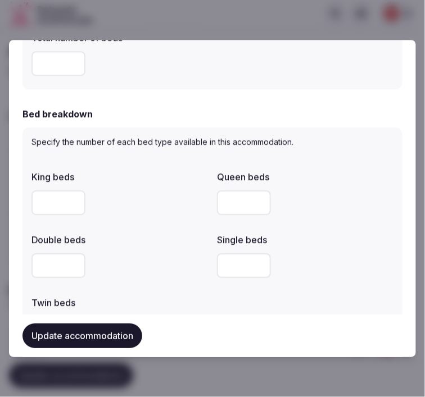
drag, startPoint x: 226, startPoint y: 304, endPoint x: 204, endPoint y: 296, distance: 23.5
click at [225, 304] on div "King beds Queen beds Double beds Single beds * Twin beds" at bounding box center [212, 256] width 362 height 180
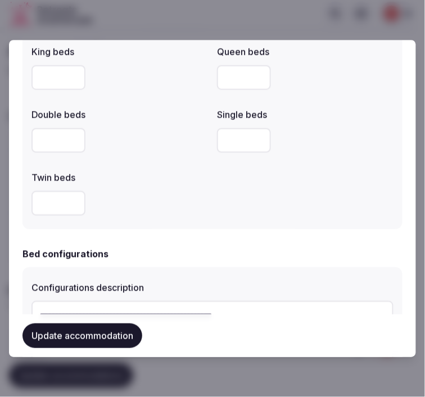
scroll to position [686, 0]
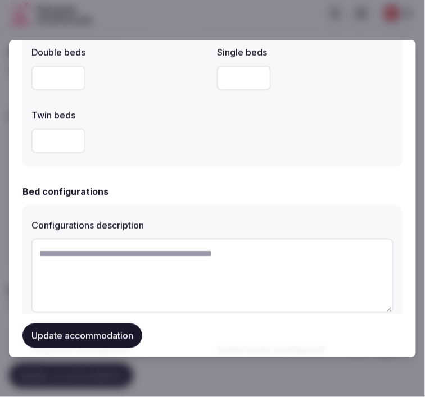
click at [181, 267] on textarea at bounding box center [212, 276] width 362 height 74
paste textarea "**********"
type textarea "**********"
click at [126, 333] on button "Update accommodation" at bounding box center [82, 335] width 120 height 25
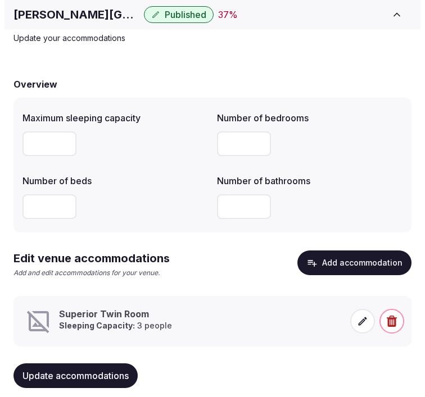
scroll to position [74, 0]
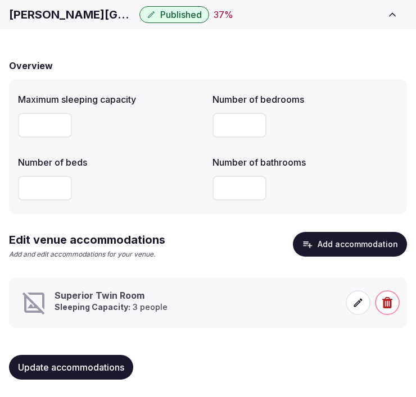
click at [358, 301] on icon at bounding box center [357, 302] width 11 height 11
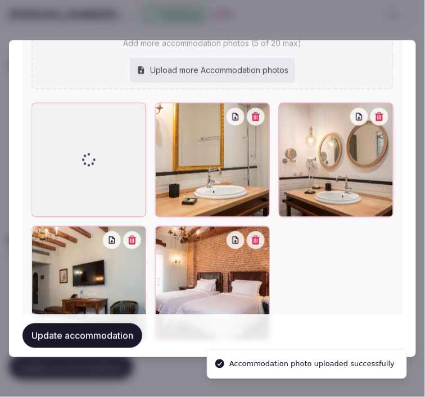
scroll to position [1445, 0]
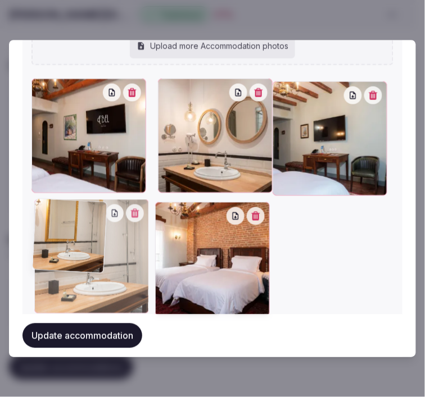
drag, startPoint x: 164, startPoint y: 93, endPoint x: 57, endPoint y: 265, distance: 202.3
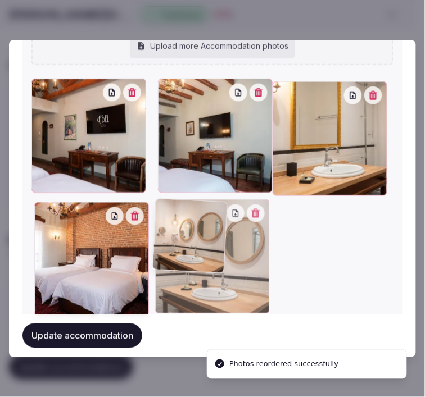
drag, startPoint x: 163, startPoint y: 85, endPoint x: 161, endPoint y: 270, distance: 184.8
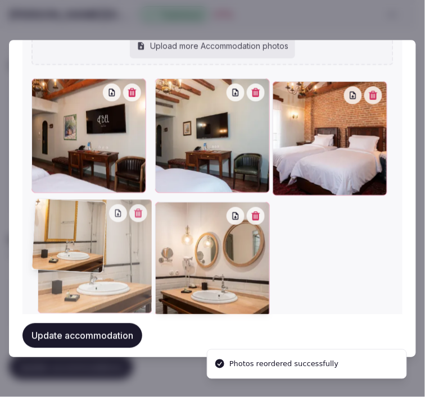
drag, startPoint x: 285, startPoint y: 88, endPoint x: 87, endPoint y: 244, distance: 252.2
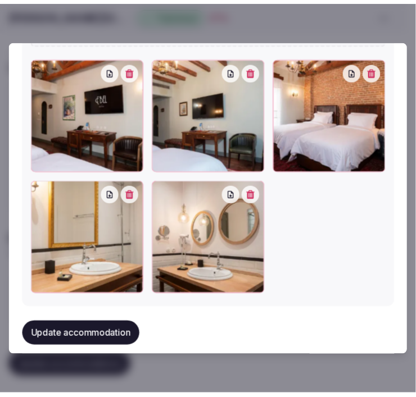
scroll to position [1476, 0]
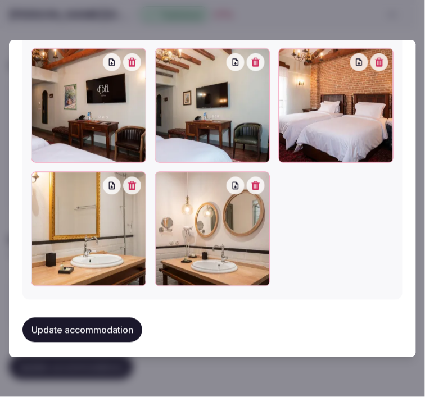
click at [109, 323] on button "Update accommodation" at bounding box center [82, 330] width 120 height 25
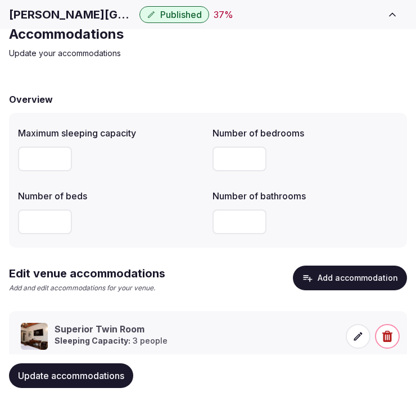
scroll to position [74, 0]
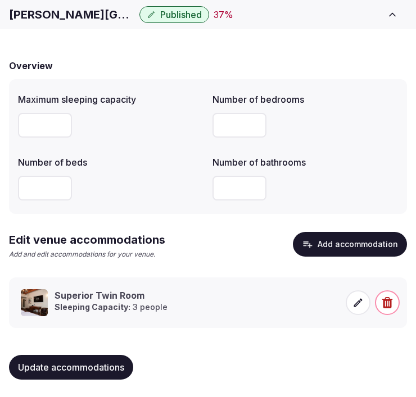
click at [69, 363] on span "Update accommodations" at bounding box center [71, 367] width 106 height 11
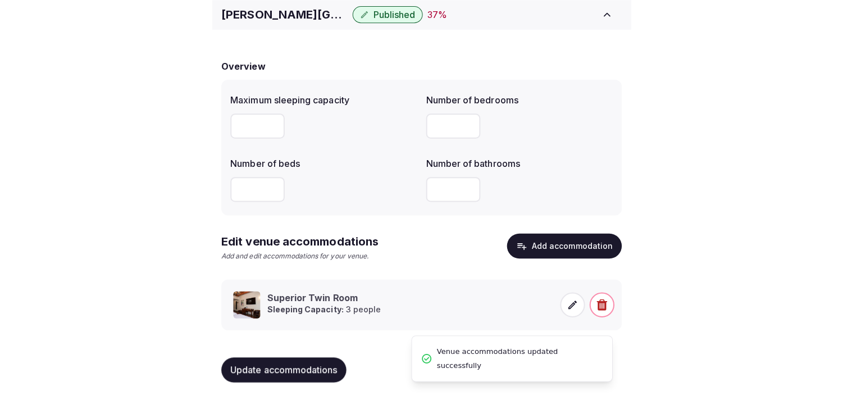
scroll to position [53, 0]
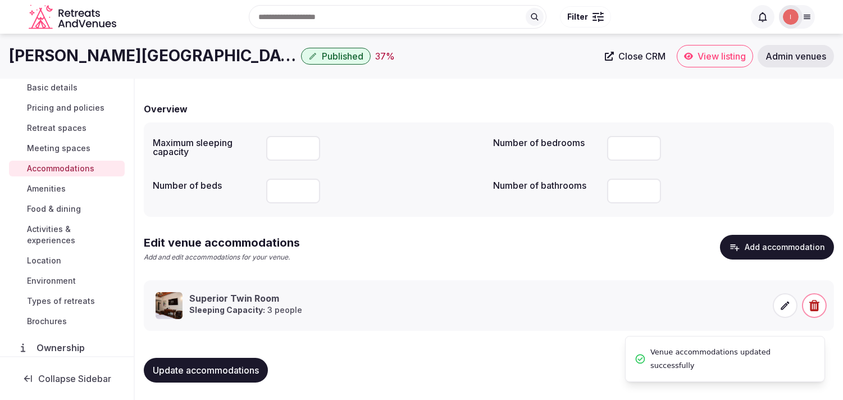
click at [62, 187] on span "Amenities" at bounding box center [46, 188] width 39 height 11
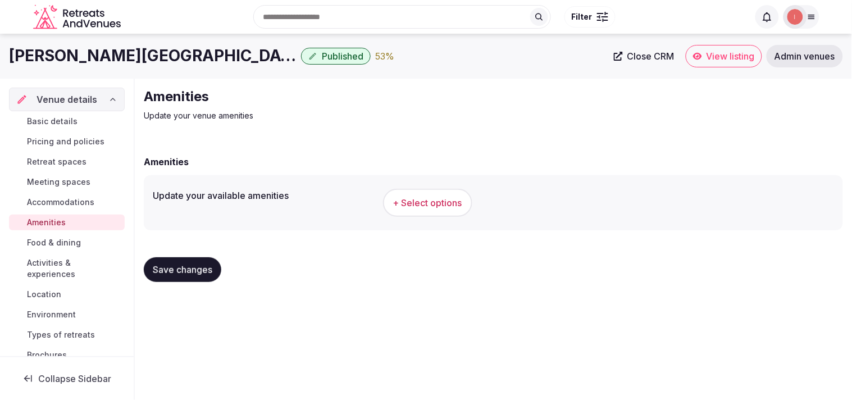
click at [415, 200] on span "+ Select options" at bounding box center [427, 203] width 69 height 12
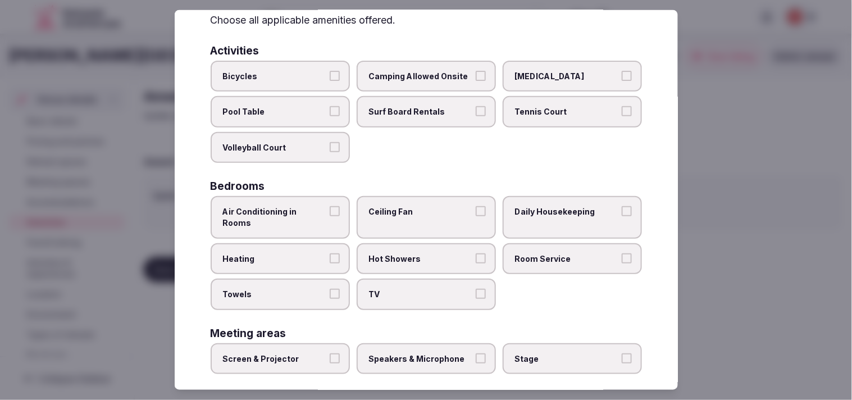
scroll to position [125, 0]
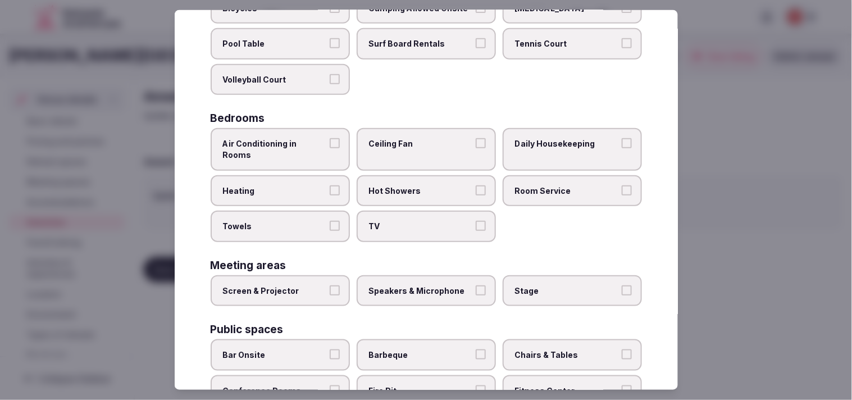
click at [335, 143] on button "Air Conditioning in Rooms" at bounding box center [335, 143] width 10 height 10
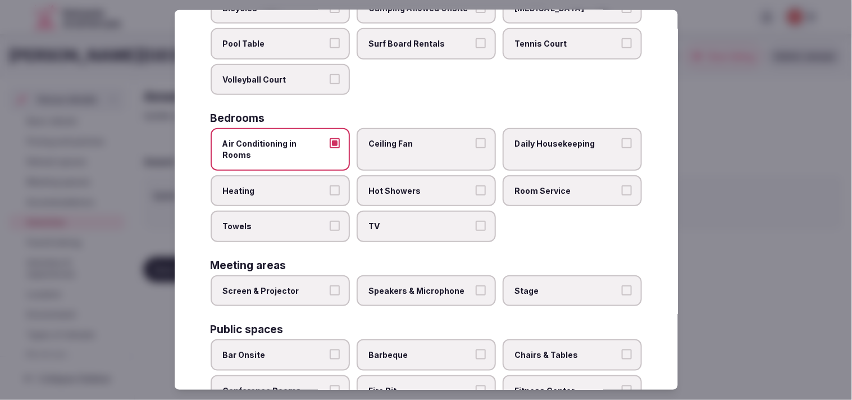
click at [332, 221] on button "Towels" at bounding box center [335, 226] width 10 height 10
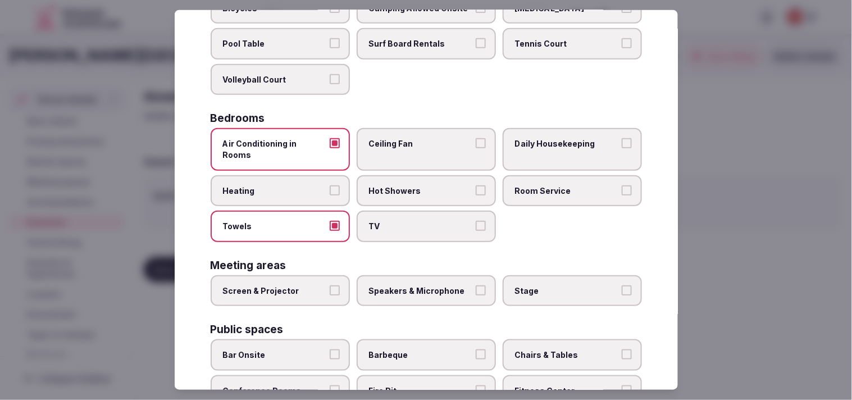
click at [415, 221] on span "TV" at bounding box center [420, 226] width 103 height 11
click at [415, 221] on button "TV" at bounding box center [481, 226] width 10 height 10
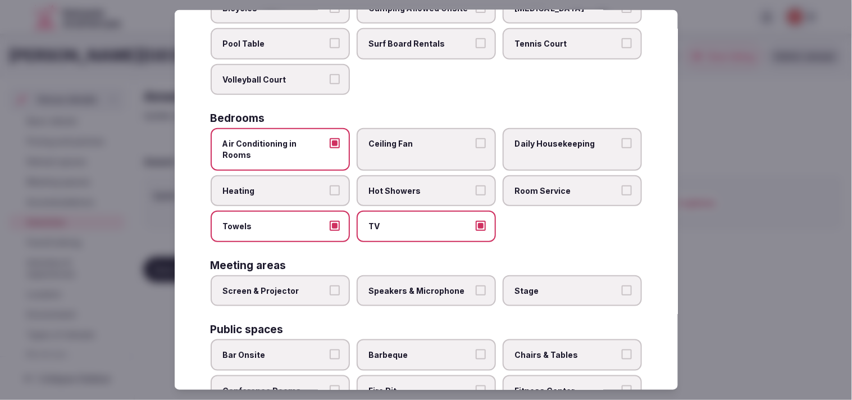
click at [415, 175] on label "Room Service" at bounding box center [572, 190] width 139 height 31
click at [415, 185] on button "Room Service" at bounding box center [627, 190] width 10 height 10
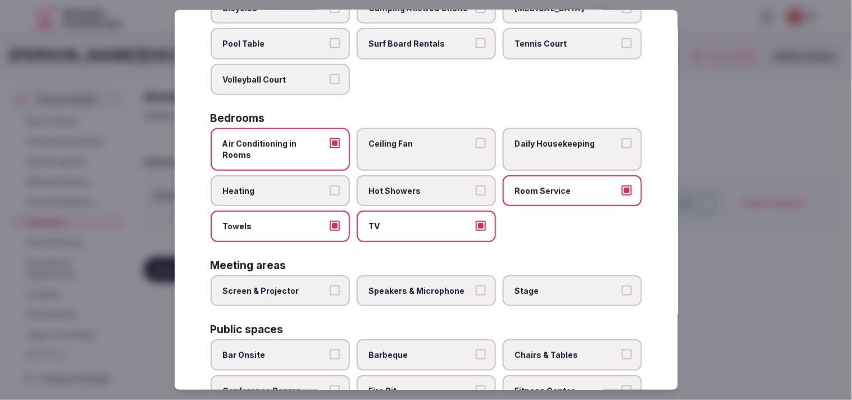
click at [415, 132] on label "Daily Housekeeping" at bounding box center [572, 149] width 139 height 42
click at [415, 138] on button "Daily Housekeeping" at bounding box center [627, 143] width 10 height 10
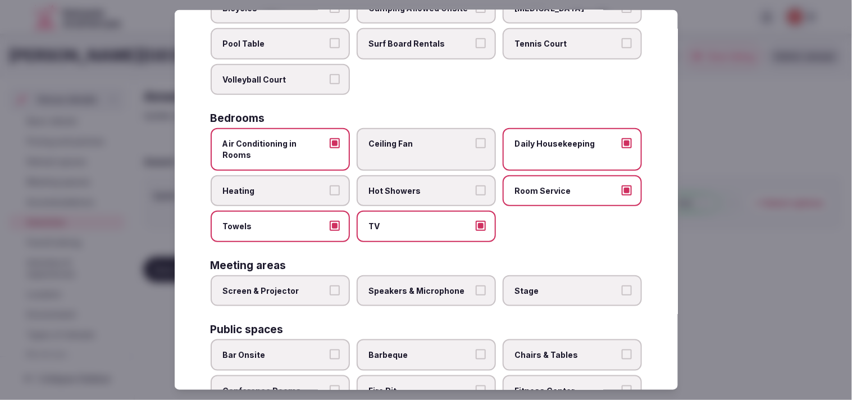
click at [406, 182] on label "Hot Showers" at bounding box center [426, 190] width 139 height 31
click at [415, 185] on button "Hot Showers" at bounding box center [481, 190] width 10 height 10
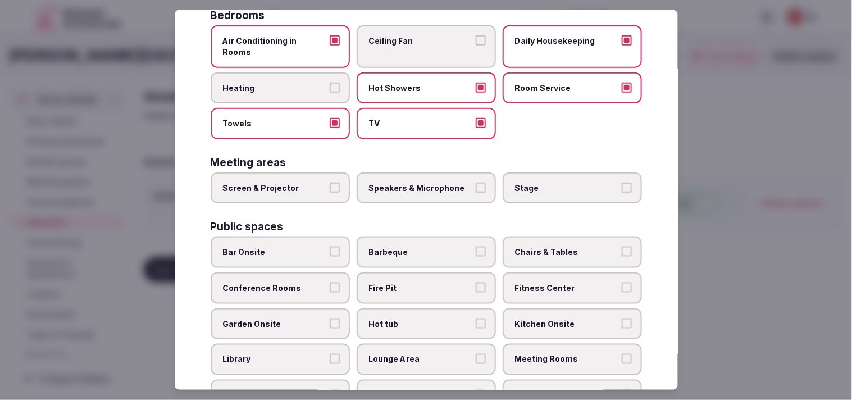
scroll to position [249, 0]
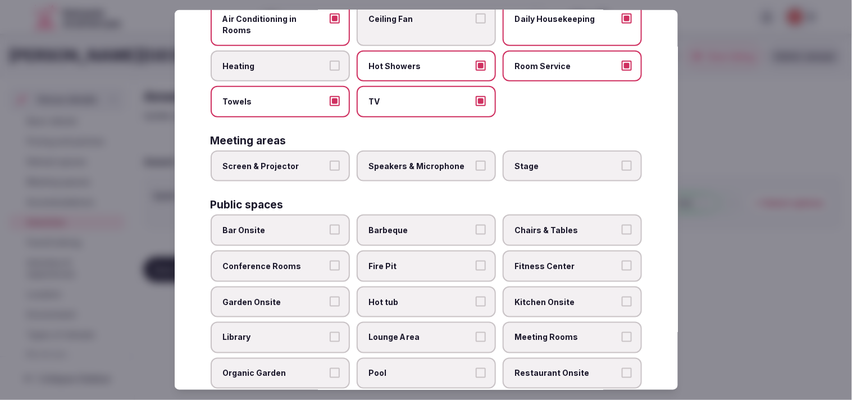
click at [287, 158] on label "Screen & Projector" at bounding box center [280, 165] width 139 height 31
click at [330, 161] on button "Screen & Projector" at bounding box center [335, 166] width 10 height 10
click at [287, 158] on label "Screen & Projector" at bounding box center [280, 165] width 139 height 31
click at [330, 161] on button "Screen & Projector" at bounding box center [335, 166] width 10 height 10
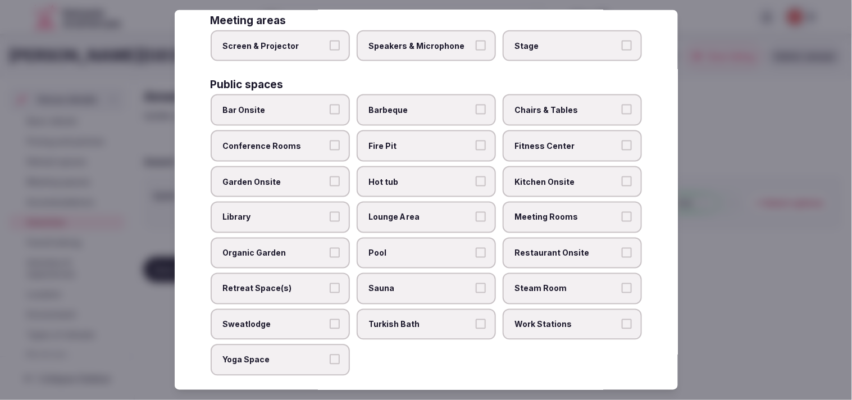
scroll to position [374, 0]
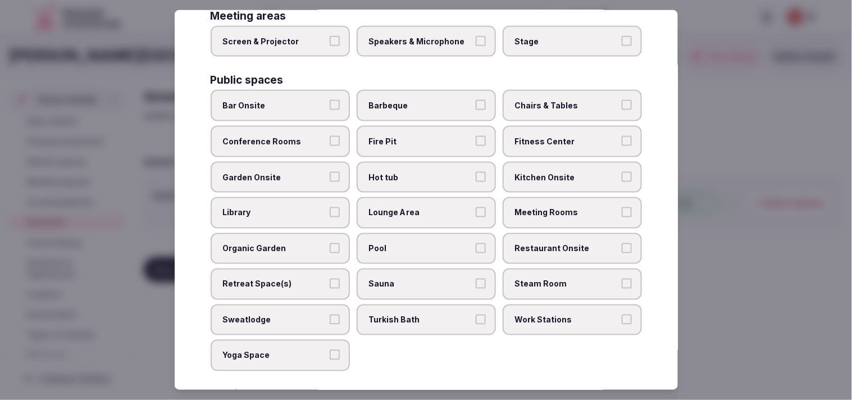
click at [415, 207] on span "Meeting Rooms" at bounding box center [566, 212] width 103 height 11
click at [415, 207] on button "Meeting Rooms" at bounding box center [627, 212] width 10 height 10
click at [415, 90] on label "Chairs & Tables" at bounding box center [572, 105] width 139 height 31
click at [415, 100] on button "Chairs & Tables" at bounding box center [627, 105] width 10 height 10
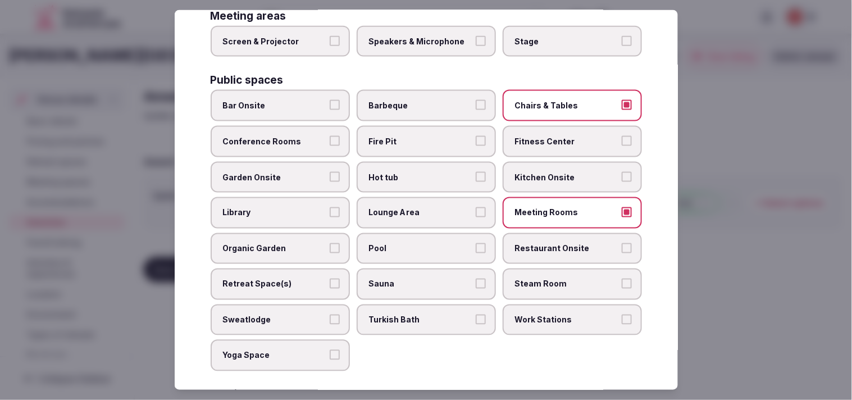
scroll to position [436, 0]
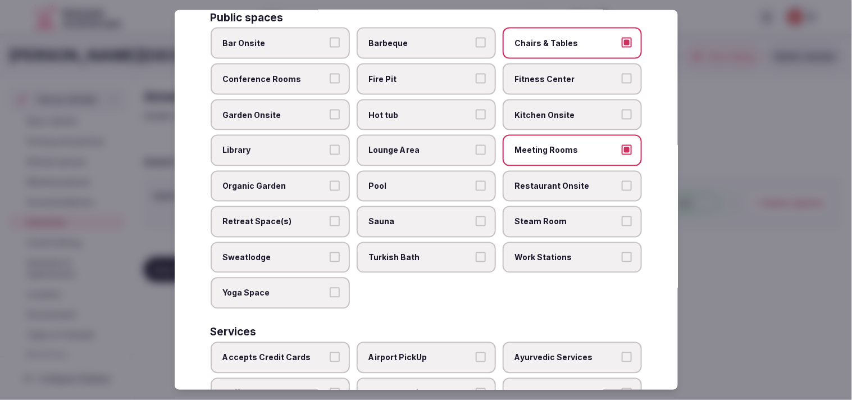
click at [415, 171] on label "Pool" at bounding box center [426, 186] width 139 height 31
click at [415, 181] on button "Pool" at bounding box center [481, 186] width 10 height 10
click at [415, 171] on label "Restaurant Onsite" at bounding box center [572, 186] width 139 height 31
click at [415, 181] on button "Restaurant Onsite" at bounding box center [627, 186] width 10 height 10
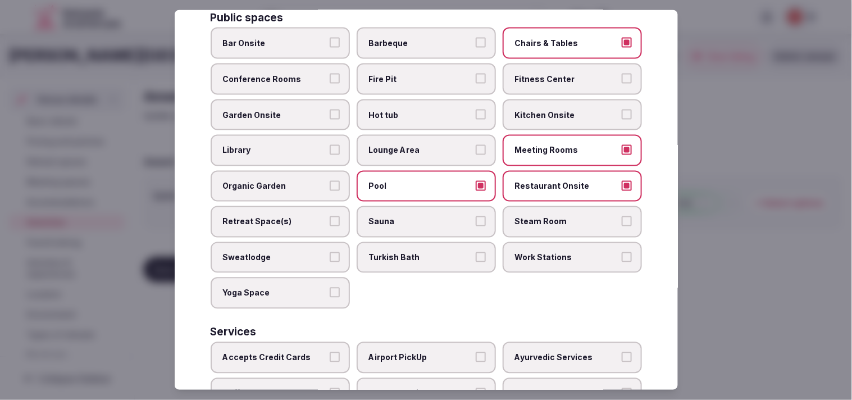
scroll to position [523, 0]
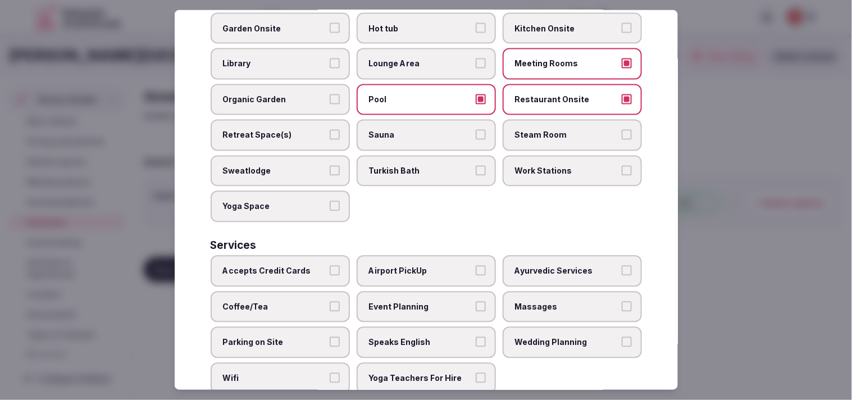
click at [305, 266] on span "Accepts Credit Cards" at bounding box center [274, 271] width 103 height 11
click at [330, 266] on button "Accepts Credit Cards" at bounding box center [335, 271] width 10 height 10
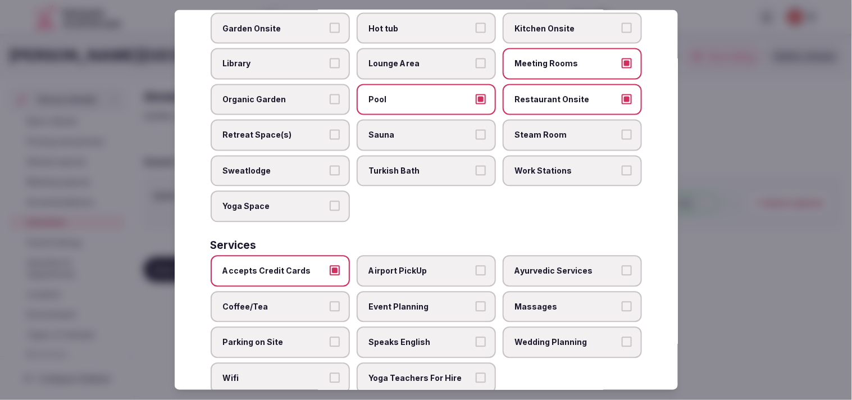
click at [415, 301] on span "Massages" at bounding box center [566, 306] width 103 height 11
click at [415, 301] on button "Massages" at bounding box center [627, 306] width 10 height 10
click at [410, 337] on span "Speaks English" at bounding box center [420, 342] width 103 height 11
click at [415, 337] on button "Speaks English" at bounding box center [481, 342] width 10 height 10
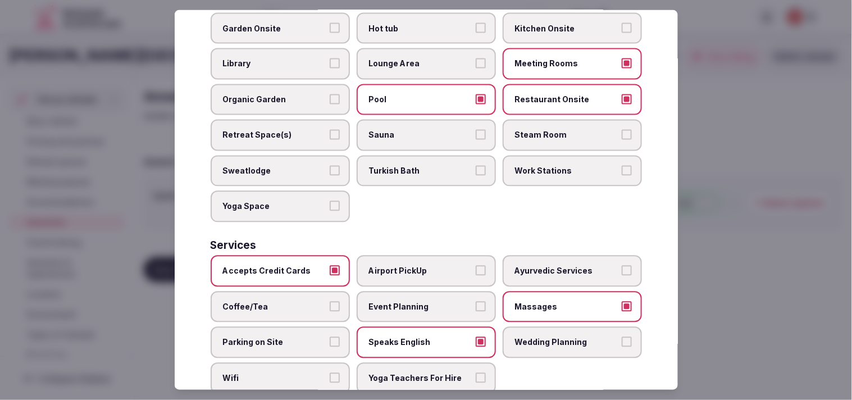
click at [280, 337] on span "Parking on Site" at bounding box center [274, 342] width 103 height 11
click at [330, 337] on button "Parking on Site" at bounding box center [335, 342] width 10 height 10
click at [290, 327] on label "Parking on Site" at bounding box center [280, 342] width 139 height 31
click at [330, 337] on button "Parking on Site" at bounding box center [335, 342] width 10 height 10
click at [303, 301] on span "Coffee/Tea" at bounding box center [274, 306] width 103 height 11
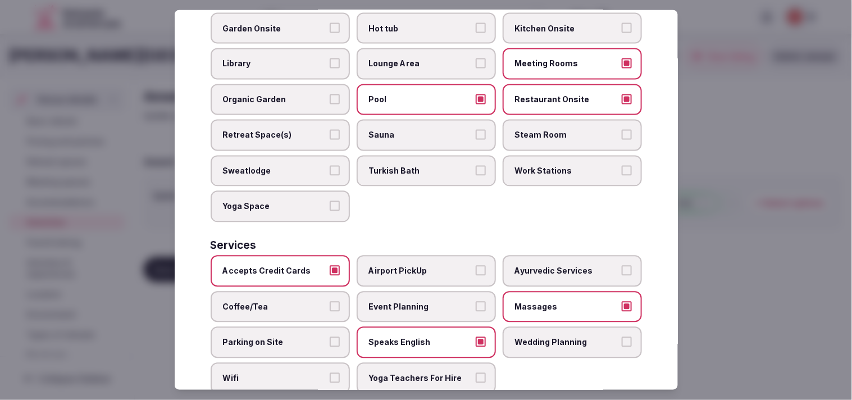
click at [330, 301] on button "Coffee/Tea" at bounding box center [335, 306] width 10 height 10
click at [287, 373] on span "Wifi" at bounding box center [274, 378] width 103 height 11
click at [330, 373] on button "Wifi" at bounding box center [335, 378] width 10 height 10
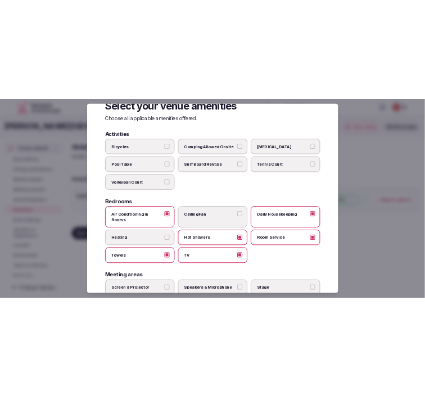
scroll to position [0, 0]
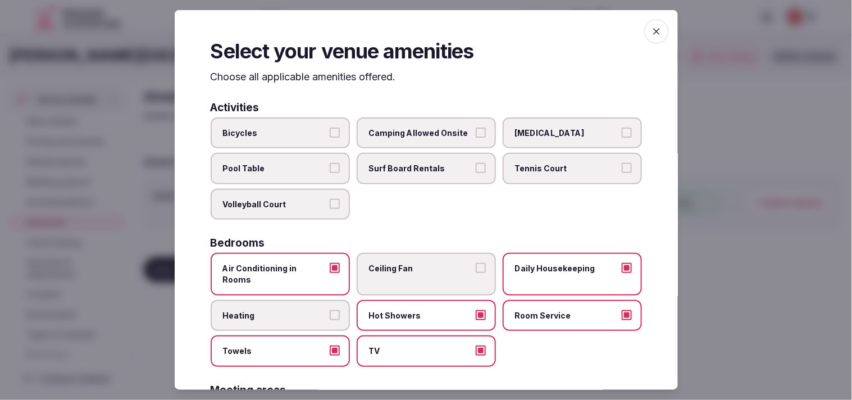
click at [415, 34] on icon "button" at bounding box center [656, 31] width 7 height 7
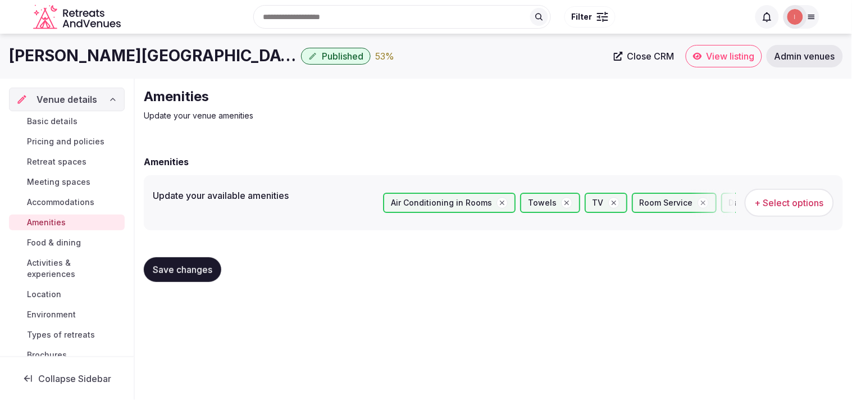
click at [182, 272] on span "Save changes" at bounding box center [183, 269] width 60 height 11
click at [140, 279] on div "Amenities Update your venue amenities Amenities Update your available amenities…" at bounding box center [493, 189] width 717 height 221
click at [162, 270] on span "Save changes" at bounding box center [183, 269] width 60 height 11
click at [75, 239] on span "Food & dining" at bounding box center [54, 242] width 54 height 11
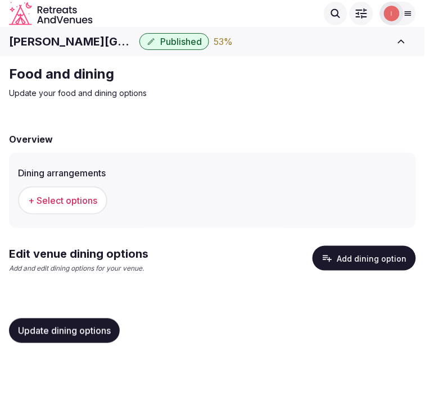
click at [83, 197] on span "+ Select options" at bounding box center [62, 200] width 69 height 12
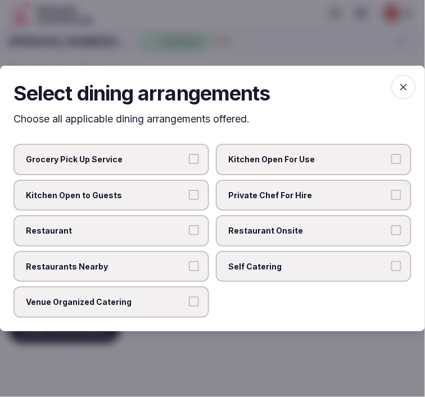
drag, startPoint x: 330, startPoint y: 233, endPoint x: 264, endPoint y: 257, distance: 70.3
click at [330, 234] on span "Restaurant Onsite" at bounding box center [307, 230] width 159 height 11
click at [391, 234] on button "Restaurant Onsite" at bounding box center [396, 230] width 10 height 10
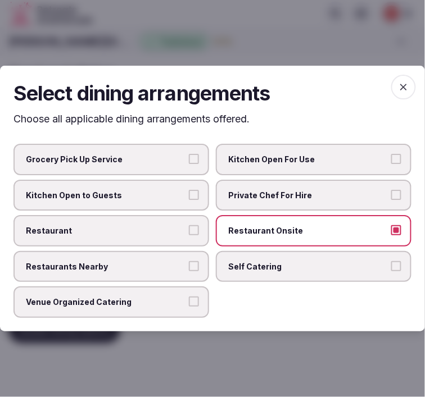
drag, startPoint x: 171, startPoint y: 236, endPoint x: 177, endPoint y: 239, distance: 7.3
click at [173, 240] on label "Restaurant" at bounding box center [110, 230] width 195 height 31
click at [189, 235] on button "Restaurant" at bounding box center [194, 230] width 10 height 10
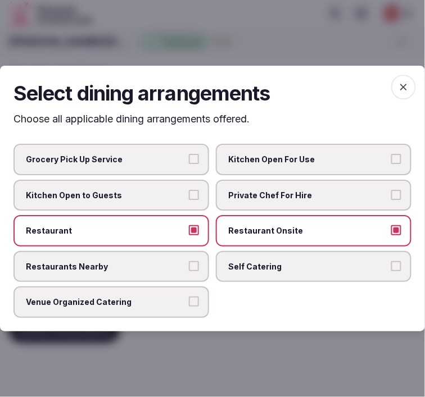
click at [385, 88] on h2 "Select dining arrangements" at bounding box center [212, 93] width 398 height 28
drag, startPoint x: 405, startPoint y: 91, endPoint x: 323, endPoint y: 139, distance: 95.6
click at [403, 92] on icon "button" at bounding box center [403, 86] width 11 height 11
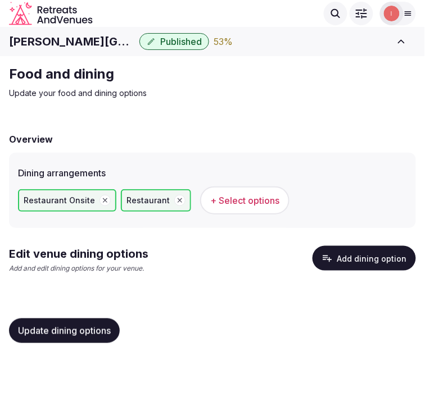
click at [327, 261] on icon "button" at bounding box center [326, 258] width 11 height 11
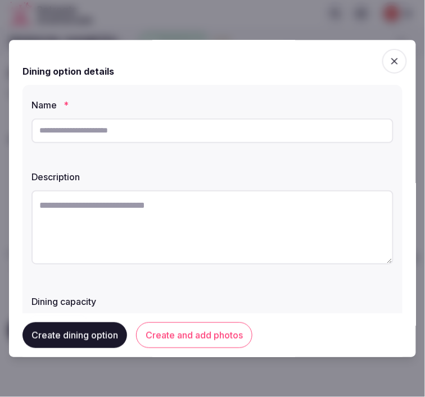
click at [240, 135] on input "text" at bounding box center [212, 130] width 362 height 25
paste input "**********"
type input "**********"
paste textarea "**********"
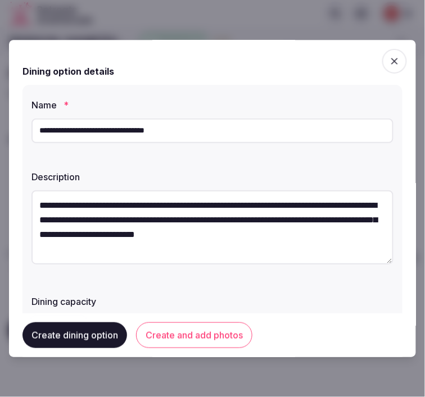
click at [147, 217] on textarea "**********" at bounding box center [212, 227] width 362 height 74
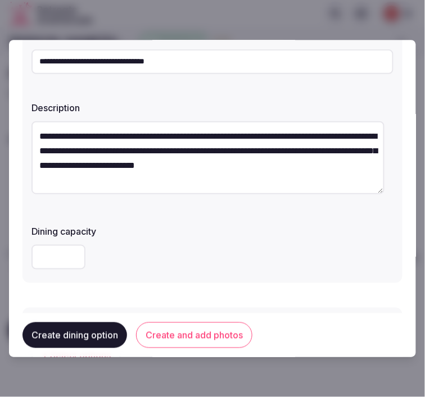
scroll to position [187, 0]
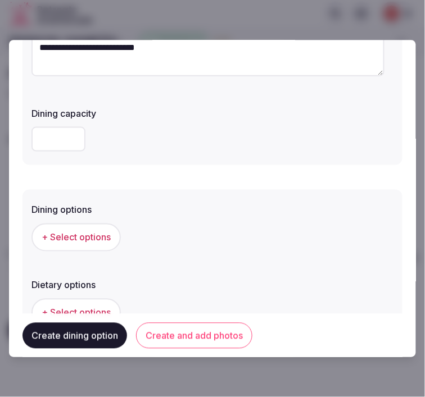
type textarea "**********"
click at [60, 227] on button "+ Select options" at bounding box center [75, 237] width 89 height 28
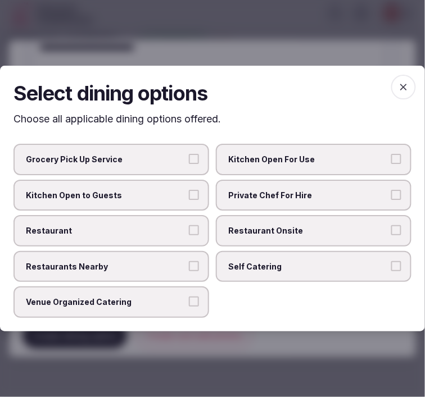
click at [255, 221] on label "Restaurant Onsite" at bounding box center [313, 230] width 195 height 31
click at [391, 225] on button "Restaurant Onsite" at bounding box center [396, 230] width 10 height 10
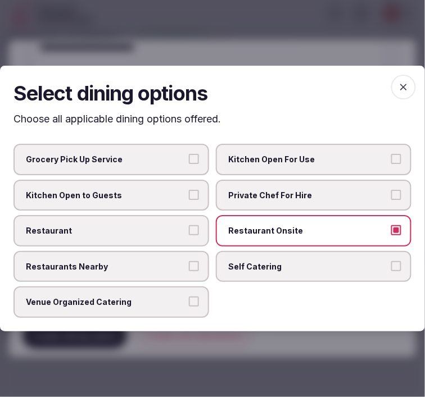
click at [156, 231] on span "Restaurant" at bounding box center [105, 230] width 159 height 11
click at [189, 231] on button "Restaurant" at bounding box center [194, 230] width 10 height 10
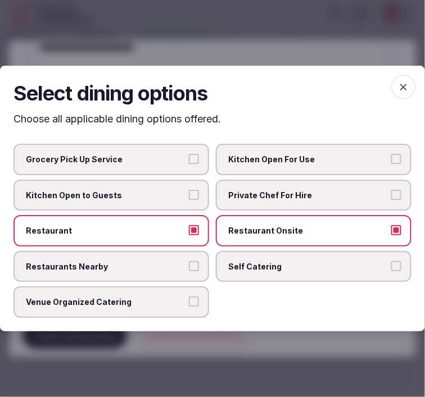
click at [400, 91] on icon "button" at bounding box center [403, 86] width 11 height 11
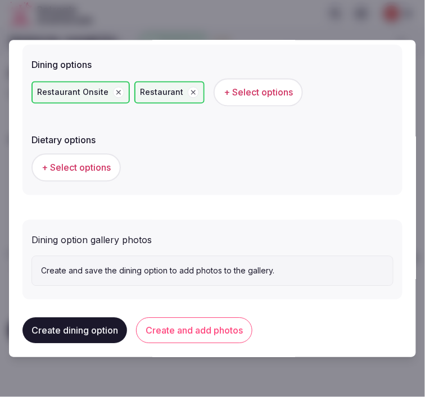
scroll to position [338, 0]
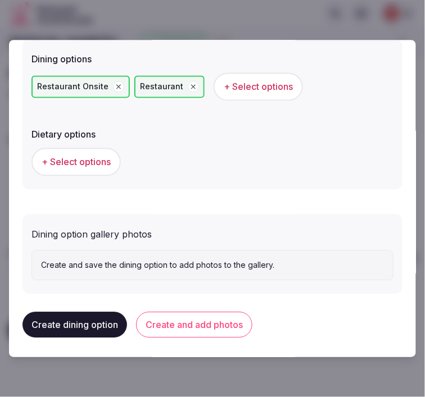
click at [181, 322] on button "Create and add photos" at bounding box center [194, 325] width 116 height 26
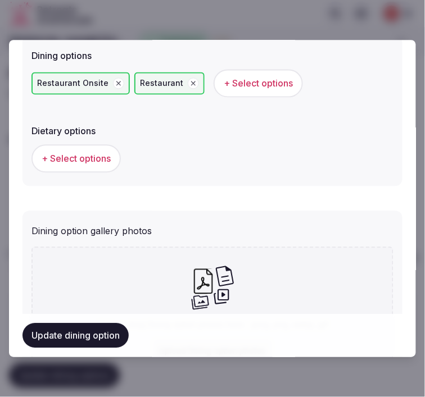
scroll to position [312, 0]
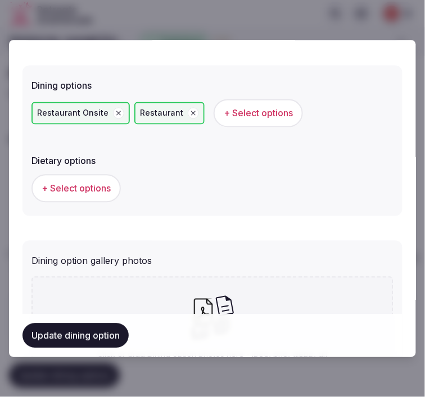
click at [100, 182] on span "+ Select options" at bounding box center [76, 188] width 69 height 12
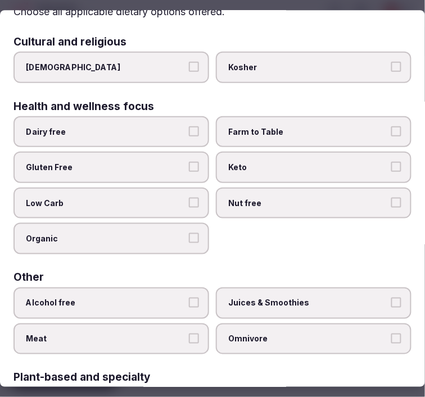
scroll to position [0, 0]
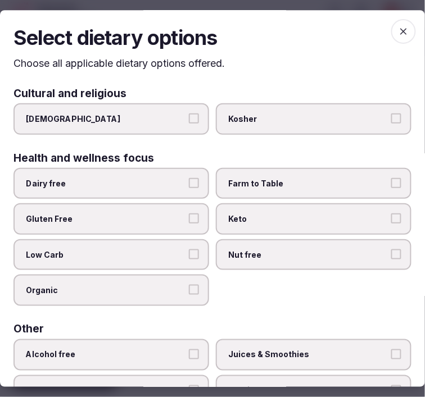
click at [391, 26] on span "button" at bounding box center [403, 31] width 25 height 25
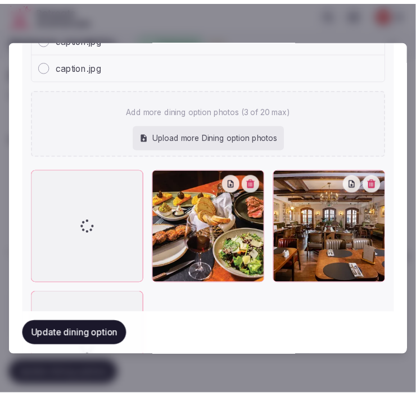
scroll to position [626, 0]
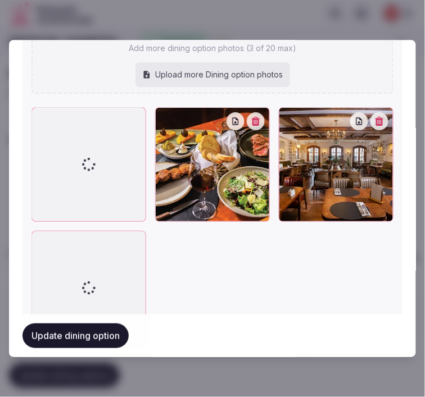
click at [97, 329] on button "Update dining option" at bounding box center [75, 335] width 106 height 25
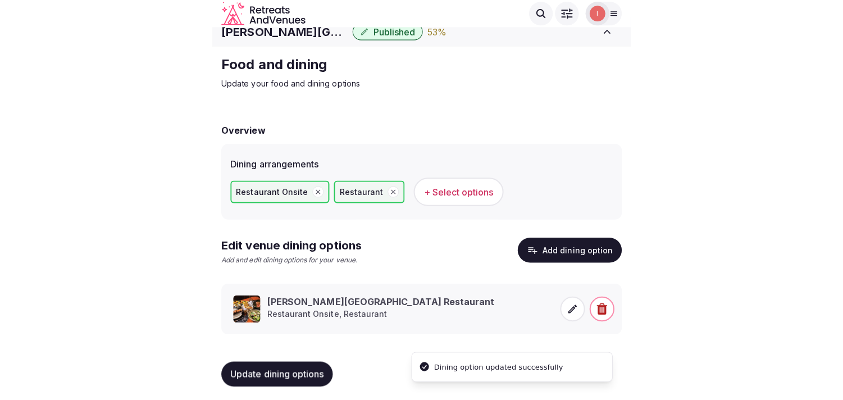
scroll to position [13, 0]
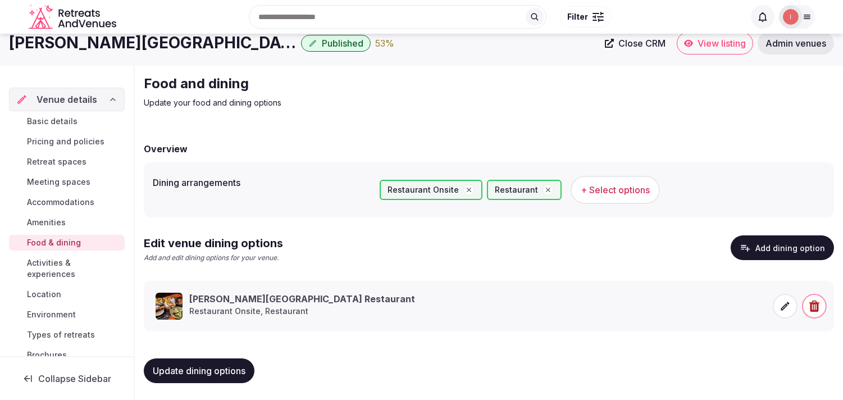
click at [57, 267] on span "Activities & experiences" at bounding box center [73, 268] width 93 height 22
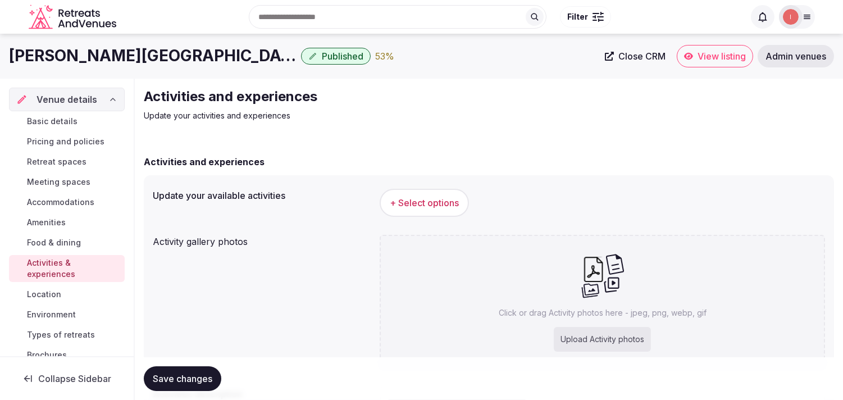
click at [415, 200] on span "+ Select options" at bounding box center [424, 203] width 69 height 12
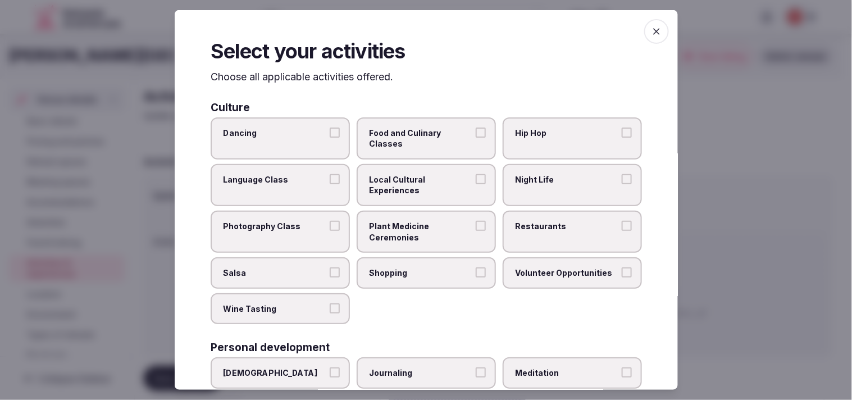
click at [415, 183] on label "Local Cultural Experiences" at bounding box center [426, 185] width 139 height 42
click at [415, 183] on button "Local Cultural Experiences" at bounding box center [481, 179] width 10 height 10
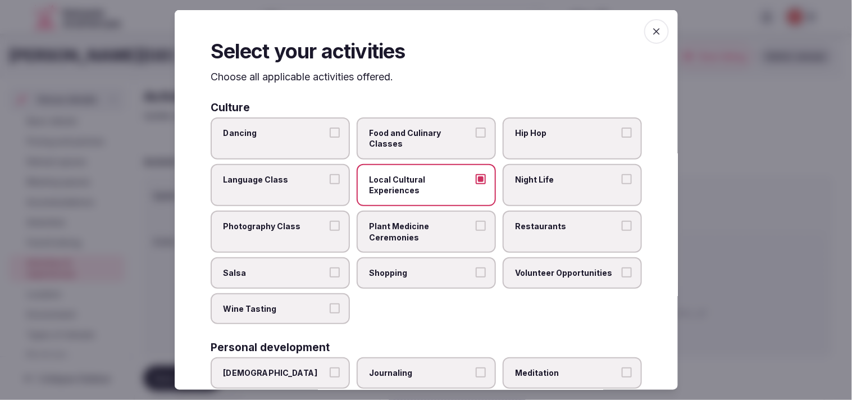
click at [415, 187] on label "Night Life" at bounding box center [572, 185] width 139 height 42
click at [415, 184] on button "Night Life" at bounding box center [627, 179] width 10 height 10
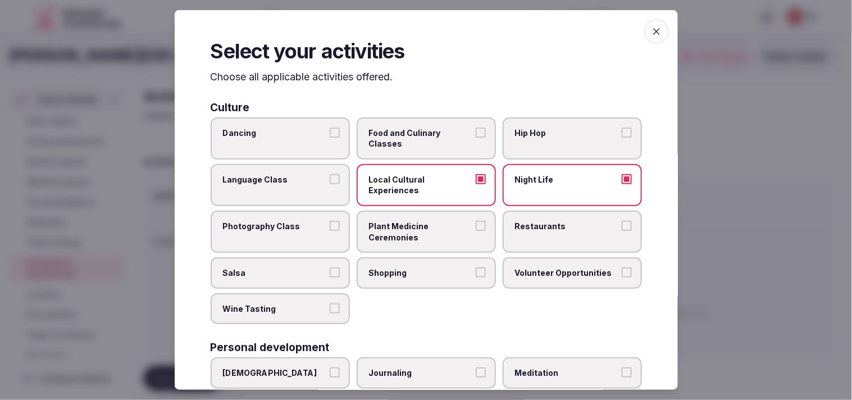
click at [415, 235] on span "Plant Medicine Ceremonies" at bounding box center [420, 232] width 103 height 22
click at [415, 231] on button "Plant Medicine Ceremonies" at bounding box center [481, 226] width 10 height 10
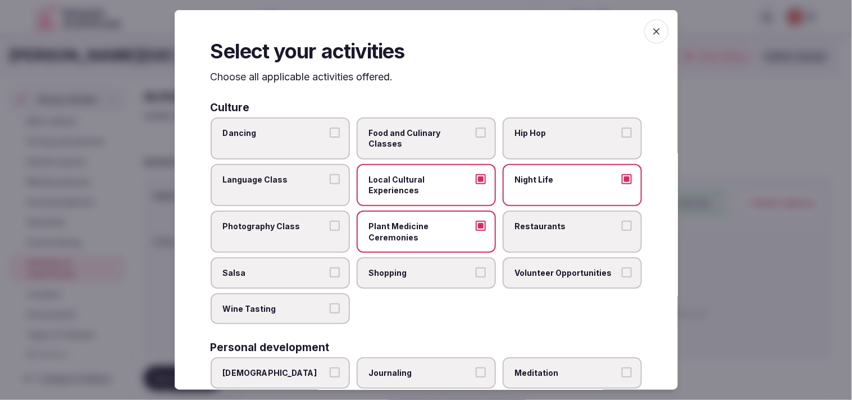
click at [415, 231] on label "Plant Medicine Ceremonies" at bounding box center [426, 232] width 139 height 42
click at [415, 231] on button "Plant Medicine Ceremonies" at bounding box center [481, 226] width 10 height 10
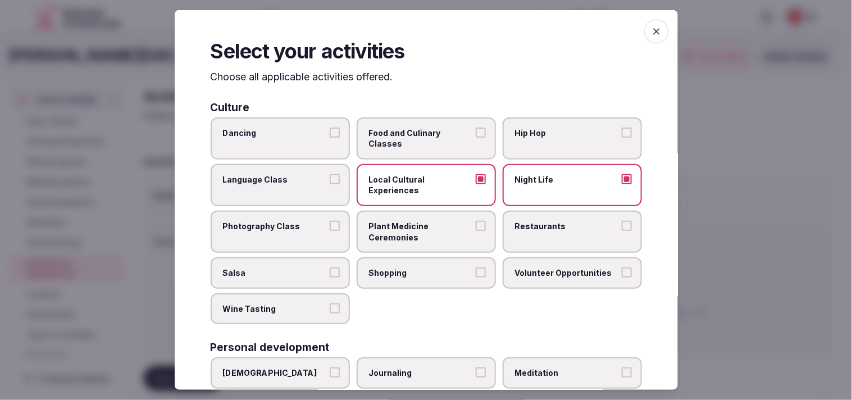
click at [415, 248] on label "Restaurants" at bounding box center [572, 232] width 139 height 42
click at [415, 231] on button "Restaurants" at bounding box center [627, 226] width 10 height 10
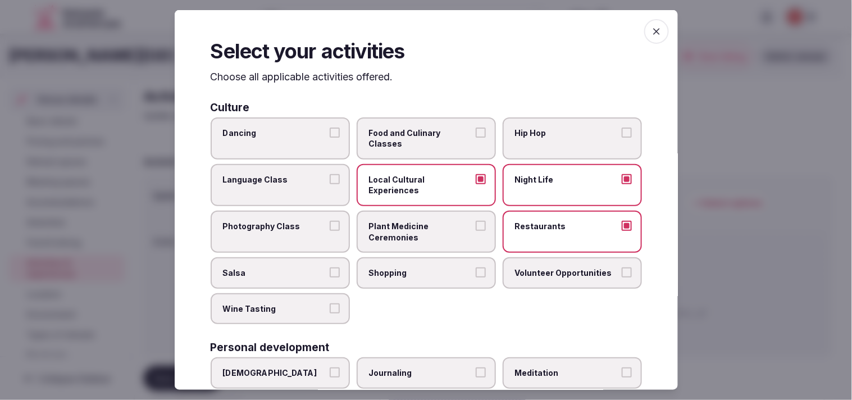
scroll to position [64, 0]
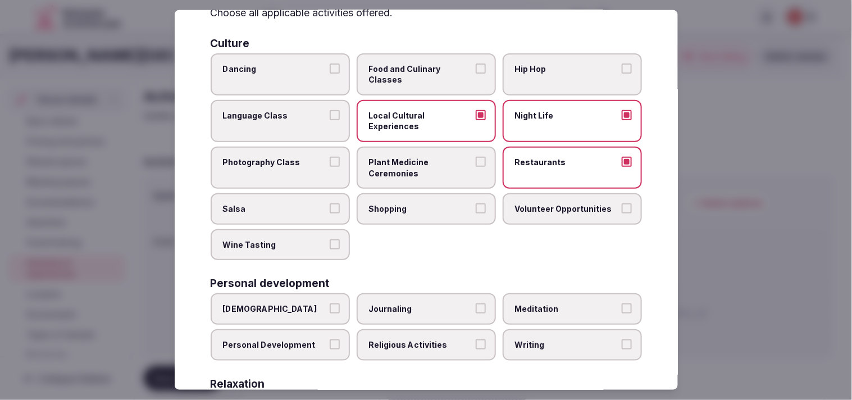
click at [286, 329] on label "Personal Development" at bounding box center [280, 344] width 139 height 31
click at [330, 339] on button "Personal Development" at bounding box center [335, 344] width 10 height 10
click at [334, 293] on div "Ayurveda Journaling Meditation Personal Development Religious Activities Writing" at bounding box center [426, 326] width 431 height 67
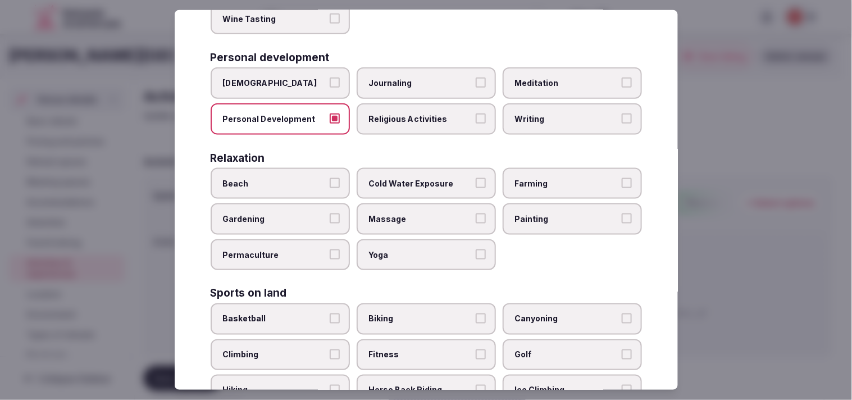
scroll to position [312, 0]
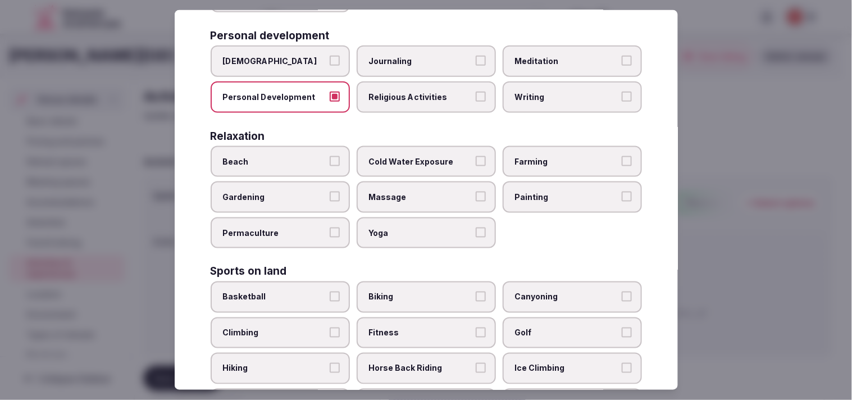
click at [415, 191] on span "Massage" at bounding box center [420, 196] width 103 height 11
click at [415, 191] on button "Massage" at bounding box center [481, 196] width 10 height 10
click at [415, 191] on span "Massage" at bounding box center [420, 196] width 103 height 11
click at [415, 191] on button "Massage" at bounding box center [481, 196] width 10 height 10
click at [415, 327] on button "Fitness" at bounding box center [481, 332] width 10 height 10
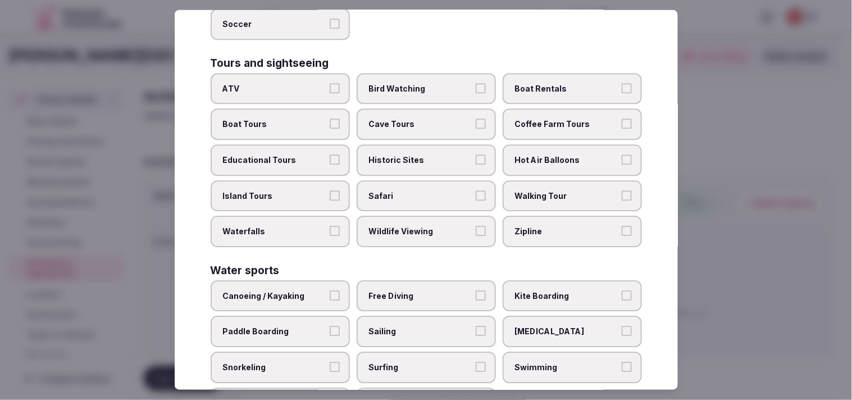
scroll to position [804, 0]
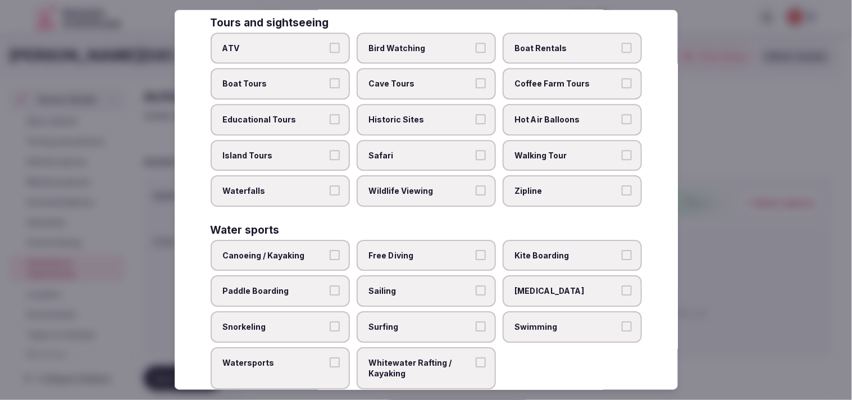
click at [415, 321] on span "Swimming" at bounding box center [566, 326] width 103 height 11
click at [415, 321] on button "Swimming" at bounding box center [627, 326] width 10 height 10
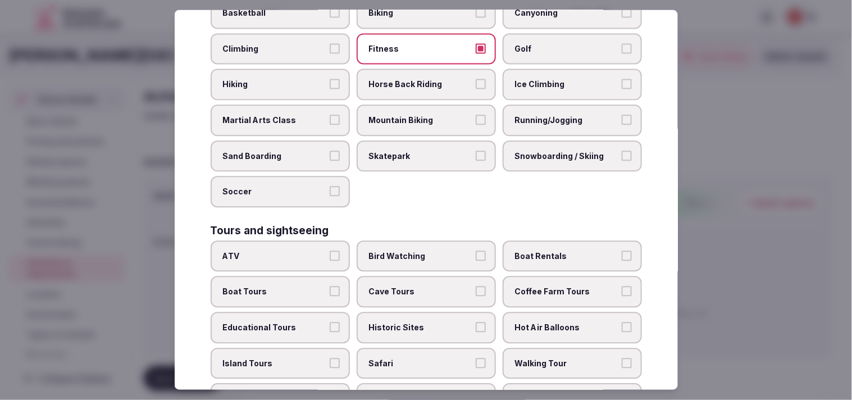
scroll to position [616, 0]
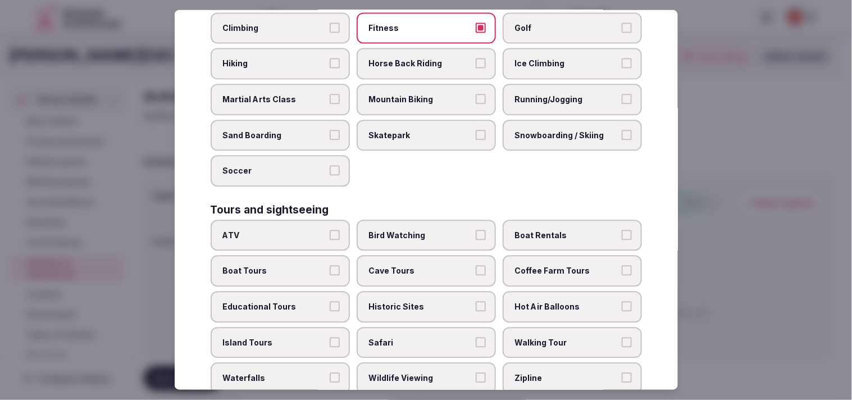
click at [415, 302] on span "Historic Sites" at bounding box center [420, 307] width 103 height 11
click at [415, 302] on button "Historic Sites" at bounding box center [481, 307] width 10 height 10
click at [415, 337] on span "Walking Tour" at bounding box center [566, 342] width 103 height 11
click at [415, 337] on button "Walking Tour" at bounding box center [627, 342] width 10 height 10
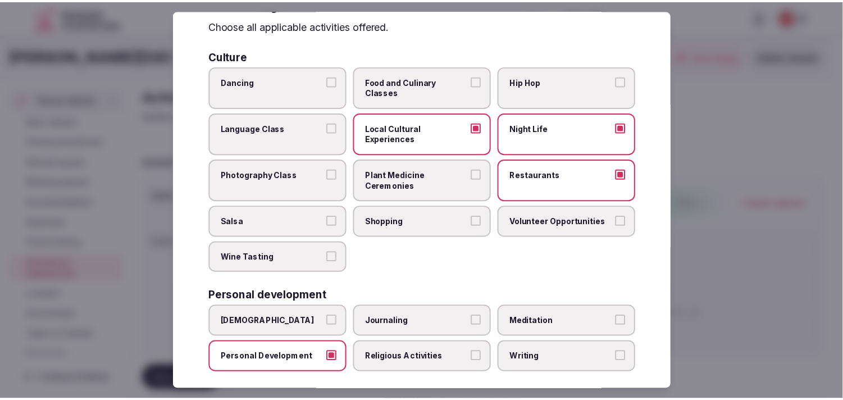
scroll to position [0, 0]
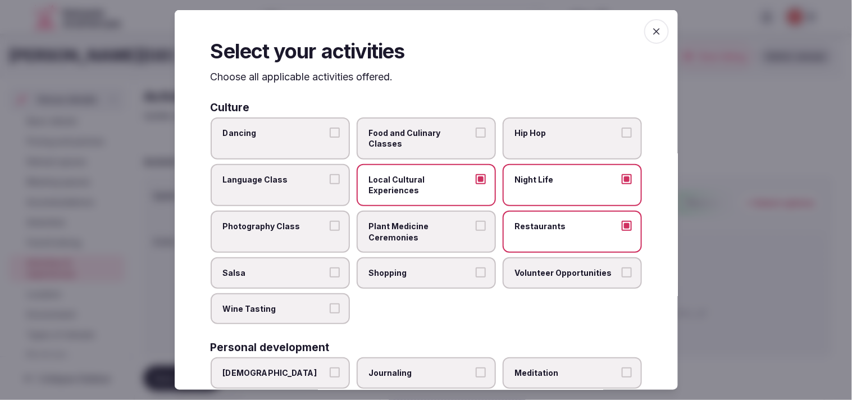
click at [415, 45] on div "Select your activities Choose all applicable activities offered. Culture Dancin…" at bounding box center [426, 200] width 503 height 380
click at [415, 33] on icon "button" at bounding box center [656, 31] width 11 height 11
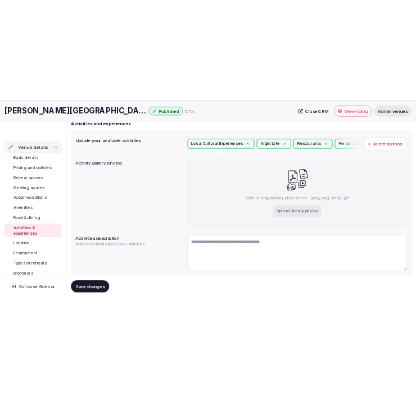
scroll to position [125, 0]
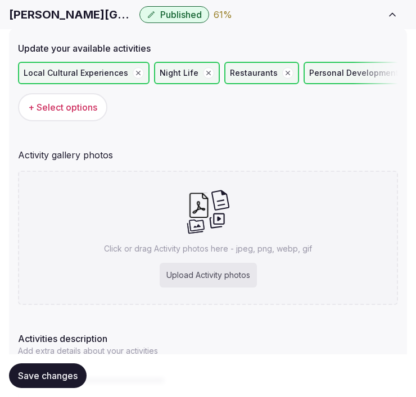
click at [74, 21] on h1 "Vila Ebel Hotel Pool & Spa" at bounding box center [72, 15] width 126 height 16
copy div "Vila Ebel Hotel Pool & Spa"
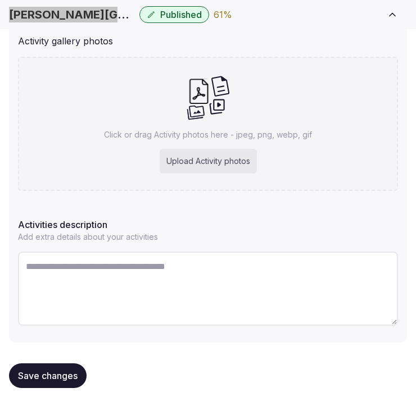
scroll to position [249, 0]
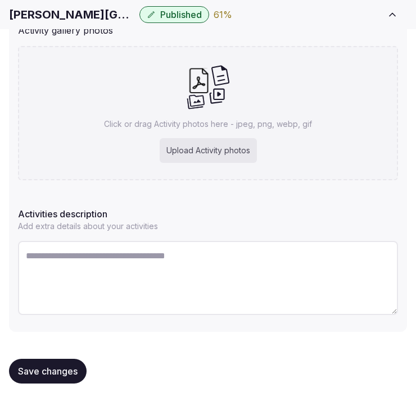
click at [257, 262] on textarea at bounding box center [208, 278] width 380 height 74
paste textarea "**********"
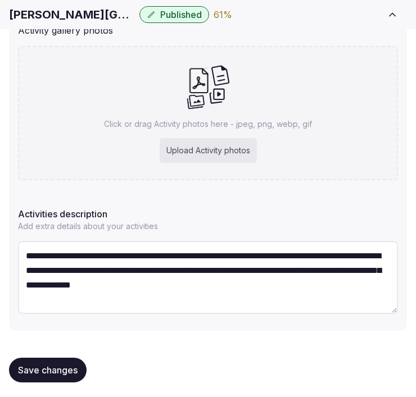
type textarea "**********"
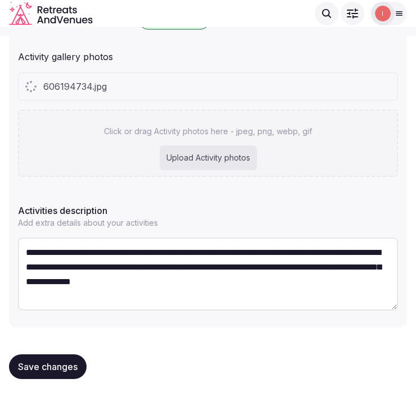
scroll to position [221, 0]
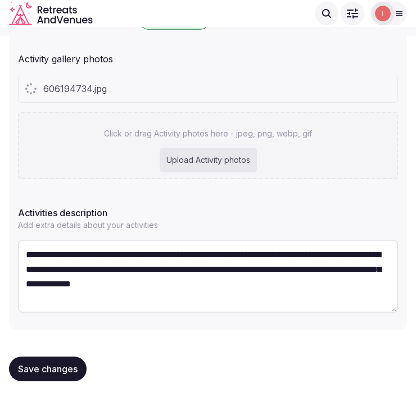
click at [260, 137] on div "Click or drag Activity photos here - jpeg, png, webp, gif Upload Activity photos" at bounding box center [208, 145] width 380 height 67
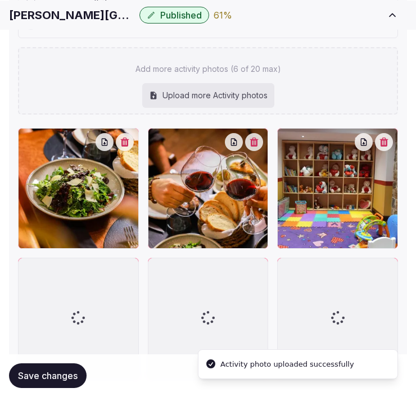
scroll to position [417, 0]
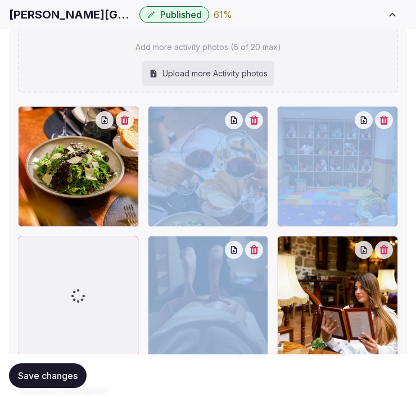
drag, startPoint x: 24, startPoint y: 232, endPoint x: 38, endPoint y: 172, distance: 61.8
click at [38, 172] on div "**********" at bounding box center [208, 122] width 398 height 772
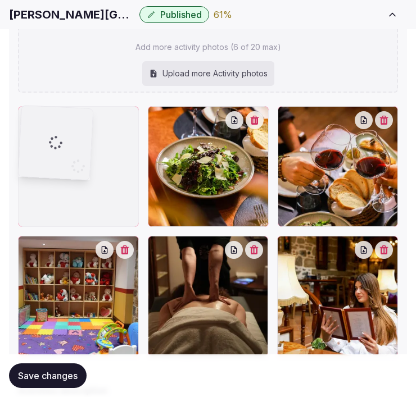
drag, startPoint x: 23, startPoint y: 240, endPoint x: 26, endPoint y: 144, distance: 95.5
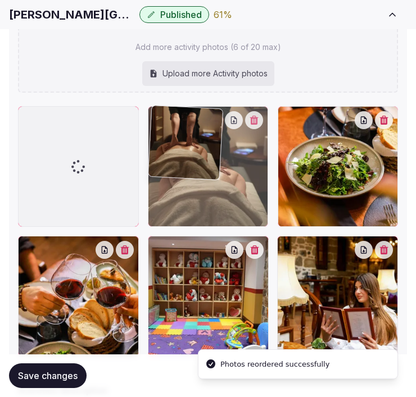
drag, startPoint x: 161, startPoint y: 245, endPoint x: 191, endPoint y: 136, distance: 113.6
click at [191, 136] on body "Search Popular Destinations Toscana, Italy Riviera Maya, Mexico Indonesia, Bali…" at bounding box center [208, 80] width 416 height 994
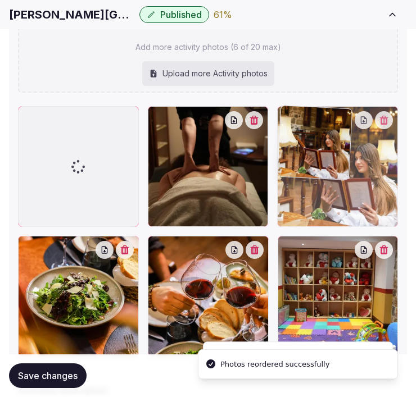
drag, startPoint x: 296, startPoint y: 243, endPoint x: 305, endPoint y: 155, distance: 88.1
click at [305, 155] on body "Search Popular Destinations Toscana, Italy Riviera Maya, Mexico Indonesia, Bali…" at bounding box center [208, 80] width 416 height 994
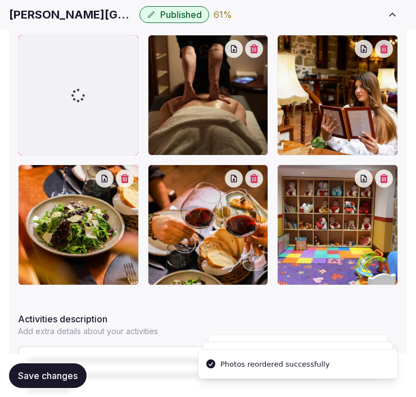
scroll to position [542, 0]
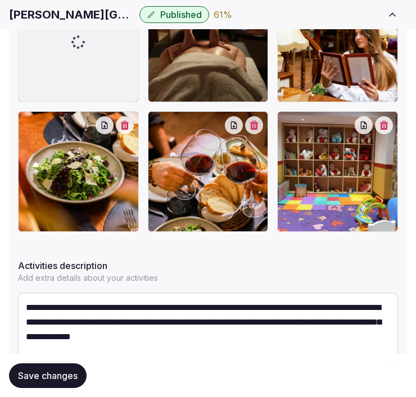
click at [81, 7] on h1 "Vila Ebel Hotel Pool & Spa" at bounding box center [72, 15] width 126 height 16
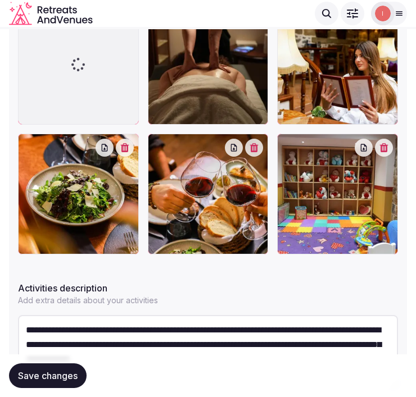
scroll to position [480, 0]
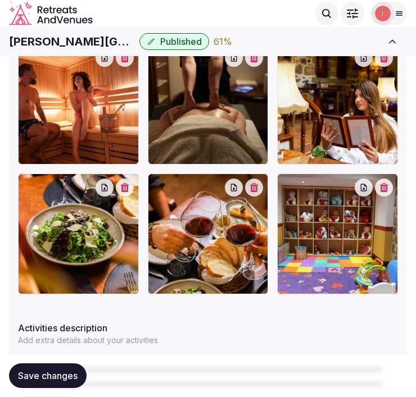
drag, startPoint x: 81, startPoint y: 28, endPoint x: 76, endPoint y: 42, distance: 15.1
click at [76, 42] on body "Search Popular Destinations Toscana, Italy Riviera Maya, Mexico Indonesia, Bali…" at bounding box center [208, 17] width 416 height 994
click at [76, 43] on h1 "Vila Ebel Hotel Pool & Spa" at bounding box center [72, 42] width 126 height 16
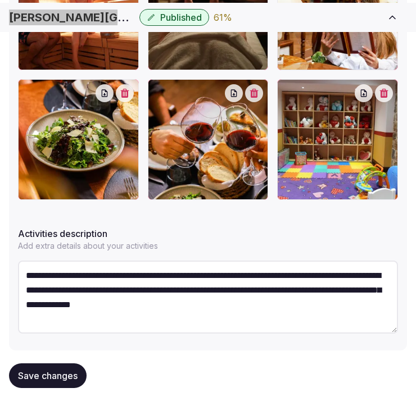
scroll to position [594, 0]
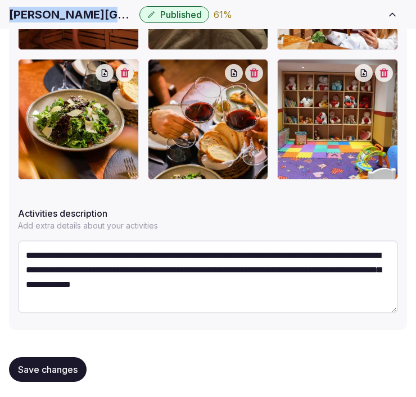
click at [53, 365] on span "Save changes" at bounding box center [48, 369] width 60 height 11
click at [57, 371] on span "Save changes" at bounding box center [48, 369] width 60 height 11
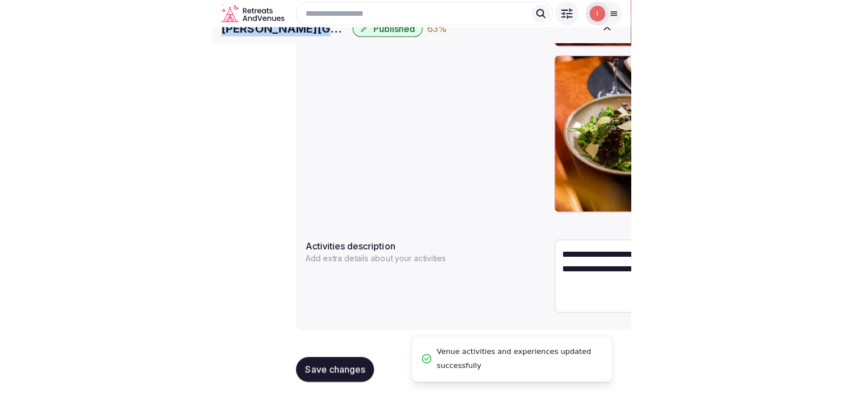
scroll to position [458, 0]
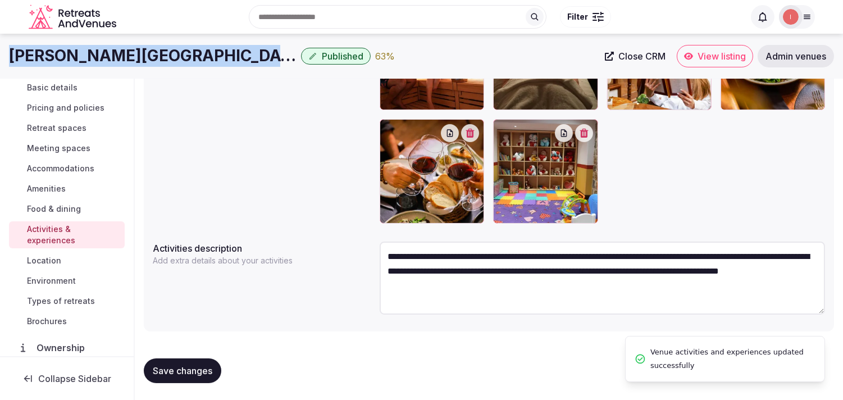
click at [44, 260] on span "Location" at bounding box center [44, 260] width 34 height 11
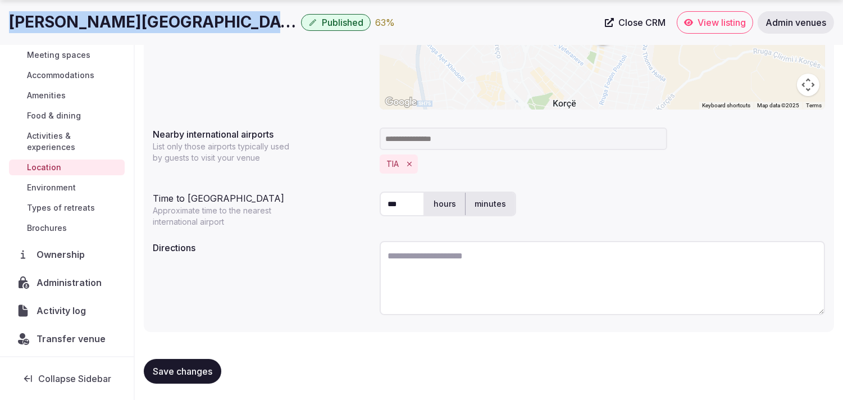
scroll to position [96, 0]
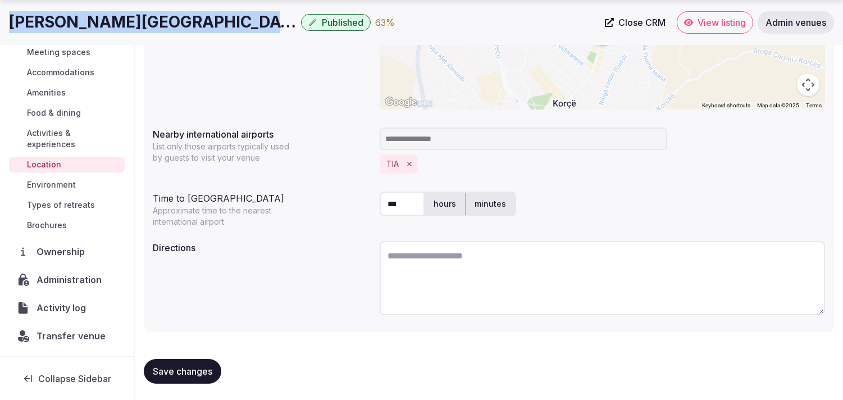
click at [198, 375] on span "Save changes" at bounding box center [183, 371] width 60 height 11
click at [62, 183] on span "Environment" at bounding box center [51, 184] width 49 height 11
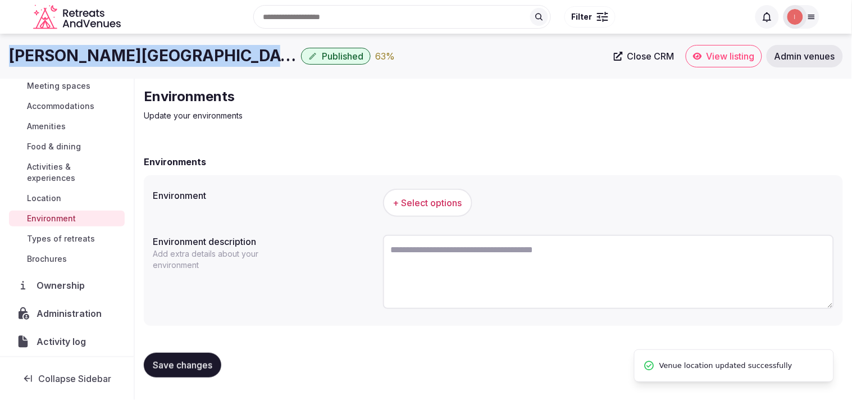
click at [415, 200] on span "+ Select options" at bounding box center [427, 203] width 69 height 12
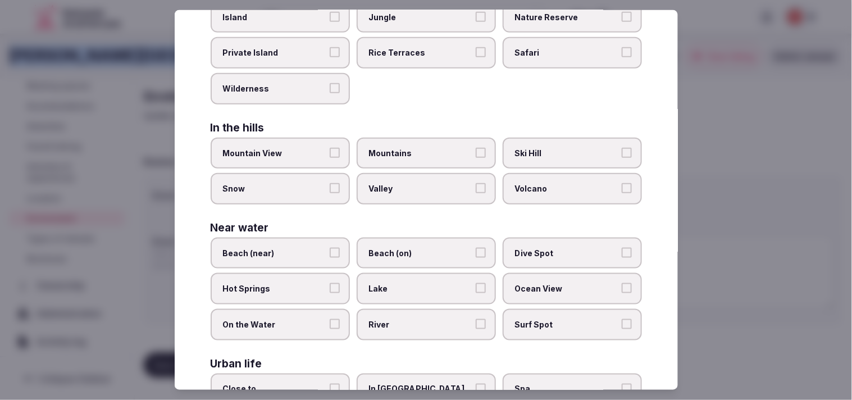
scroll to position [251, 0]
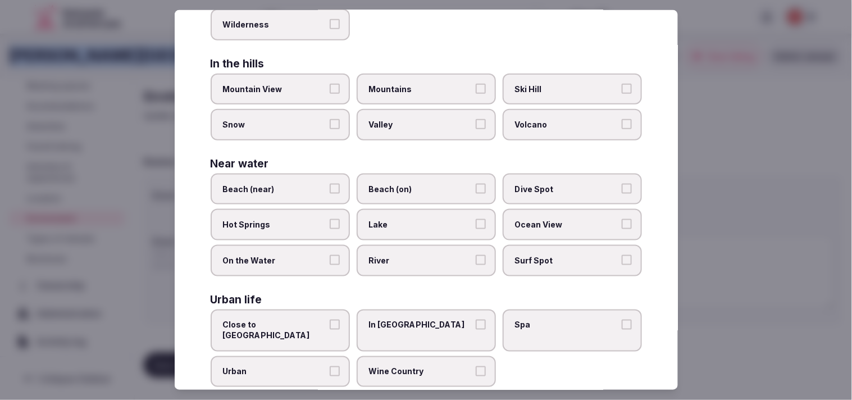
click at [330, 366] on button "Urban" at bounding box center [335, 371] width 10 height 10
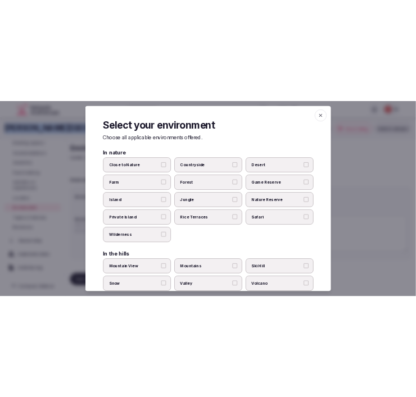
scroll to position [0, 0]
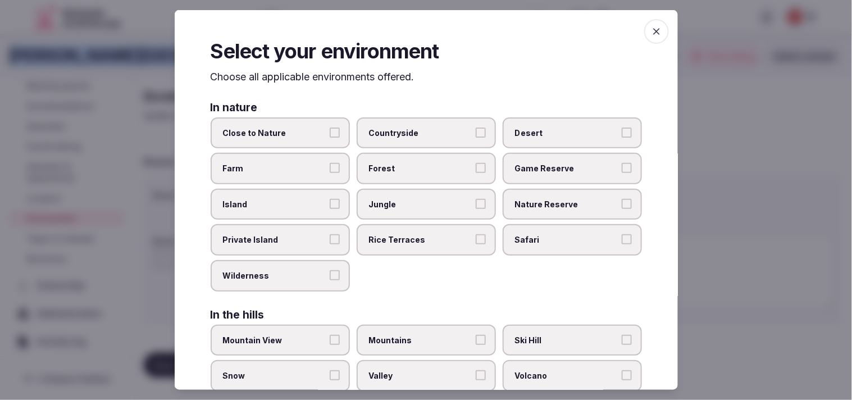
click at [415, 30] on icon "button" at bounding box center [656, 31] width 11 height 11
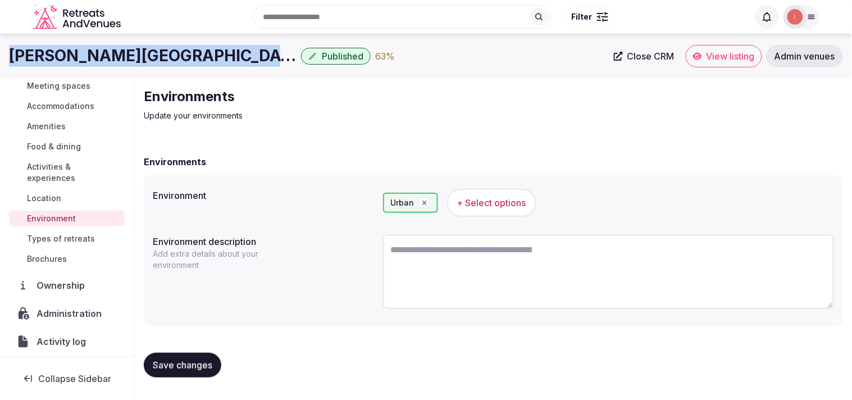
click at [212, 359] on button "Save changes" at bounding box center [182, 365] width 77 height 25
click at [60, 236] on span "Types of retreats" at bounding box center [61, 238] width 68 height 11
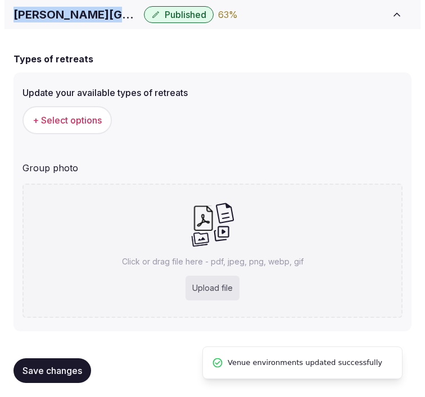
scroll to position [83, 0]
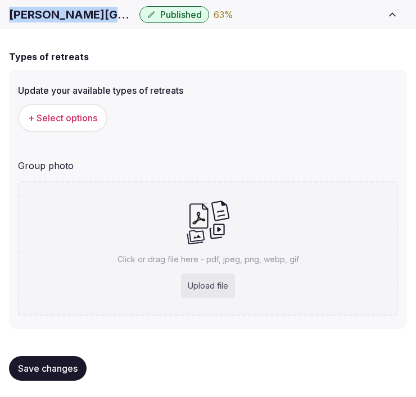
click at [95, 115] on span "+ Select options" at bounding box center [62, 118] width 69 height 12
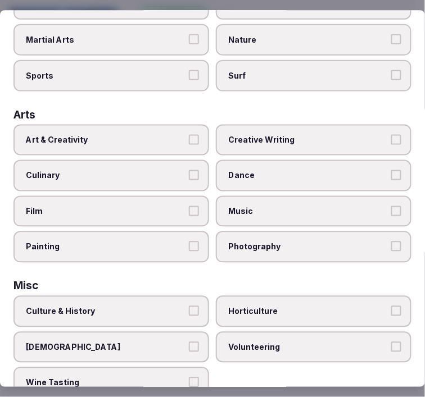
scroll to position [312, 0]
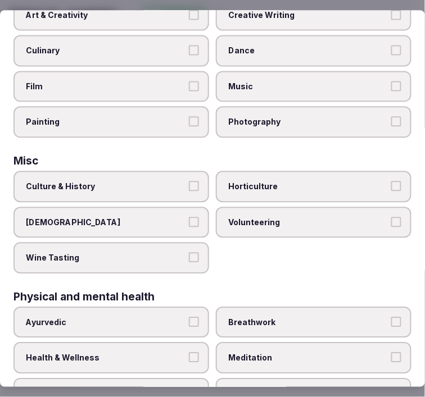
click at [188, 171] on label "Culture & History" at bounding box center [110, 186] width 195 height 31
click at [189, 181] on button "Culture & History" at bounding box center [194, 186] width 10 height 10
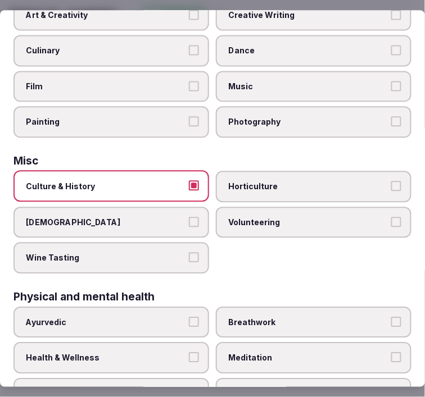
scroll to position [374, 0]
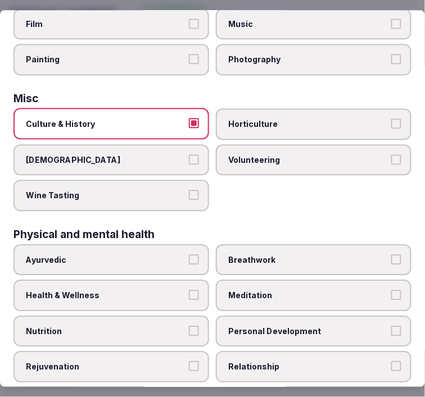
click at [189, 290] on button "Health & Wellness" at bounding box center [194, 295] width 10 height 10
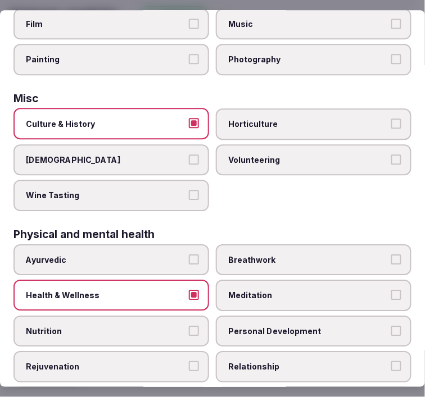
drag, startPoint x: 253, startPoint y: 323, endPoint x: 264, endPoint y: 341, distance: 21.4
click at [254, 323] on label "Personal Development" at bounding box center [313, 331] width 195 height 31
click at [391, 326] on button "Personal Development" at bounding box center [396, 331] width 10 height 10
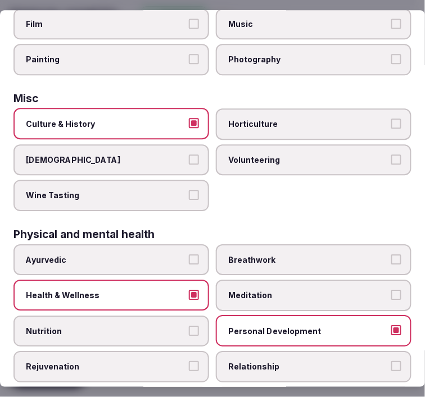
click at [267, 361] on span "Relationship" at bounding box center [307, 366] width 159 height 11
click at [391, 361] on button "Relationship" at bounding box center [396, 366] width 10 height 10
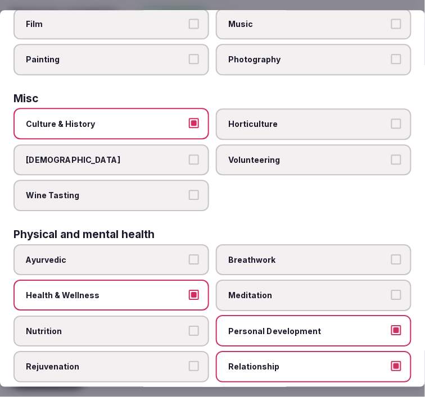
click at [270, 361] on span "Relationship" at bounding box center [307, 366] width 159 height 11
click at [391, 361] on button "Relationship" at bounding box center [396, 366] width 10 height 10
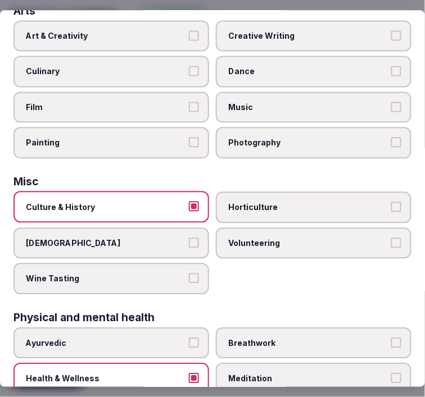
scroll to position [187, 0]
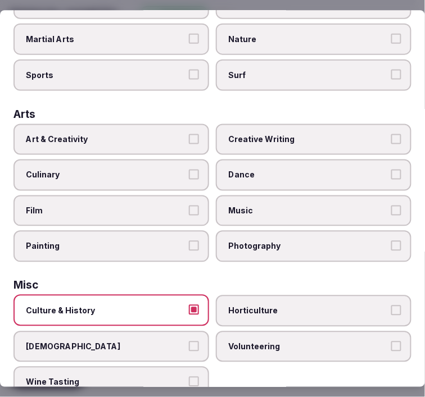
click at [162, 134] on span "Art & Creativity" at bounding box center [105, 139] width 159 height 11
click at [189, 134] on button "Art & Creativity" at bounding box center [194, 139] width 10 height 10
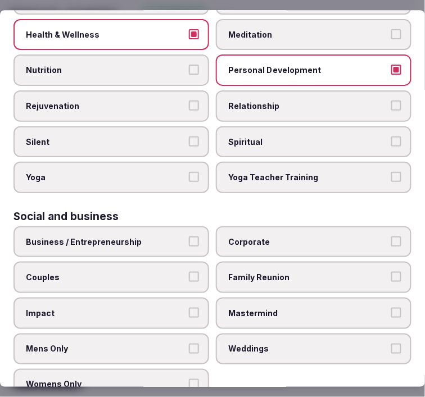
scroll to position [637, 0]
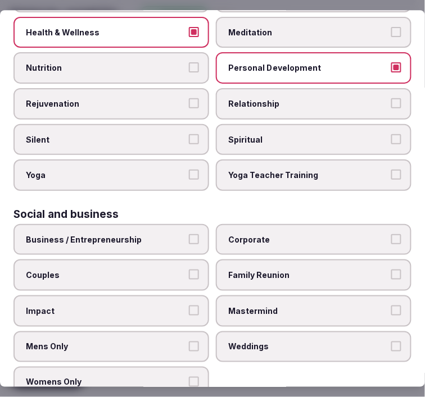
click at [184, 229] on label "Business / Entrepreneurship" at bounding box center [110, 239] width 195 height 31
click at [189, 234] on button "Business / Entrepreneurship" at bounding box center [194, 239] width 10 height 10
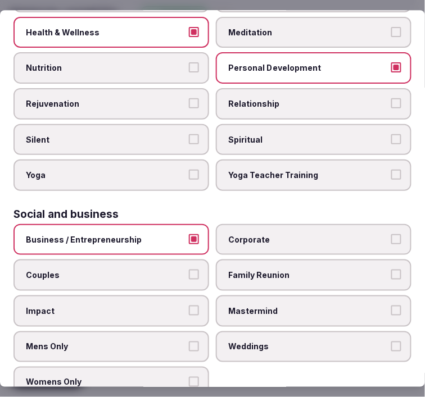
click at [254, 234] on span "Corporate" at bounding box center [307, 239] width 159 height 11
click at [391, 234] on button "Corporate" at bounding box center [396, 239] width 10 height 10
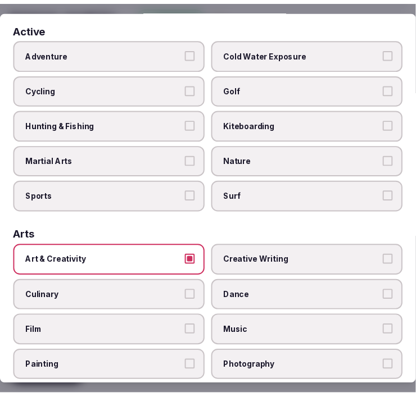
scroll to position [0, 0]
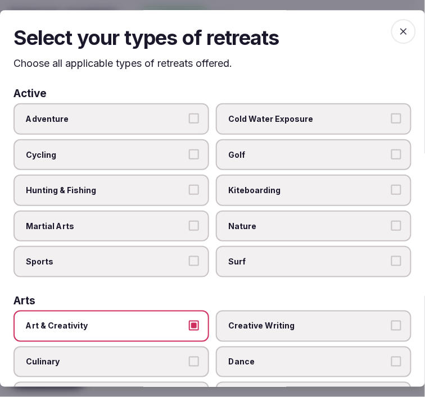
click at [400, 28] on icon "button" at bounding box center [403, 31] width 7 height 7
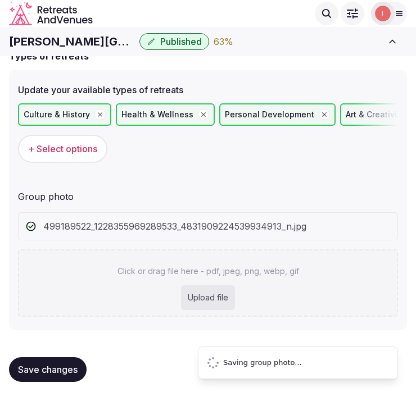
scroll to position [24, 0]
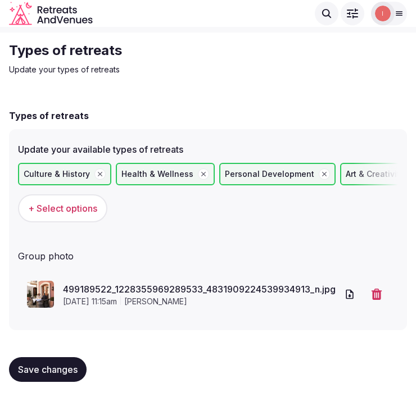
click at [27, 373] on button "Save changes" at bounding box center [47, 369] width 77 height 25
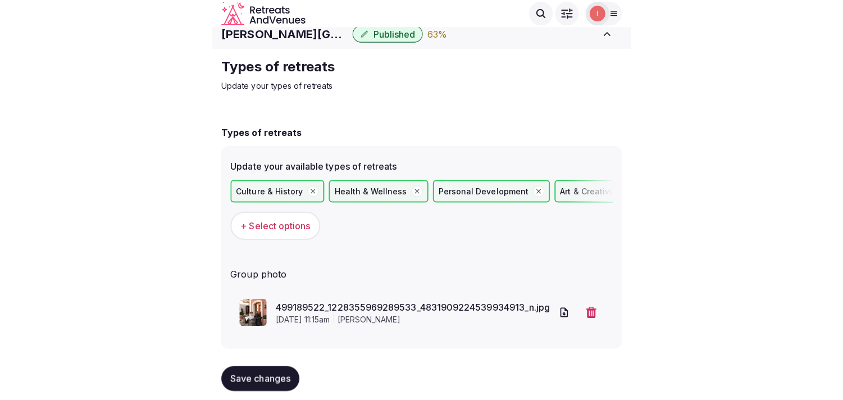
scroll to position [0, 0]
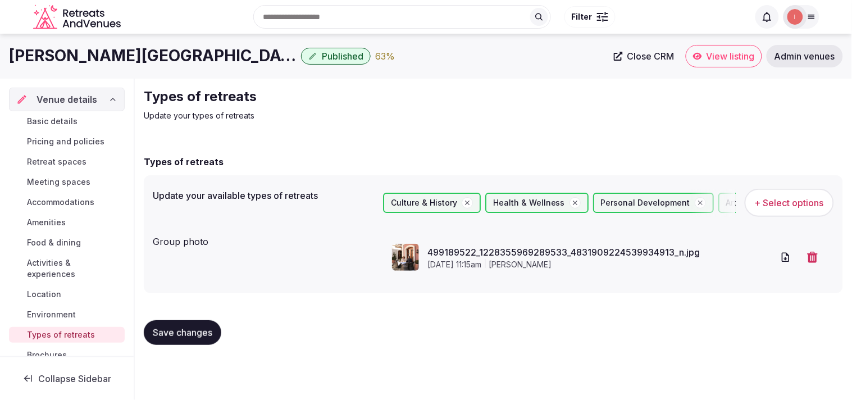
click at [57, 118] on span "Basic details" at bounding box center [52, 121] width 51 height 11
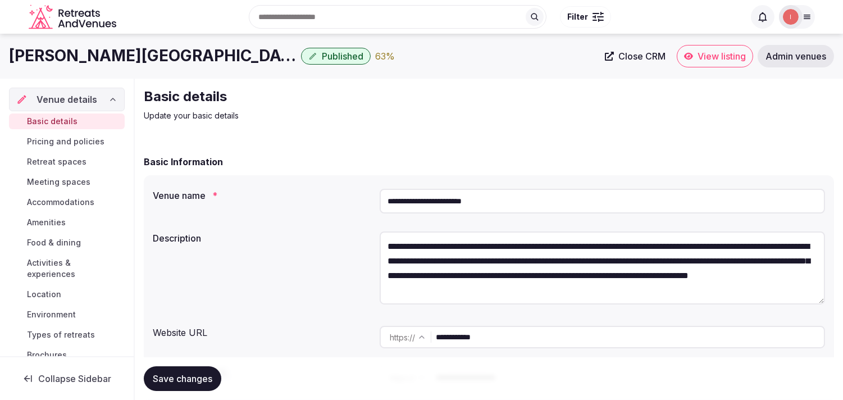
click at [415, 57] on span "Close CRM" at bounding box center [641, 56] width 47 height 11
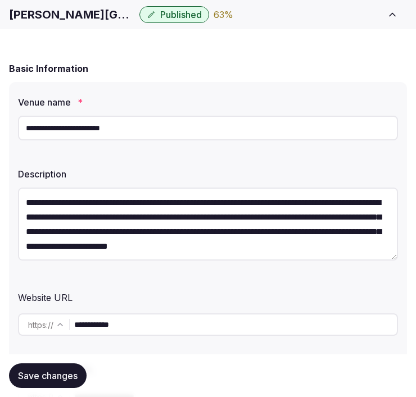
scroll to position [125, 0]
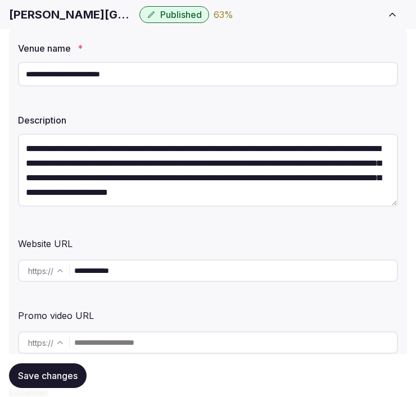
click at [59, 374] on span "Save changes" at bounding box center [48, 375] width 60 height 11
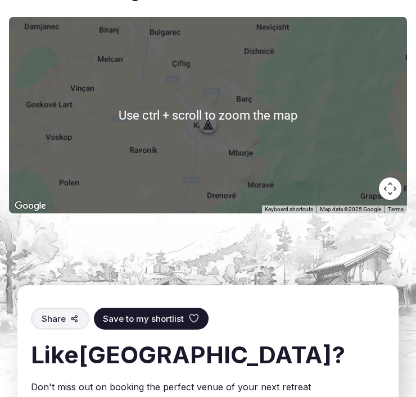
scroll to position [3619, 0]
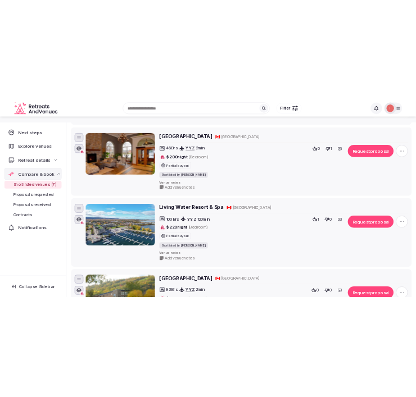
scroll to position [169, 0]
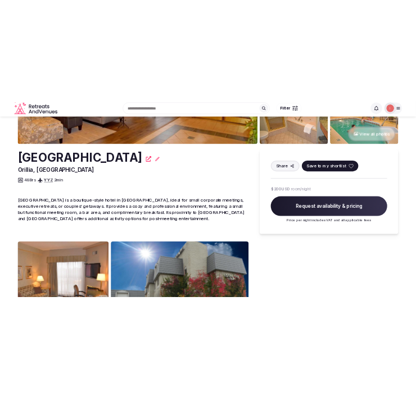
scroll to position [125, 0]
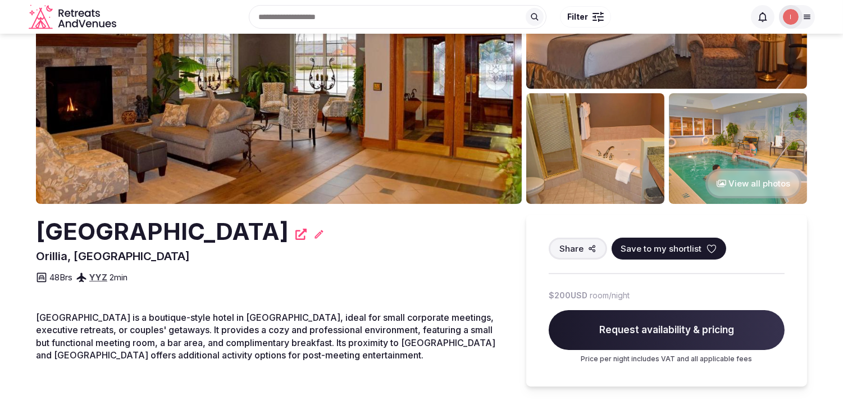
click at [172, 234] on h2 "[GEOGRAPHIC_DATA]" at bounding box center [162, 231] width 253 height 33
click at [171, 236] on h2 "[GEOGRAPHIC_DATA]" at bounding box center [162, 231] width 253 height 33
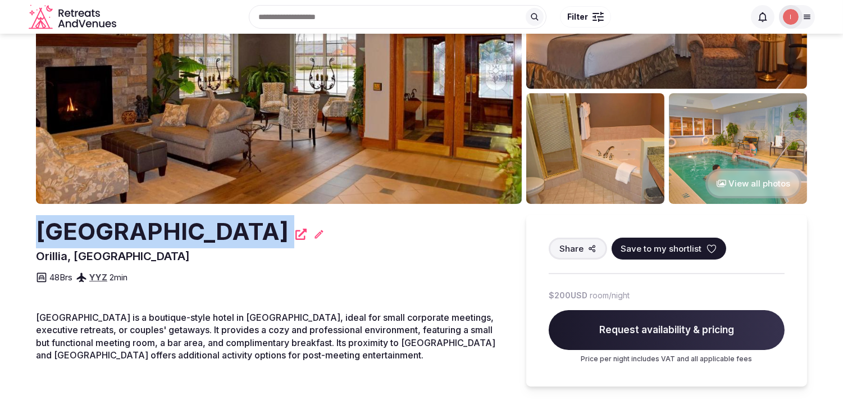
click at [171, 236] on h2 "[GEOGRAPHIC_DATA]" at bounding box center [162, 231] width 253 height 33
copy div "[GEOGRAPHIC_DATA]"
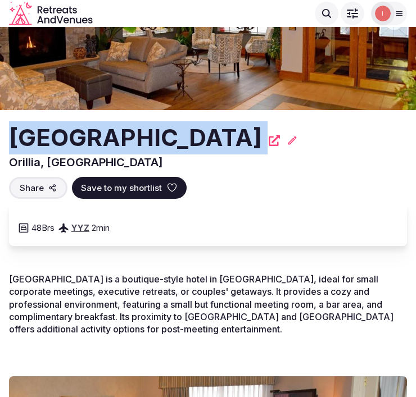
copy div "[GEOGRAPHIC_DATA]"
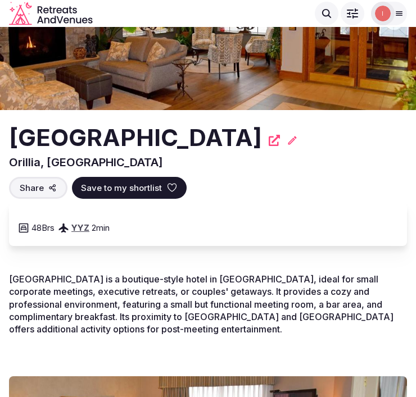
click at [291, 161] on div "[GEOGRAPHIC_DATA] Orillia, [GEOGRAPHIC_DATA] Share Save to my shortlist 48 Brs …" at bounding box center [208, 183] width 398 height 125
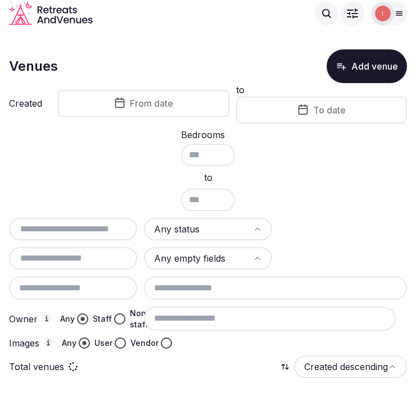
click at [107, 222] on input "text" at bounding box center [72, 228] width 119 height 13
paste input "**********"
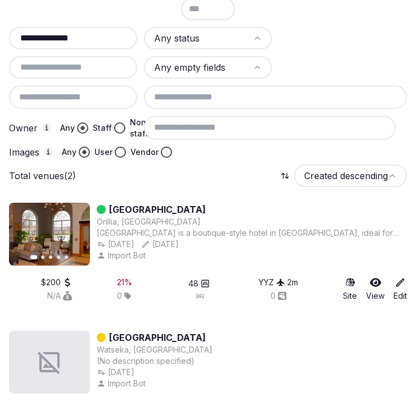
scroll to position [250, 0]
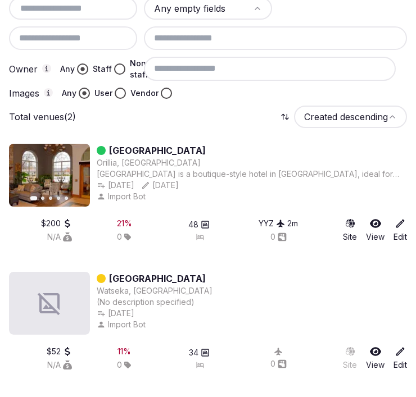
type input "**********"
click at [120, 144] on link "[GEOGRAPHIC_DATA]" at bounding box center [157, 150] width 97 height 13
click at [116, 147] on link "[GEOGRAPHIC_DATA]" at bounding box center [157, 150] width 97 height 13
click at [120, 144] on link "[GEOGRAPHIC_DATA]" at bounding box center [157, 150] width 97 height 13
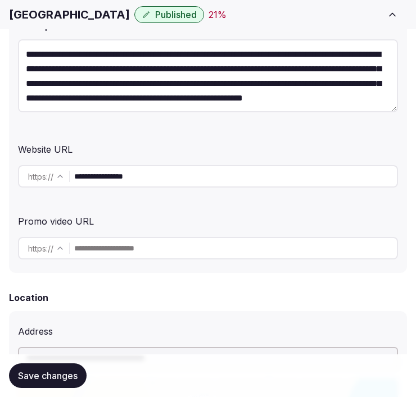
scroll to position [249, 0]
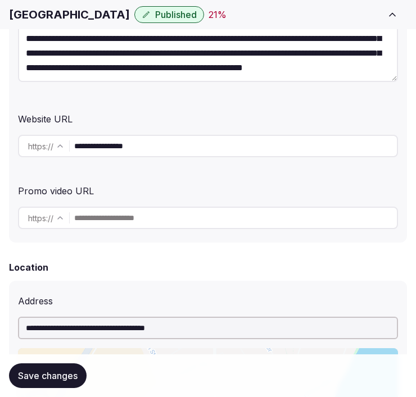
click at [117, 145] on input "**********" at bounding box center [235, 146] width 322 height 22
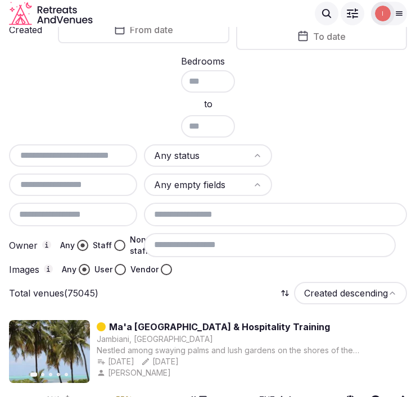
scroll to position [62, 0]
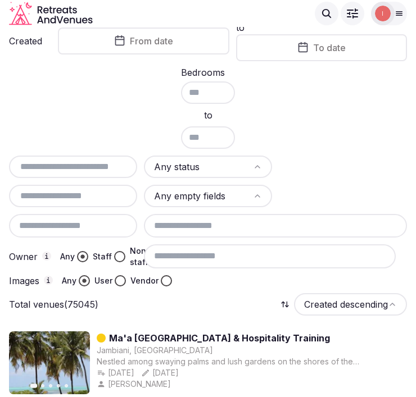
click at [86, 161] on input "text" at bounding box center [72, 166] width 119 height 13
paste input "**********"
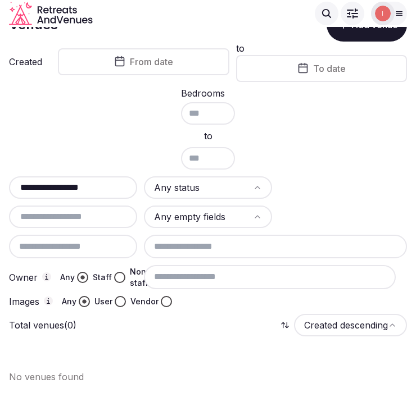
scroll to position [37, 0]
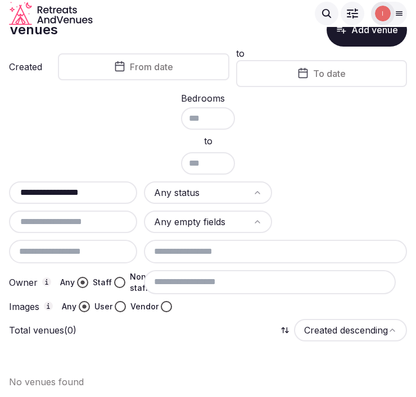
click at [100, 186] on input "**********" at bounding box center [72, 192] width 119 height 13
paste input "text"
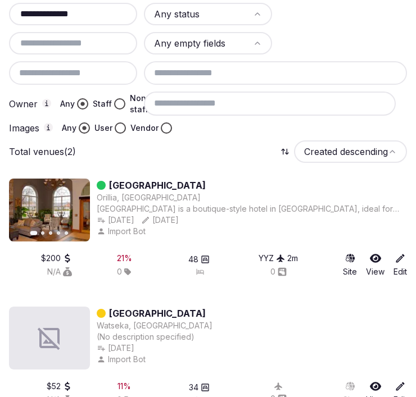
scroll to position [249, 0]
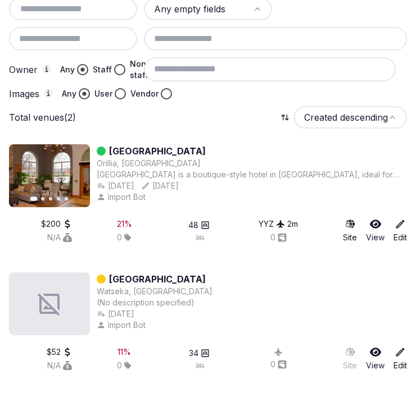
type input "**********"
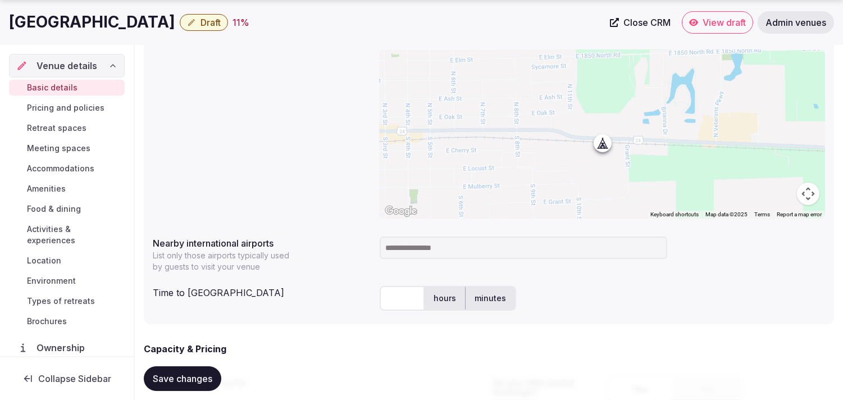
scroll to position [96, 0]
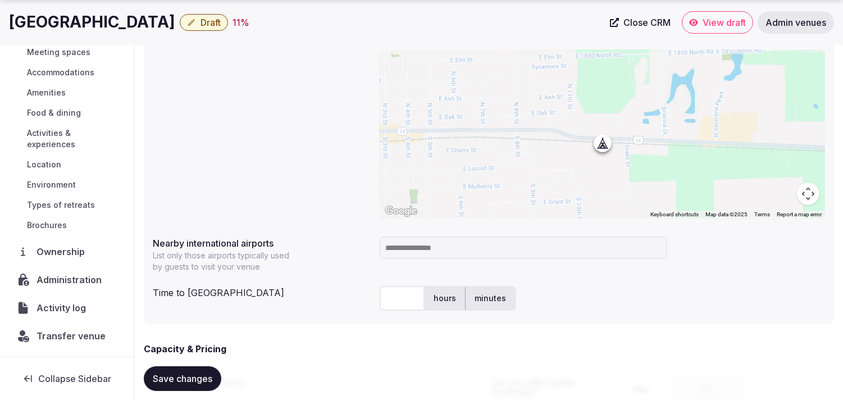
click at [71, 310] on span "Activity log" at bounding box center [64, 307] width 54 height 13
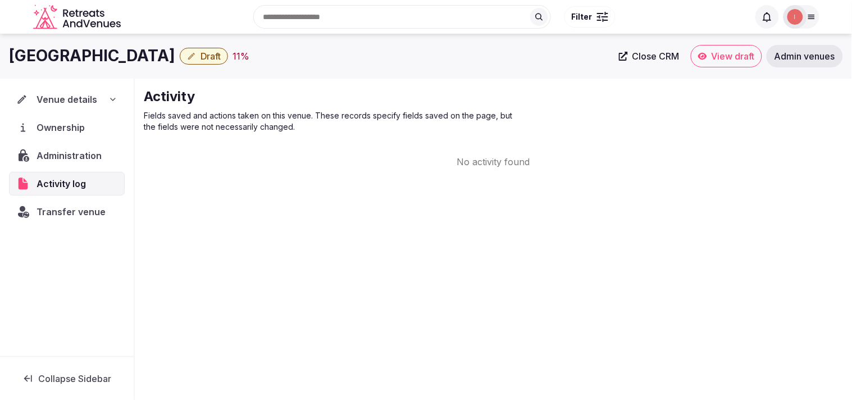
click at [63, 209] on span "Transfer venue" at bounding box center [71, 211] width 69 height 13
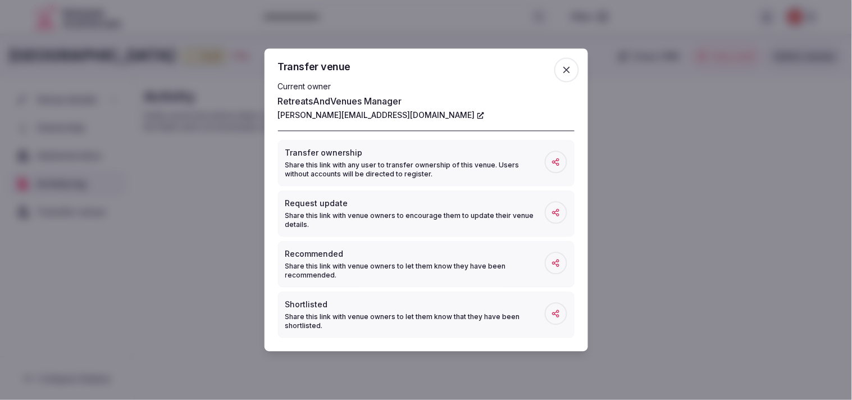
click at [415, 74] on icon "button" at bounding box center [566, 70] width 11 height 11
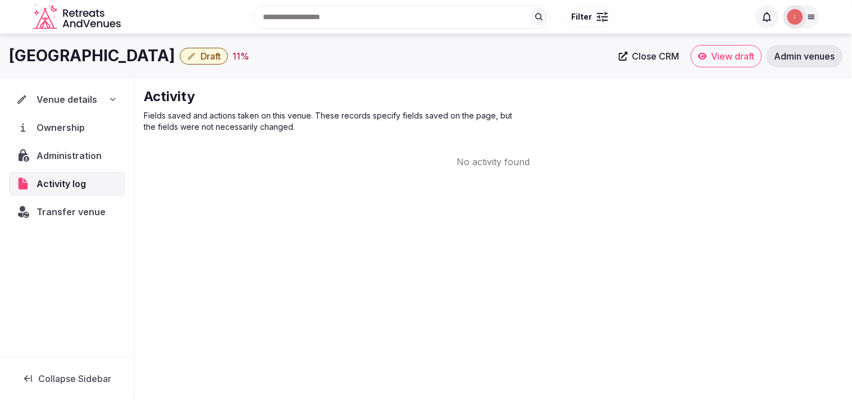
click at [86, 156] on span "Administration" at bounding box center [72, 155] width 70 height 13
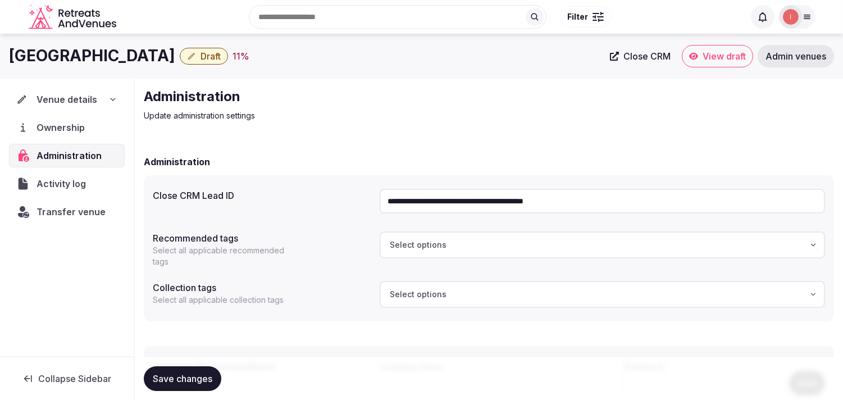
click at [415, 201] on input "**********" at bounding box center [602, 201] width 445 height 25
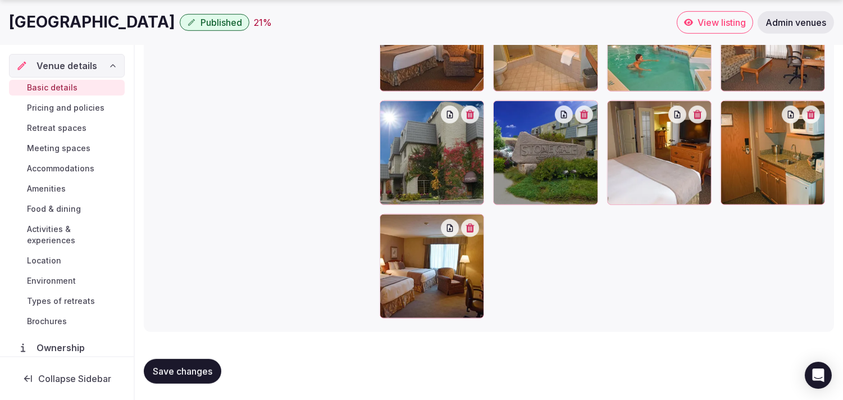
scroll to position [96, 0]
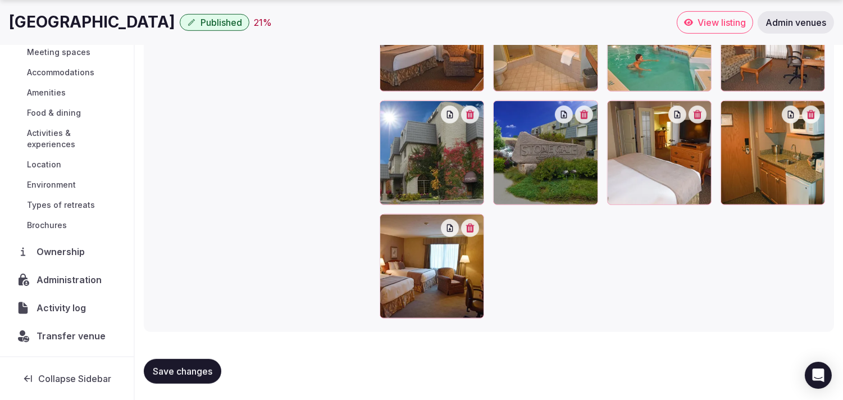
click at [53, 306] on span "Activity log" at bounding box center [64, 307] width 54 height 13
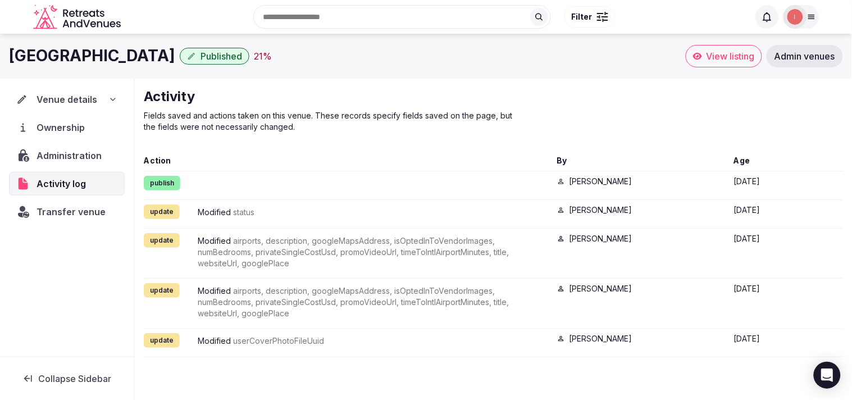
click at [83, 157] on span "Administration" at bounding box center [72, 155] width 70 height 13
